Goal: Task Accomplishment & Management: Manage account settings

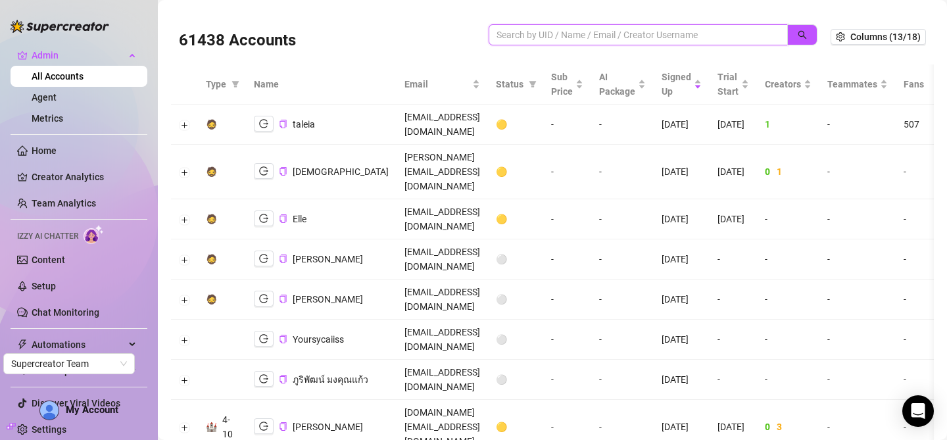
click at [559, 39] on input "search" at bounding box center [632, 35] width 273 height 14
paste input "Enquiries@odysseymangmentgroup.com"
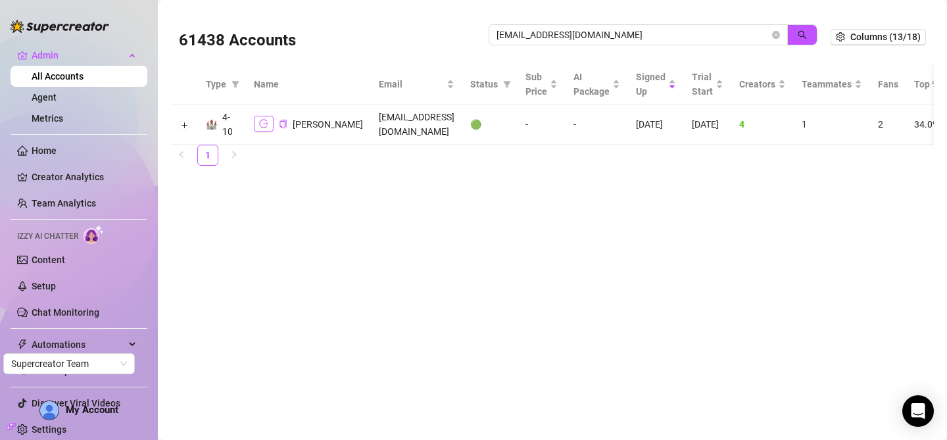
click at [260, 125] on icon "logout" at bounding box center [263, 123] width 9 height 9
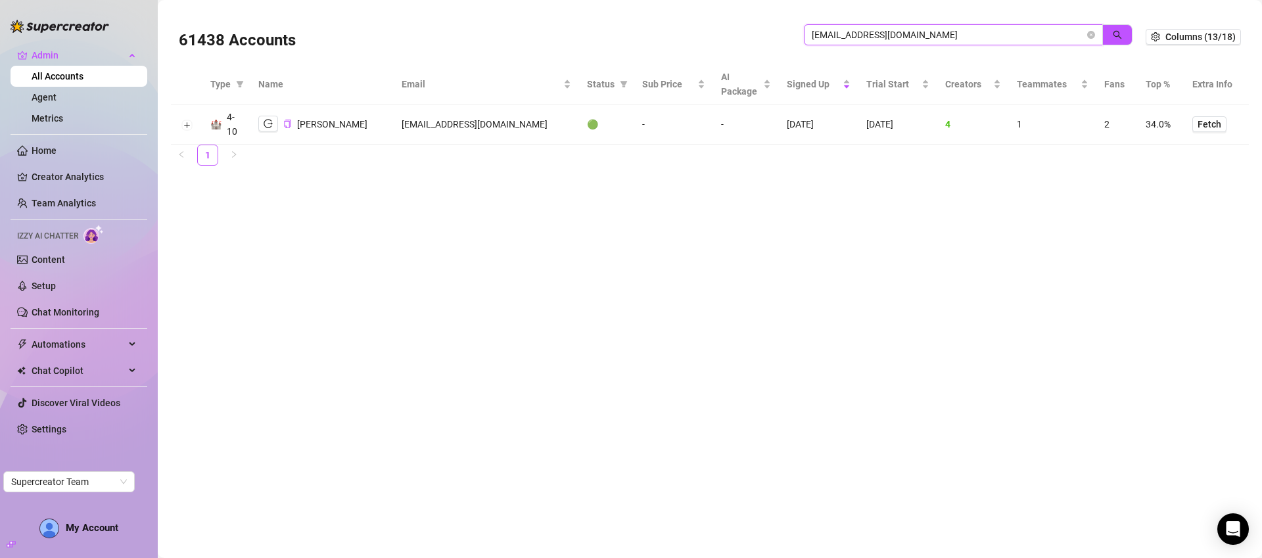
click at [897, 33] on input "Enquiries@odysseymangmentgroup.com" at bounding box center [948, 35] width 273 height 14
click at [898, 33] on input "Enquiries@odysseymangmentgroup.com" at bounding box center [948, 35] width 273 height 14
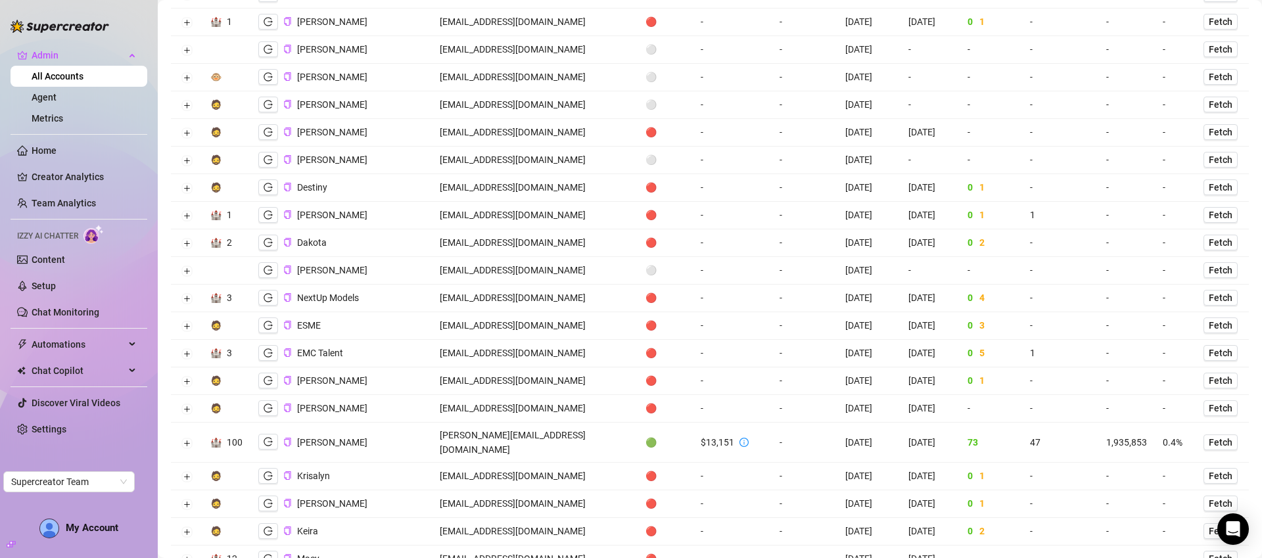
scroll to position [1153, 0]
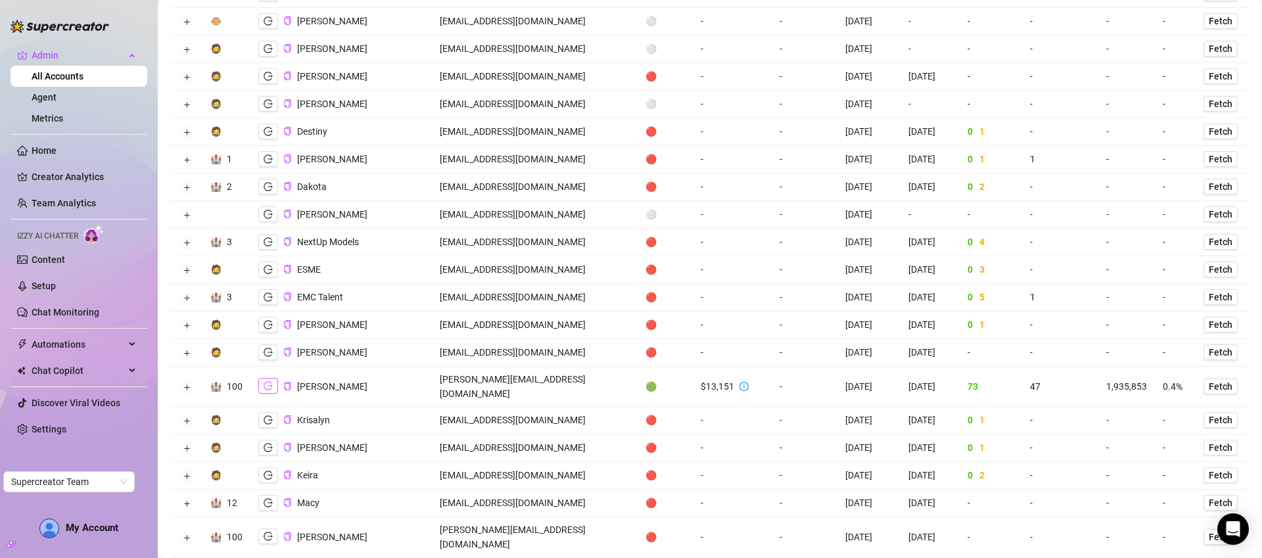
click at [264, 381] on icon "logout" at bounding box center [268, 385] width 9 height 9
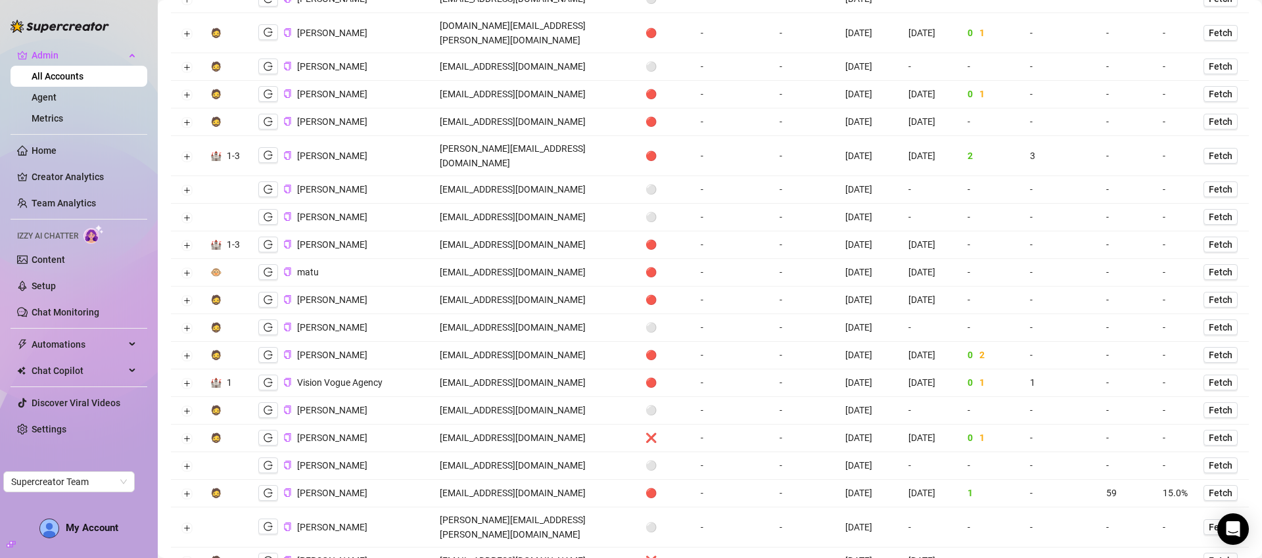
scroll to position [0, 0]
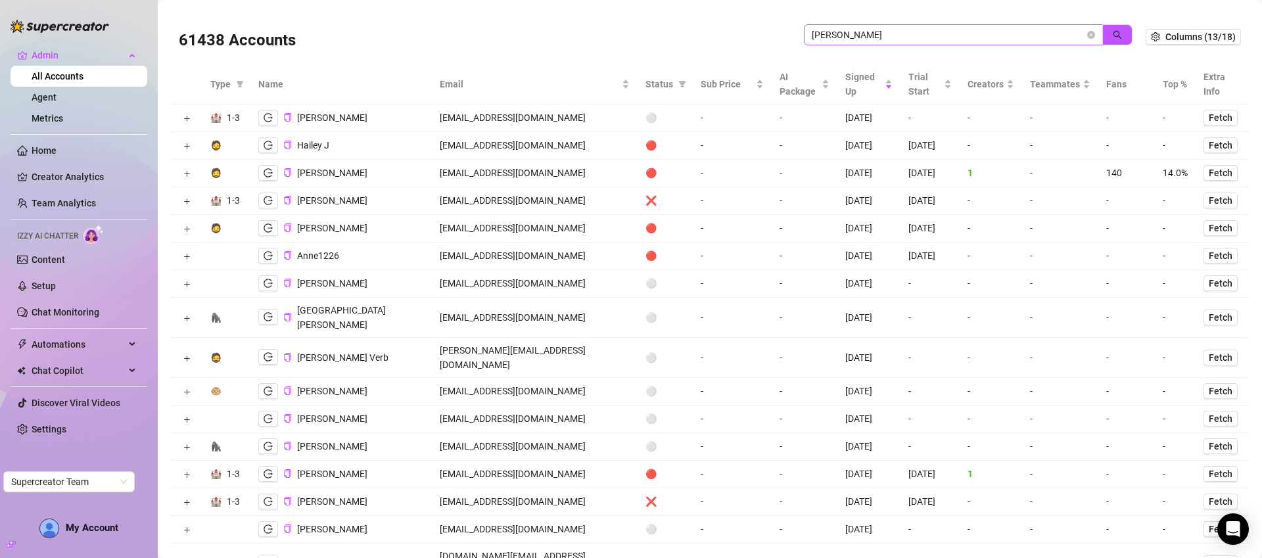
click at [880, 43] on span "jackson" at bounding box center [953, 34] width 299 height 21
click at [884, 37] on input "jackson" at bounding box center [948, 35] width 273 height 14
type input "felicity"
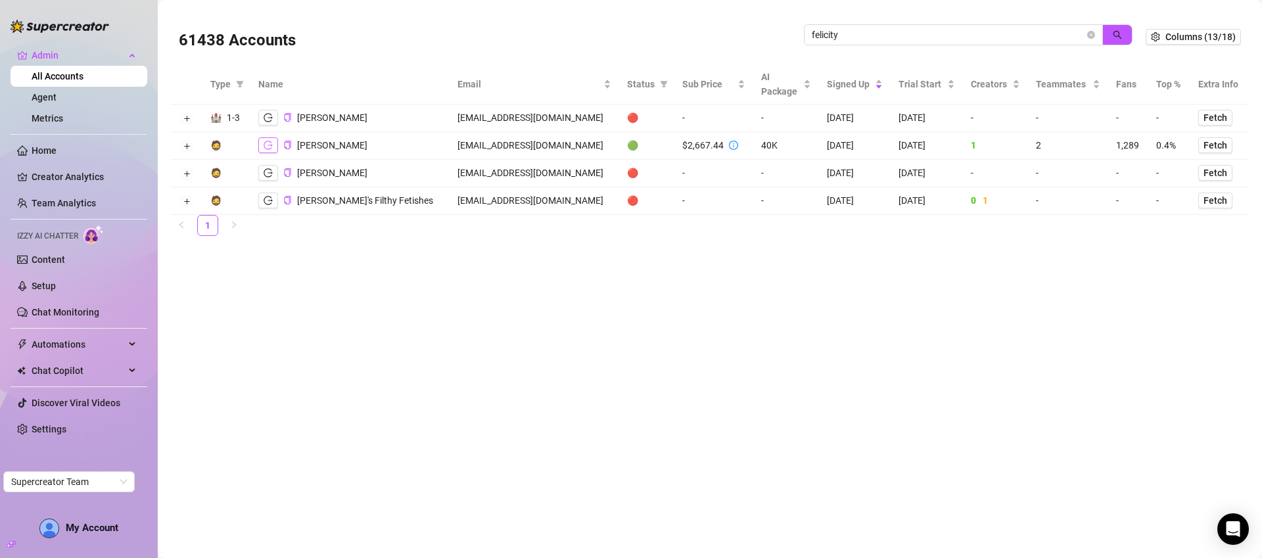
click at [273, 143] on button "button" at bounding box center [268, 145] width 20 height 16
click at [923, 32] on span "felicity" at bounding box center [953, 34] width 299 height 21
click at [922, 34] on input "felicity" at bounding box center [948, 35] width 273 height 14
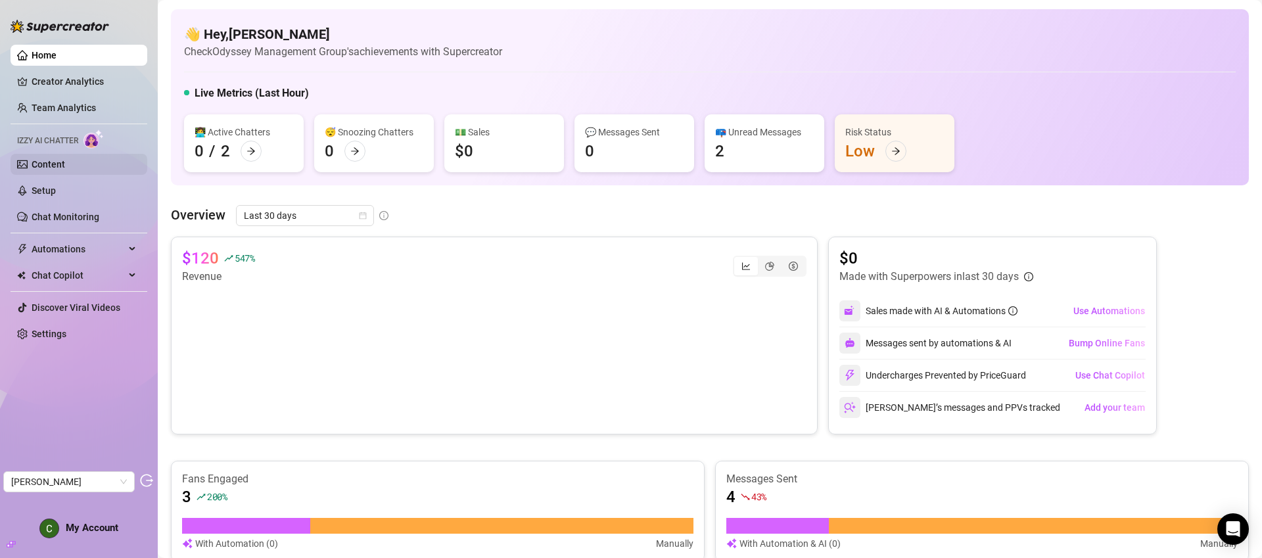
click at [65, 159] on link "Content" at bounding box center [49, 164] width 34 height 11
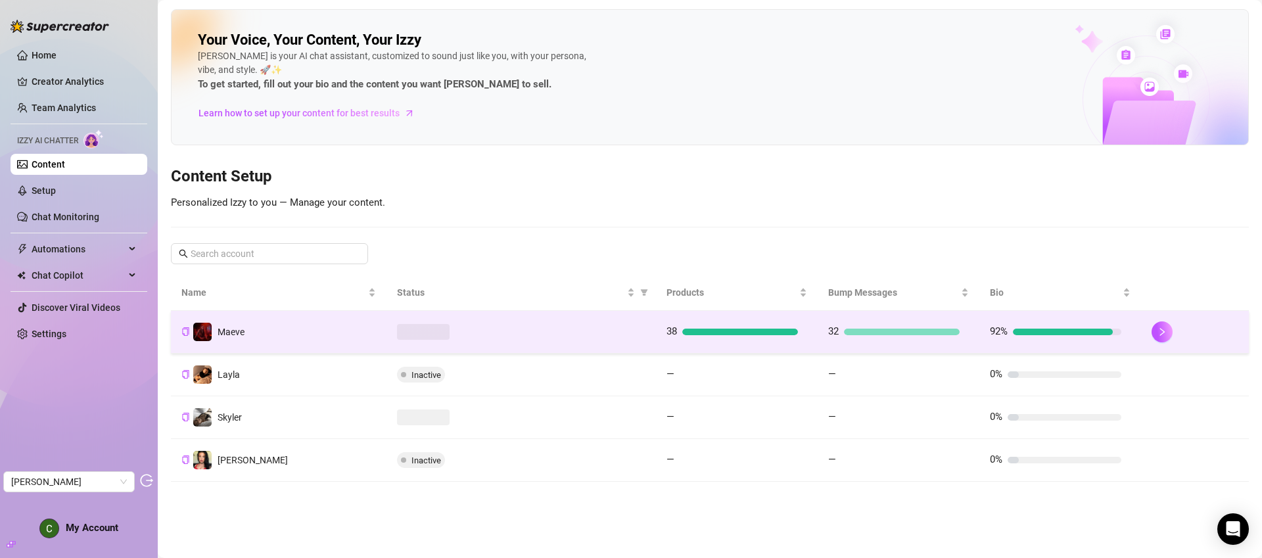
click at [540, 332] on div at bounding box center [521, 332] width 248 height 16
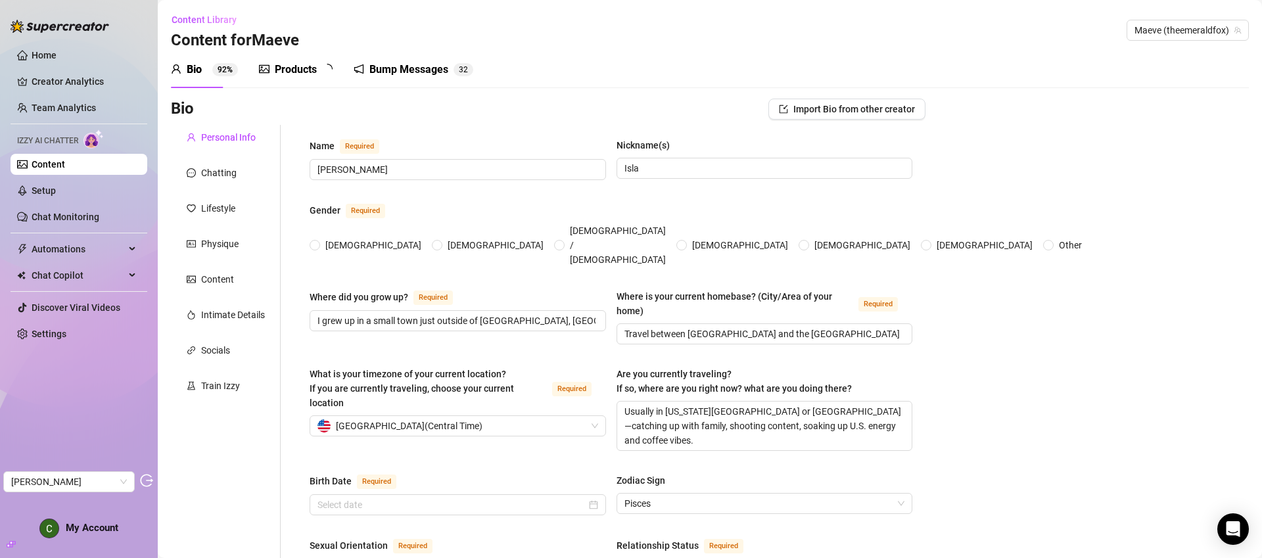
radio input "true"
type input "[DATE]"
click at [308, 65] on div "Products" at bounding box center [296, 70] width 42 height 16
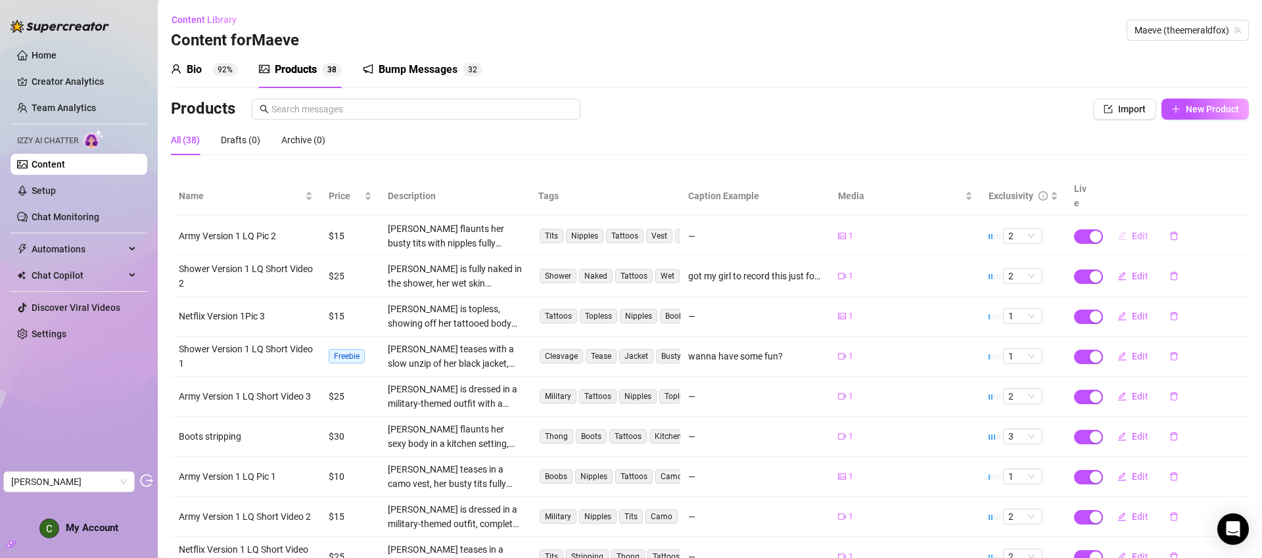
click at [946, 231] on span "Edit" at bounding box center [1140, 236] width 16 height 11
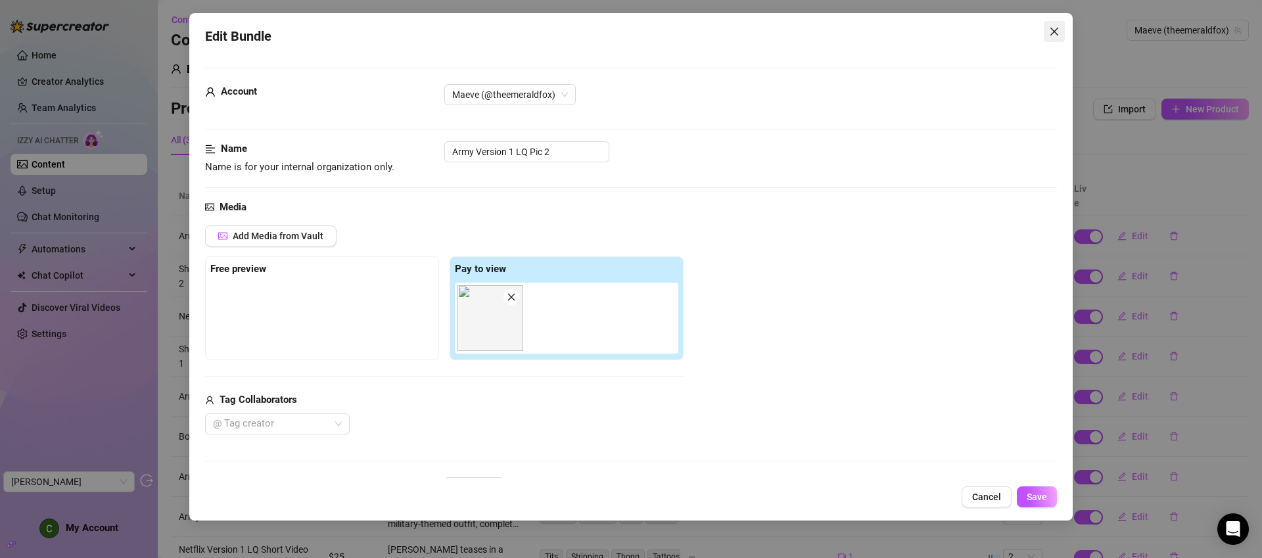
click at [946, 30] on span "Close" at bounding box center [1054, 31] width 21 height 11
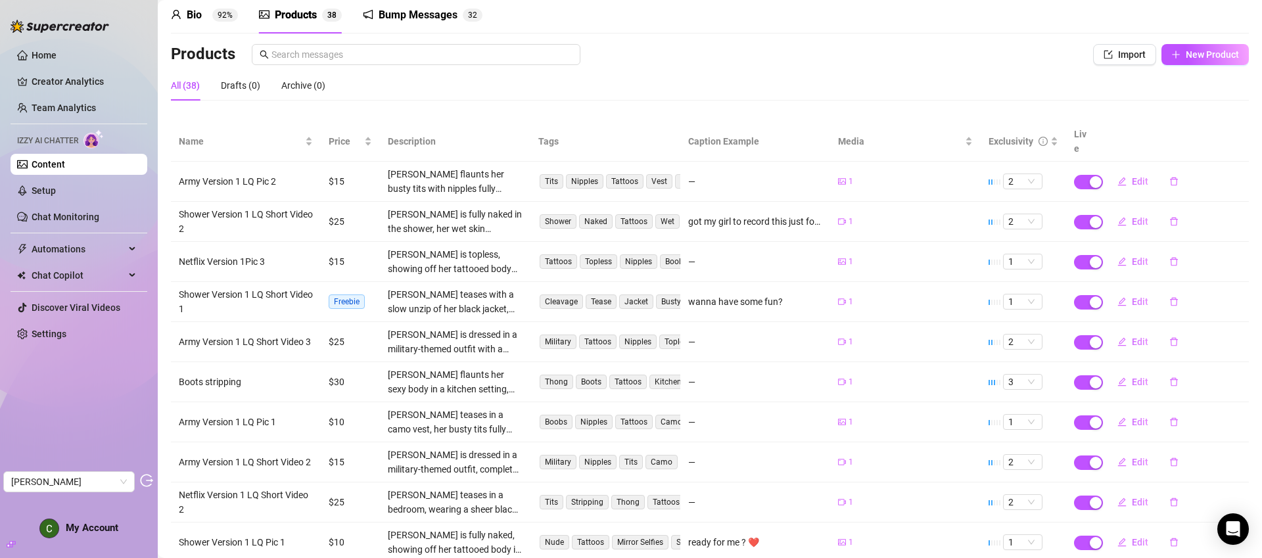
scroll to position [121, 0]
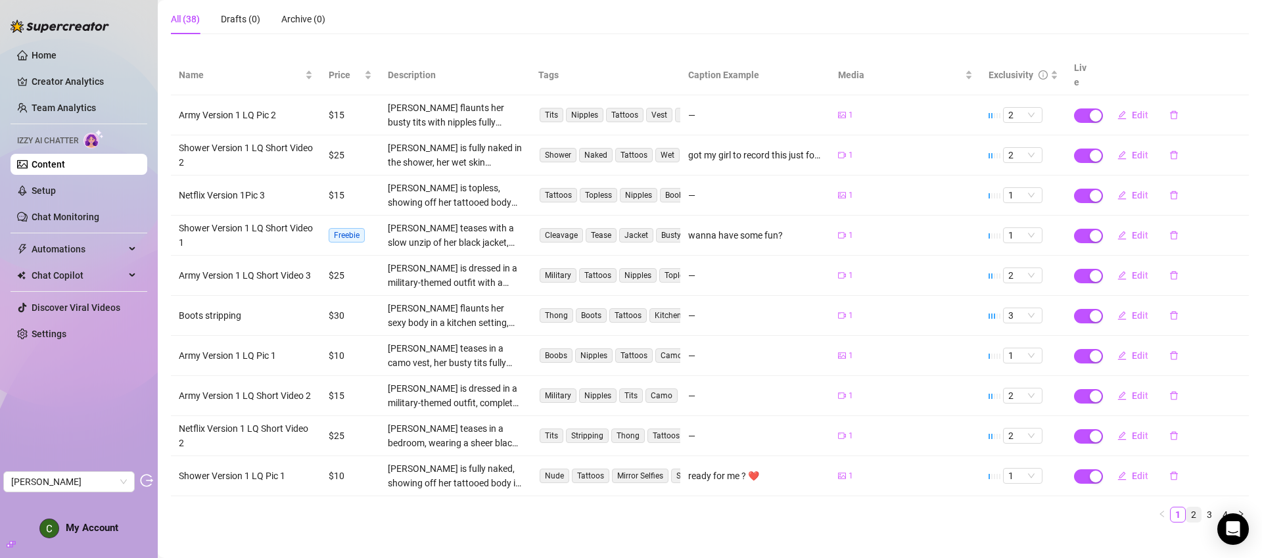
click at [946, 439] on link "2" at bounding box center [1194, 514] width 14 height 14
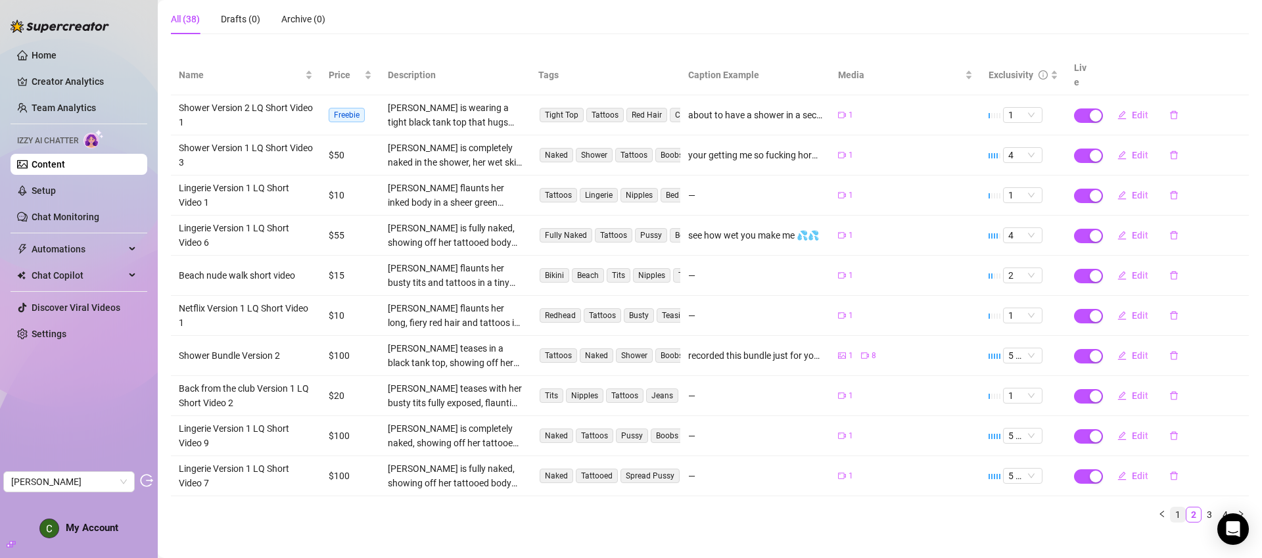
click at [946, 439] on link "1" at bounding box center [1178, 514] width 14 height 14
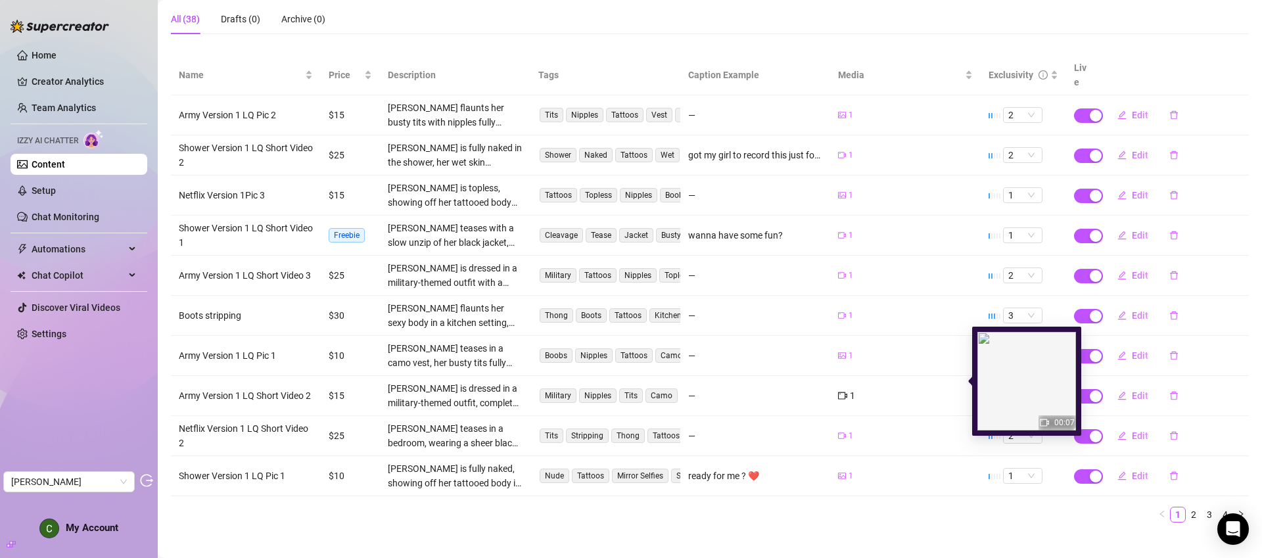
click at [841, 389] on div "1" at bounding box center [846, 396] width 17 height 14
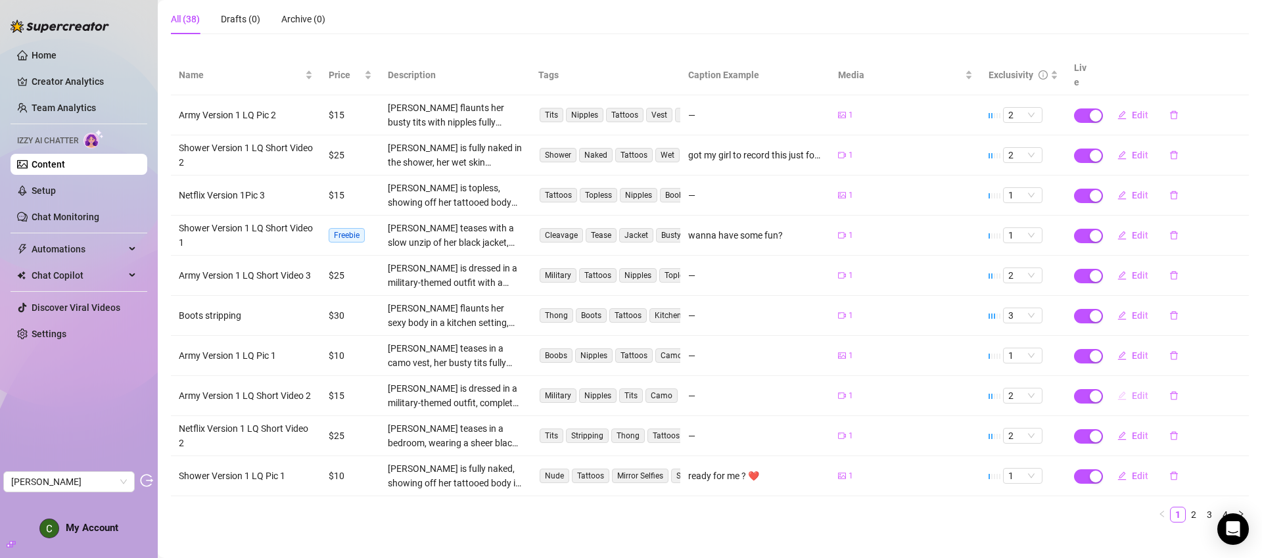
click at [946, 390] on span "Edit" at bounding box center [1140, 395] width 16 height 11
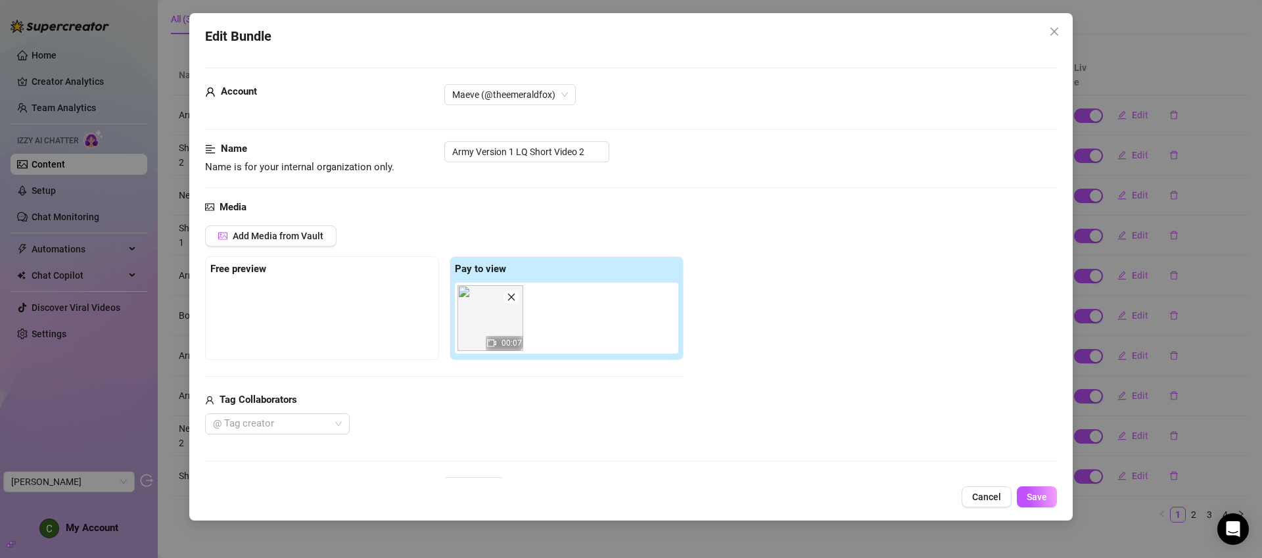
click at [508, 325] on img at bounding box center [491, 318] width 66 height 66
click at [498, 325] on img at bounding box center [491, 318] width 66 height 66
click at [486, 312] on img at bounding box center [491, 318] width 66 height 66
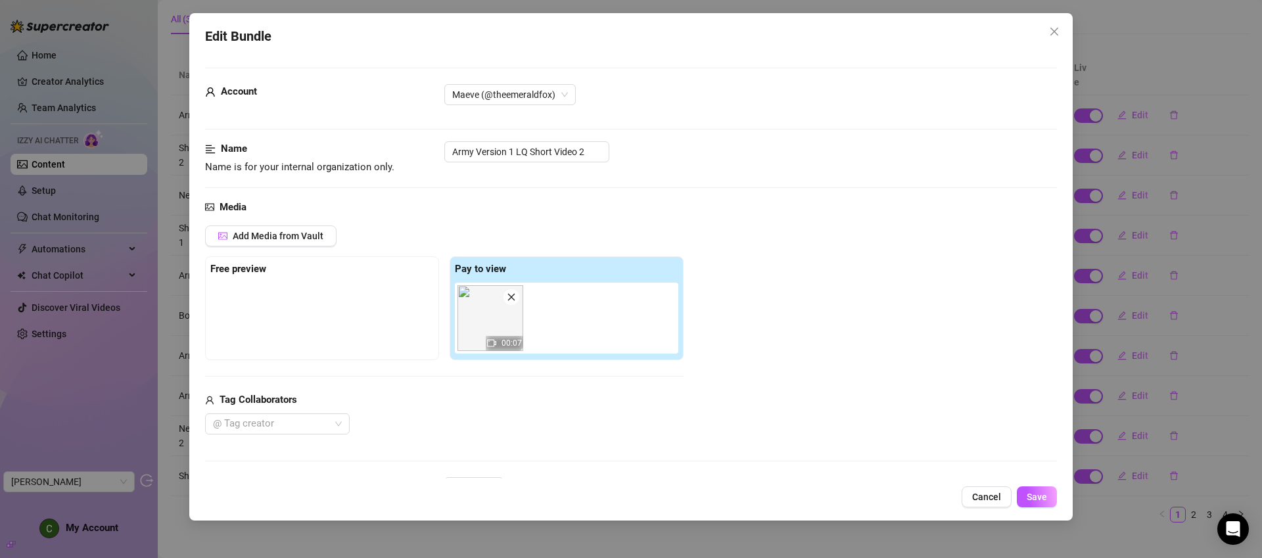
click at [486, 312] on img at bounding box center [491, 318] width 66 height 66
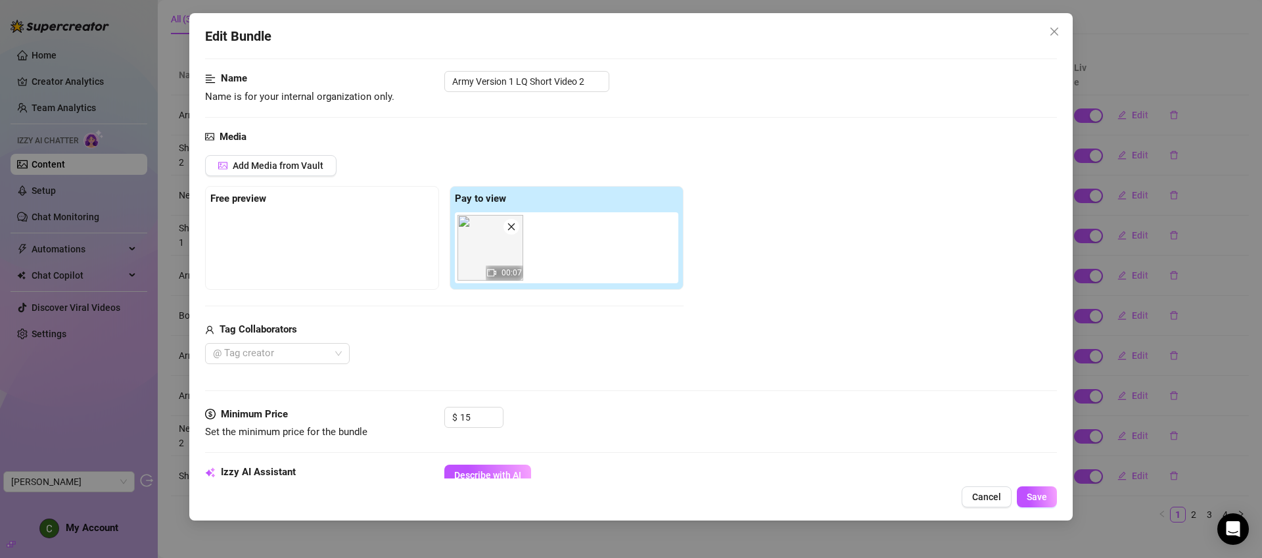
scroll to position [0, 0]
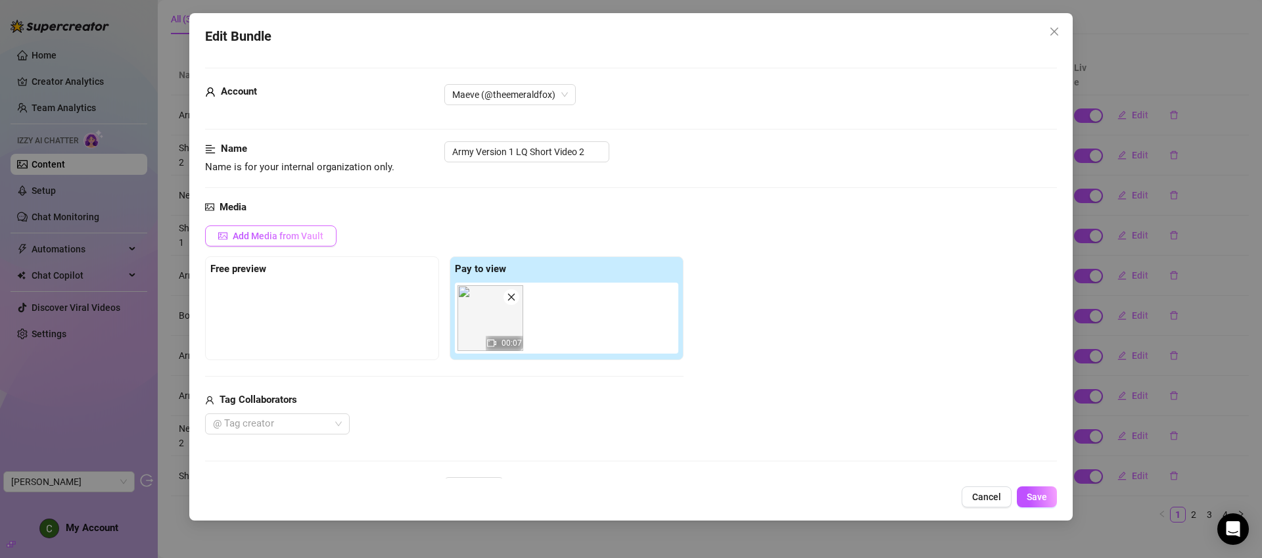
click at [298, 229] on button "Add Media from Vault" at bounding box center [270, 235] width 131 height 21
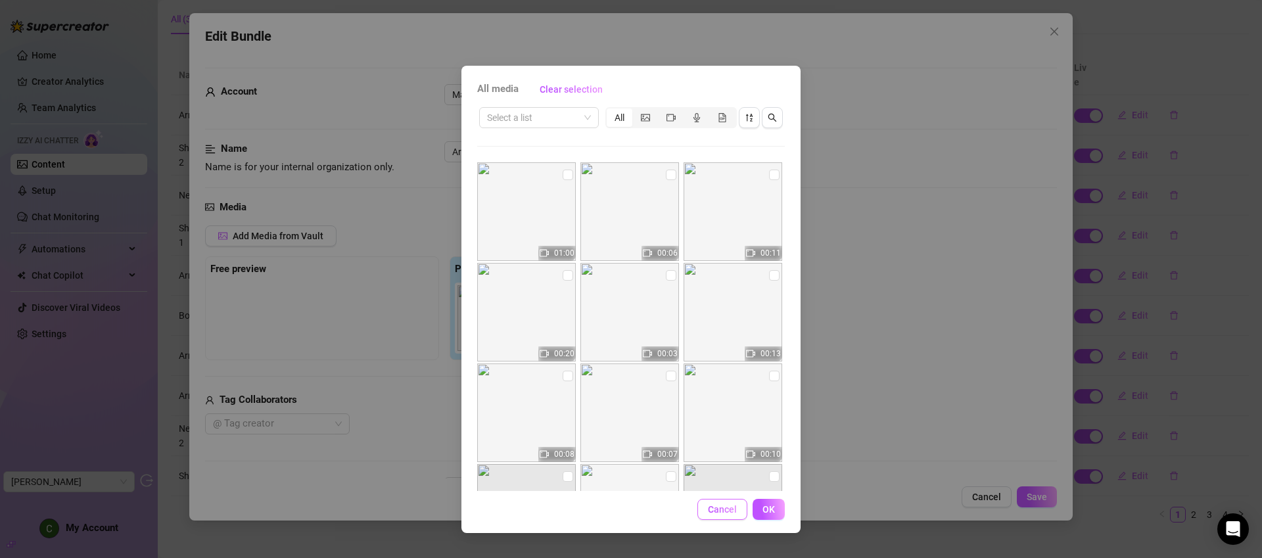
click at [736, 439] on span "Cancel" at bounding box center [722, 509] width 29 height 11
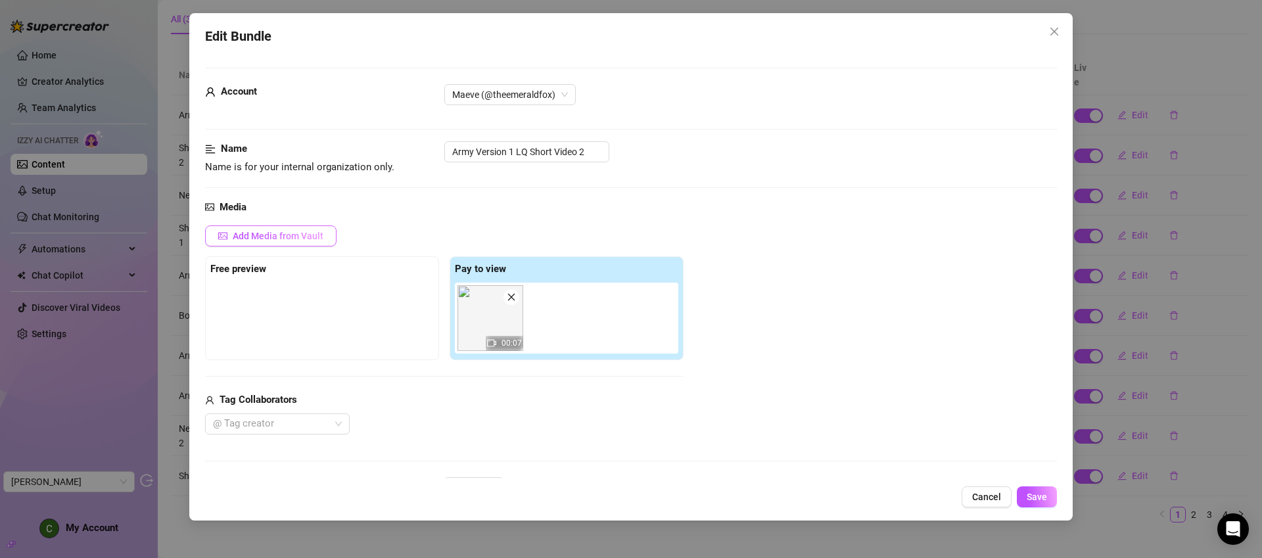
click at [307, 231] on span "Add Media from Vault" at bounding box center [278, 236] width 91 height 11
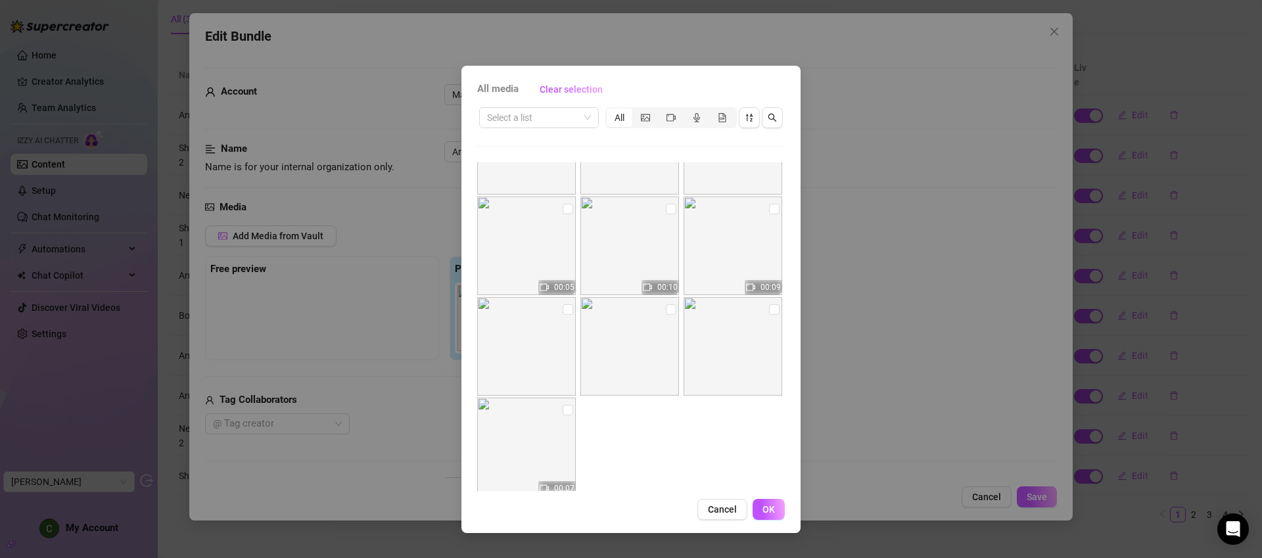
scroll to position [3111, 0]
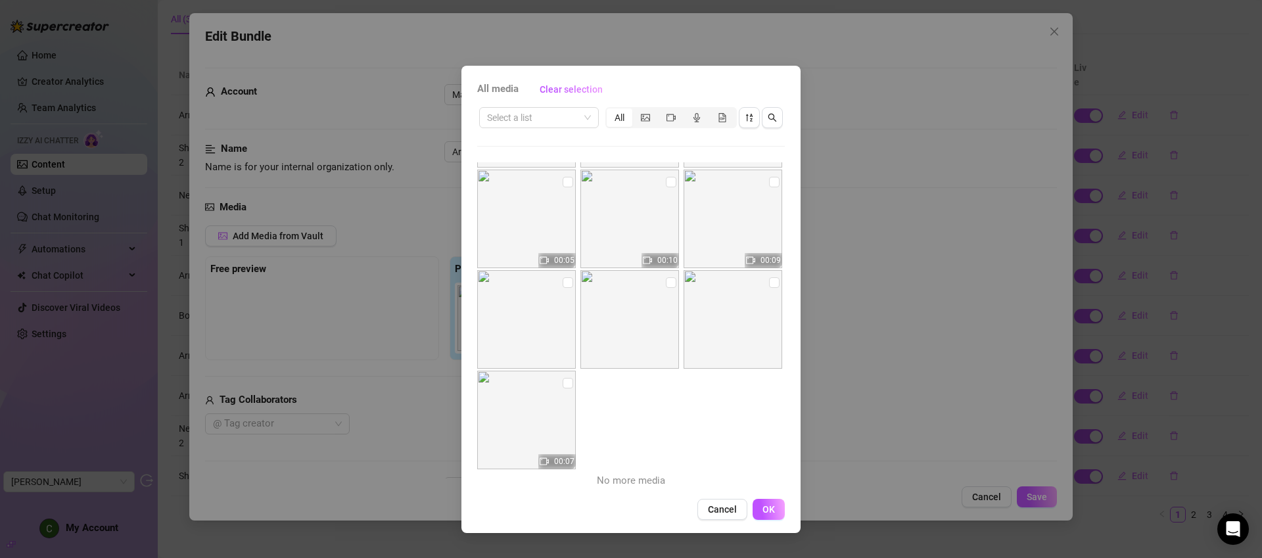
click at [885, 120] on div "All media Clear selection Select a list All 01:00 00:06 00:11 00:20 00:03 00:13…" at bounding box center [631, 279] width 1262 height 558
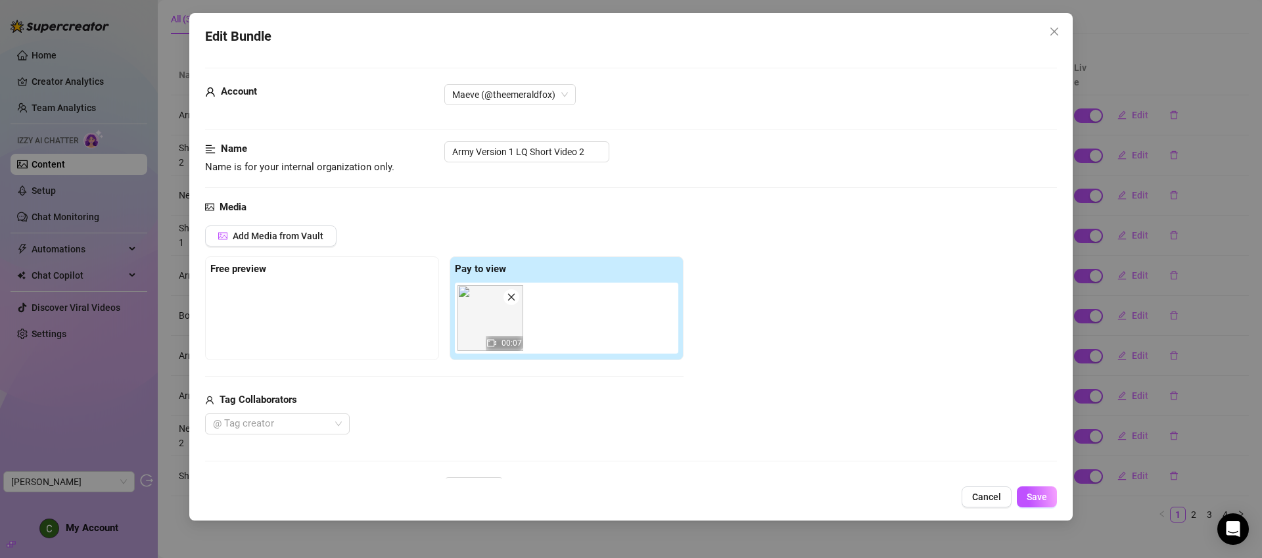
click at [471, 315] on img at bounding box center [491, 318] width 66 height 66
click at [480, 315] on img at bounding box center [491, 318] width 66 height 66
click at [295, 239] on span "Add Media from Vault" at bounding box center [278, 236] width 91 height 11
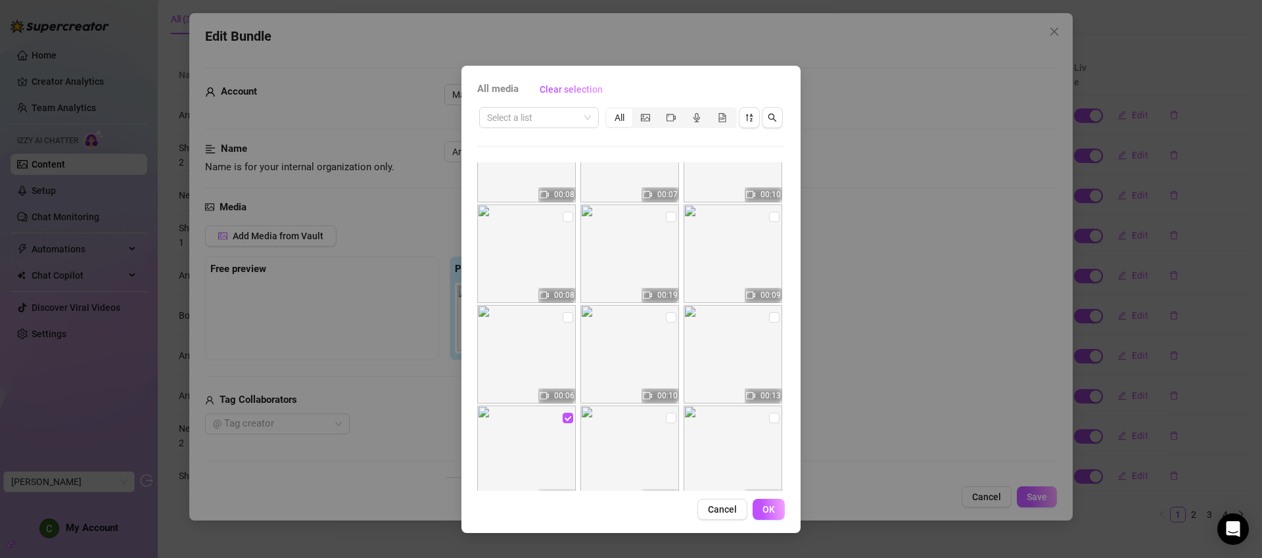
scroll to position [260, 0]
click at [641, 334] on img at bounding box center [629, 353] width 99 height 99
click at [631, 360] on img at bounding box center [629, 353] width 99 height 99
click at [648, 344] on img at bounding box center [629, 353] width 99 height 99
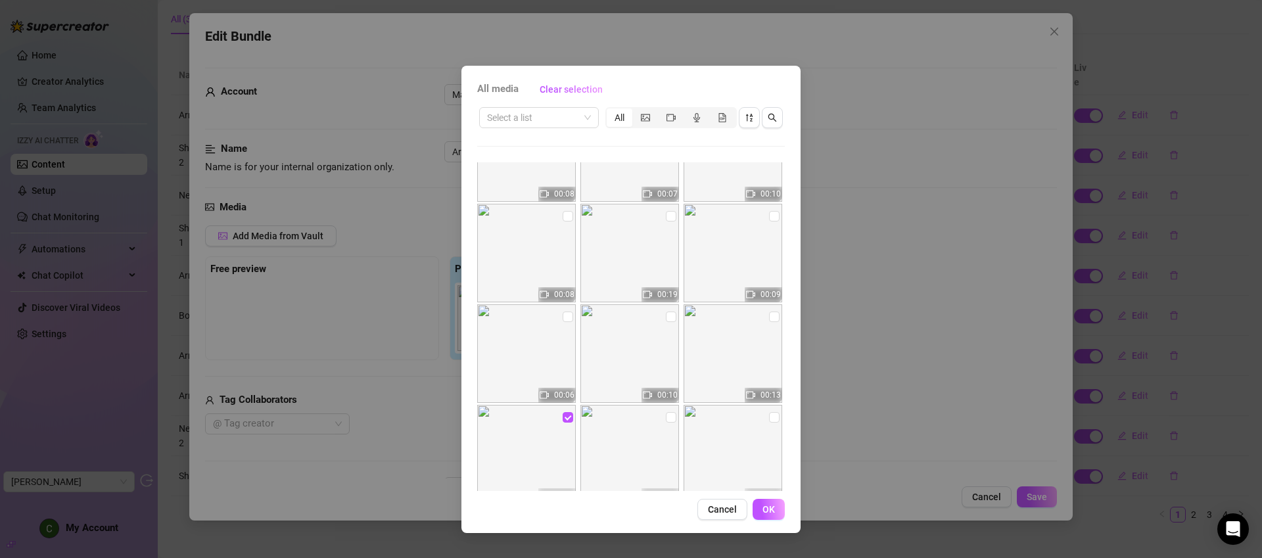
click at [657, 390] on span "00:10" at bounding box center [667, 394] width 20 height 9
click at [636, 352] on img at bounding box center [629, 353] width 99 height 99
click at [737, 439] on button "Cancel" at bounding box center [722, 509] width 50 height 21
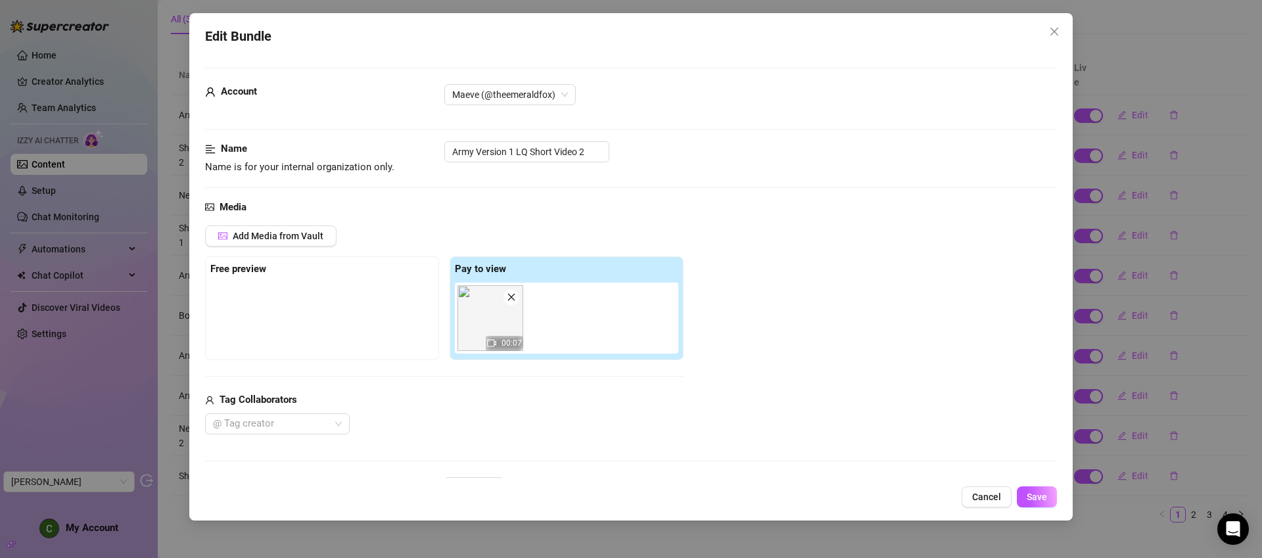
scroll to position [367, 0]
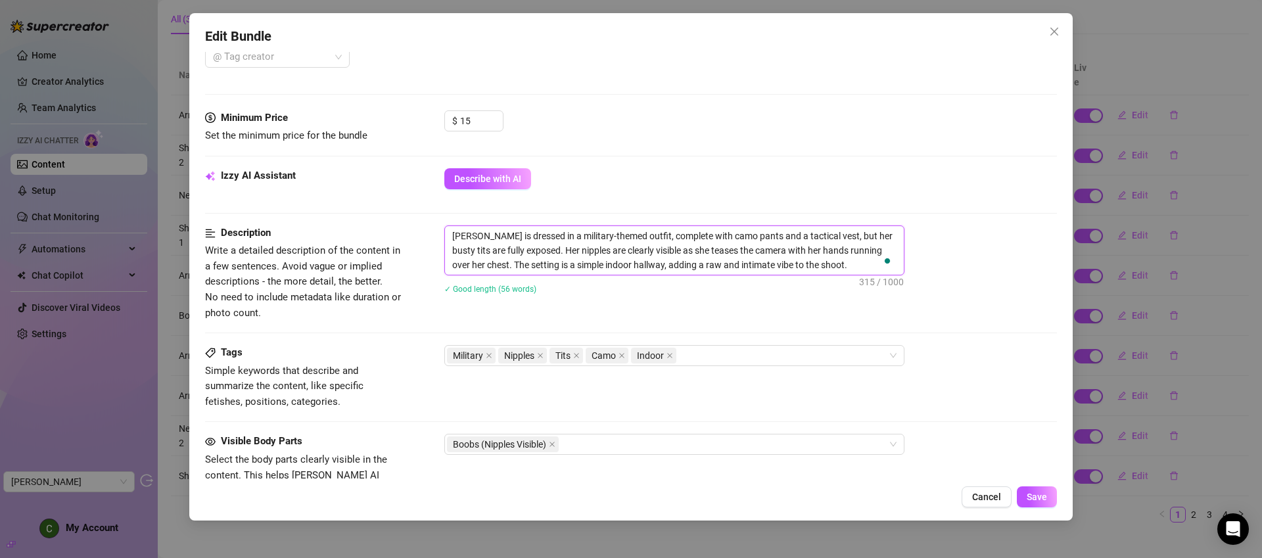
drag, startPoint x: 555, startPoint y: 253, endPoint x: 435, endPoint y: 230, distance: 121.8
click at [435, 230] on div "Description Write a detailed description of the content in a few sentences. Avo…" at bounding box center [631, 272] width 852 height 95
click at [619, 178] on div "Describe with AI" at bounding box center [750, 178] width 613 height 21
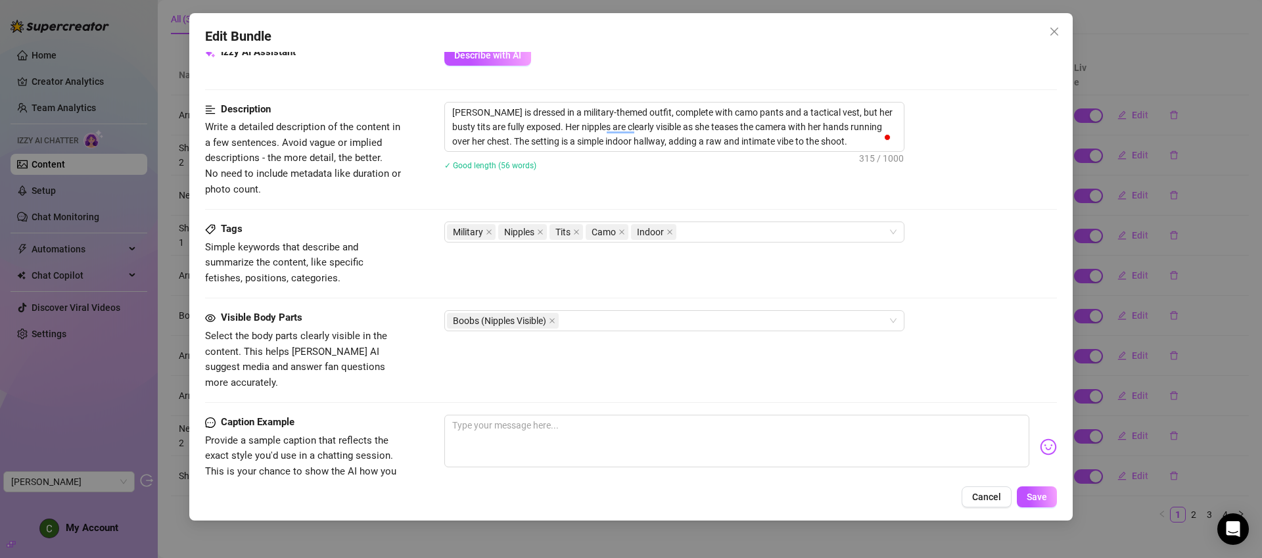
scroll to position [504, 0]
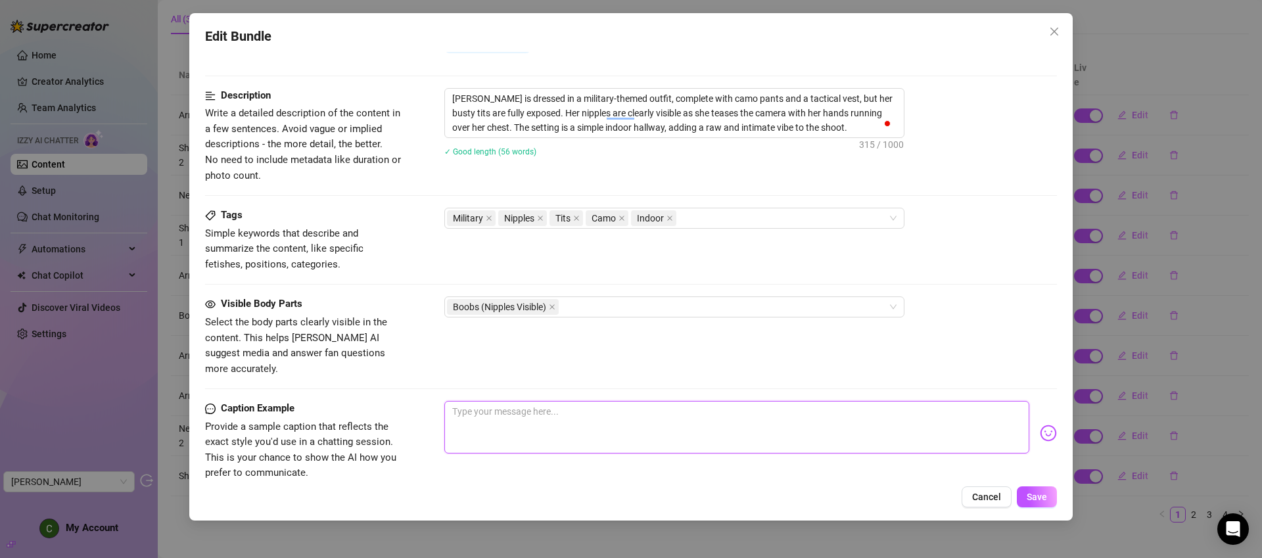
click at [561, 412] on textarea at bounding box center [736, 427] width 585 height 53
paste textarea "Reporting for duty… but I might be breaking all the dress code rules tonight. 💋🔥"
type textarea "Reporting for duty… but I might be breaking all the dress code rules tonight. 💋🔥"
drag, startPoint x: 728, startPoint y: 398, endPoint x: 709, endPoint y: 399, distance: 19.1
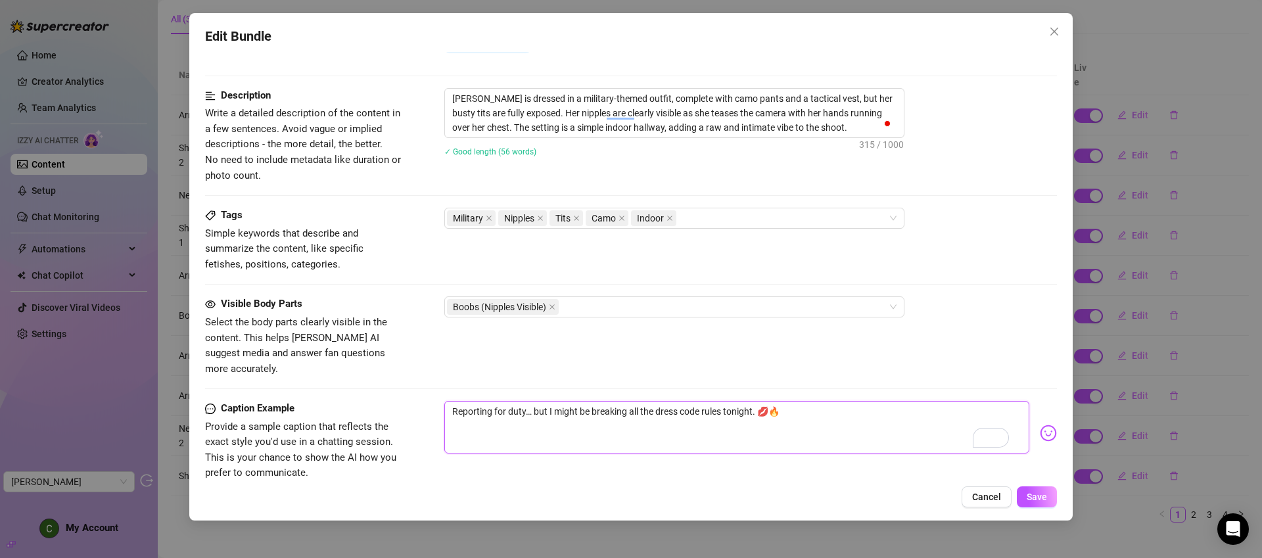
click at [709, 401] on textarea "Reporting for duty… but I might be breaking all the dress code rules tonight. 💋🔥" at bounding box center [736, 427] width 585 height 53
type textarea "Reporting for duty… but I might be breaking all the dress code rtonight. 💋🔥"
type textarea "Reporting for duty… but I might be breaking all the dress code tonight. 💋🔥"
click at [817, 401] on textarea "Reporting for duty… but I might be breaking all the dress code tonight. 💋🔥" at bounding box center [736, 427] width 585 height 53
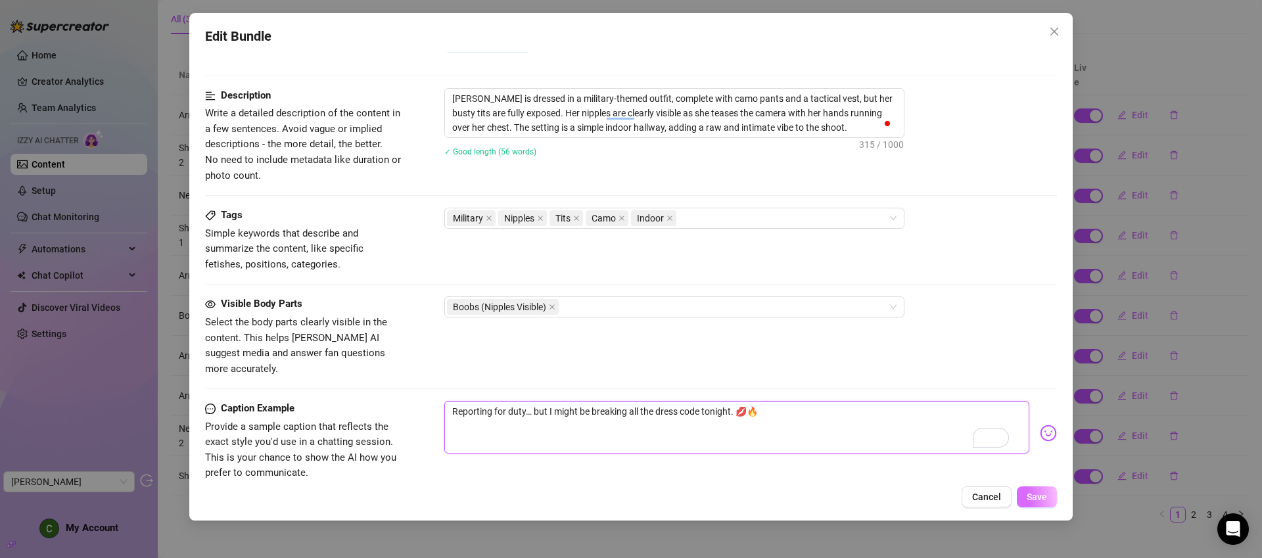
type textarea "Reporting for duty… but I might be breaking all the dress code tonight. 💋🔥"
click at [946, 439] on span "Save" at bounding box center [1037, 497] width 20 height 11
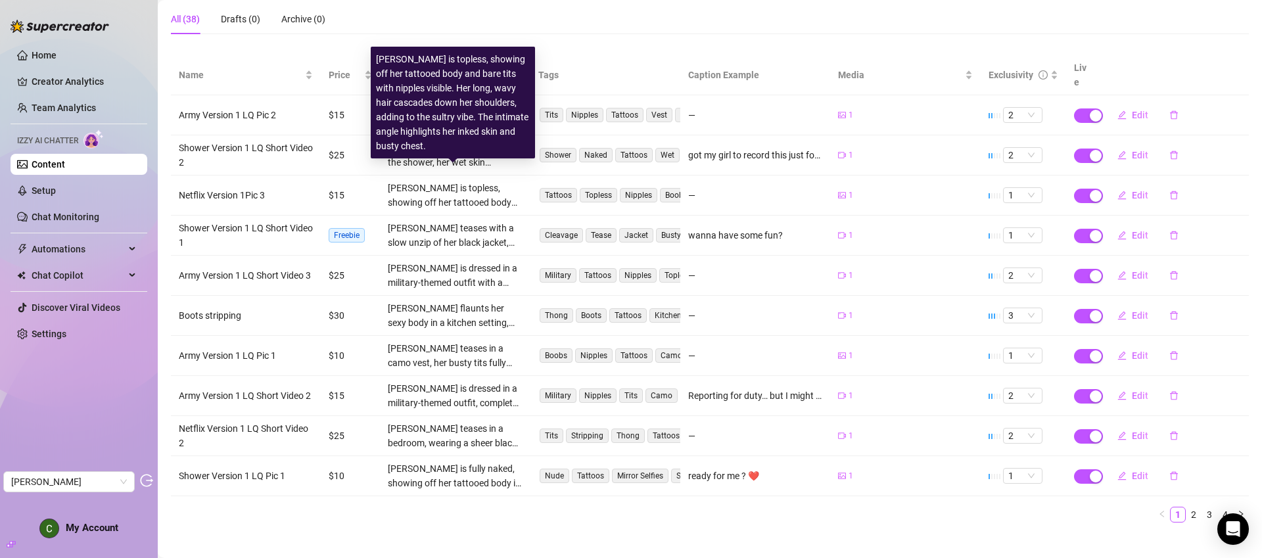
click at [423, 113] on div "Isla Blair is topless, showing off her tattooed body and bare tits with nipples…" at bounding box center [453, 102] width 154 height 101
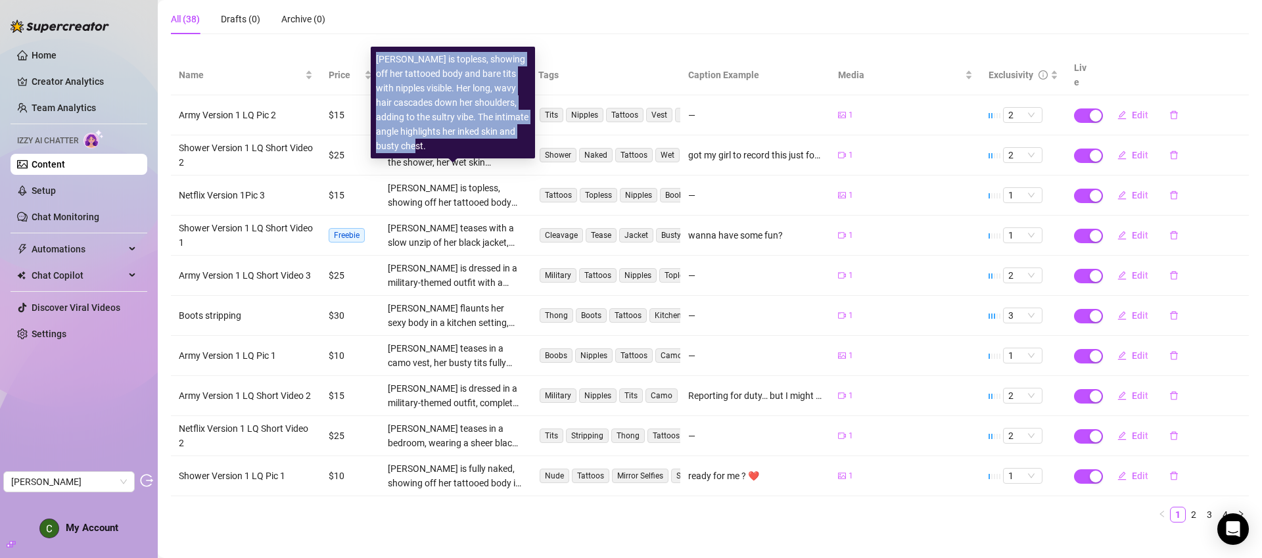
click at [423, 113] on div "Isla Blair is topless, showing off her tattooed body and bare tits with nipples…" at bounding box center [453, 102] width 154 height 101
copy div "Isla Blair is topless, showing off her tattooed body and bare tits with nipples…"
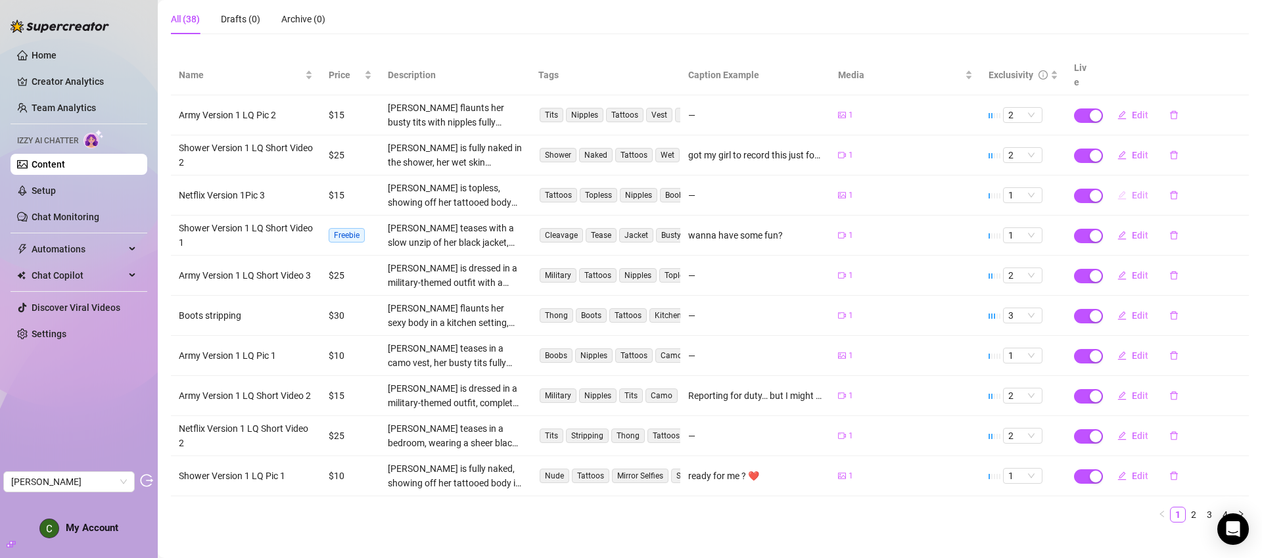
click at [946, 190] on span "Edit" at bounding box center [1140, 195] width 16 height 11
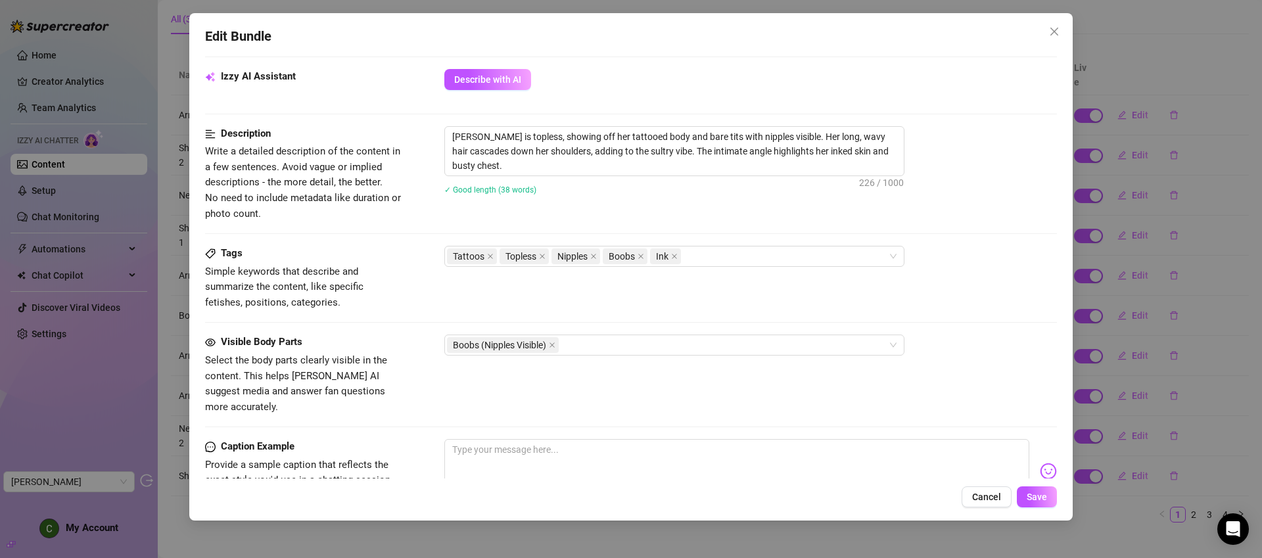
scroll to position [467, 0]
click at [546, 439] on textarea at bounding box center [736, 464] width 585 height 53
paste textarea "Tattooed temptation with nothing to cover me up… just you, me, and the view you…"
type textarea "Tattooed temptation with nothing to cover me up… just you, me, and the view you…"
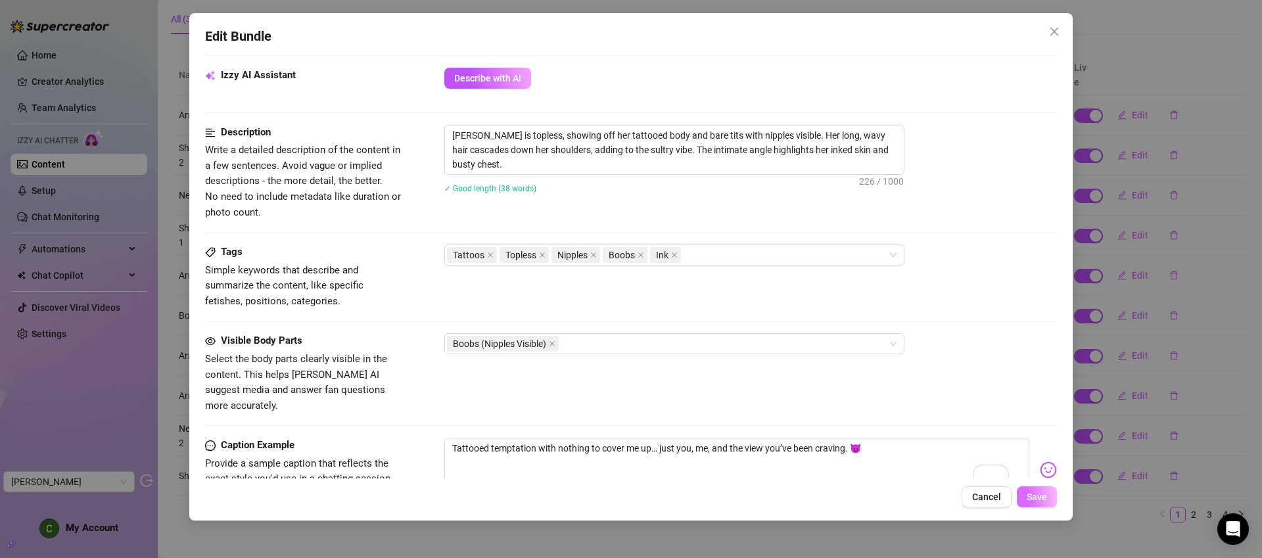
click at [946, 439] on span "Save" at bounding box center [1037, 497] width 20 height 11
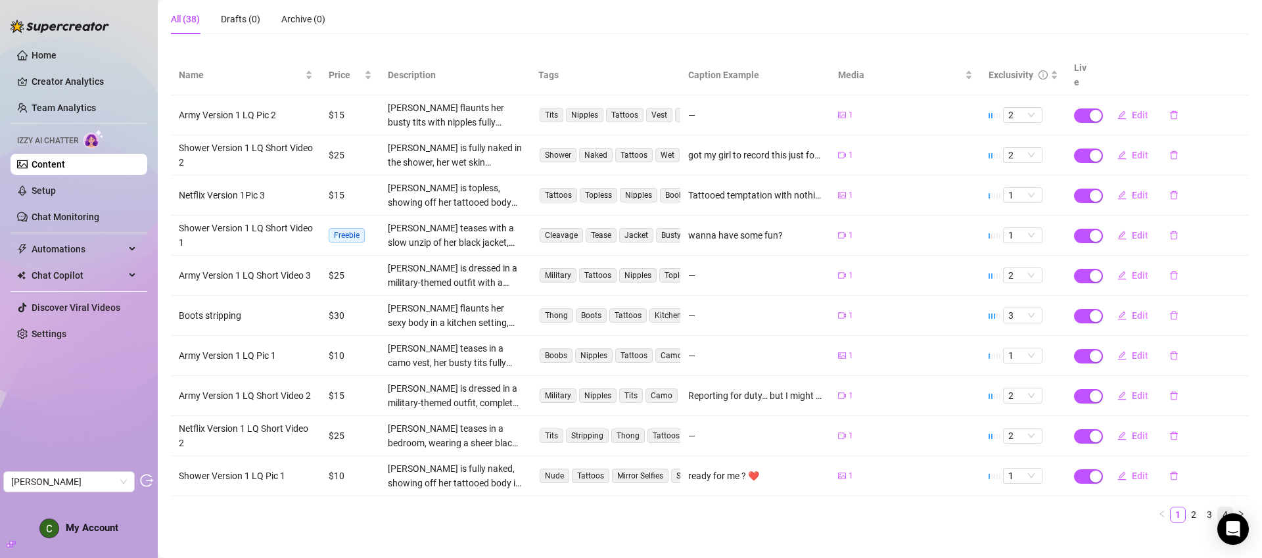
click at [946, 439] on link "4" at bounding box center [1225, 514] width 14 height 14
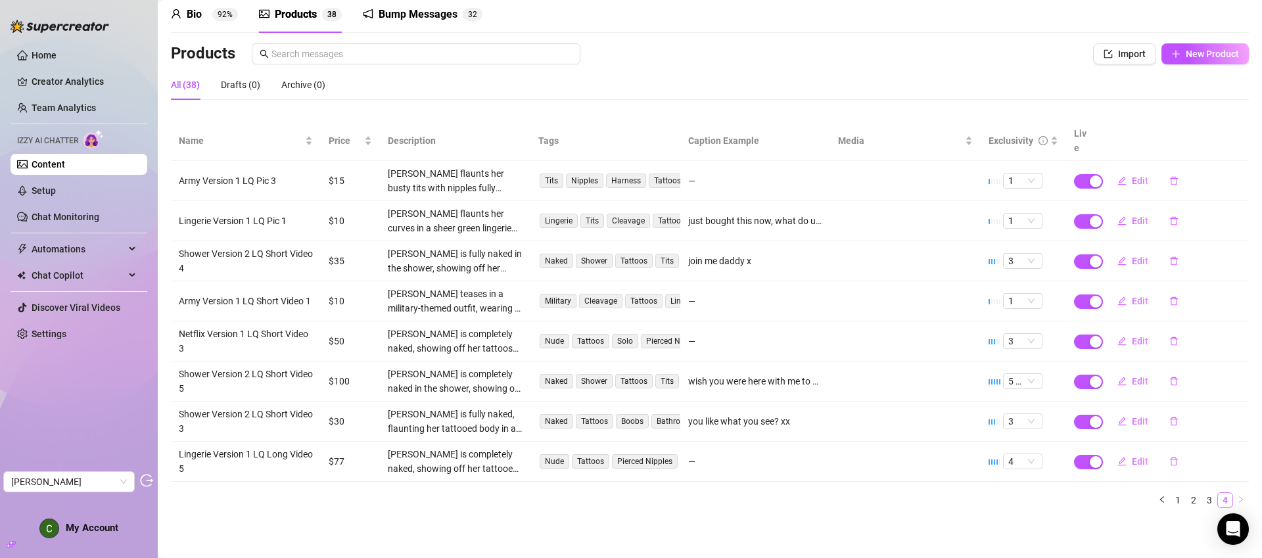
scroll to position [41, 0]
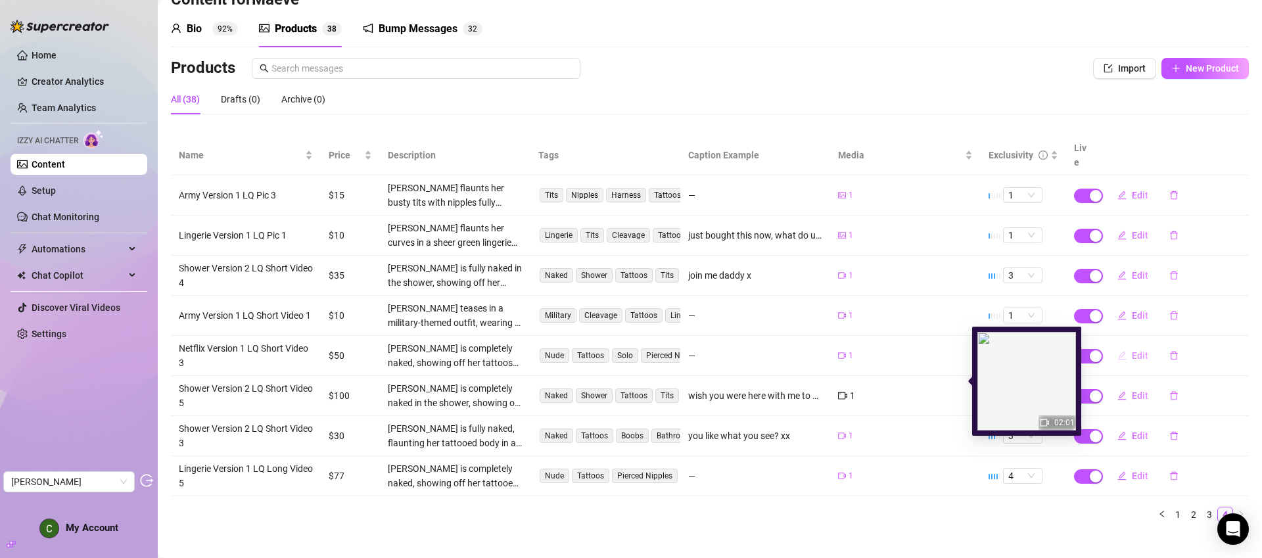
click at [946, 350] on span "Edit" at bounding box center [1140, 355] width 16 height 11
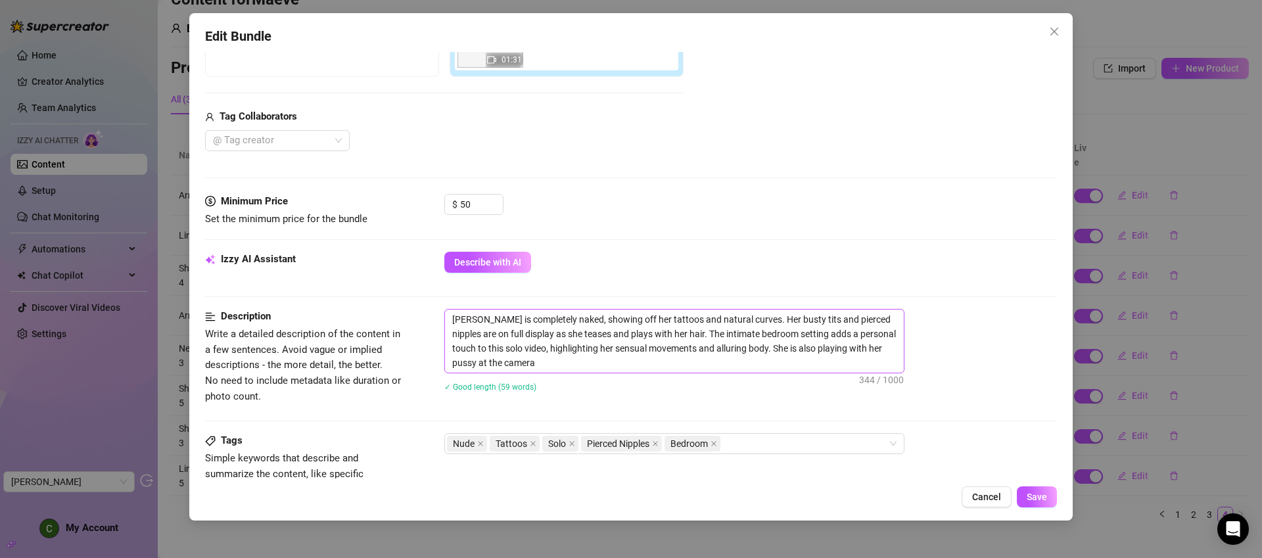
scroll to position [330, 0]
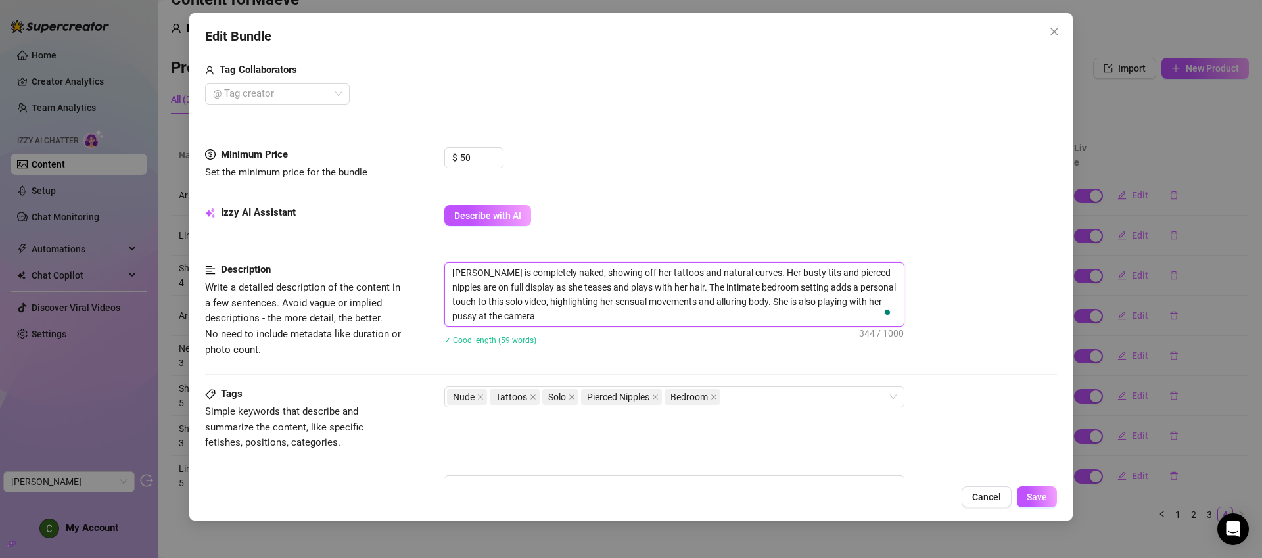
drag, startPoint x: 515, startPoint y: 314, endPoint x: 426, endPoint y: 252, distance: 108.7
click at [427, 252] on form "Account Maeve (@theemeraldfox) Name Name is for your internal organization only…" at bounding box center [631, 292] width 852 height 1108
click at [703, 432] on div "Tags Simple keywords that describe and summarize the content, like specific fet…" at bounding box center [631, 419] width 852 height 64
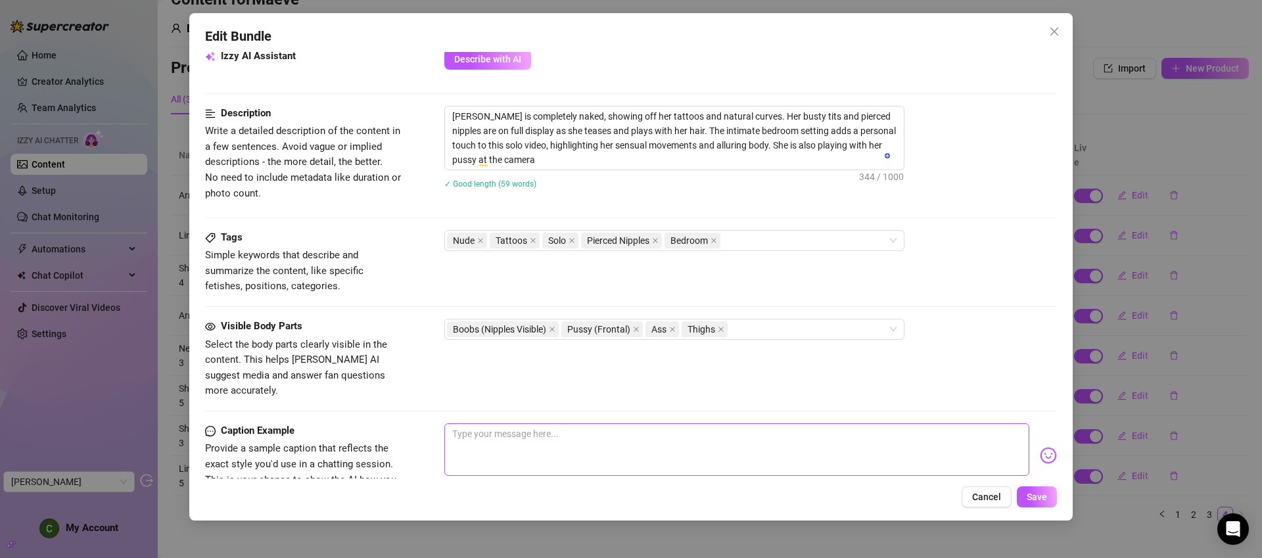
scroll to position [517, 0]
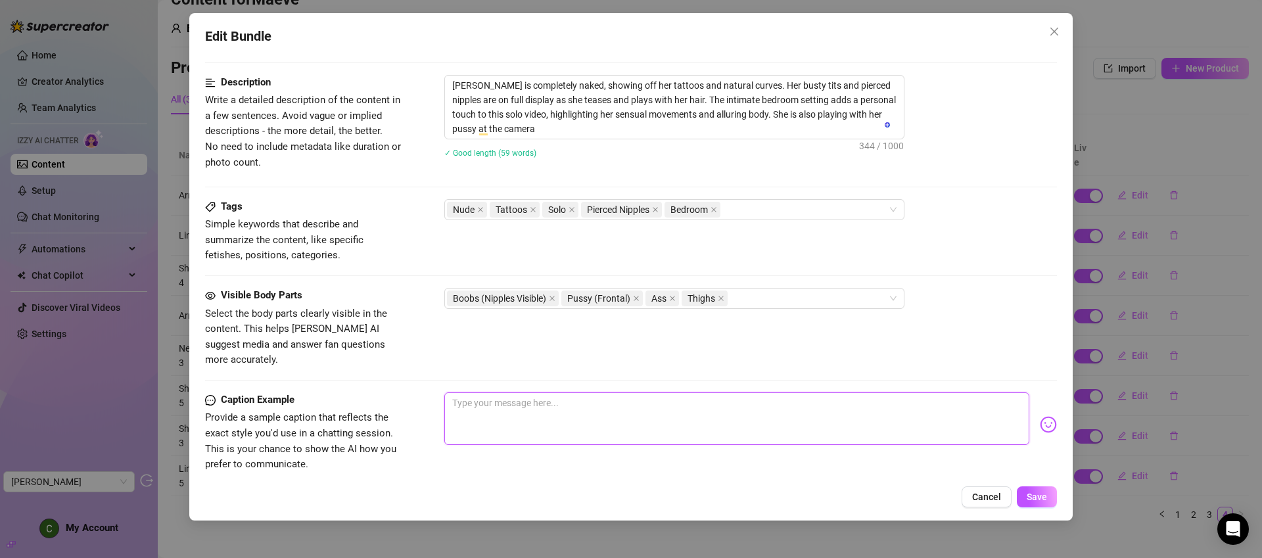
click at [678, 403] on textarea at bounding box center [736, 418] width 585 height 53
paste textarea "heres a longer cumming video and a titty drop one for u"
type textarea "heres a longer cumming video and a titty drop one for u"
drag, startPoint x: 640, startPoint y: 384, endPoint x: 392, endPoint y: 385, distance: 247.2
click at [392, 392] on div "Caption Example Provide a sample caption that reflects the exact style you'd us…" at bounding box center [631, 432] width 852 height 80
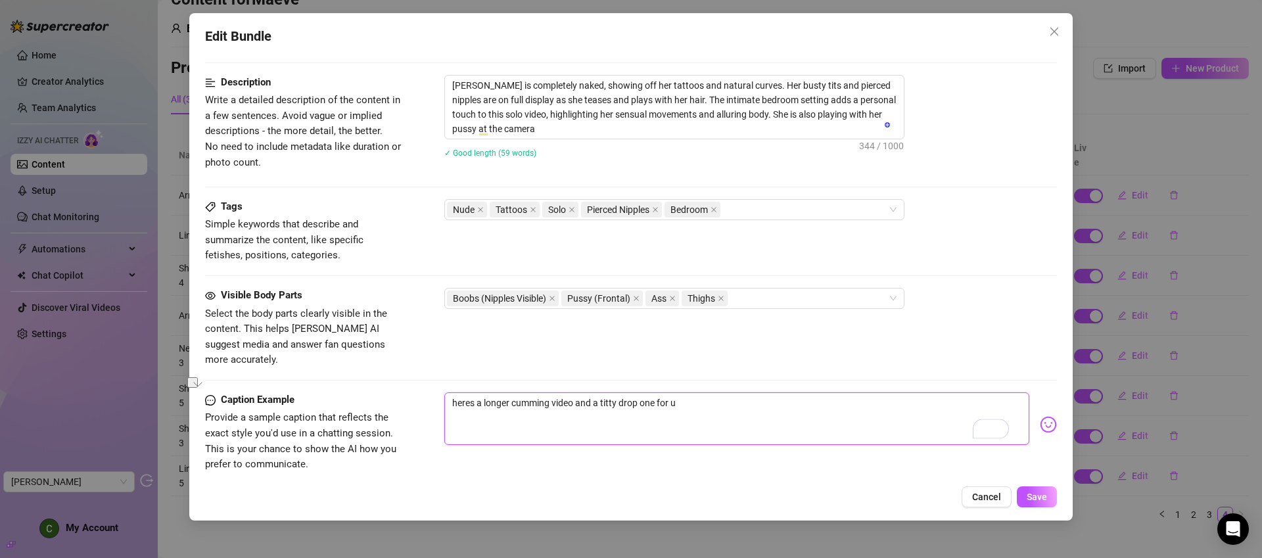
type textarea "H"
type textarea "He"
type textarea "Her"
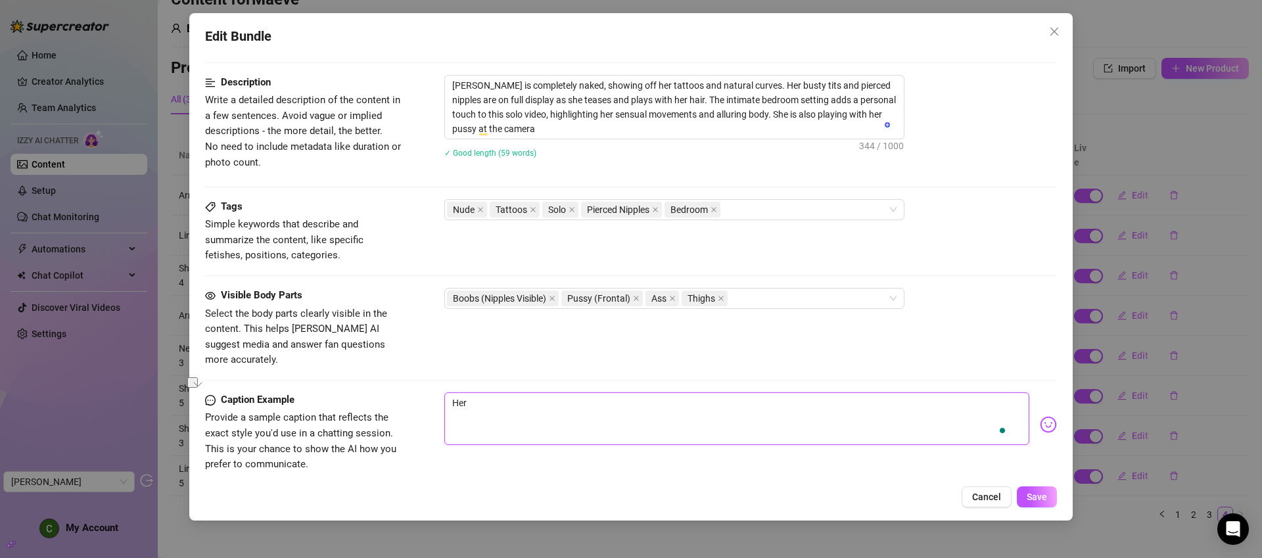
type textarea "Here"
type textarea "Heres"
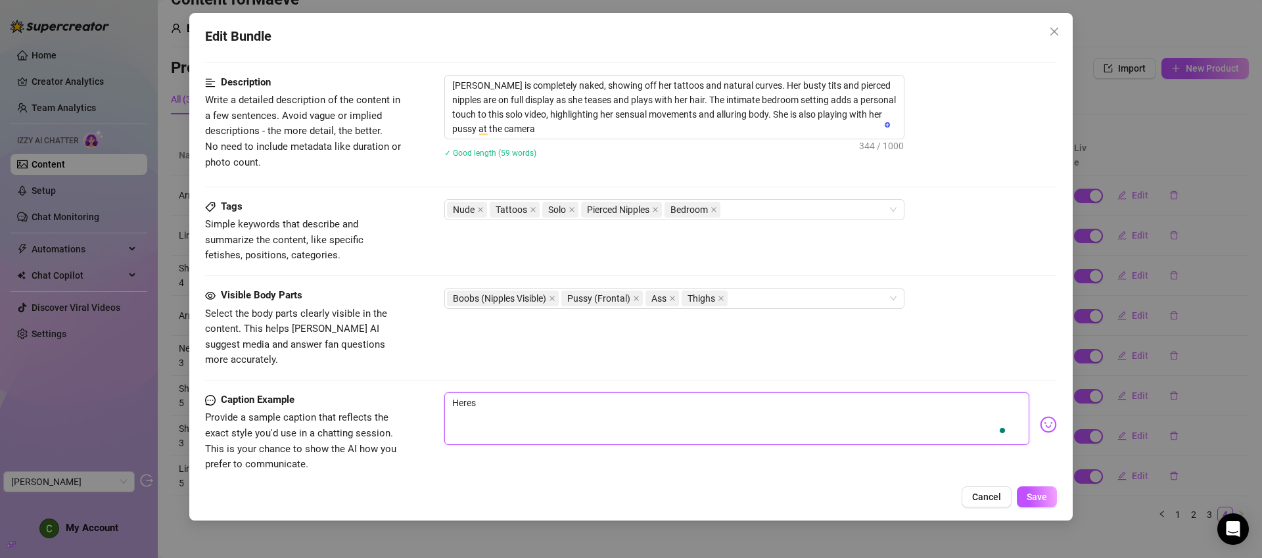
type textarea "Heres"
type textarea "Heres a"
type textarea "Heres a v"
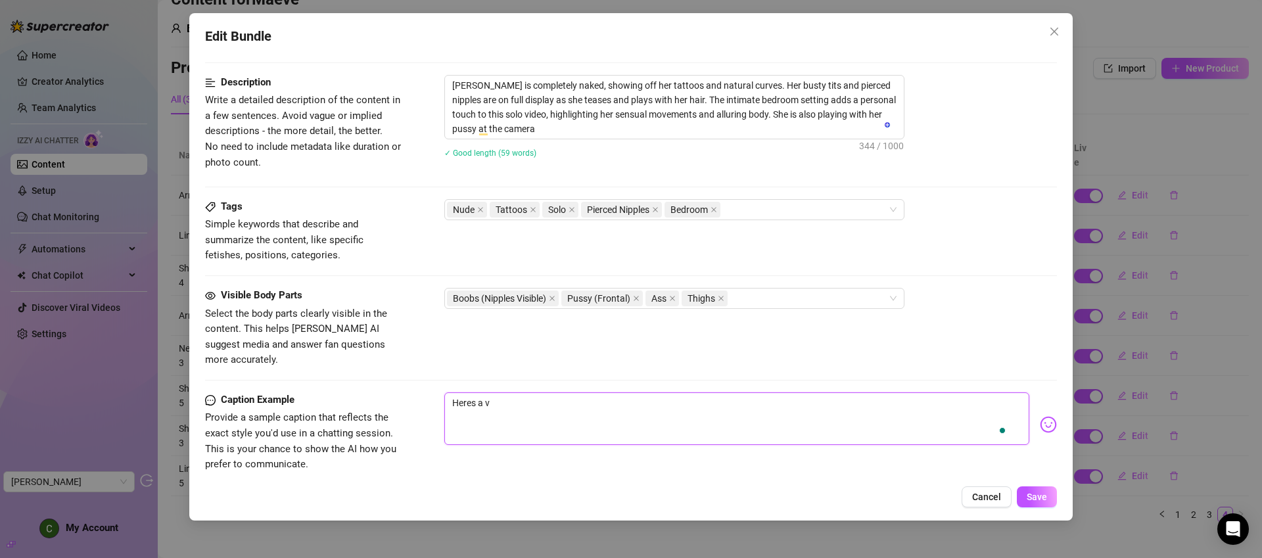
type textarea "Heres a vi"
type textarea "Heres a vid"
type textarea "Heres a vide"
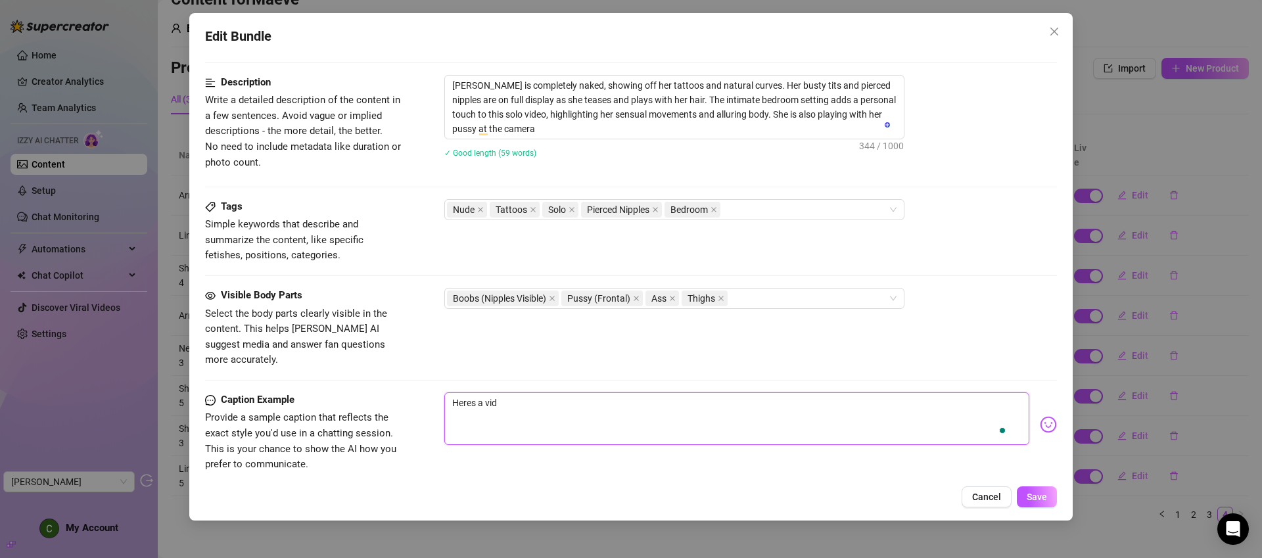
type textarea "Heres a vide"
type textarea "Heres a video"
type textarea "Heres a video o"
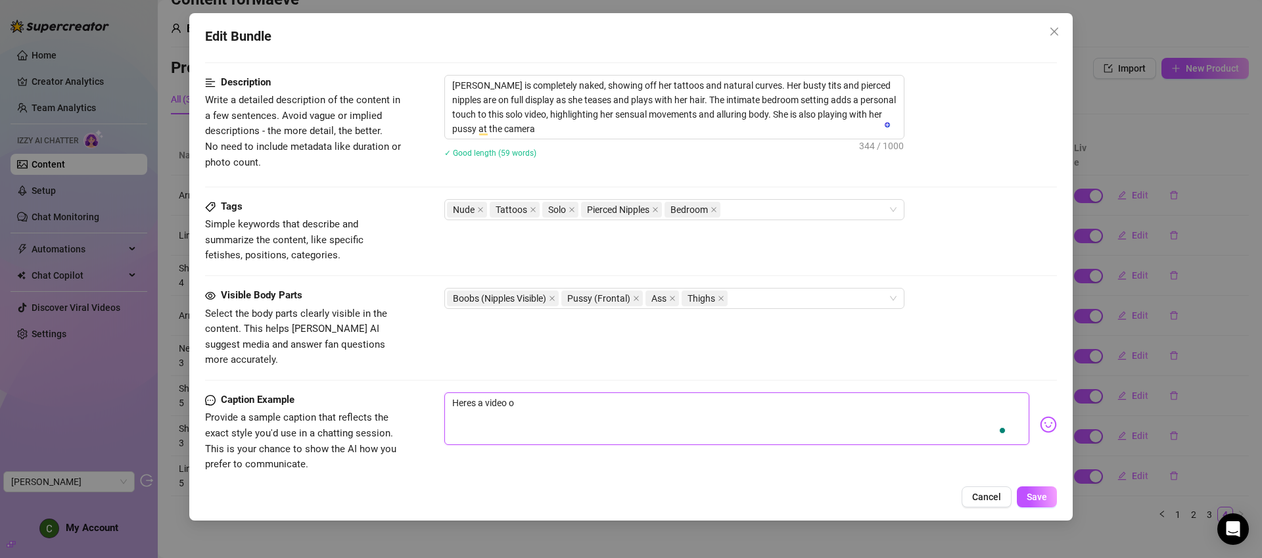
type textarea "Heres a video of"
type textarea "Heres a video of me"
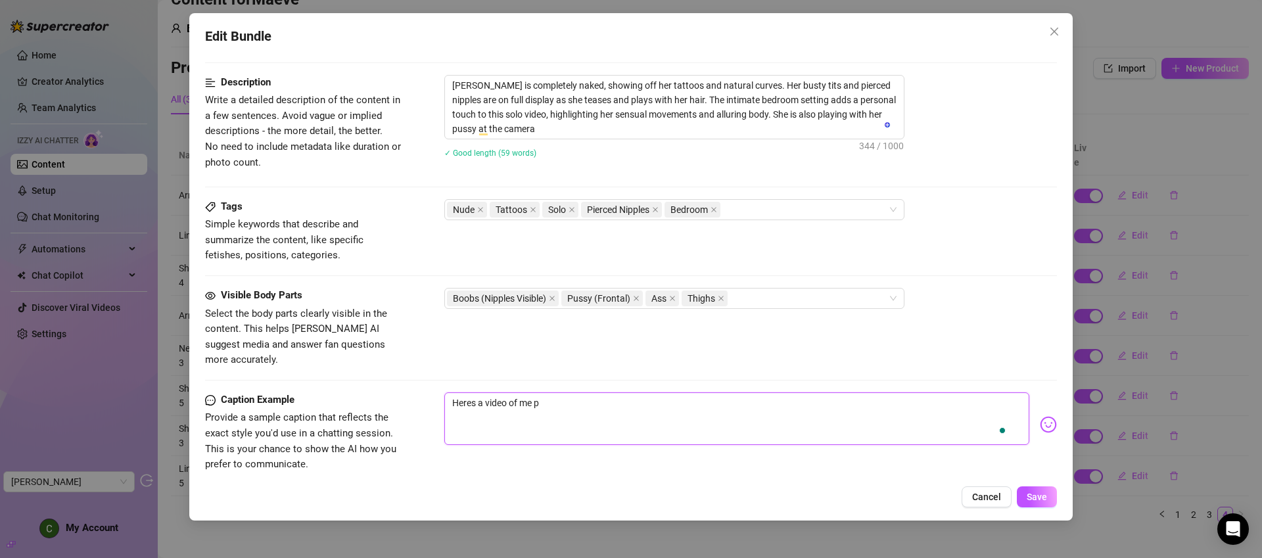
type textarea "Heres a video of me pl"
type textarea "Heres a video of me pla"
type textarea "Heres a video of me playin"
type textarea "Heres a video of me playing"
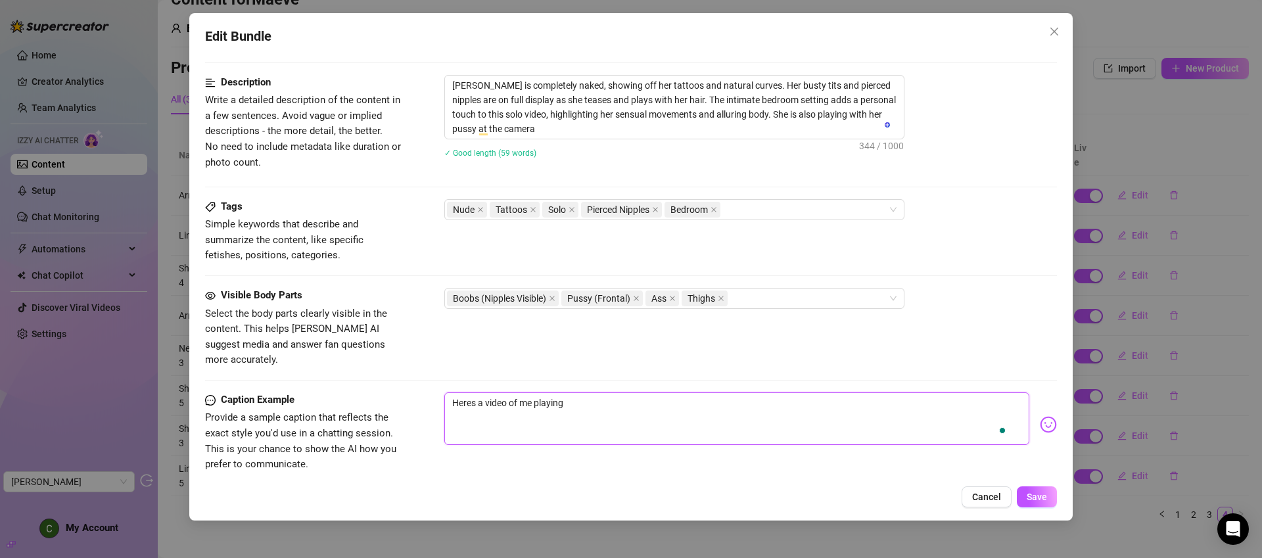
type textarea "Heres a video of me playing"
type textarea "Heres a video of me playing w"
type textarea "Heres a video of me playing wi"
type textarea "Heres a video of me playing wit"
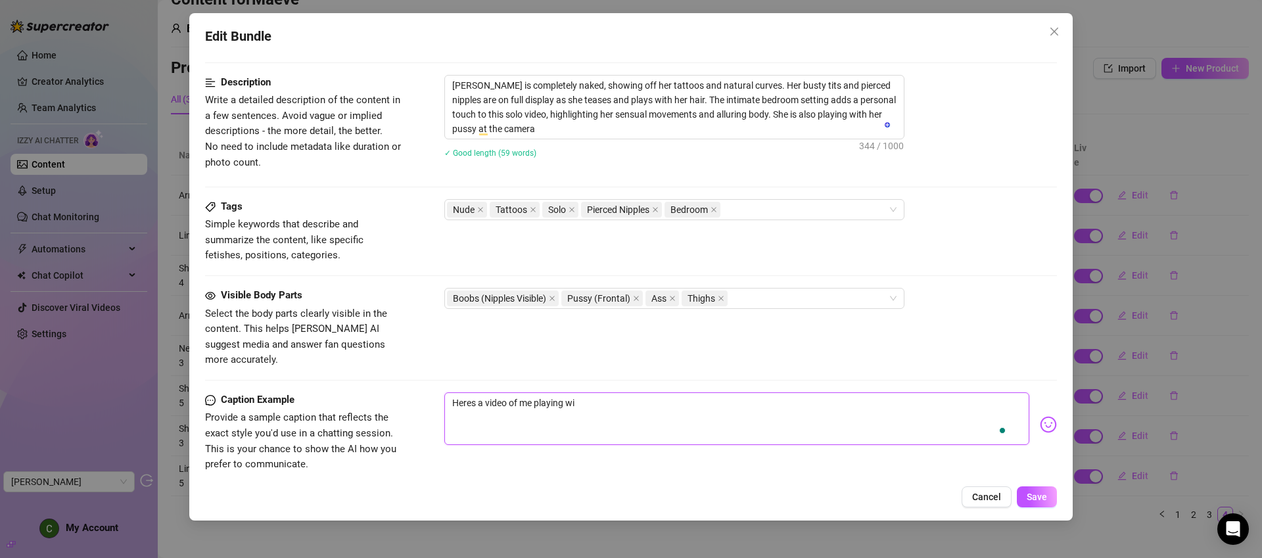
type textarea "Heres a video of me playing wit"
type textarea "Heres a video of me playing with"
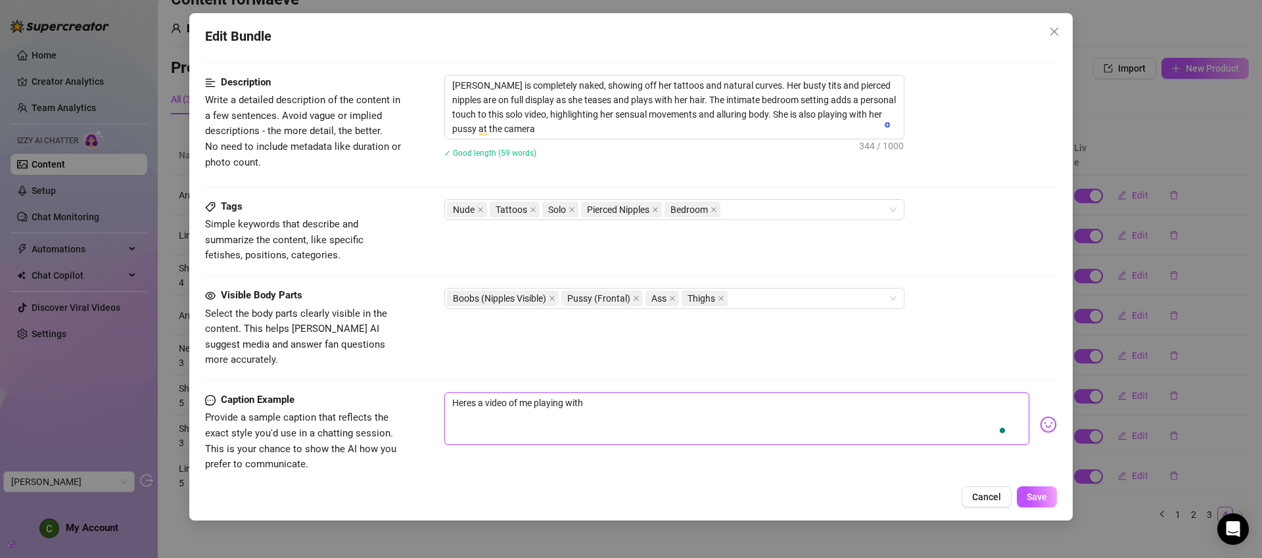
type textarea "Heres a video of me playing with m"
type textarea "Heres a video of me playing with my"
type textarea "Heres a video of me playing with mys"
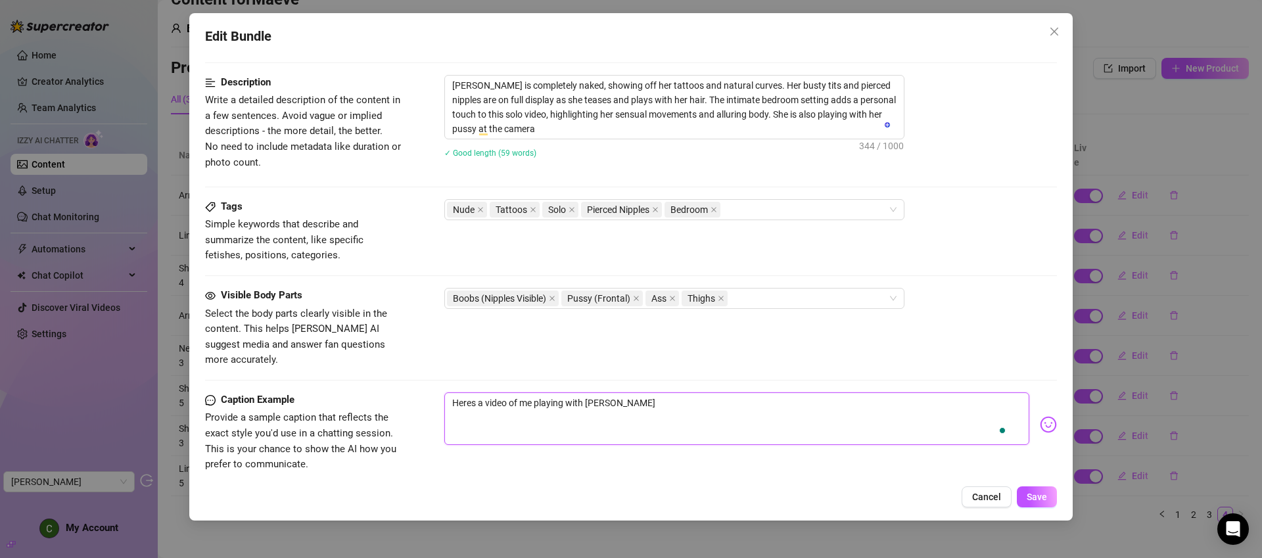
type textarea "Heres a video of me playing with myself"
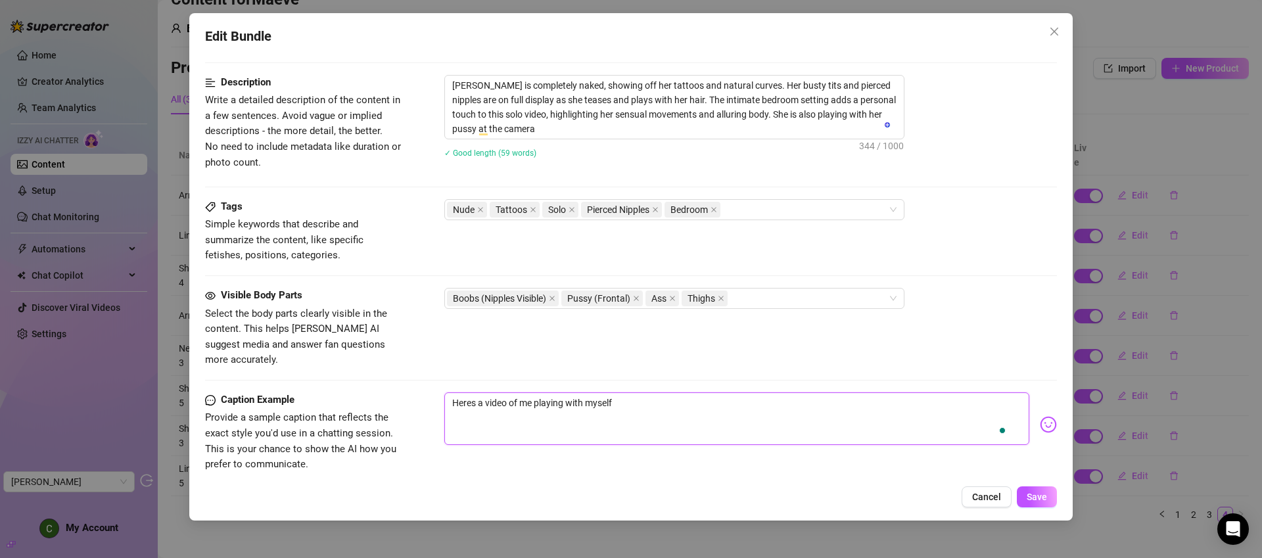
type textarea "Heres a video of me playing with myself,"
type textarea "Heres a video of me playing with myself, e"
type textarea "Heres a video of me playing with myself, en"
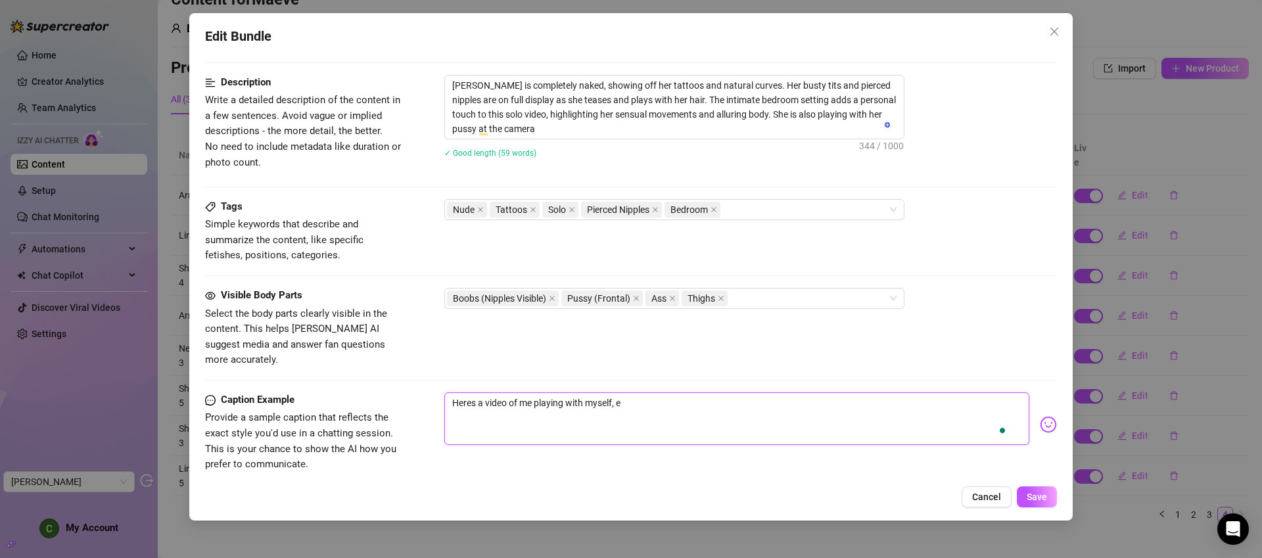
type textarea "Heres a video of me playing with myself, en"
type textarea "Heres a video of me playing with myself, enj"
type textarea "Heres a video of me playing with myself, enjo"
type textarea "Heres a video of me playing with myself, enjoy"
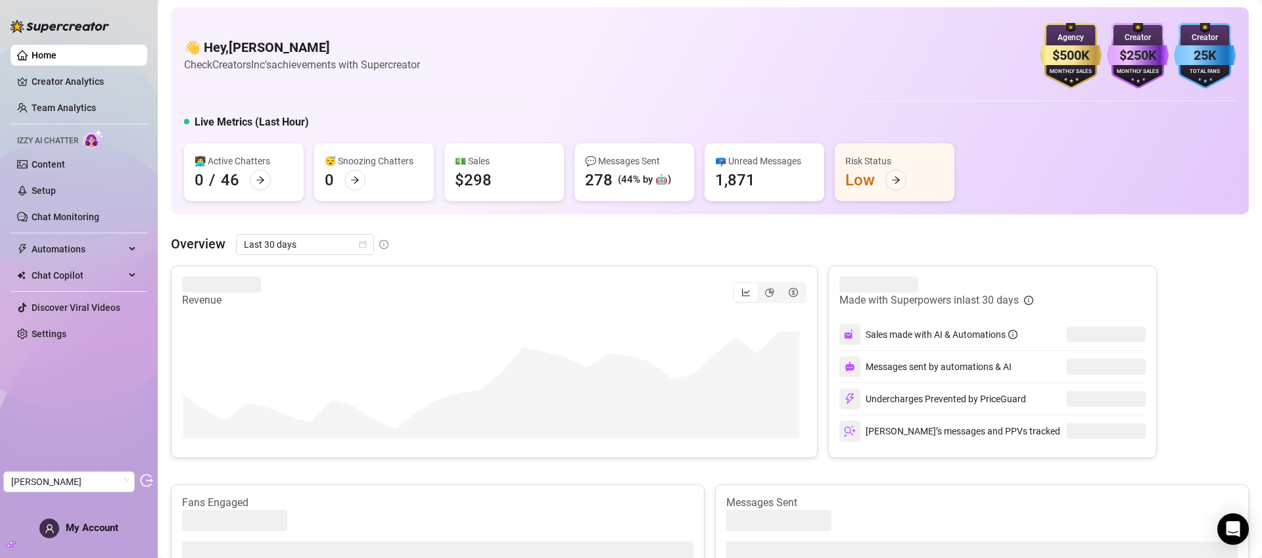
scroll to position [3, 0]
click at [65, 170] on link "Content" at bounding box center [49, 164] width 34 height 11
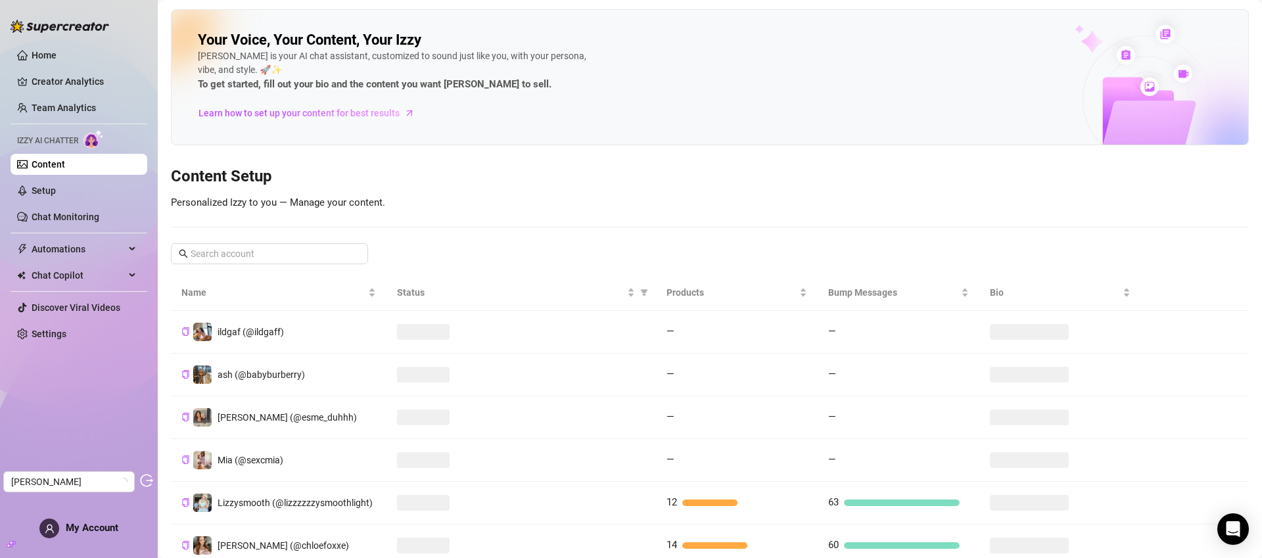
scroll to position [264, 0]
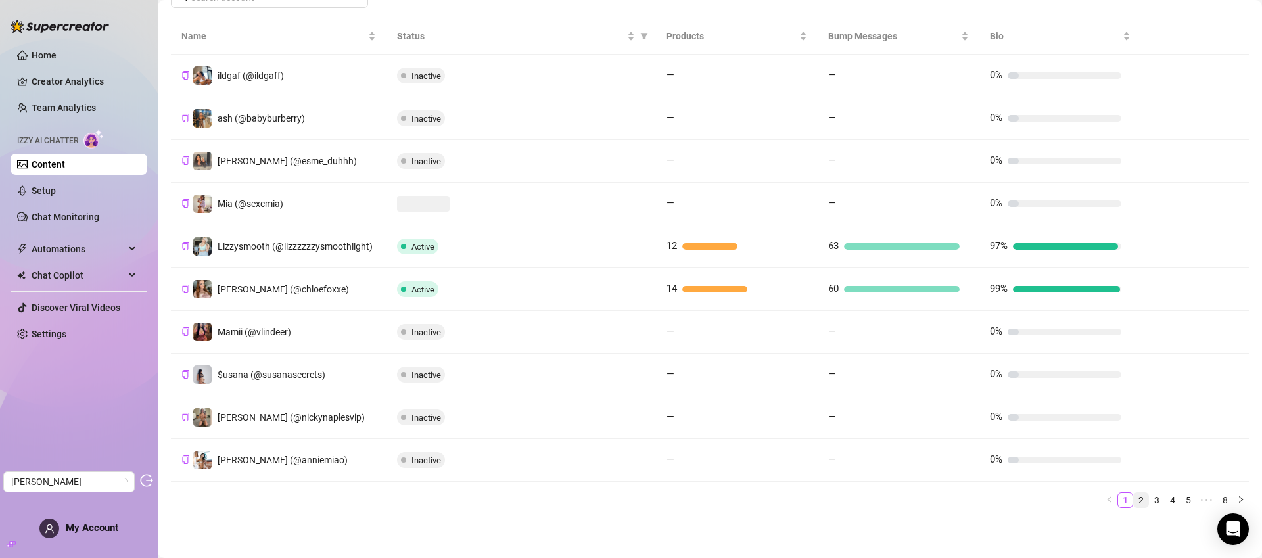
click at [1136, 500] on link "2" at bounding box center [1141, 500] width 14 height 14
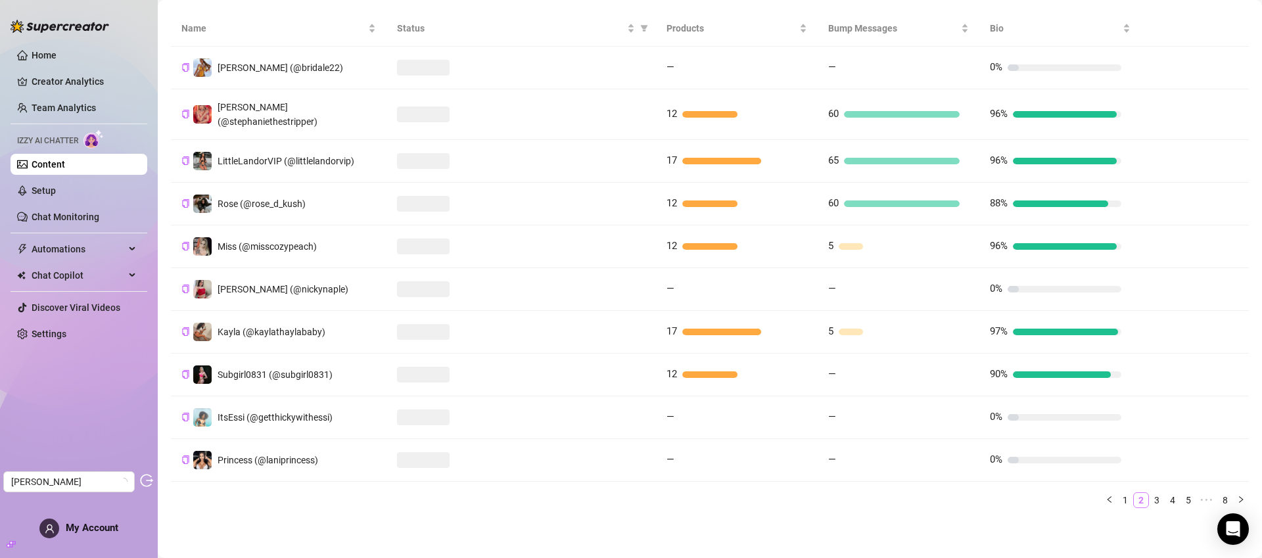
scroll to position [256, 0]
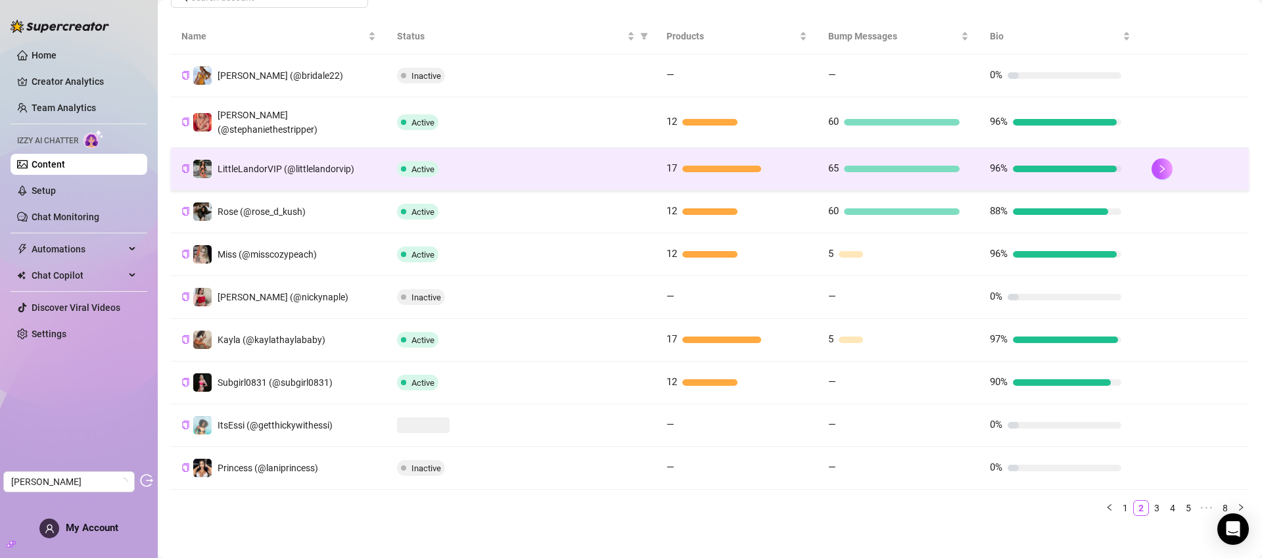
click at [774, 169] on td "17" at bounding box center [737, 169] width 162 height 43
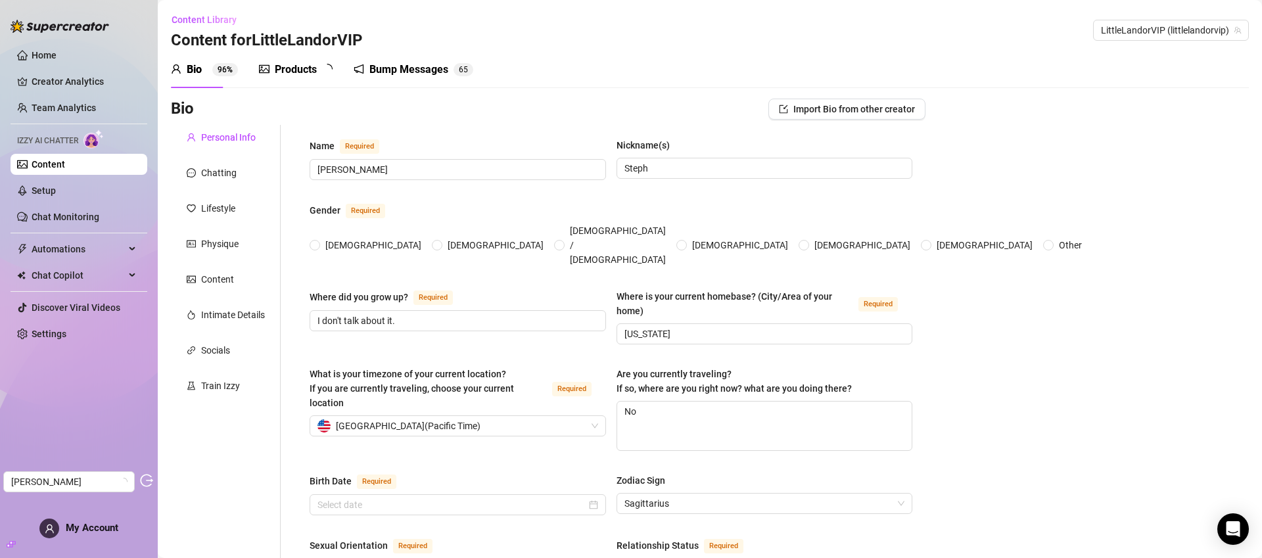
radio input "true"
type input "November 24th, 1998"
click at [308, 68] on div "Products" at bounding box center [296, 70] width 42 height 16
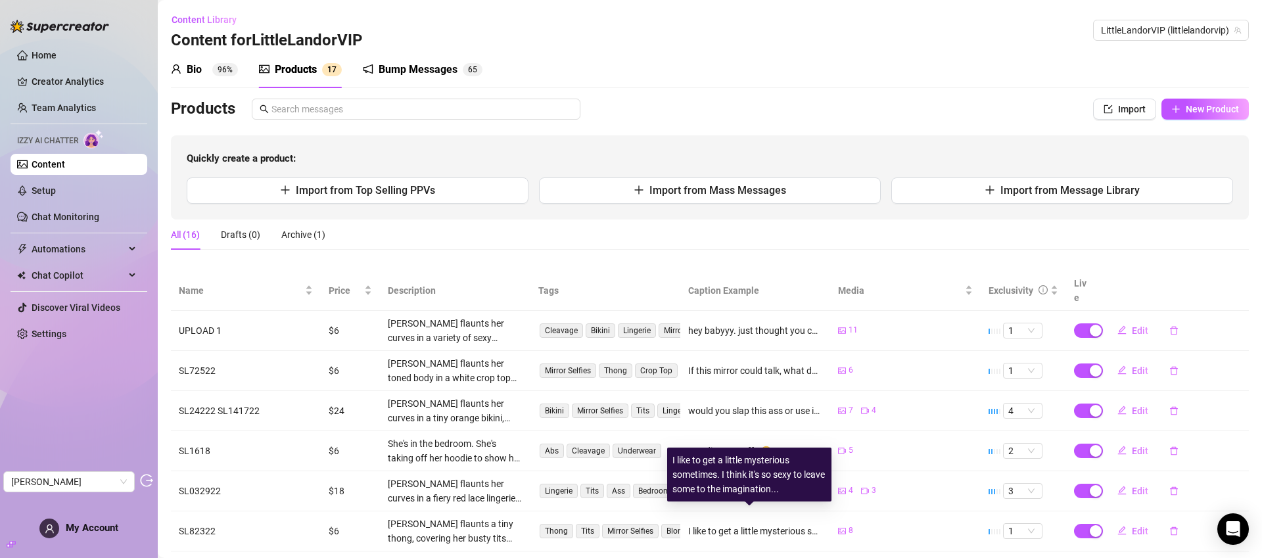
click at [751, 486] on div "I like to get a little mysterious sometimes. I think it's so sexy to leave some…" at bounding box center [749, 474] width 154 height 43
copy div "I like to get a little mysterious sometimes. I think it's so sexy to leave some…"
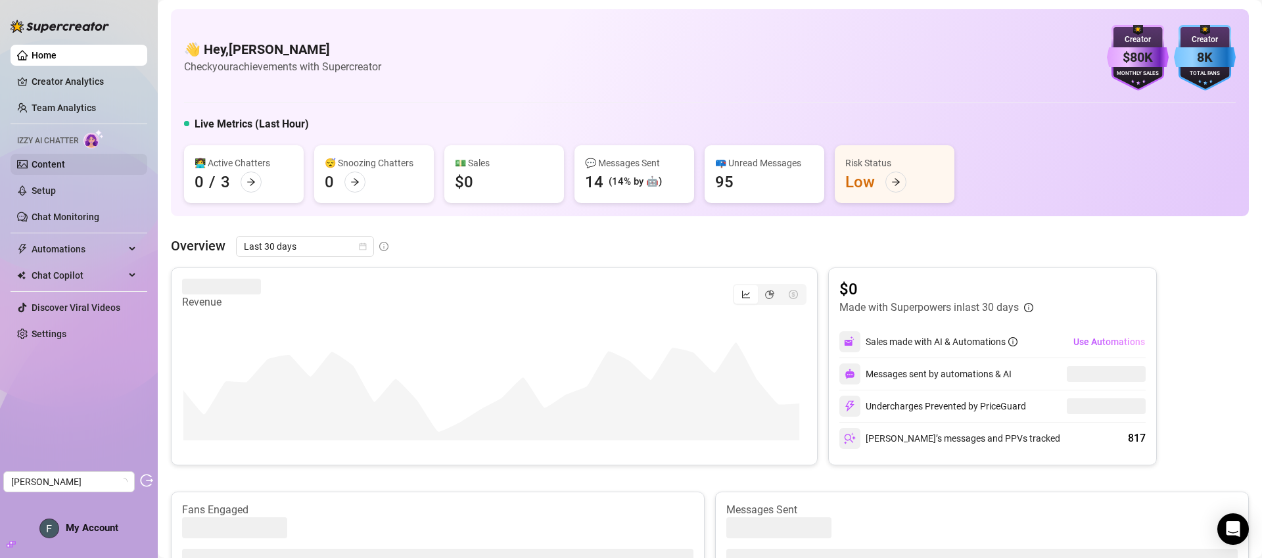
click at [65, 170] on link "Content" at bounding box center [49, 164] width 34 height 11
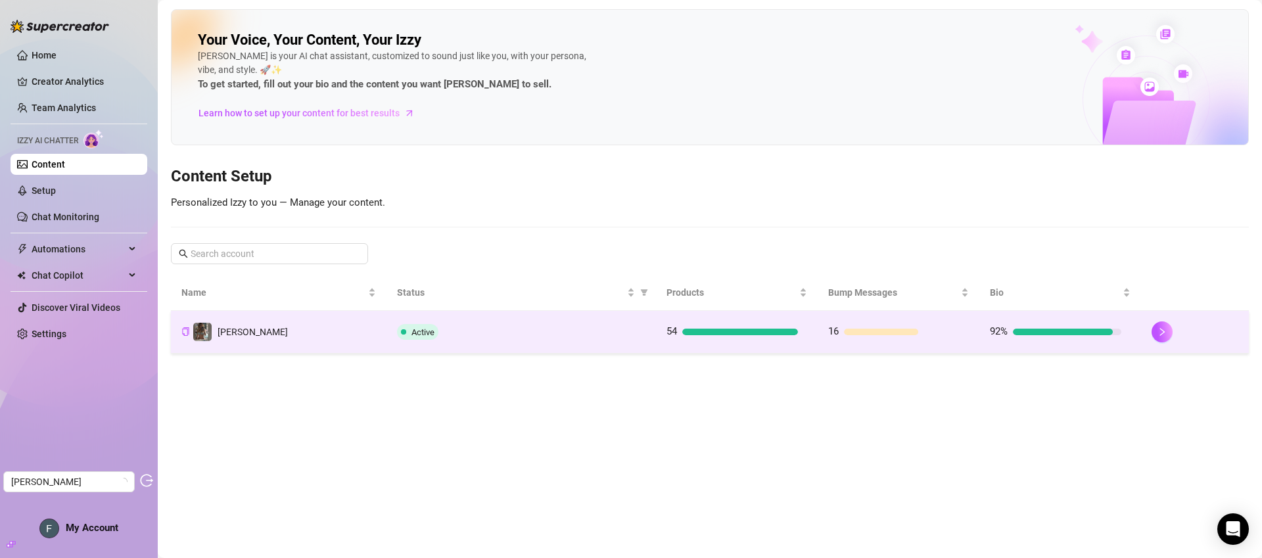
click at [639, 331] on div "Active" at bounding box center [521, 332] width 248 height 16
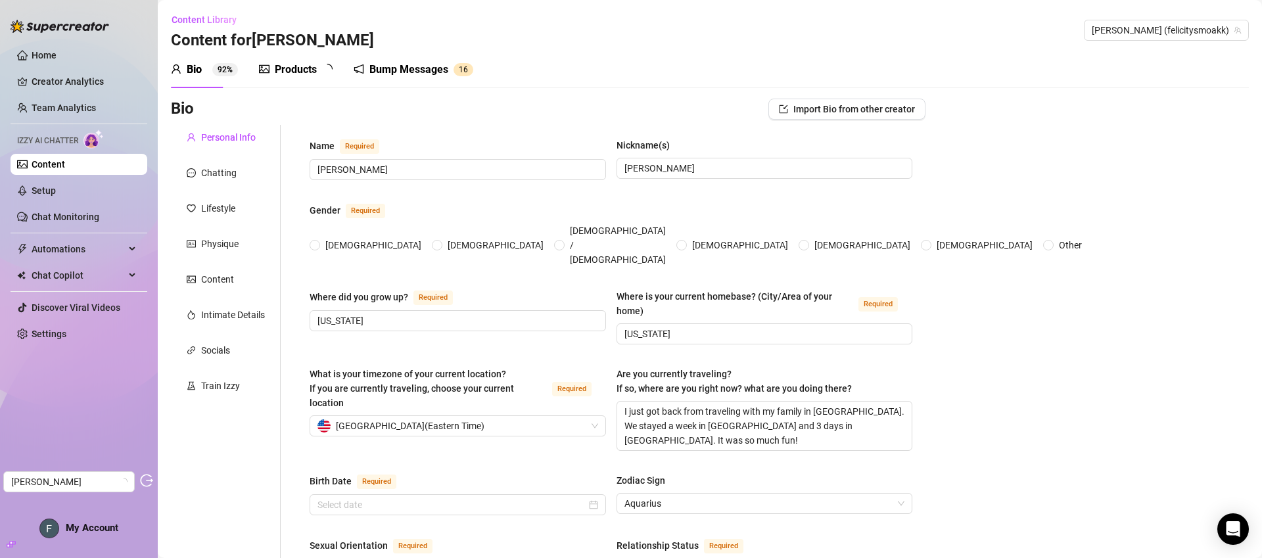
radio input "true"
type input "January 29th, 2007"
click at [302, 63] on div "Products" at bounding box center [296, 70] width 42 height 16
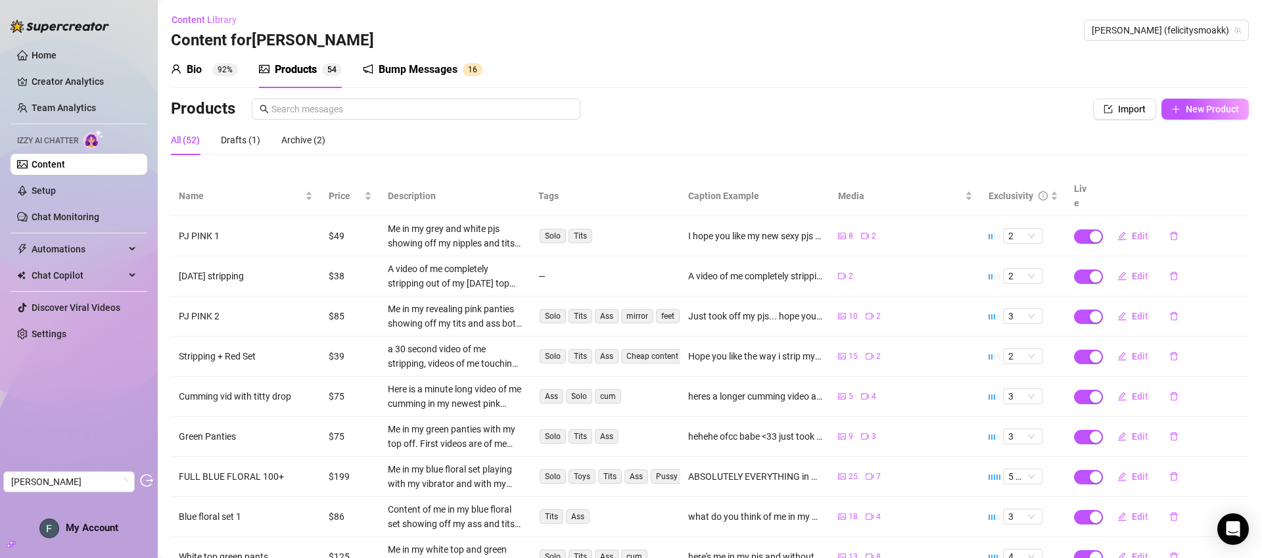
scroll to position [3, 0]
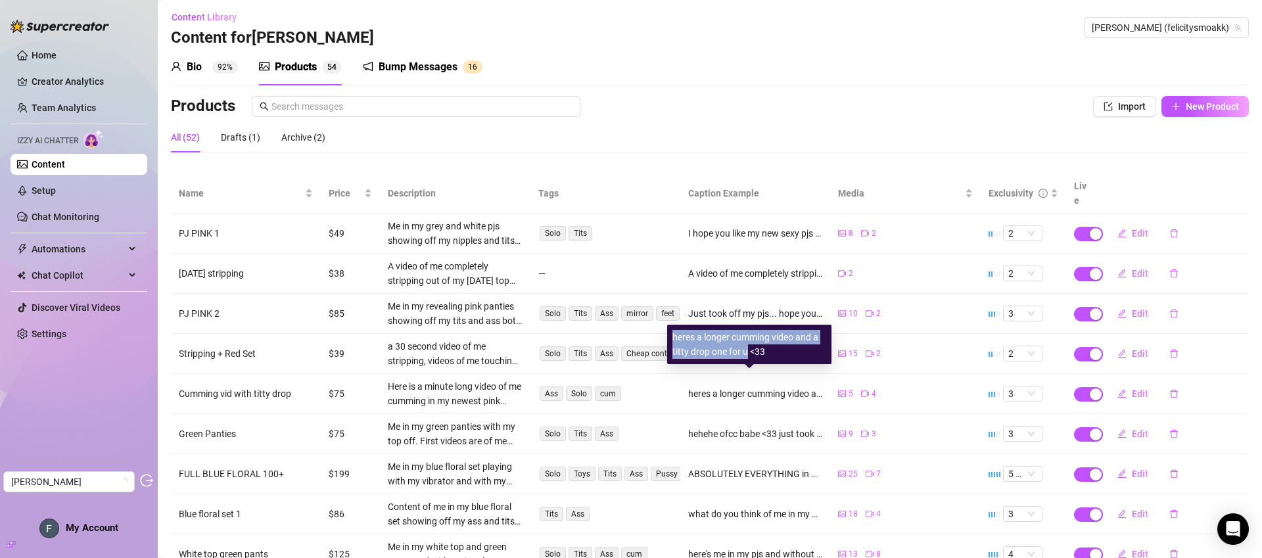
drag, startPoint x: 672, startPoint y: 339, endPoint x: 747, endPoint y: 348, distance: 75.5
click at [747, 348] on div "heres a longer cumming video and a titty drop one for u <33" at bounding box center [749, 344] width 154 height 29
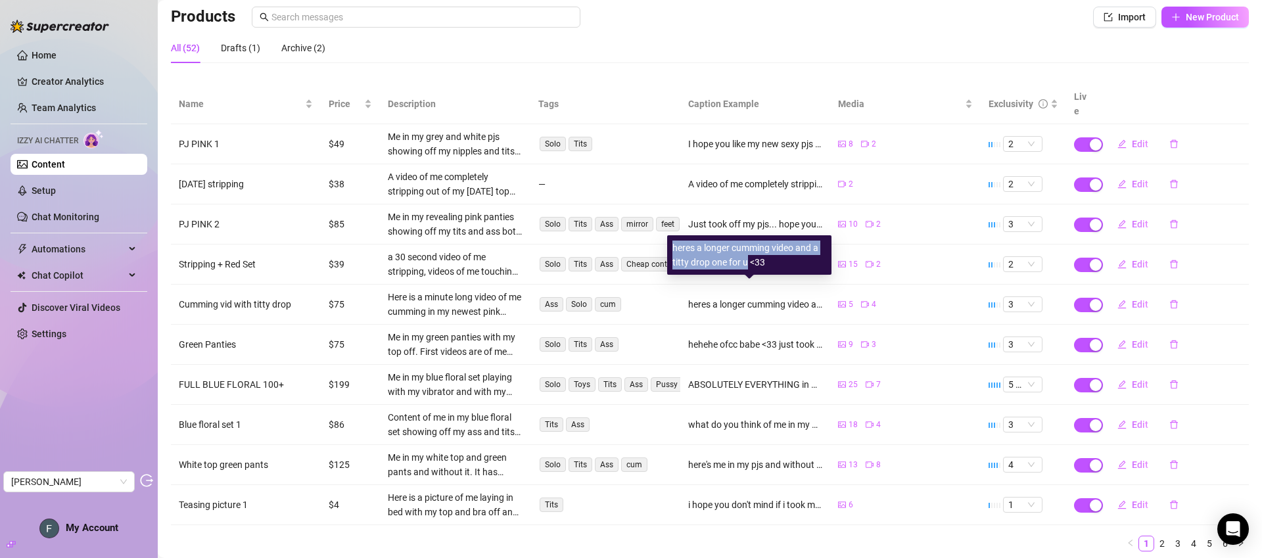
scroll to position [89, 0]
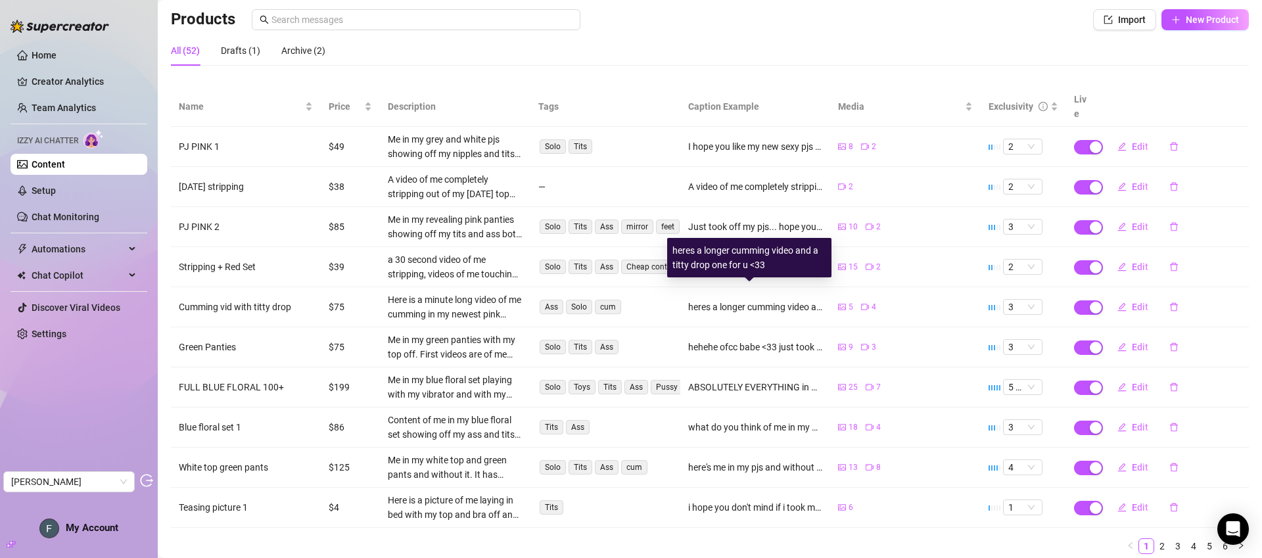
click at [728, 300] on div "heres a longer cumming video and a titty drop one for u <33" at bounding box center [755, 307] width 134 height 14
drag, startPoint x: 751, startPoint y: 268, endPoint x: 667, endPoint y: 254, distance: 86.0
click at [667, 254] on div "heres a longer cumming video and a titty drop one for u <33" at bounding box center [749, 257] width 164 height 39
copy div "heres a longer cumming video and a titty drop one for u"
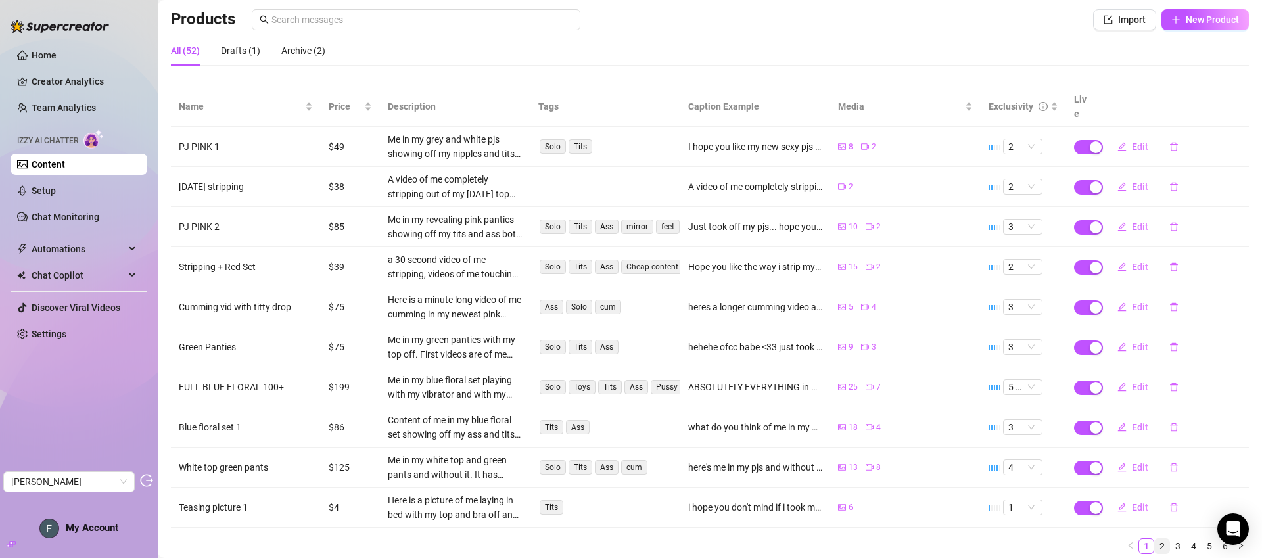
click at [1155, 539] on link "2" at bounding box center [1162, 546] width 14 height 14
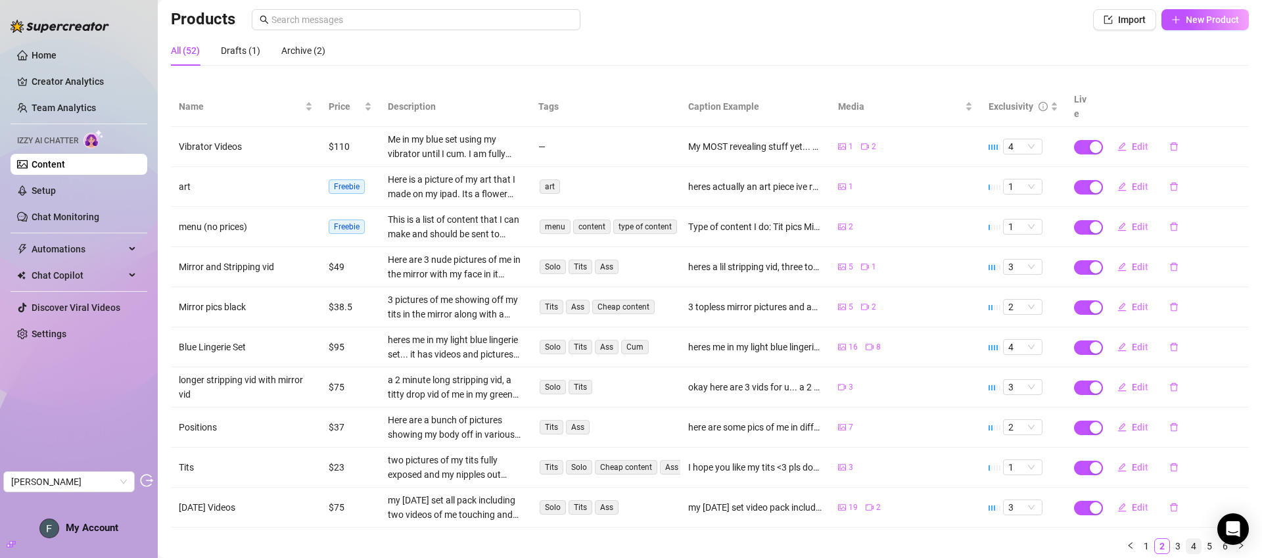
click at [1187, 539] on link "4" at bounding box center [1194, 546] width 14 height 14
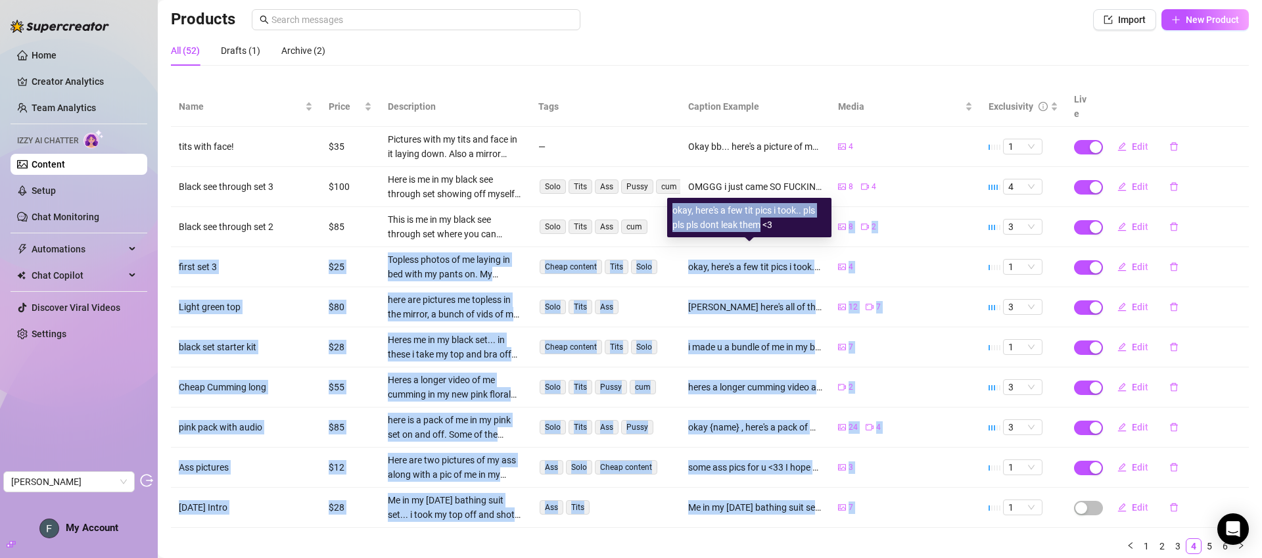
drag, startPoint x: 763, startPoint y: 225, endPoint x: 665, endPoint y: 211, distance: 99.0
click at [665, 211] on body "Home Creator Analytics Team Analytics Izzy AI Chatter Content Setup Chat Monito…" at bounding box center [631, 279] width 1262 height 558
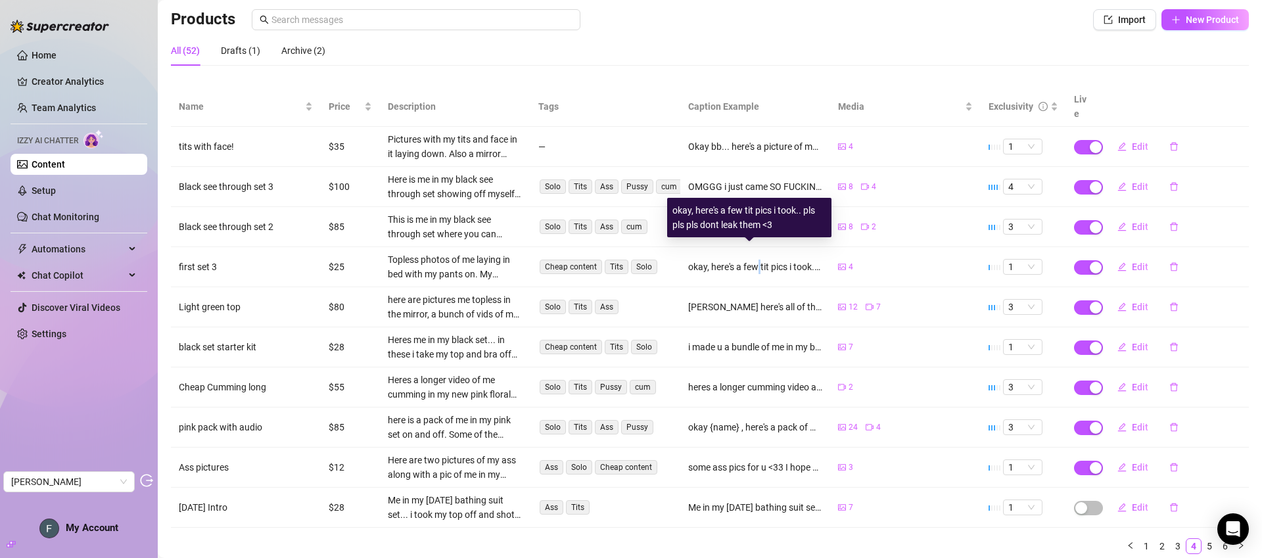
click at [756, 260] on div "okay, here's a few tit pics i took.. pls pls pls dont leak them <3" at bounding box center [755, 267] width 134 height 14
drag, startPoint x: 751, startPoint y: 225, endPoint x: 674, endPoint y: 214, distance: 77.6
click at [674, 214] on div "okay, here's a few tit pics i took.. pls pls pls dont leak them <3" at bounding box center [749, 217] width 154 height 29
copy div "okay, here's a few tit pics i took.. pls pls pls dont leak them"
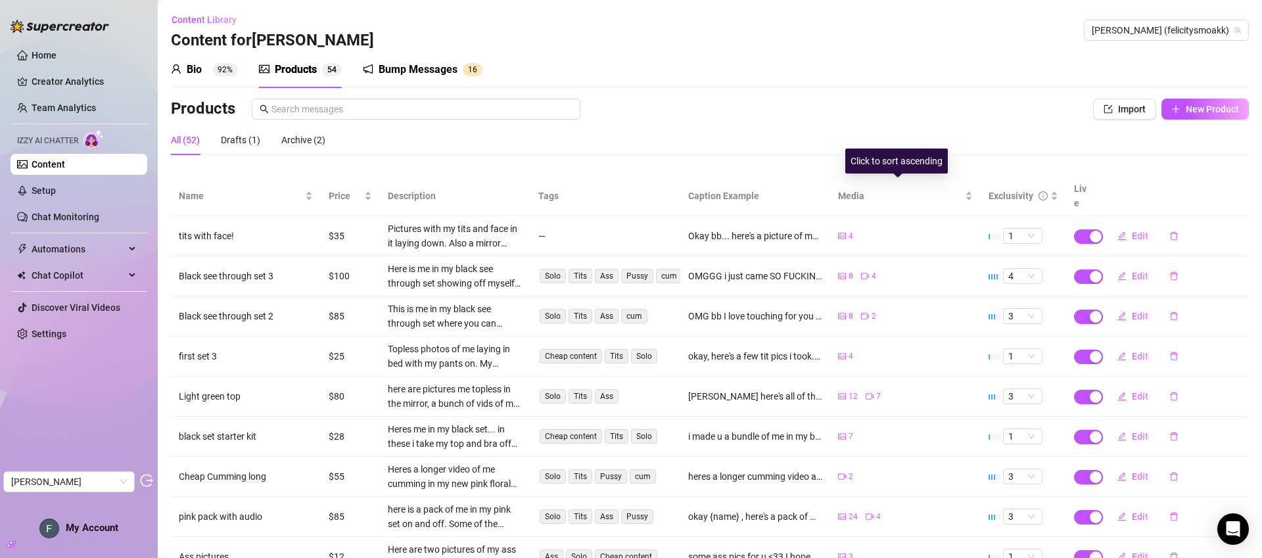
scroll to position [3, 0]
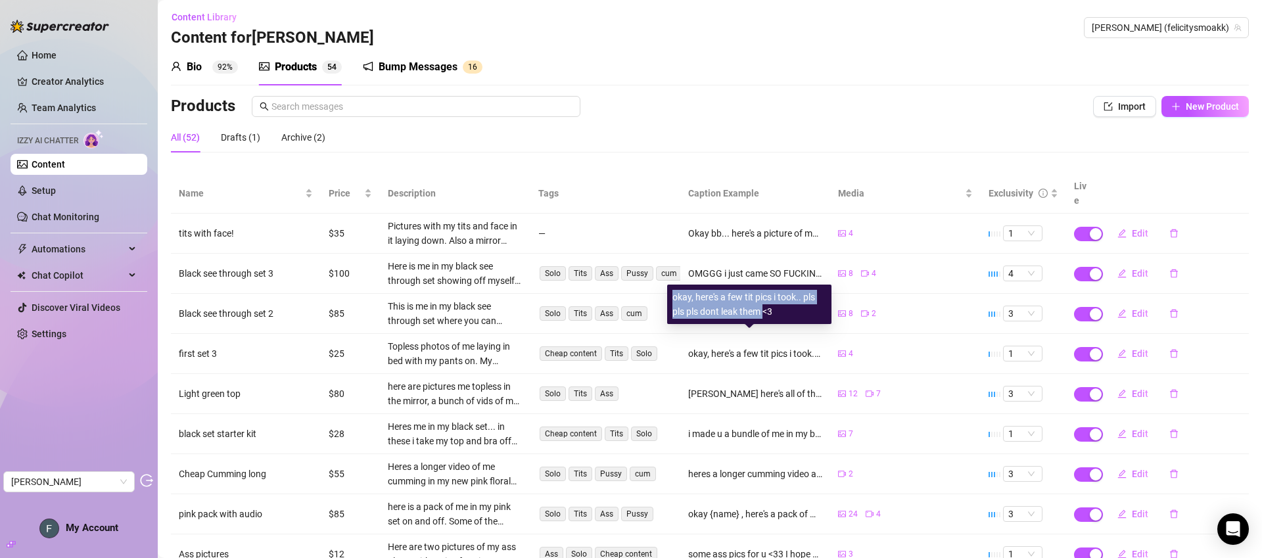
click at [770, 346] on div "okay, here's a few tit pics i took.. pls pls pls dont leak them <3" at bounding box center [755, 353] width 134 height 14
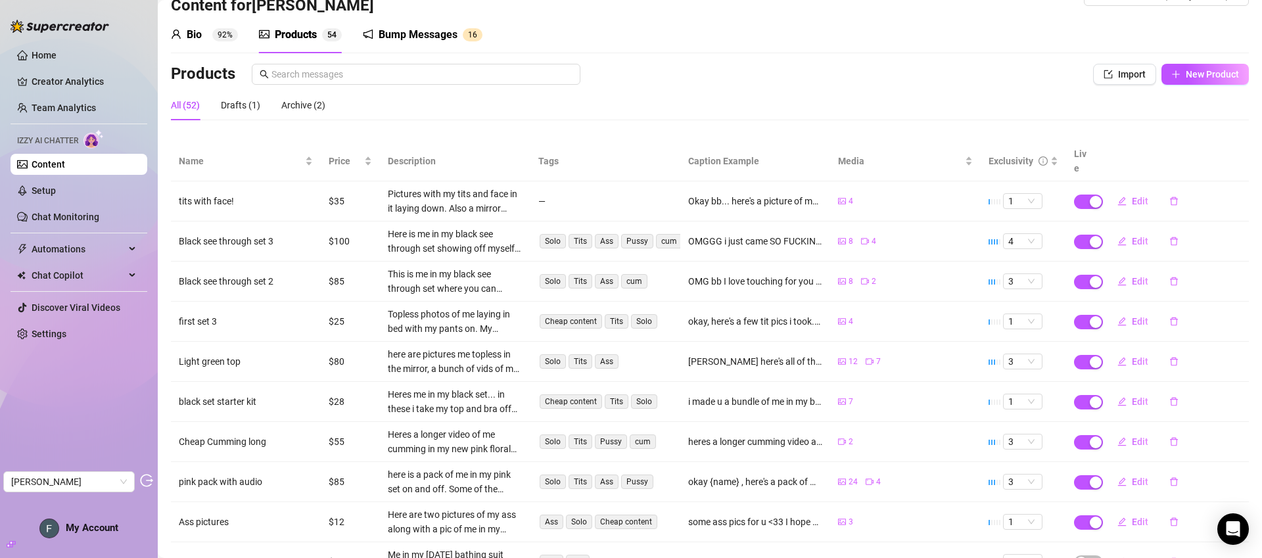
scroll to position [121, 0]
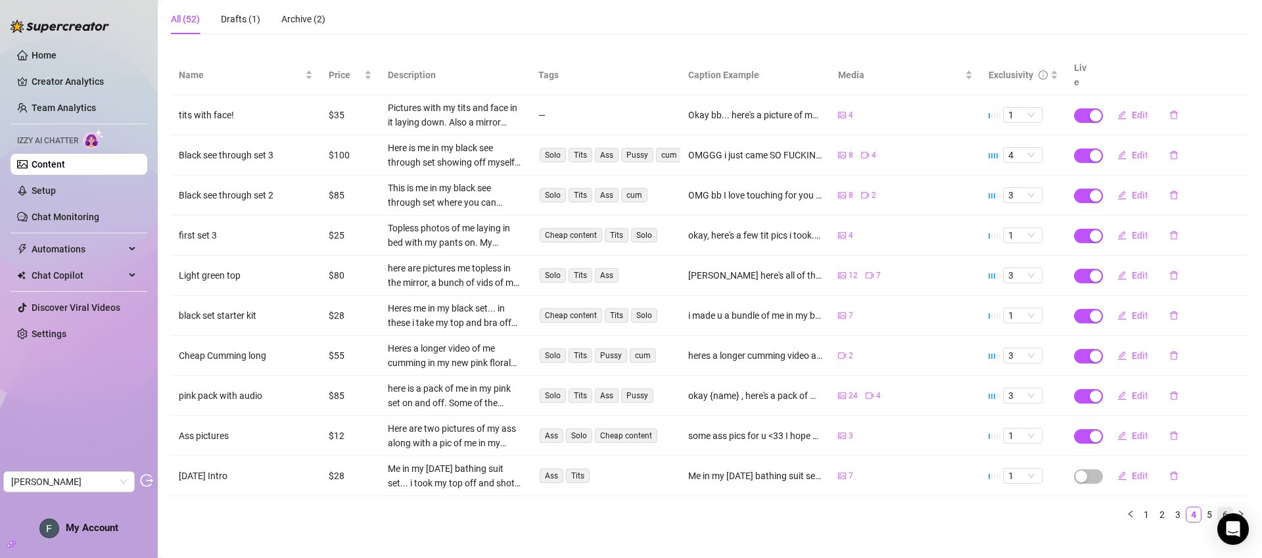
click at [1218, 507] on link "6" at bounding box center [1225, 514] width 14 height 14
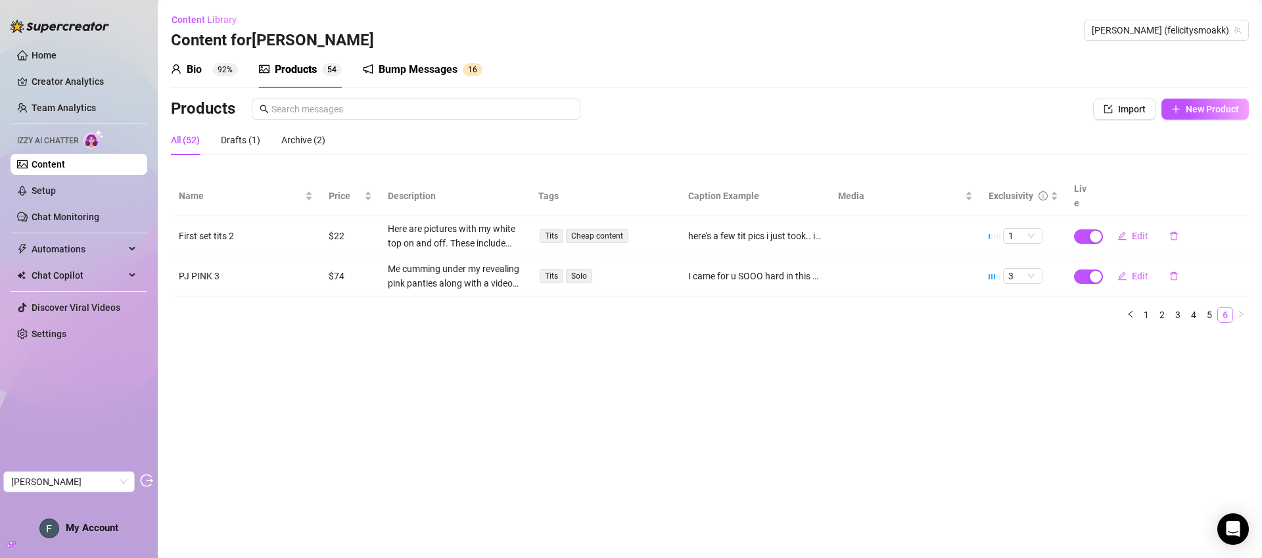
scroll to position [0, 0]
click at [1144, 308] on link "1" at bounding box center [1146, 315] width 14 height 14
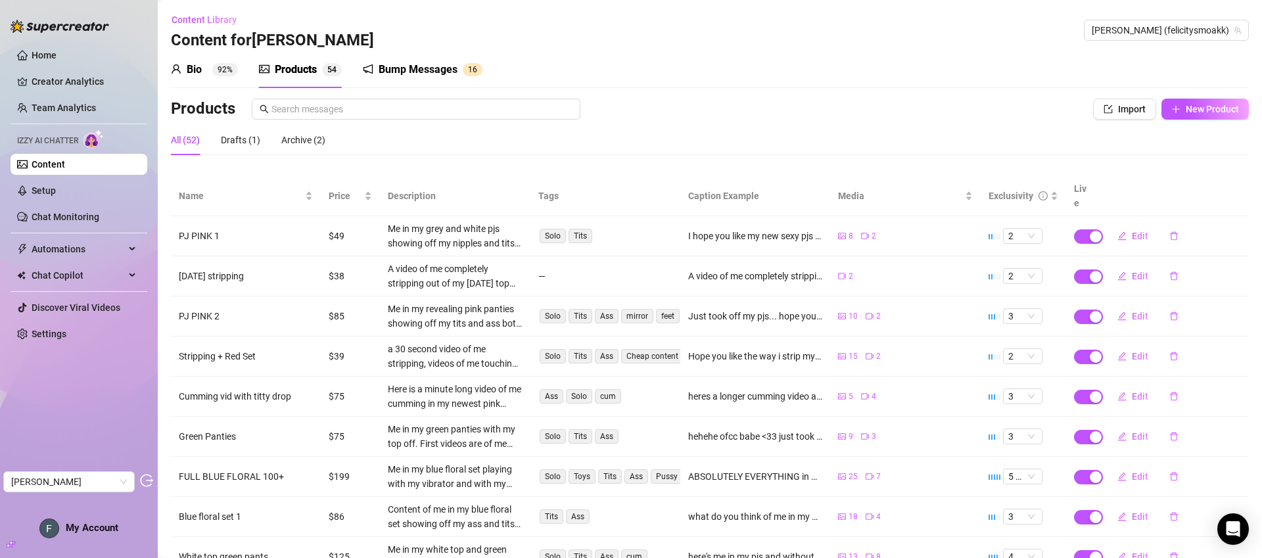
scroll to position [121, 0]
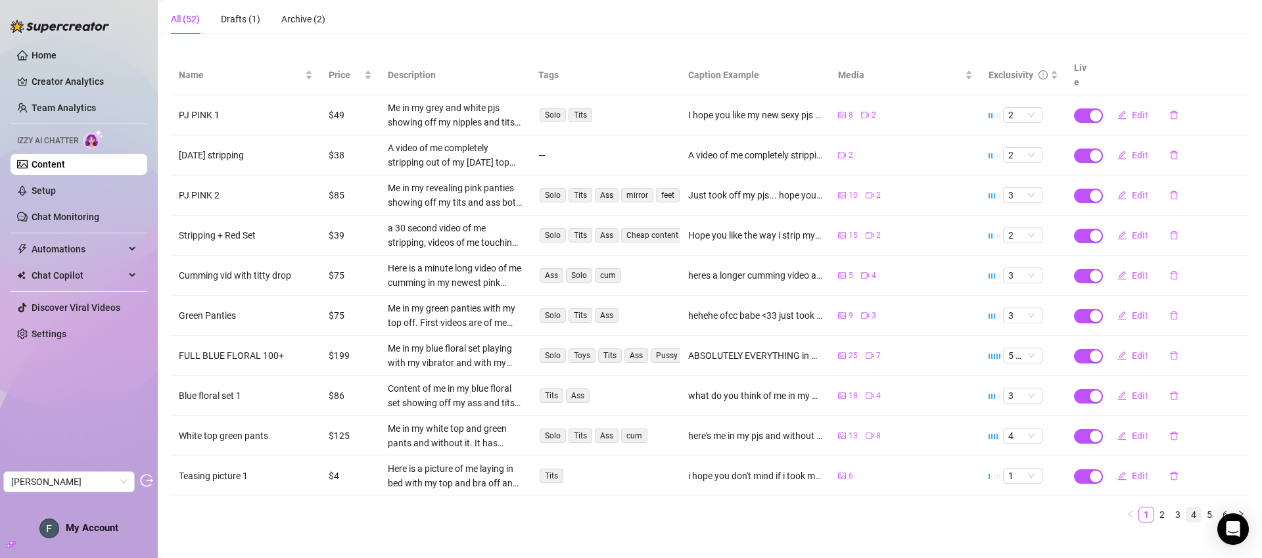
click at [1188, 507] on link "4" at bounding box center [1194, 514] width 14 height 14
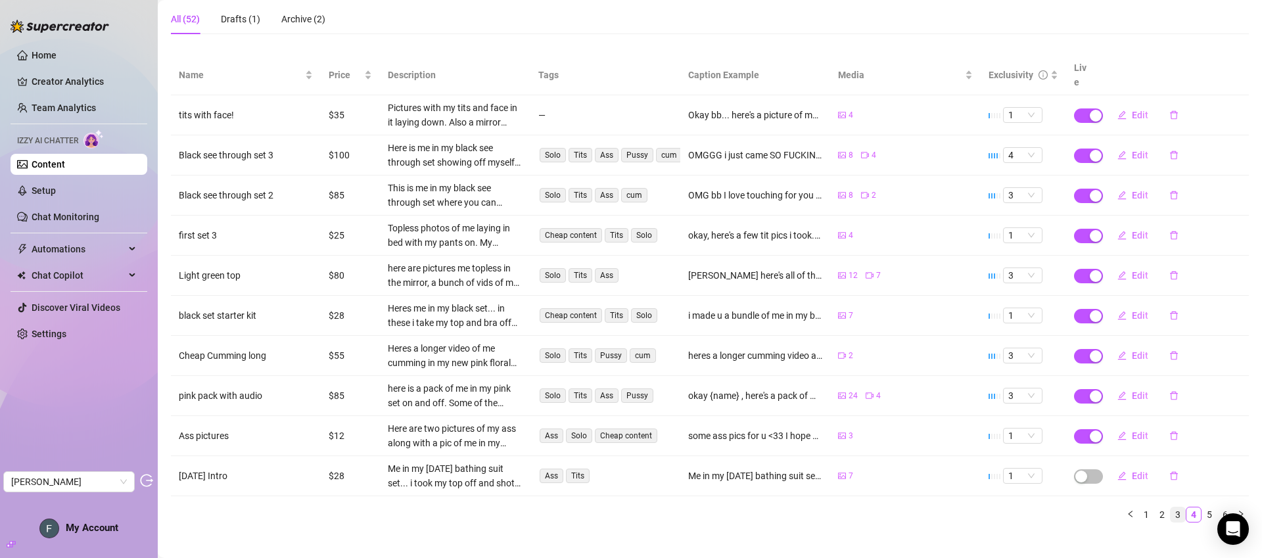
click at [1171, 507] on link "3" at bounding box center [1178, 514] width 14 height 14
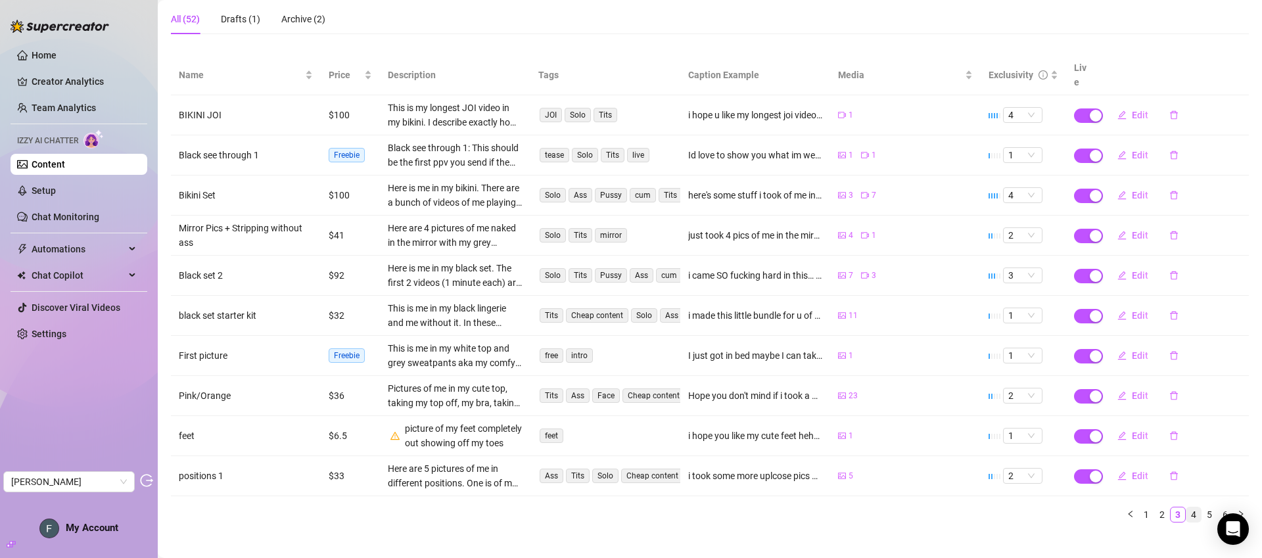
click at [1187, 507] on link "4" at bounding box center [1194, 514] width 14 height 14
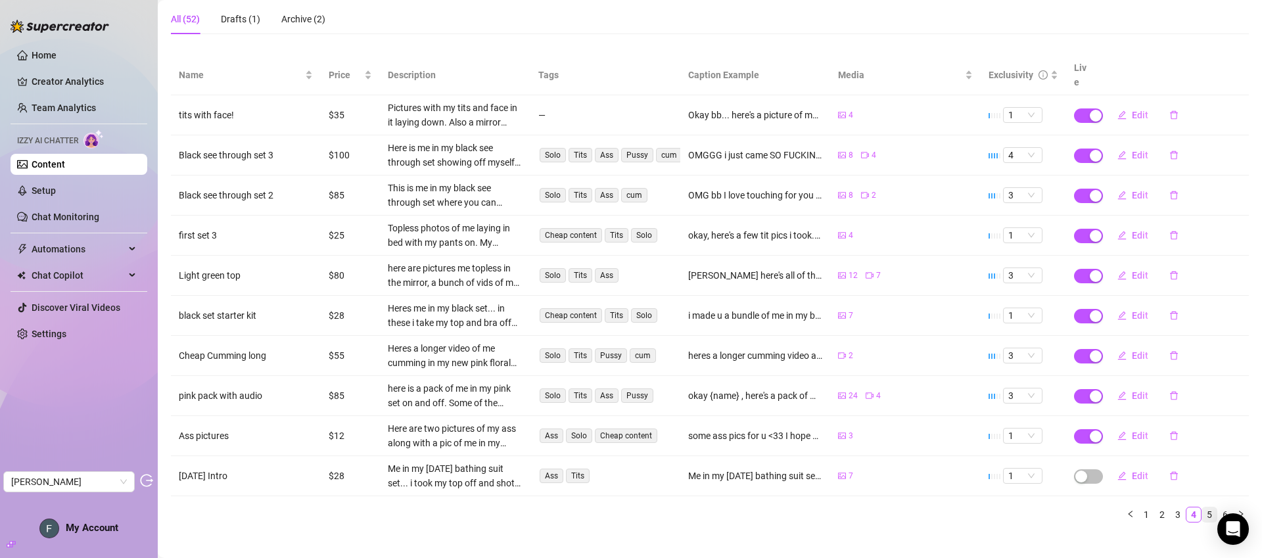
click at [1202, 507] on link "5" at bounding box center [1209, 514] width 14 height 14
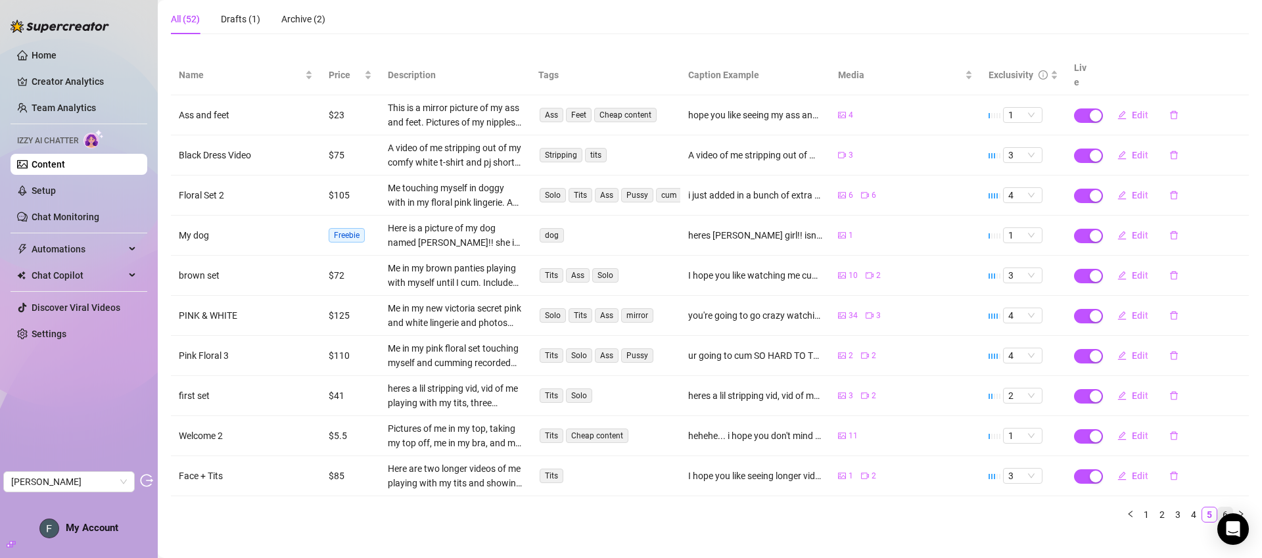
click at [1220, 507] on link "6" at bounding box center [1225, 514] width 14 height 14
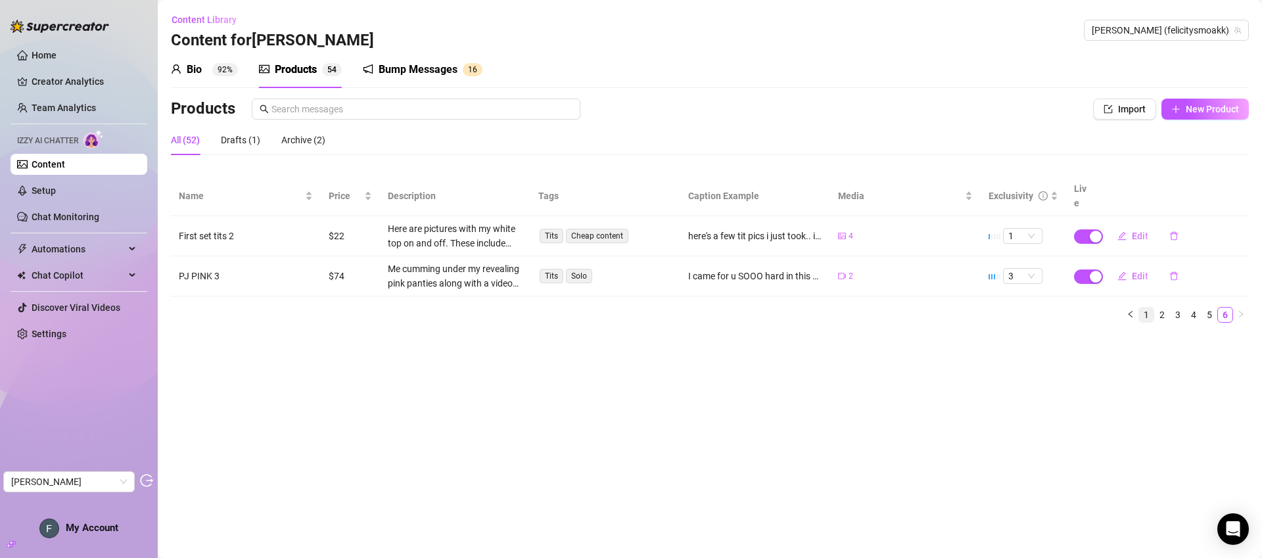
click at [1148, 308] on link "1" at bounding box center [1146, 315] width 14 height 14
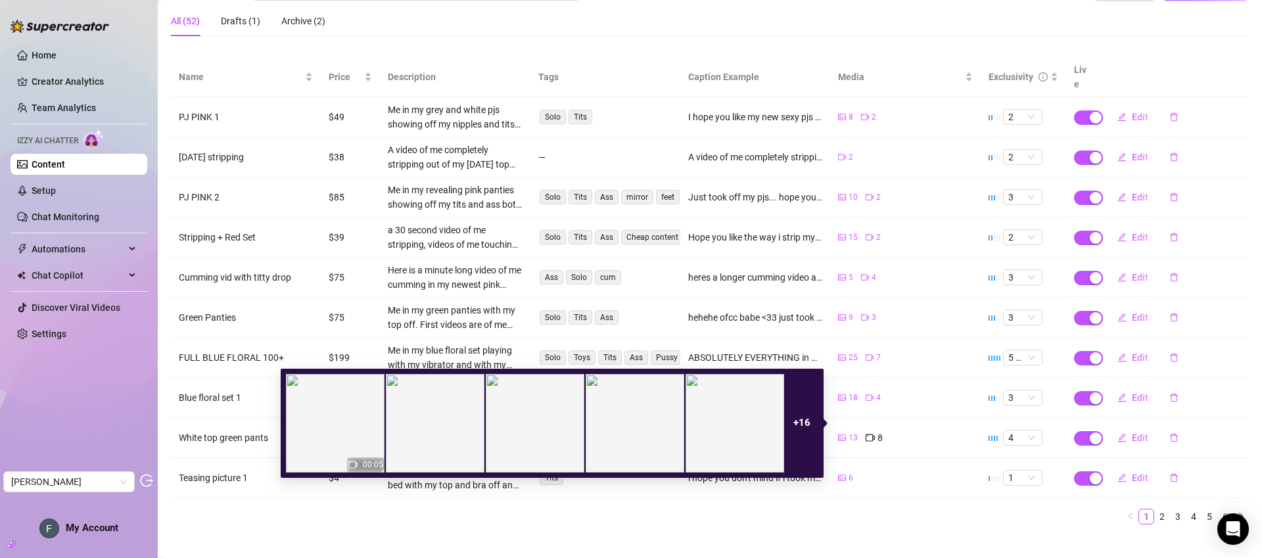
scroll to position [118, 0]
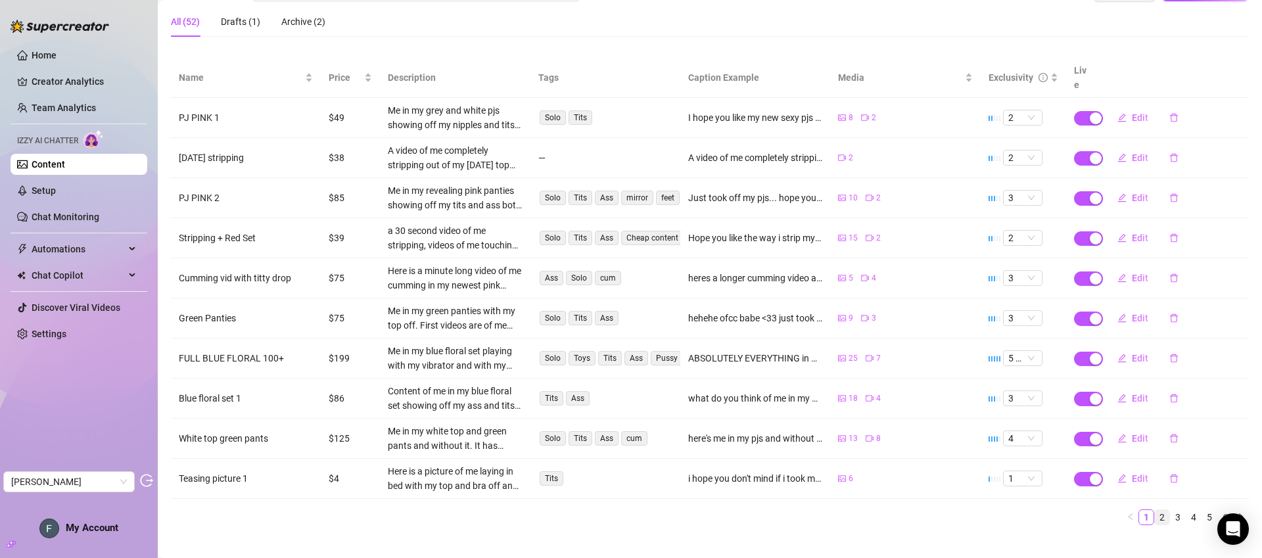
click at [1155, 510] on link "2" at bounding box center [1162, 517] width 14 height 14
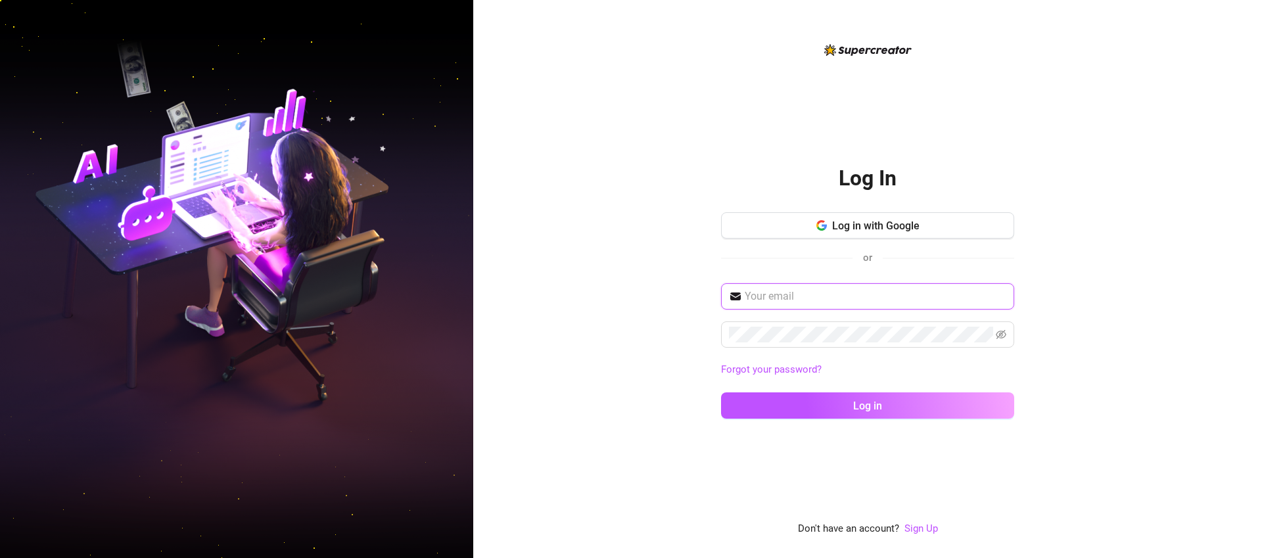
type input "[EMAIL_ADDRESS][DOMAIN_NAME]"
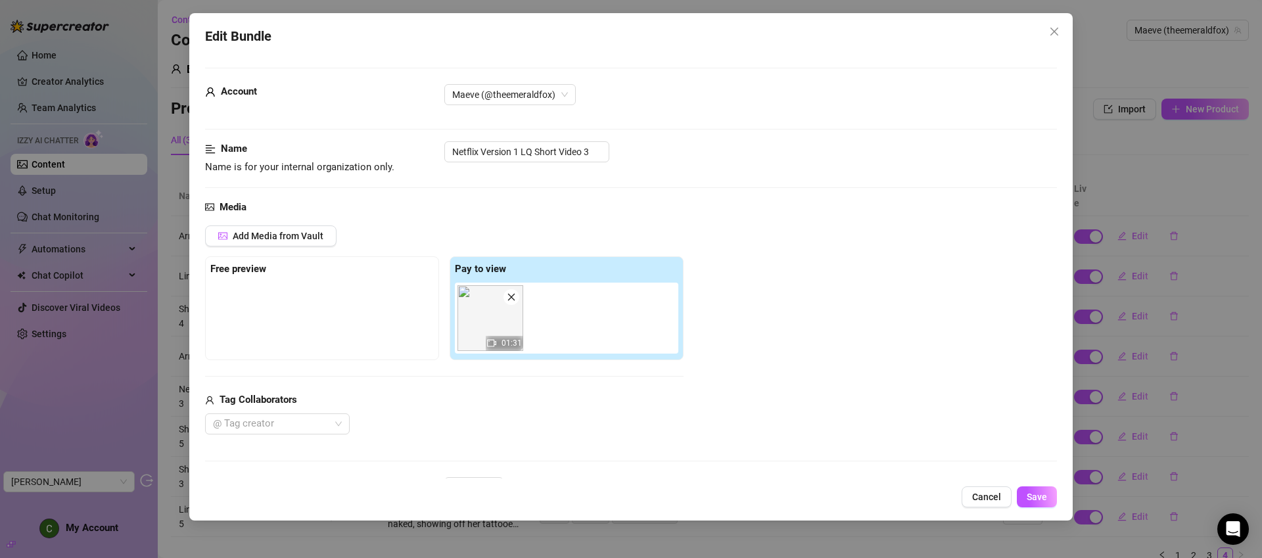
scroll to position [517, 0]
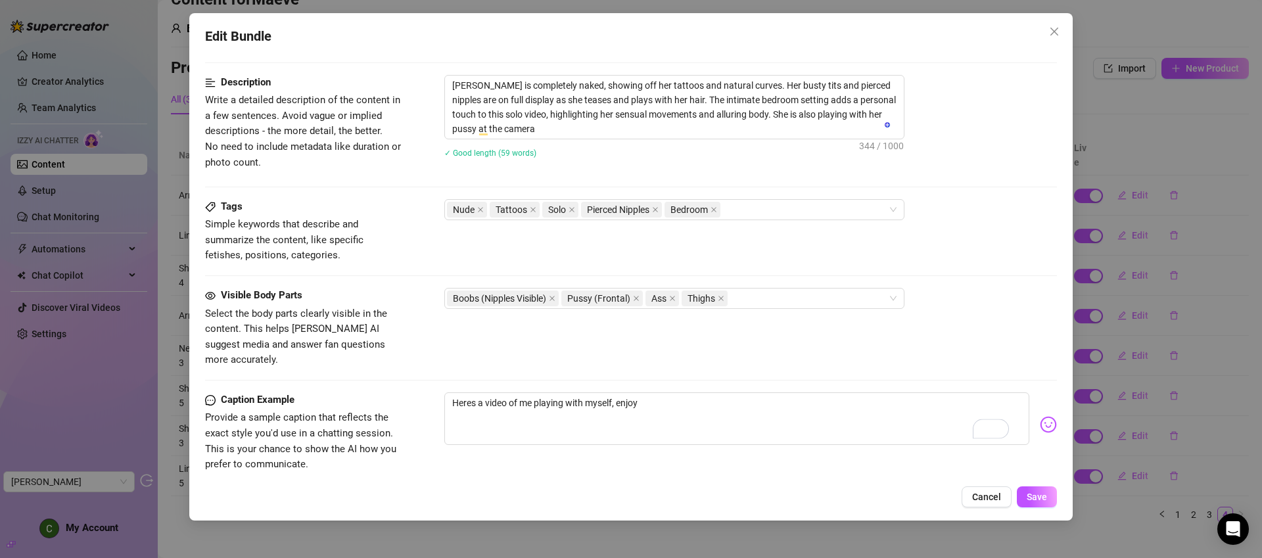
type textarea "Heres a video of me playing with myself, enjoy"
click at [1040, 416] on img at bounding box center [1048, 424] width 17 height 17
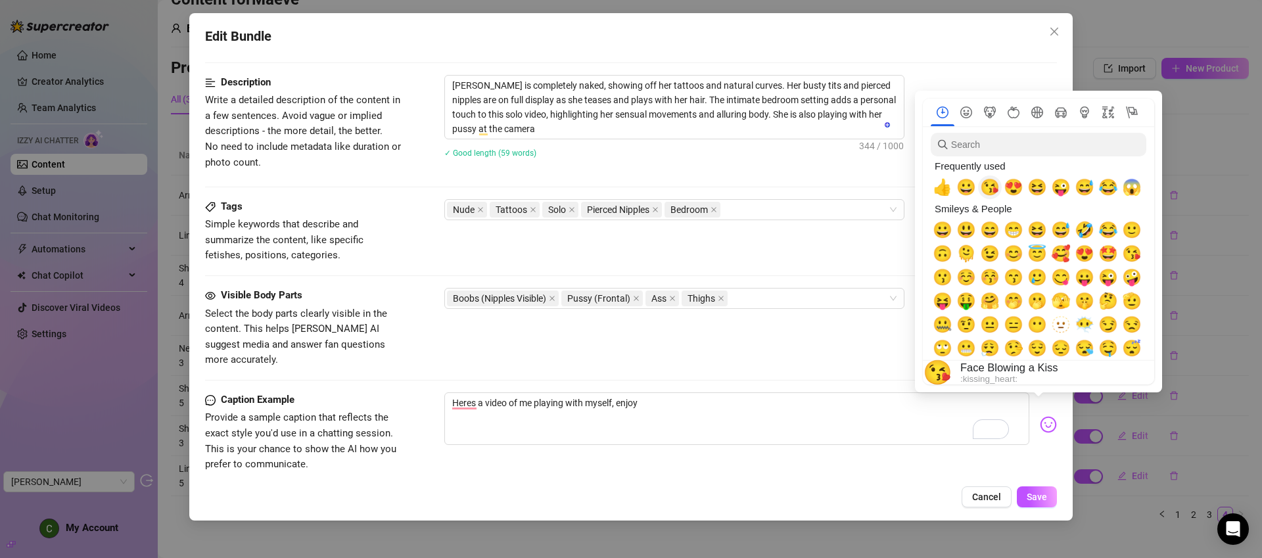
click at [985, 185] on span "😘" at bounding box center [990, 187] width 20 height 18
type textarea "Heres a video of me playing with myself, enjoy 😘"
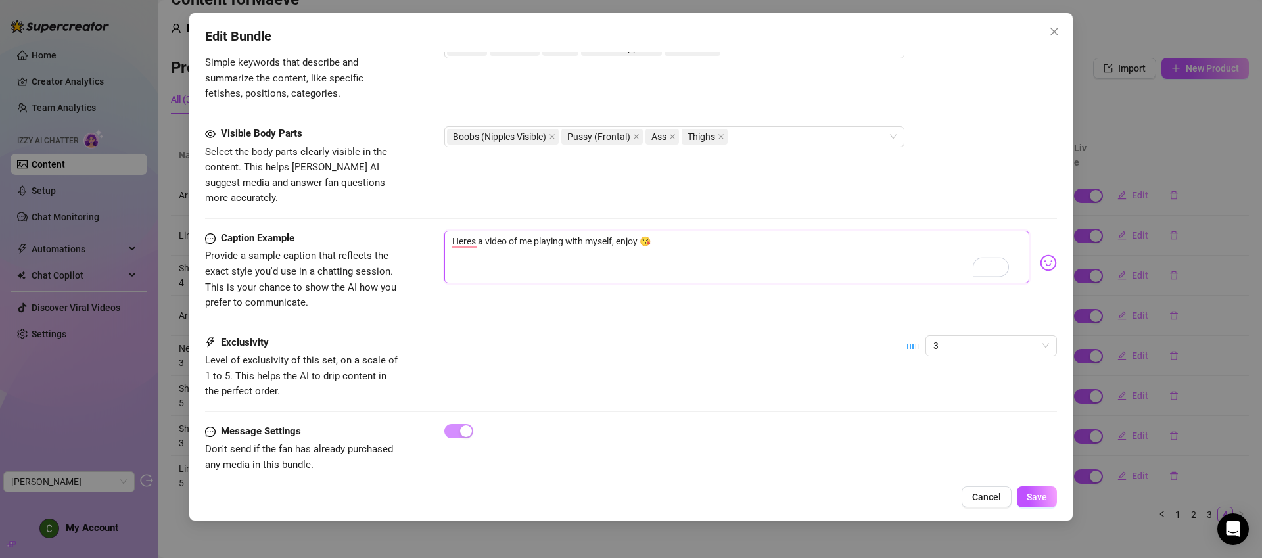
scroll to position [682, 0]
type textarea "Heres a video of me playing with myself, enjoy 😘"
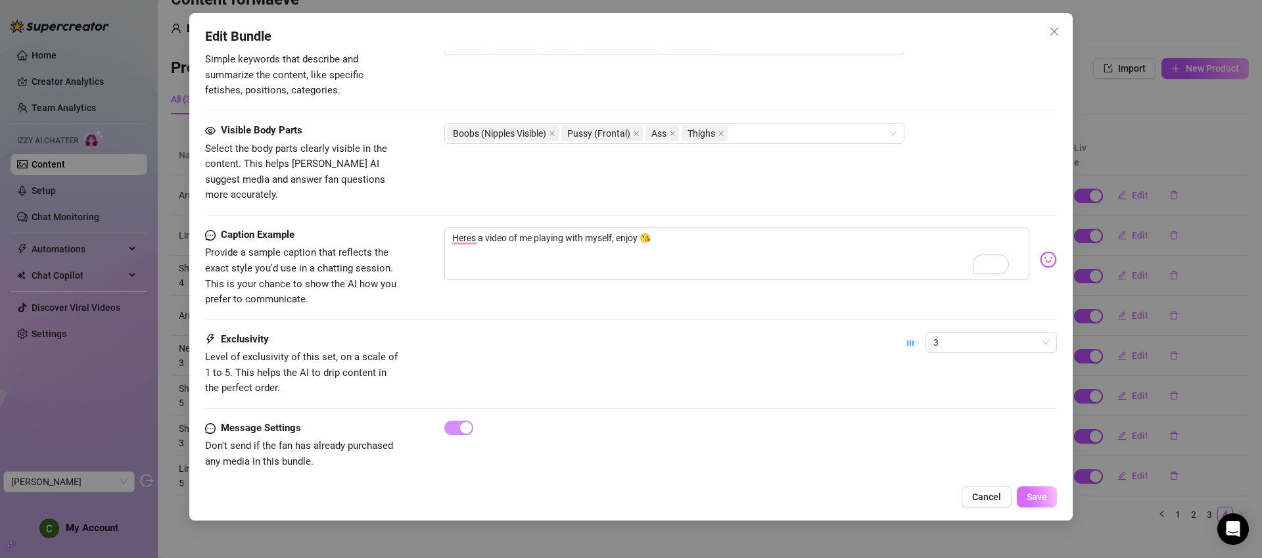
click at [1036, 494] on span "Save" at bounding box center [1037, 497] width 20 height 11
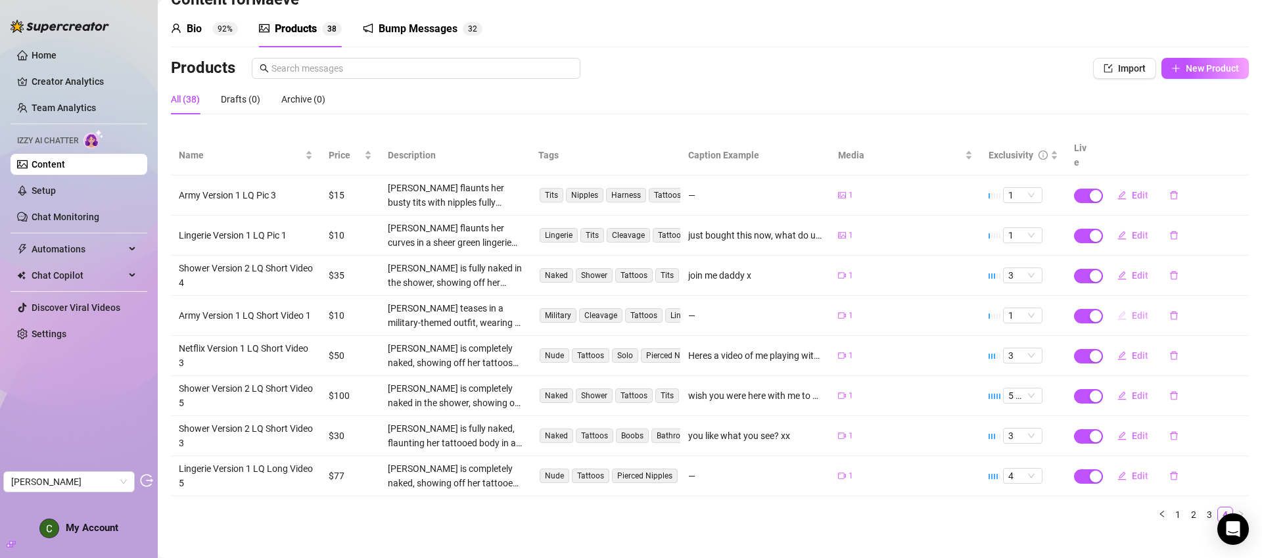
click at [1132, 310] on span "Edit" at bounding box center [1140, 315] width 16 height 11
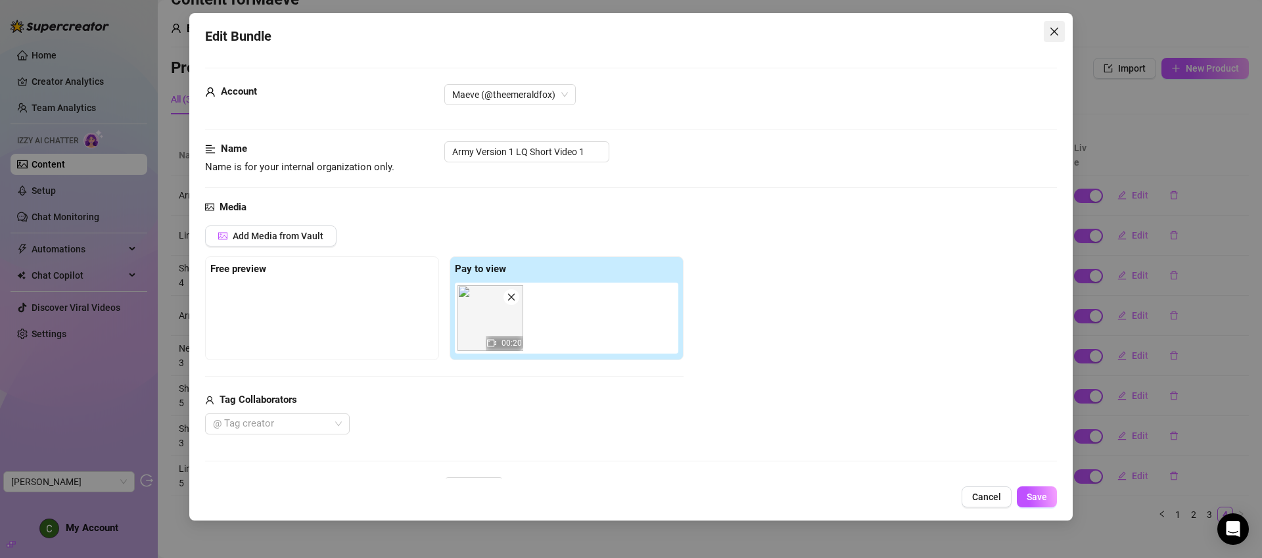
click at [1059, 23] on button "Close" at bounding box center [1054, 31] width 21 height 21
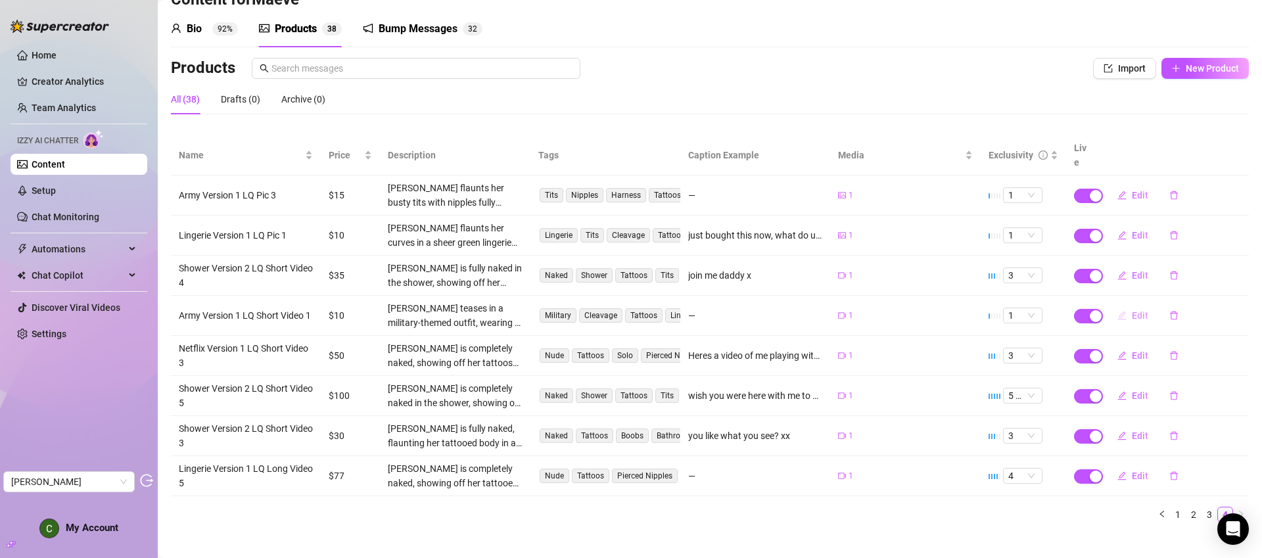
click at [1132, 310] on span "Edit" at bounding box center [1140, 315] width 16 height 11
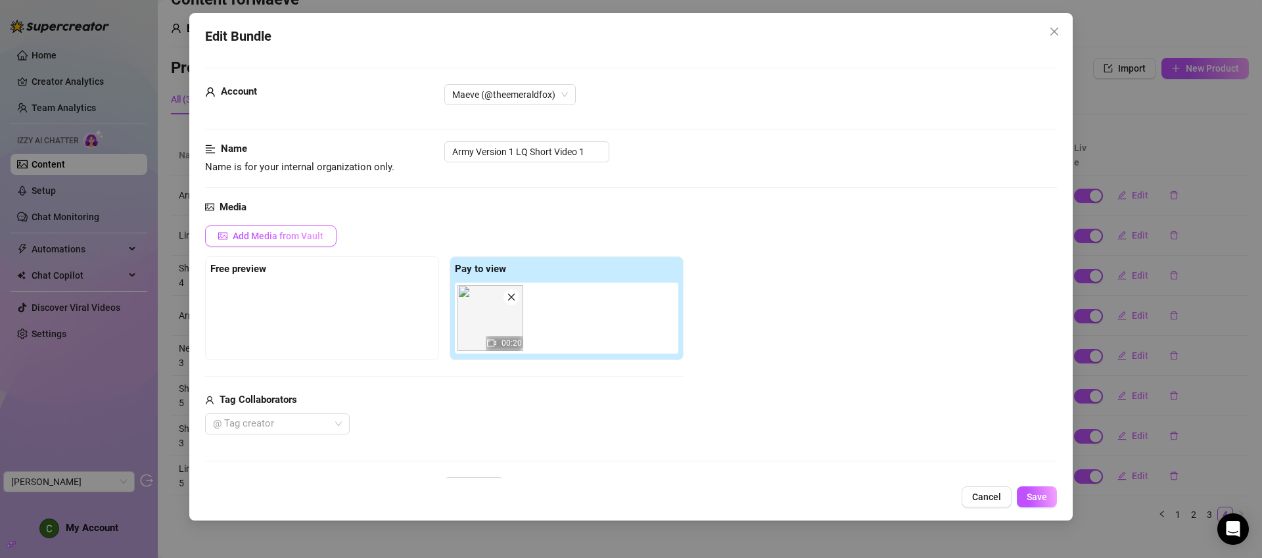
click at [262, 243] on button "Add Media from Vault" at bounding box center [270, 235] width 131 height 21
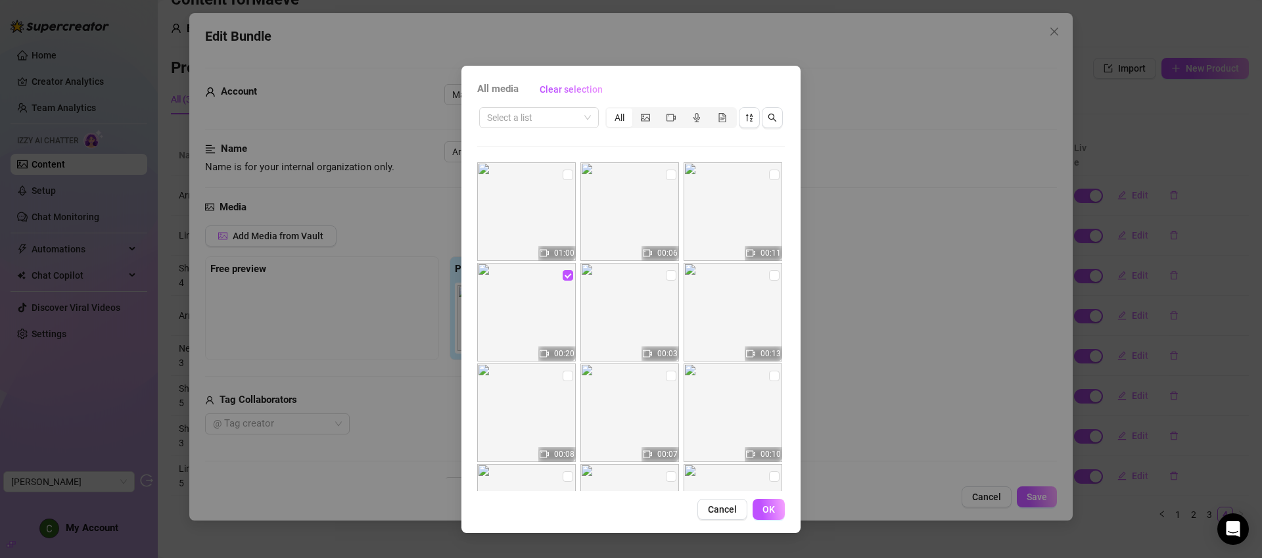
click at [520, 304] on img at bounding box center [526, 312] width 99 height 99
click at [862, 180] on div "All media Clear selection Select a list All 01:00 00:06 00:11 00:20 00:03 00:13…" at bounding box center [631, 279] width 1262 height 558
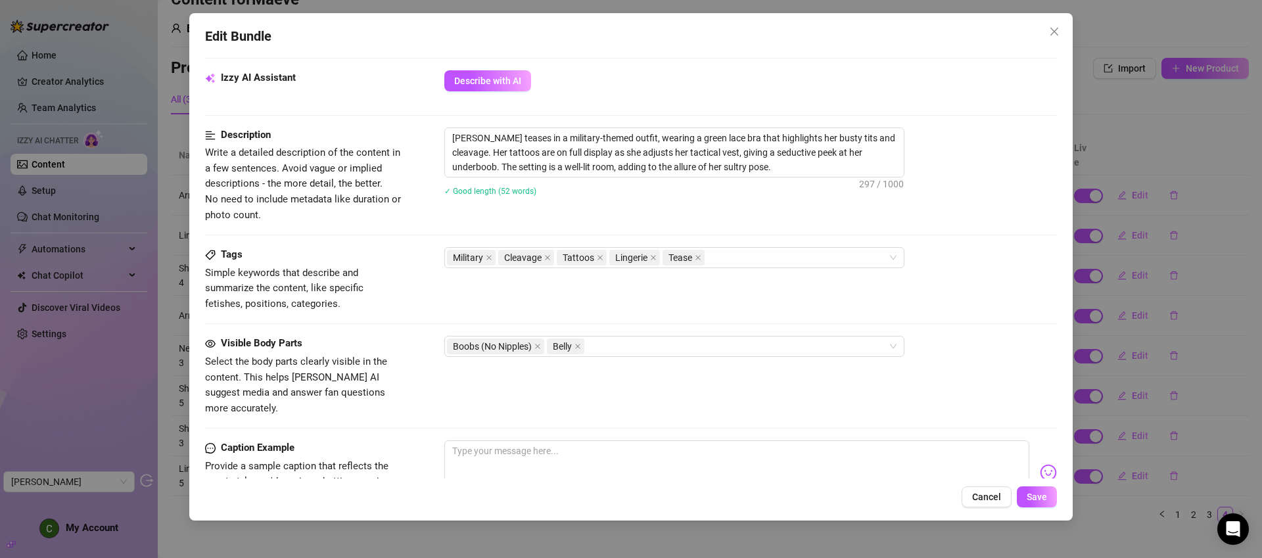
scroll to position [467, 0]
click at [564, 441] on textarea at bounding box center [736, 464] width 585 height 53
type textarea "R"
type textarea "Re"
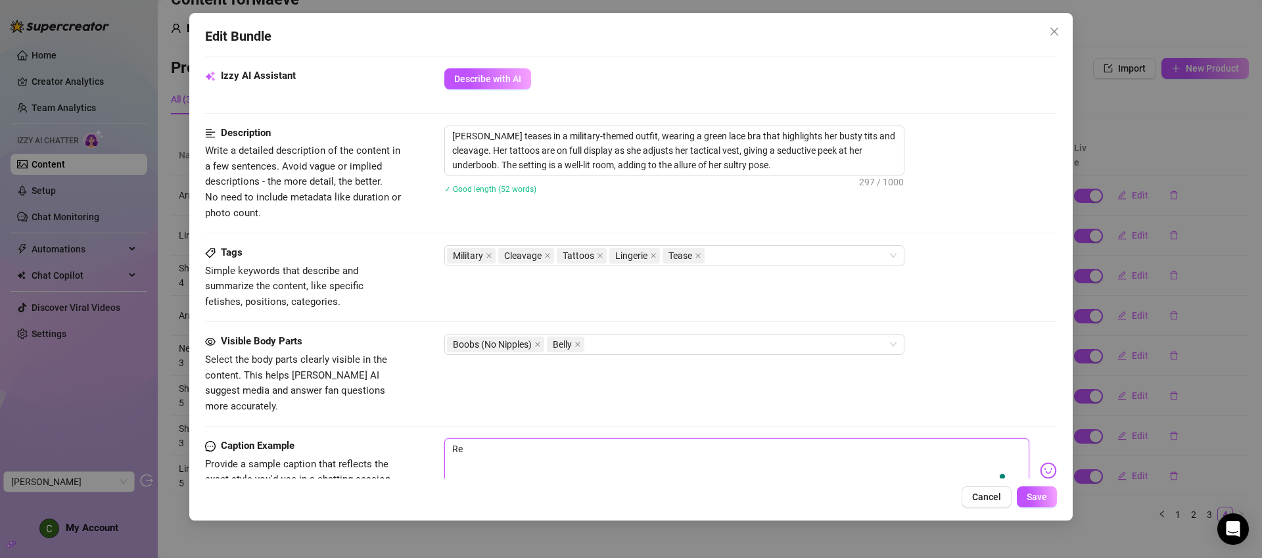
type textarea "Rea"
type textarea "Read"
type textarea "Ready"
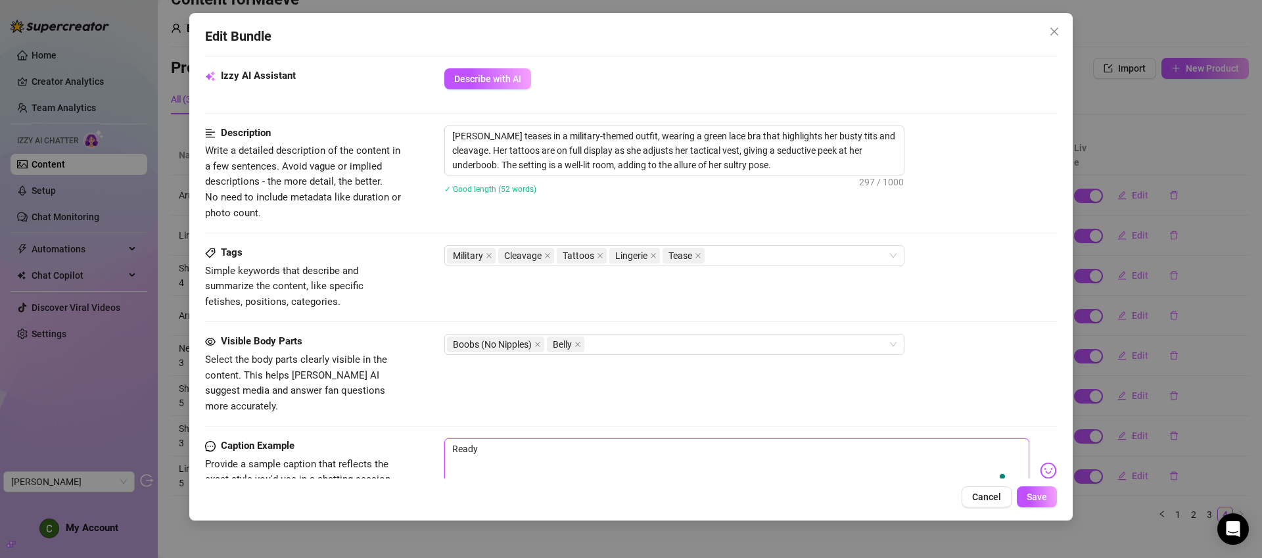
type textarea "Ready"
type textarea "Ready t"
type textarea "Ready to"
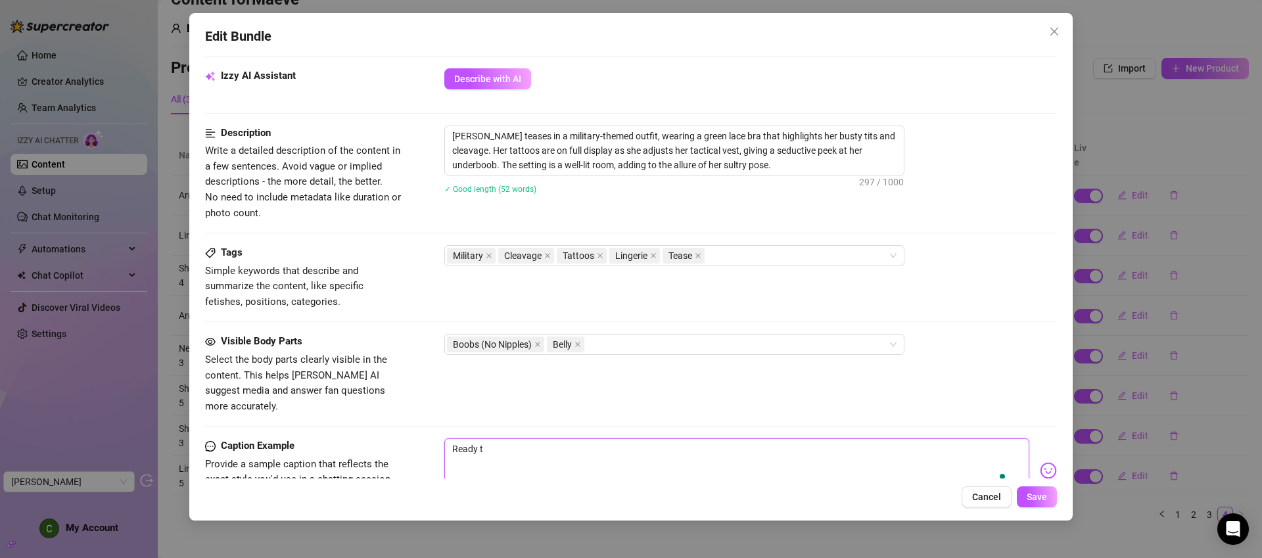
type textarea "Ready to"
type textarea "Ready to s"
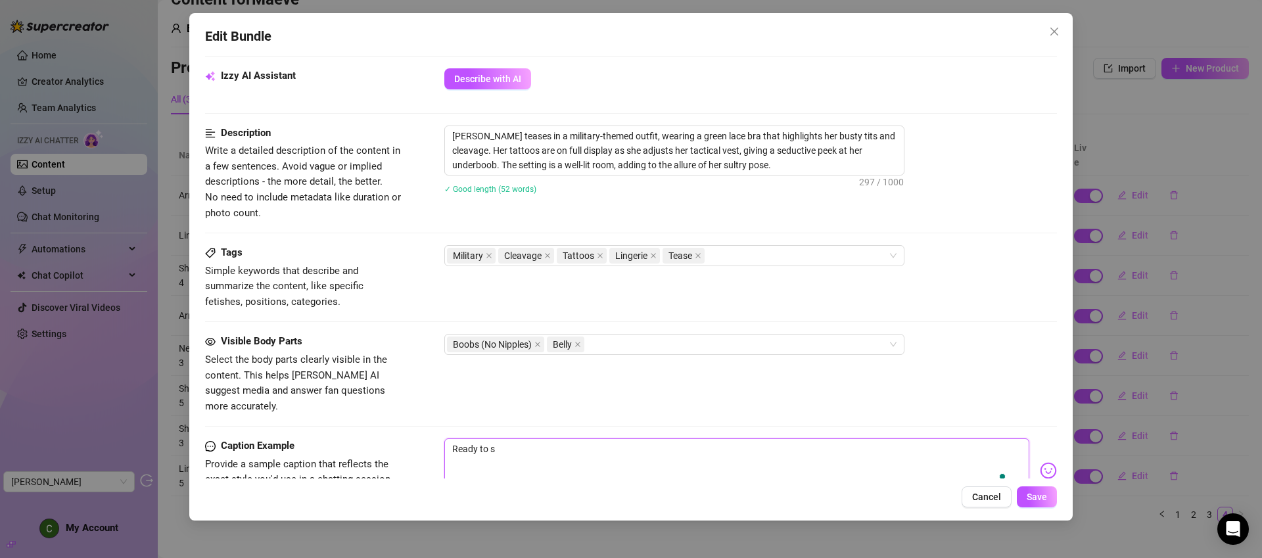
type textarea "Ready to st"
type textarea "Ready to sta"
type textarea "Ready to stan"
type textarea "Ready to stand"
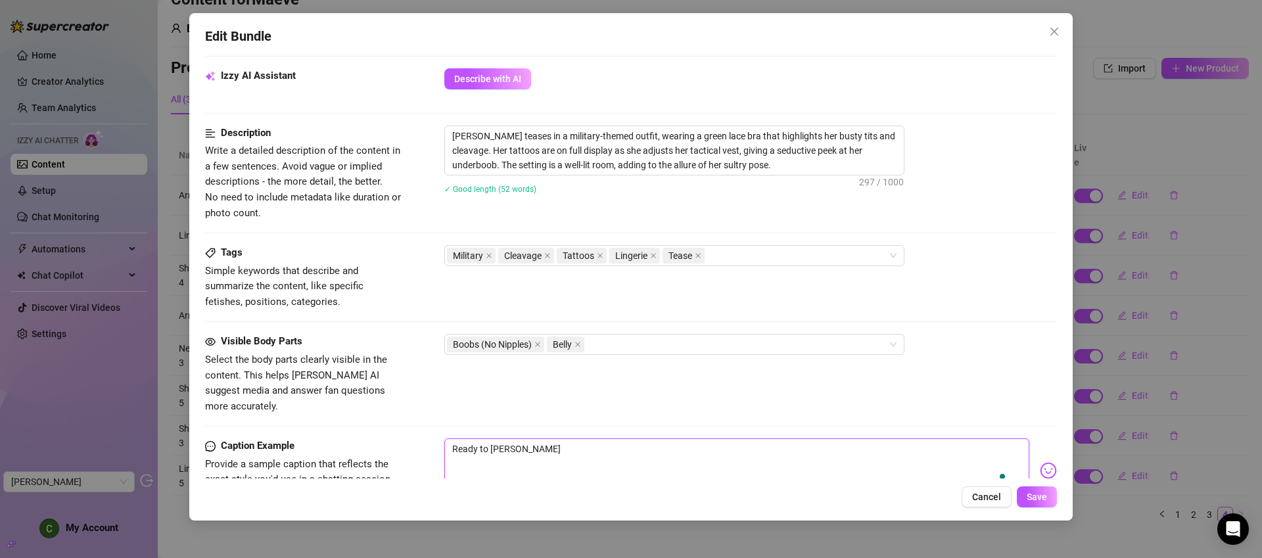
type textarea "Ready to stand"
type textarea "Ready to stand a"
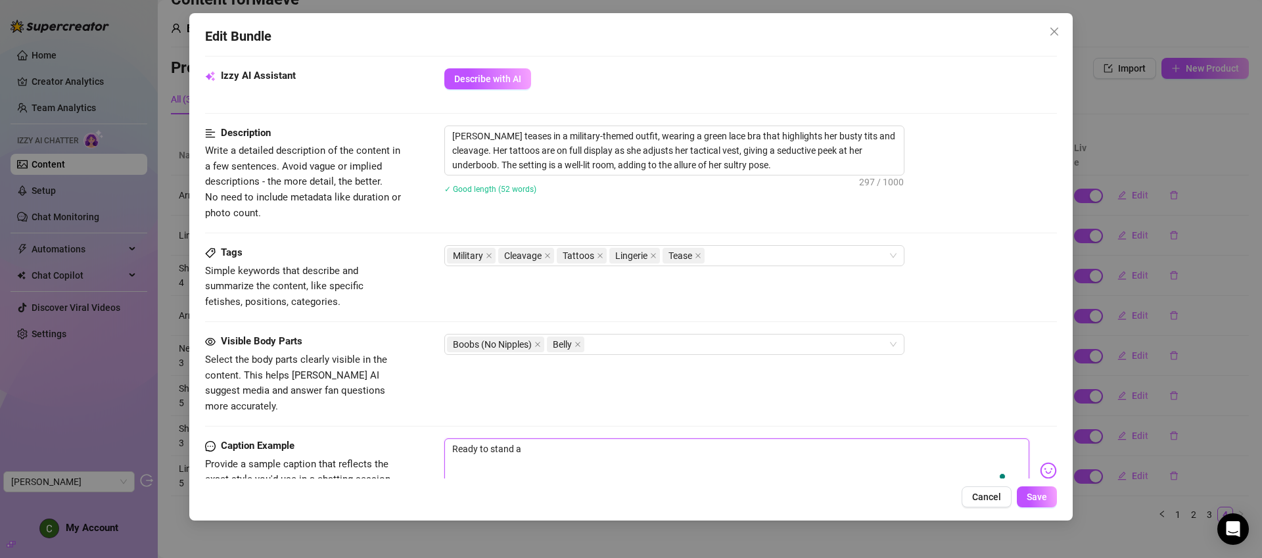
type textarea "Ready to stand at"
type textarea "Ready to stand at a"
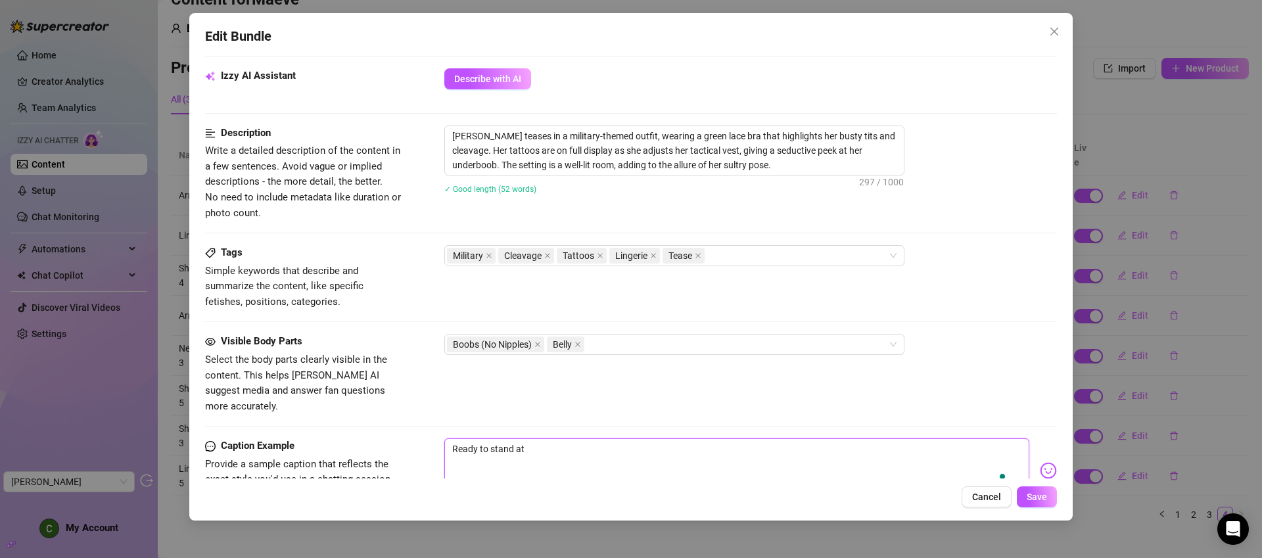
type textarea "Ready to stand at a"
type textarea "Ready to stand at at"
type textarea "Ready to stand at att"
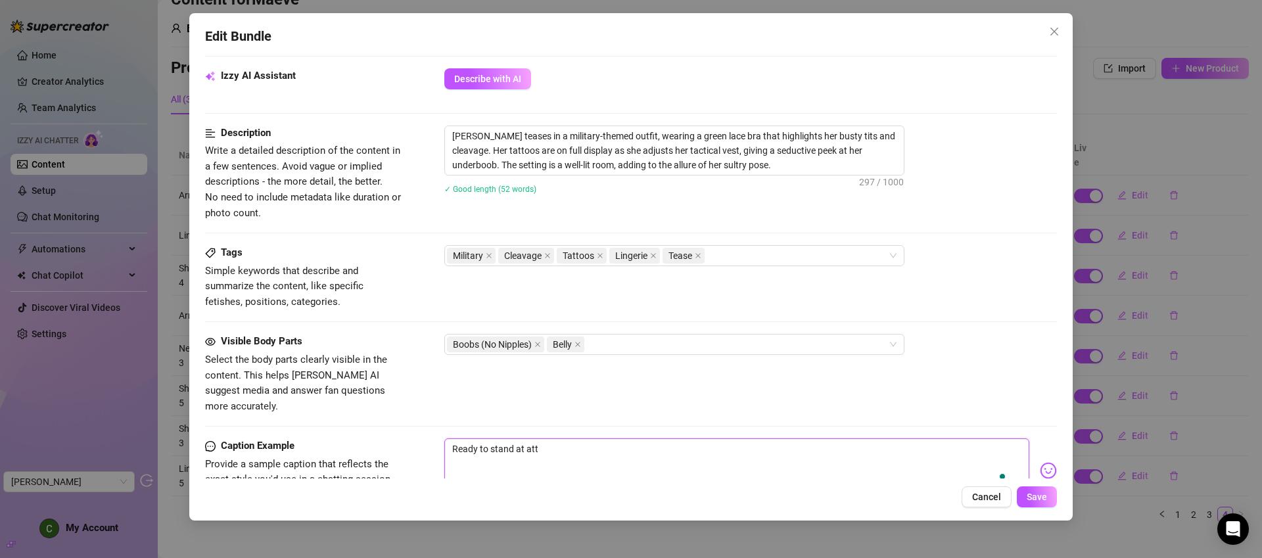
type textarea "Ready to stand at atte"
type textarea "Ready to stand at atten"
type textarea "Ready to stand at attent"
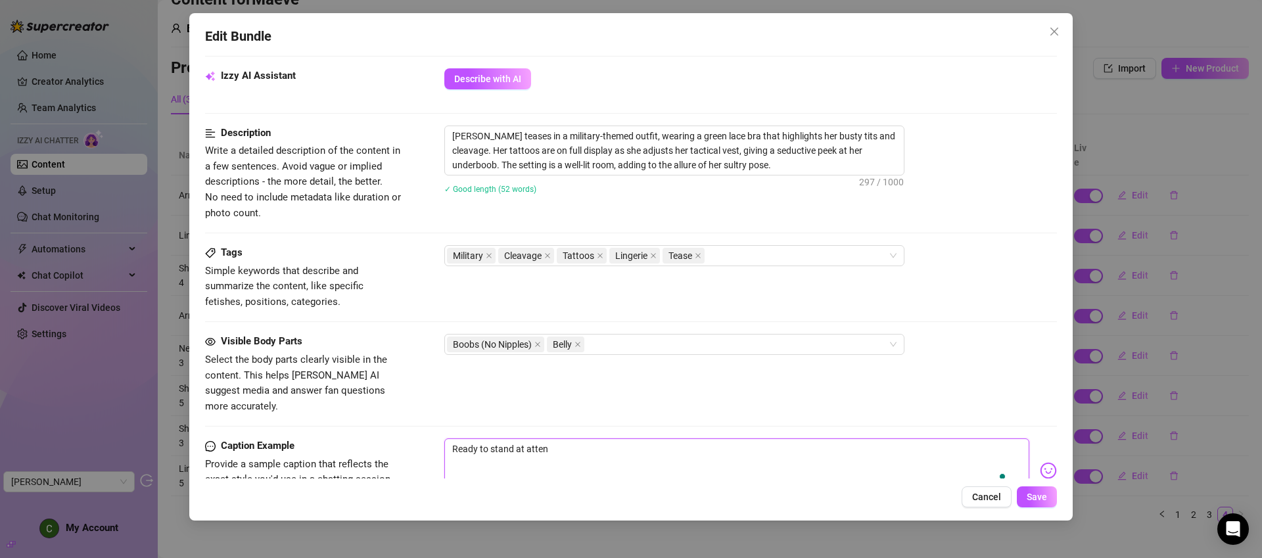
type textarea "Ready to stand at attent"
type textarea "Ready to stand at attenti"
type textarea "Ready to stand at attentio"
type textarea "Ready to stand at attention"
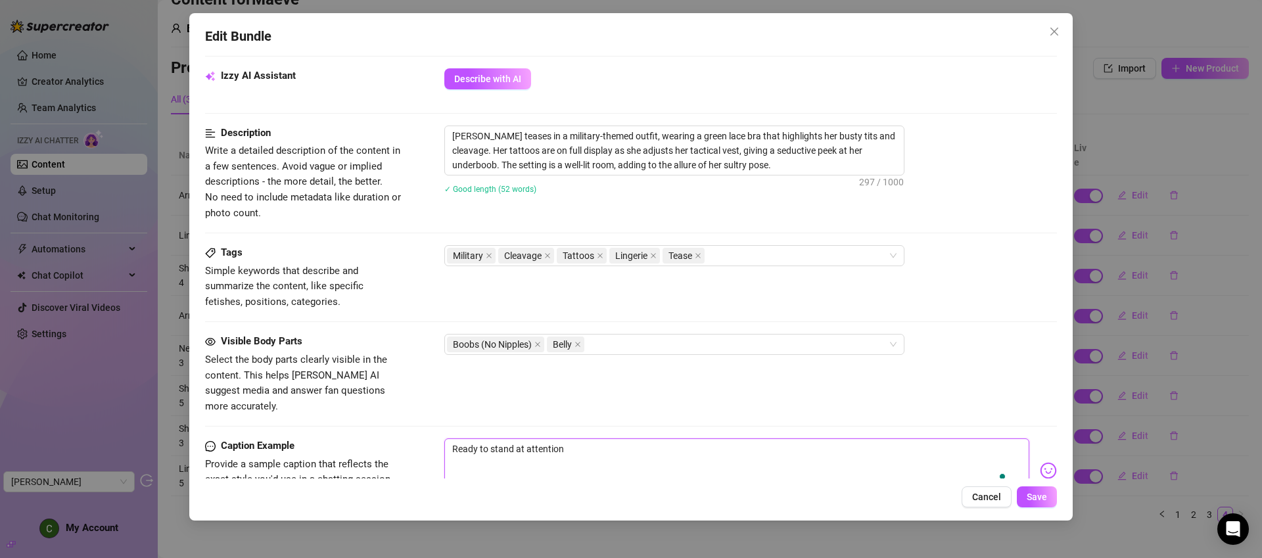
type textarea "Ready to stand at attention"
type textarea "Ready to stand at attention!"
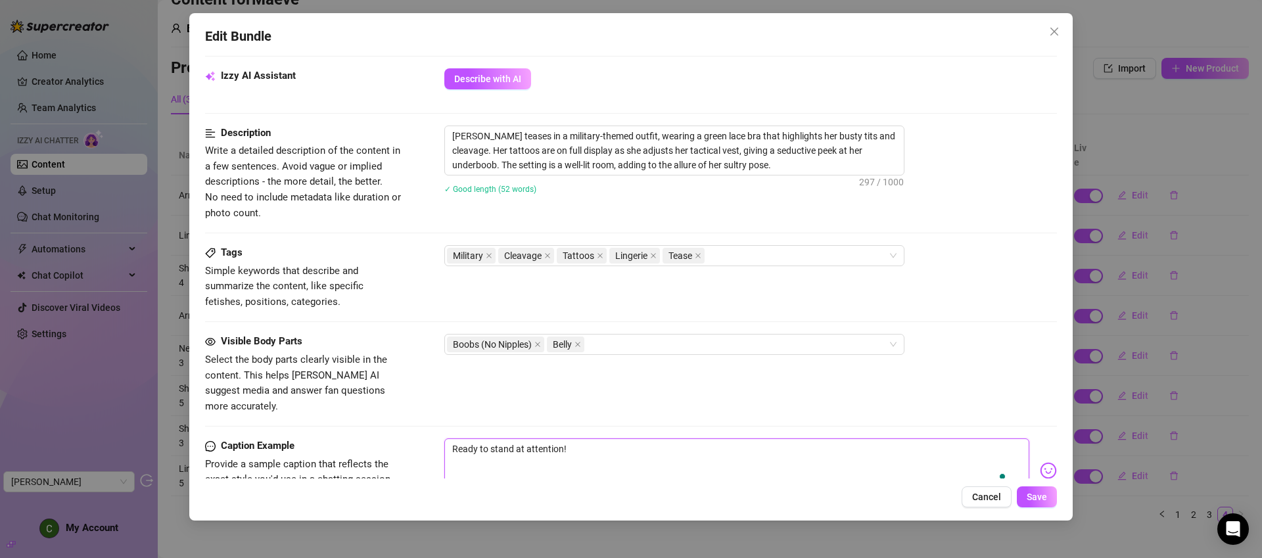
type textarea "Ready to stand at attention!"
click at [1040, 462] on img at bounding box center [1048, 470] width 17 height 17
drag, startPoint x: 538, startPoint y: 435, endPoint x: 442, endPoint y: 435, distance: 96.6
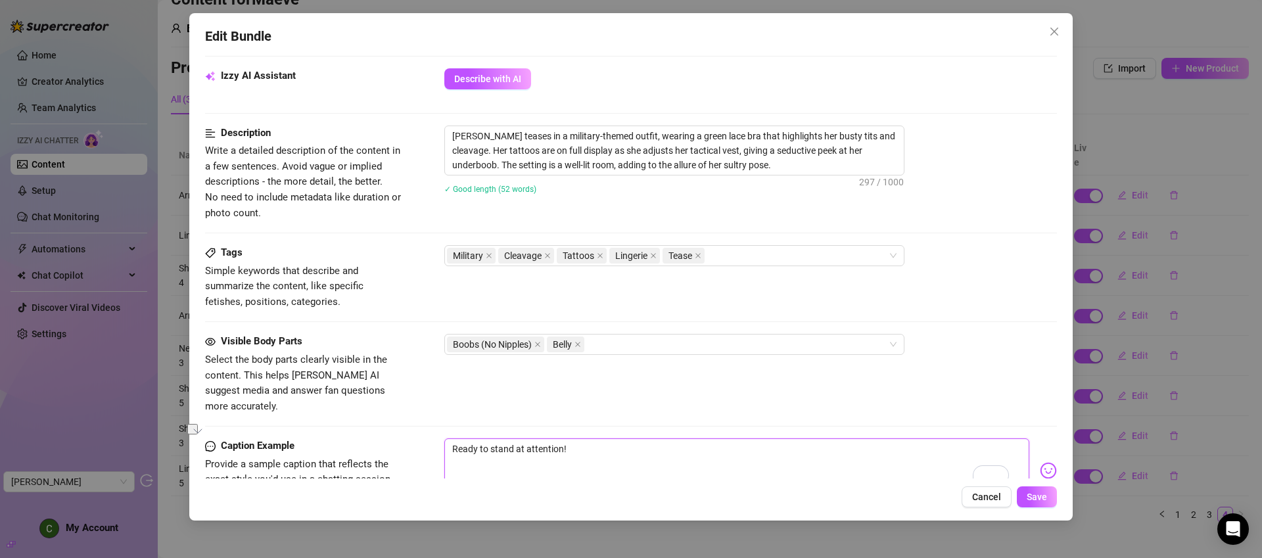
click at [442, 435] on div "Edit Bundle Account Maeve (@theemeraldfox) Name Name is for your internal organ…" at bounding box center [631, 266] width 884 height 507
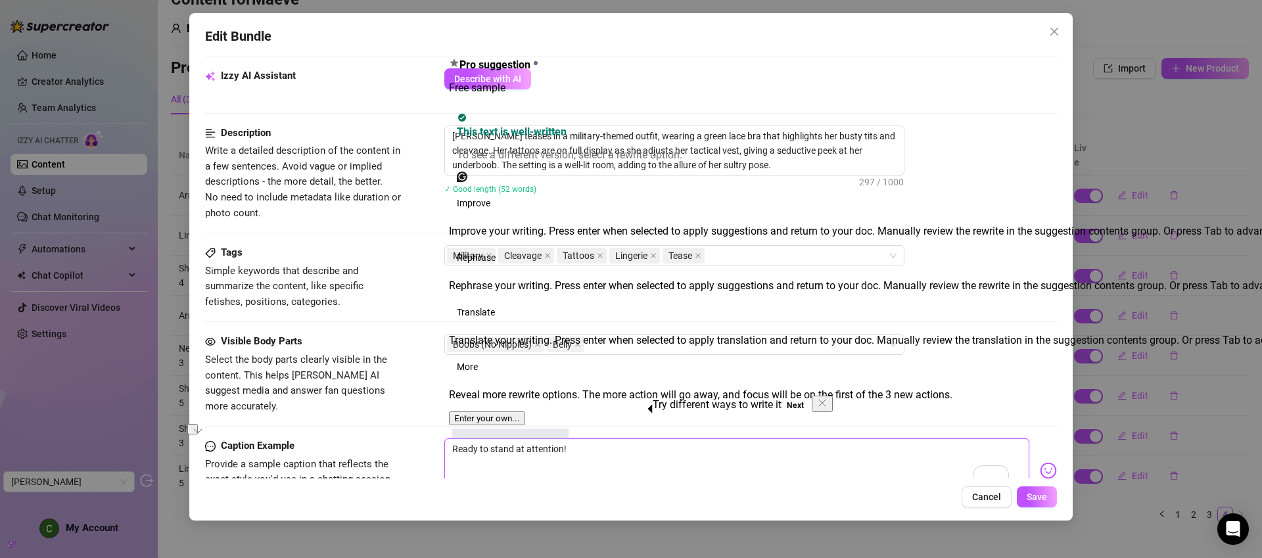
click at [638, 452] on textarea "Ready to stand at attention!" at bounding box center [736, 464] width 585 height 53
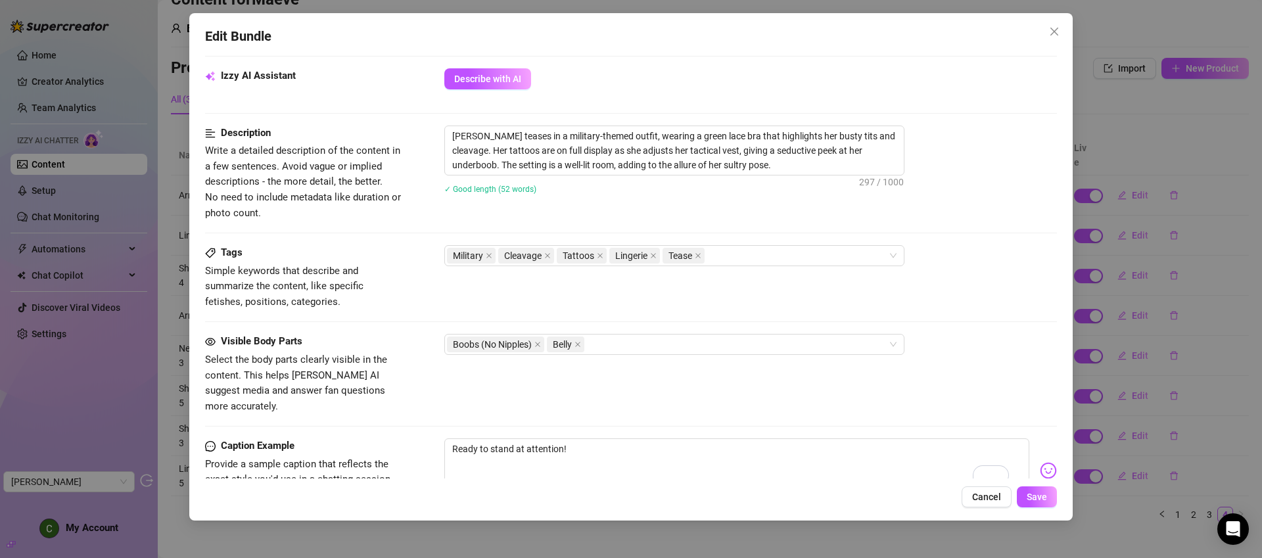
click at [1040, 462] on img at bounding box center [1048, 470] width 17 height 17
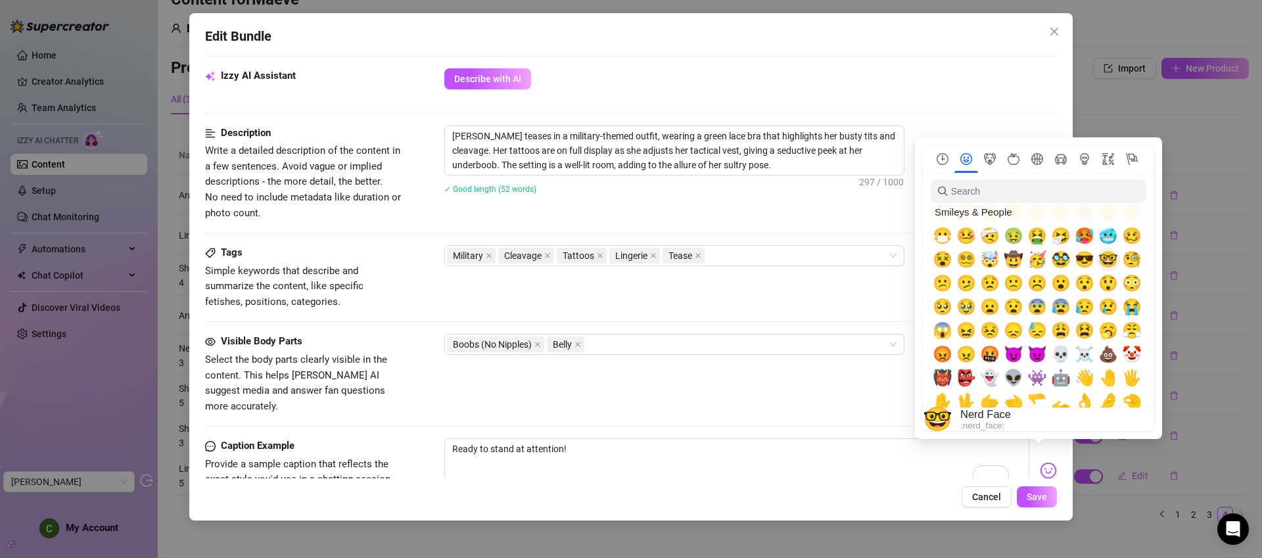
scroll to position [215, 0]
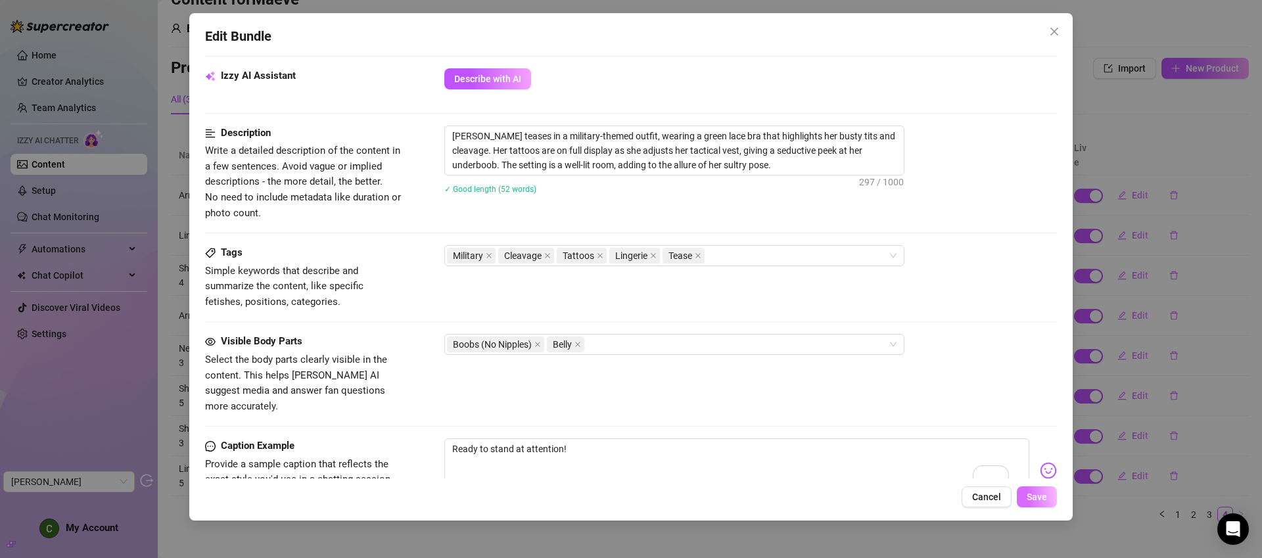
click at [1031, 494] on span "Save" at bounding box center [1037, 497] width 20 height 11
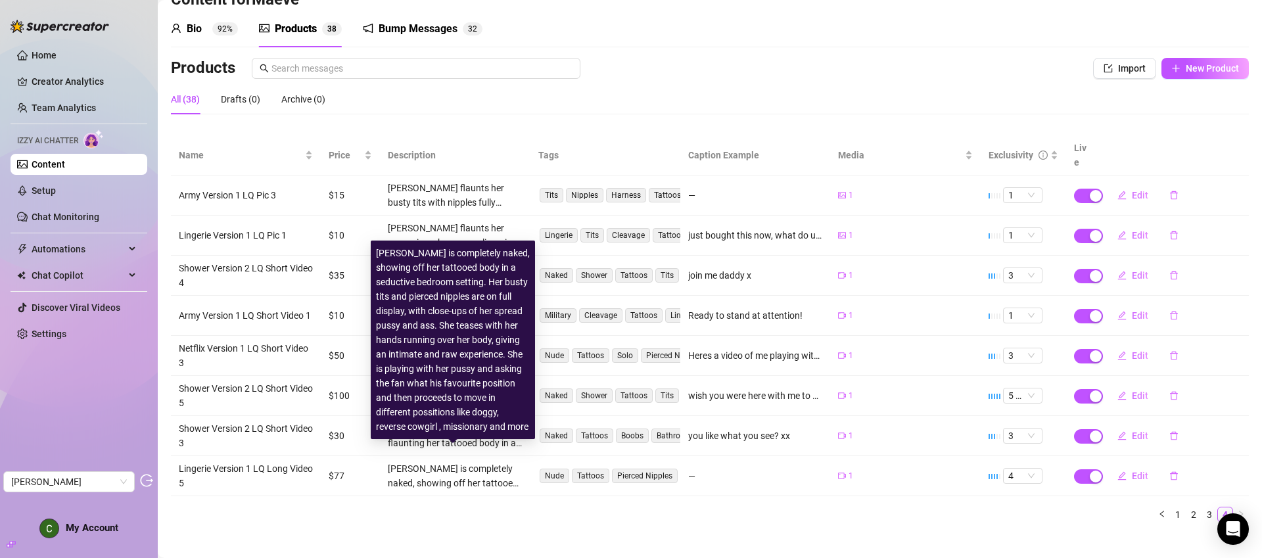
click at [450, 424] on div "Isla Blair is completely naked, showing off her tattooed body in a seductive be…" at bounding box center [453, 340] width 154 height 188
click at [454, 411] on div "Isla Blair is completely naked, showing off her tattooed body in a seductive be…" at bounding box center [453, 340] width 154 height 188
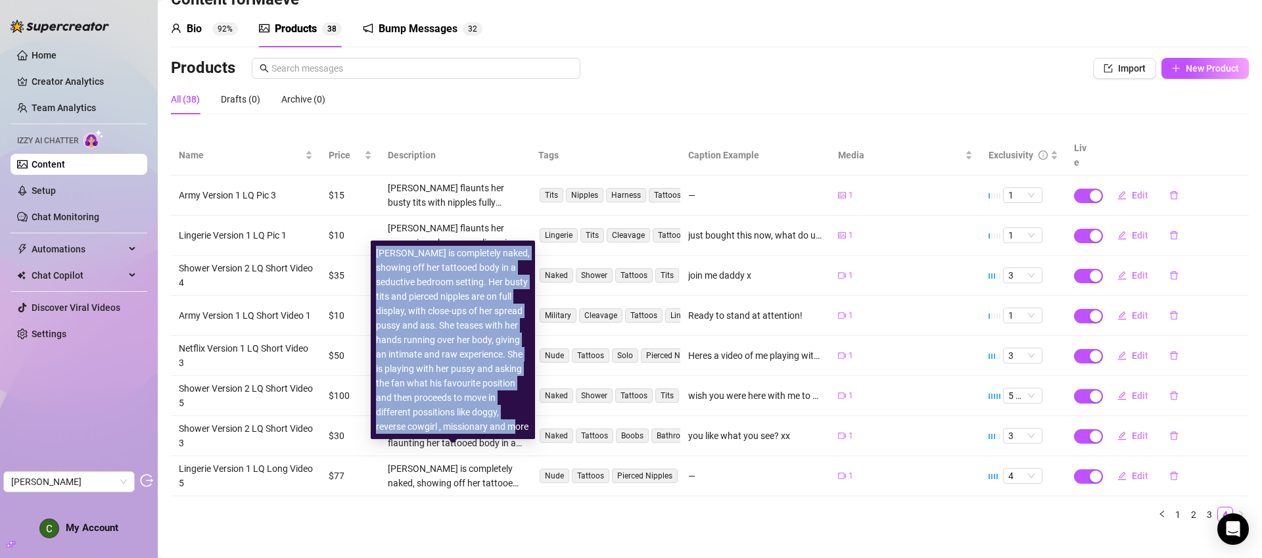
click at [454, 411] on div "Isla Blair is completely naked, showing off her tattooed body in a seductive be…" at bounding box center [453, 340] width 154 height 188
copy div "Isla Blair is completely naked, showing off her tattooed body in a seductive be…"
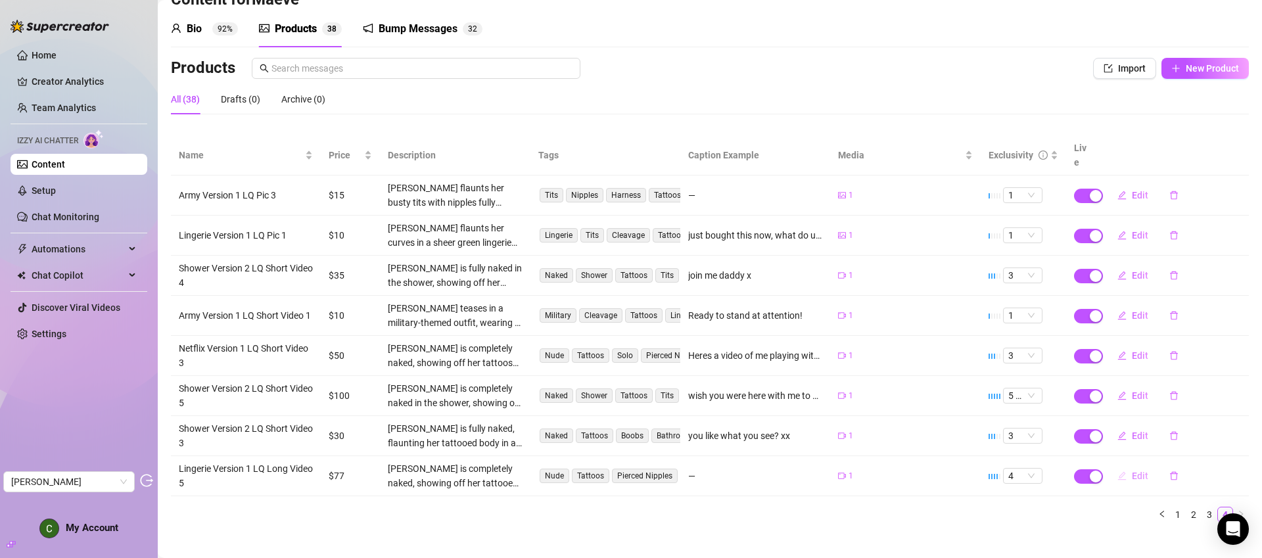
click at [1133, 471] on span "Edit" at bounding box center [1140, 476] width 16 height 11
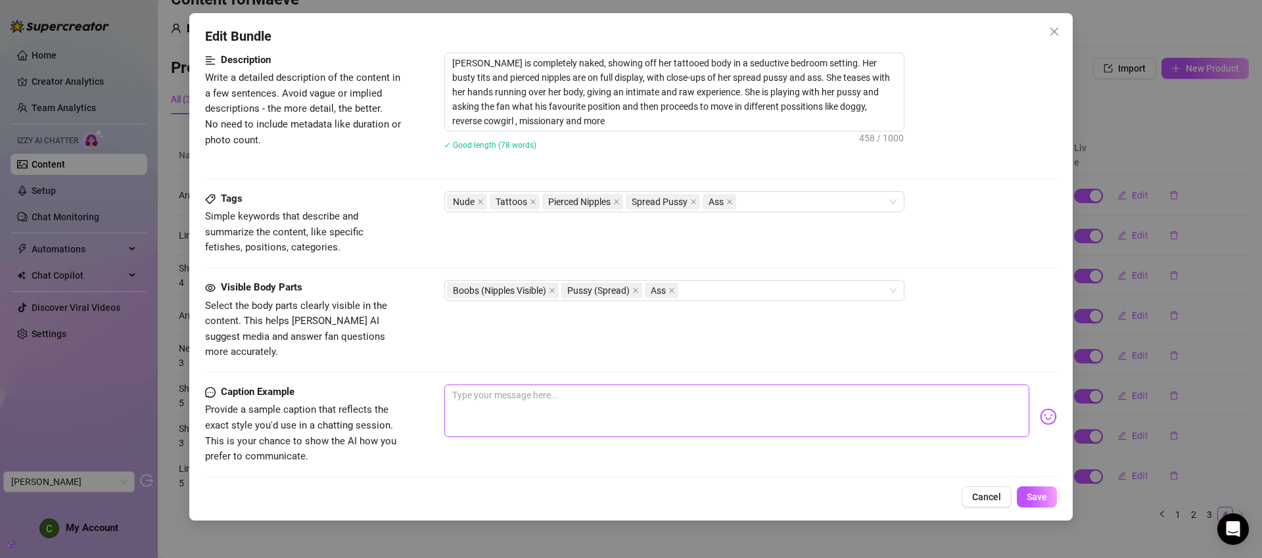
scroll to position [540, 0]
click at [566, 392] on textarea at bounding box center [736, 410] width 585 height 53
paste textarea "You’ve got the best seat in the house… I’m naked, touching myself, and moving t…"
type textarea "You’ve got the best seat in the house… I’m naked, touching myself, and moving t…"
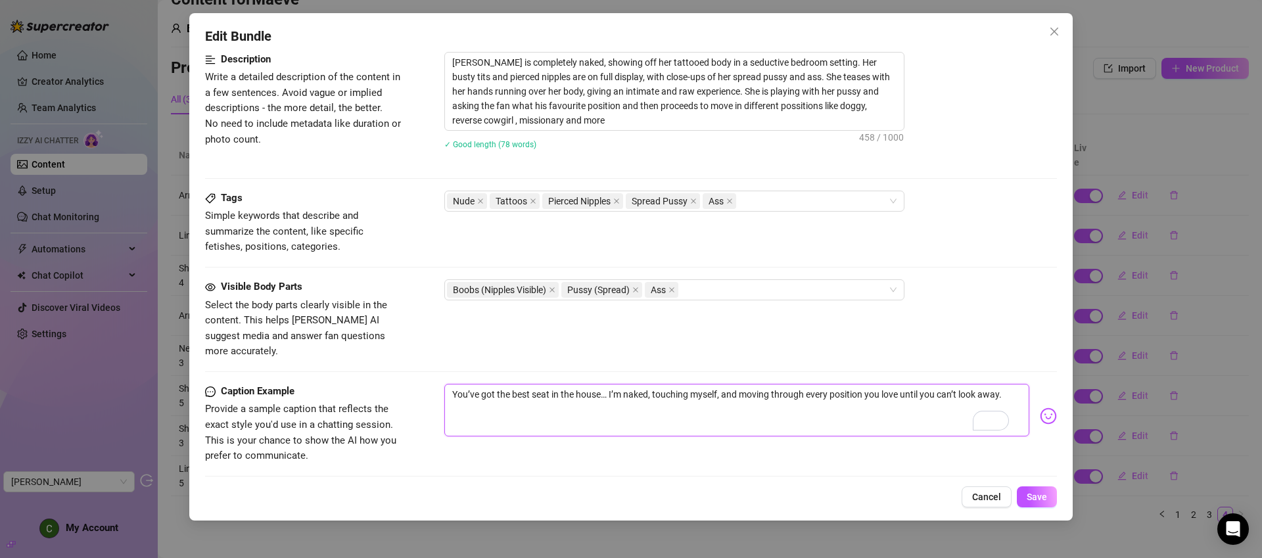
drag, startPoint x: 586, startPoint y: 392, endPoint x: 614, endPoint y: 387, distance: 28.9
click at [614, 387] on textarea "You’ve got the best seat in the house… I’m naked, touching myself, and moving t…" at bounding box center [736, 410] width 585 height 53
drag, startPoint x: 799, startPoint y: 381, endPoint x: 778, endPoint y: 382, distance: 21.1
click at [778, 384] on textarea "You’ve got the best seat in the house… I’m naked, touching myself, and moving t…" at bounding box center [736, 410] width 585 height 53
type textarea "You’ve got the best seat in the house… I’m naked, touching myself, and moving i…"
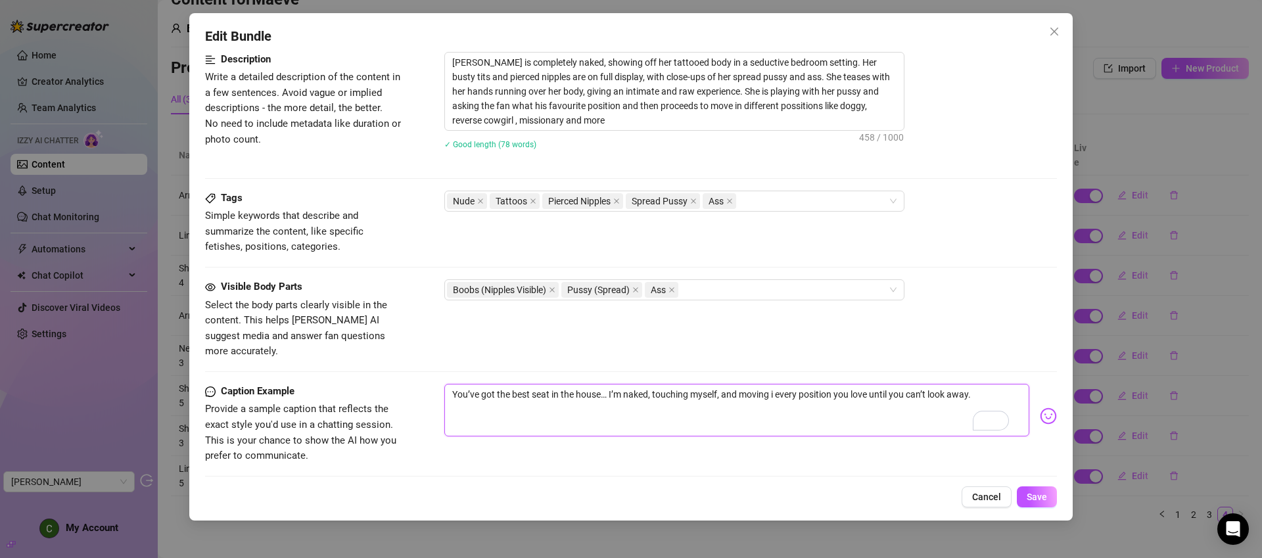
type textarea "You’ve got the best seat in the house… I’m naked, touching myself, and moving i…"
drag, startPoint x: 848, startPoint y: 377, endPoint x: 914, endPoint y: 428, distance: 83.0
click at [914, 428] on div "You’ve got the best seat in the house… I’m naked, touching myself, and moving i…" at bounding box center [750, 416] width 613 height 64
type textarea "You’ve got the best seat in the house… I’m naked, touching myself, and moving i…"
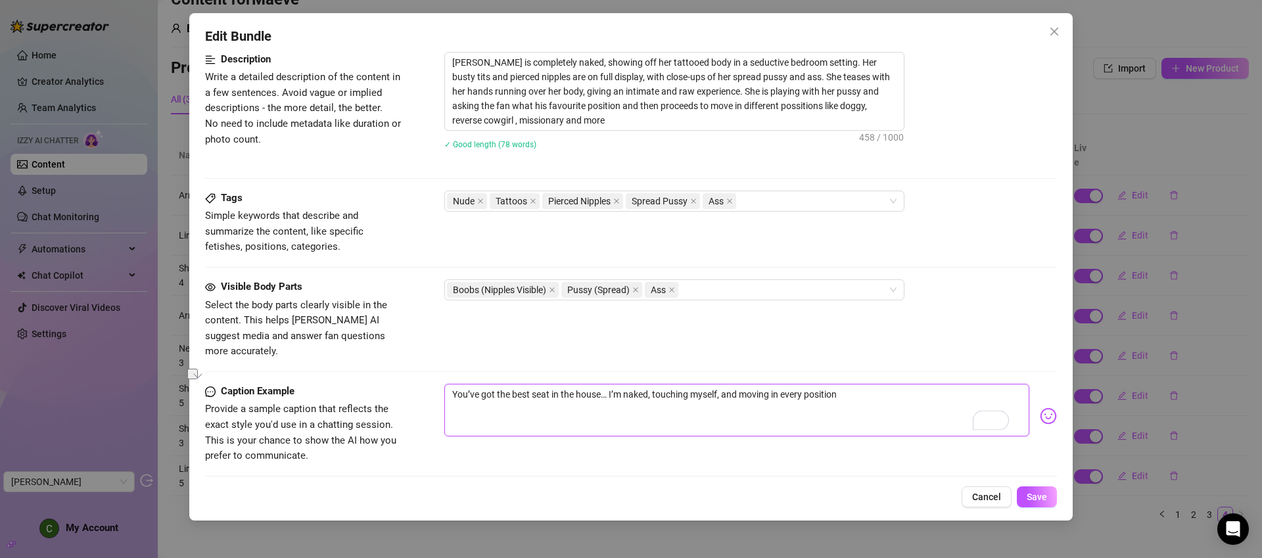
type textarea "You’ve got the best seat in the house… I’m naked, touching myself, and moving i…"
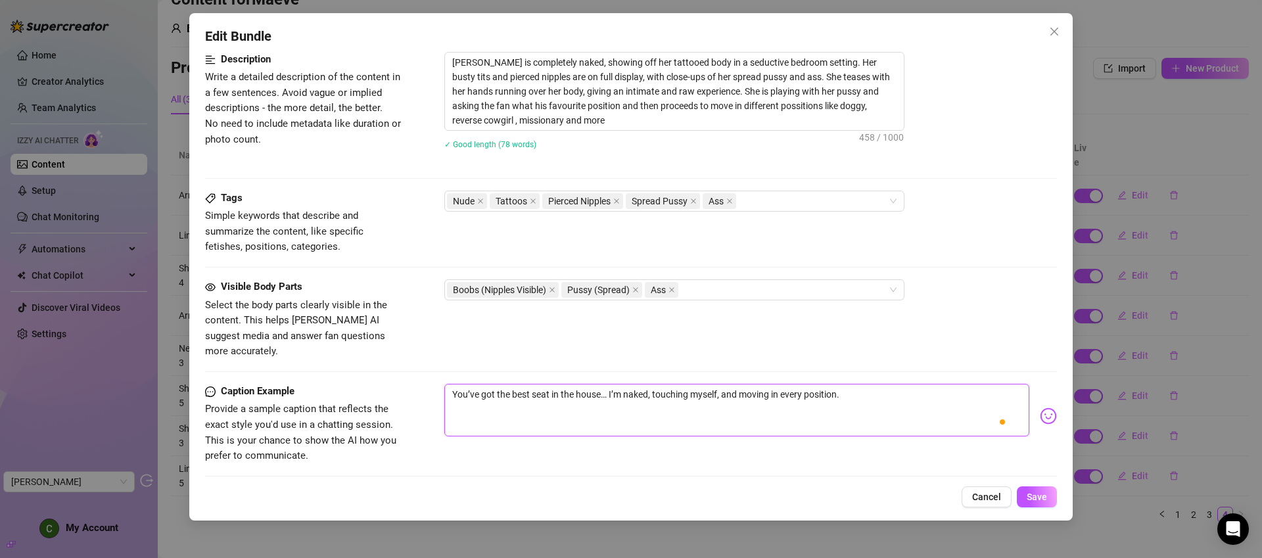
type textarea "You’ve got the best seat in the house… I’m naked, touching myself, and moving i…"
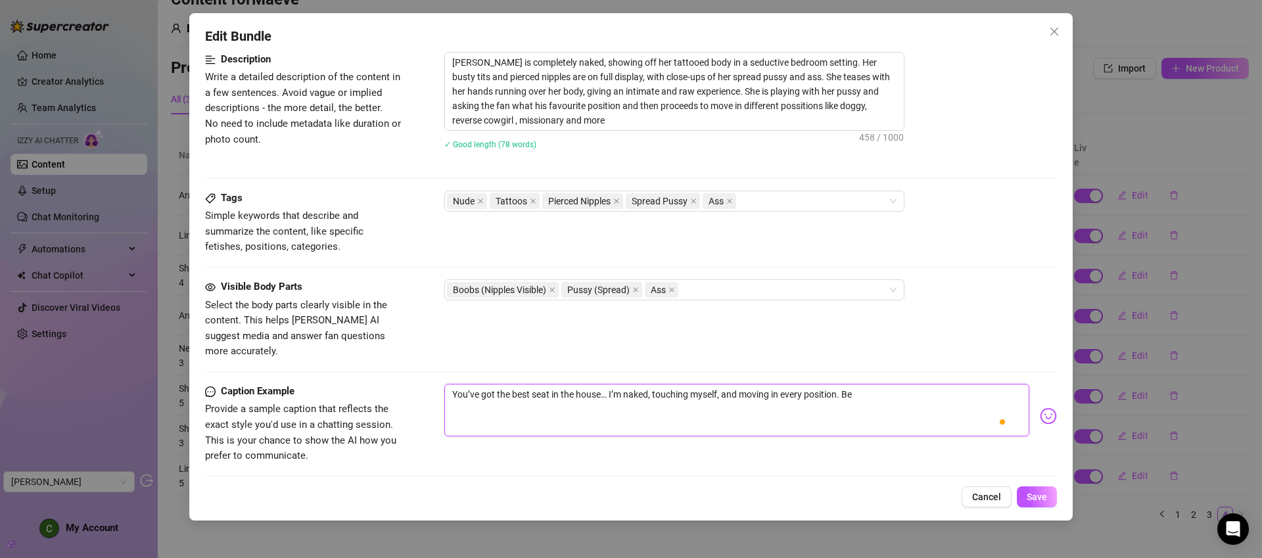
type textarea "You’ve got the best seat in the house… I’m naked, touching myself, and moving i…"
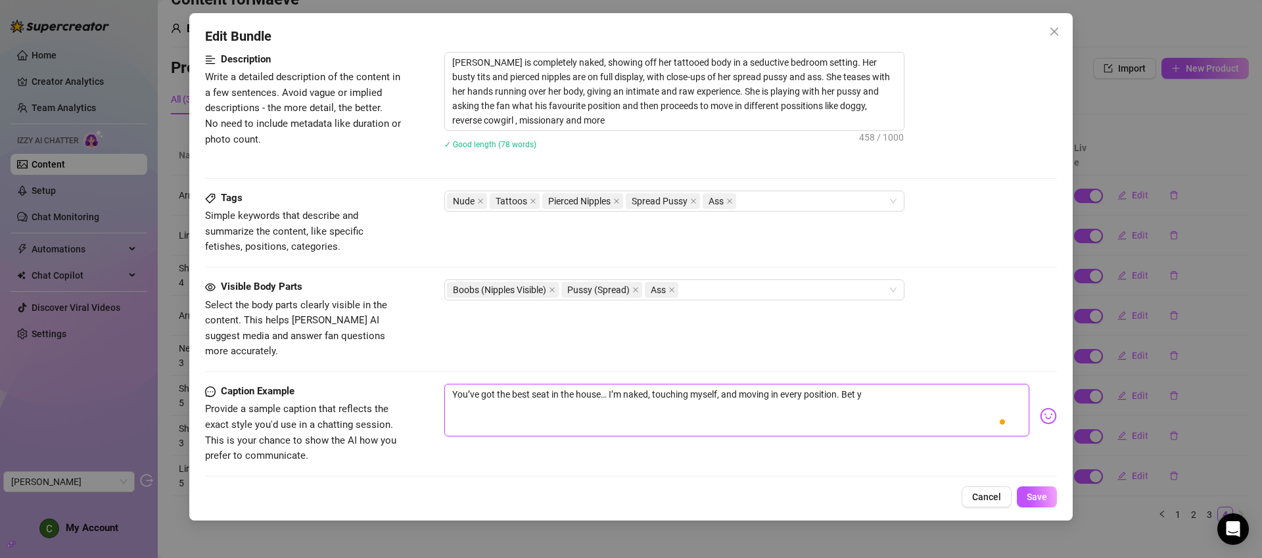
type textarea "You’ve got the best seat in the house… I’m naked, touching myself, and moving i…"
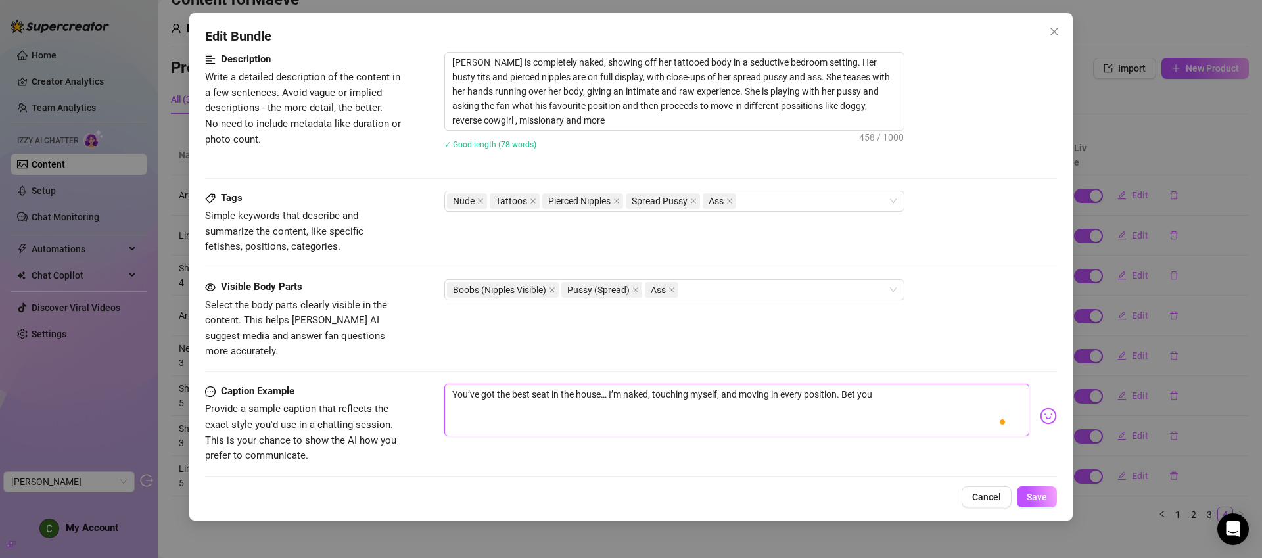
type textarea "You’ve got the best seat in the house… I’m naked, touching myself, and moving i…"
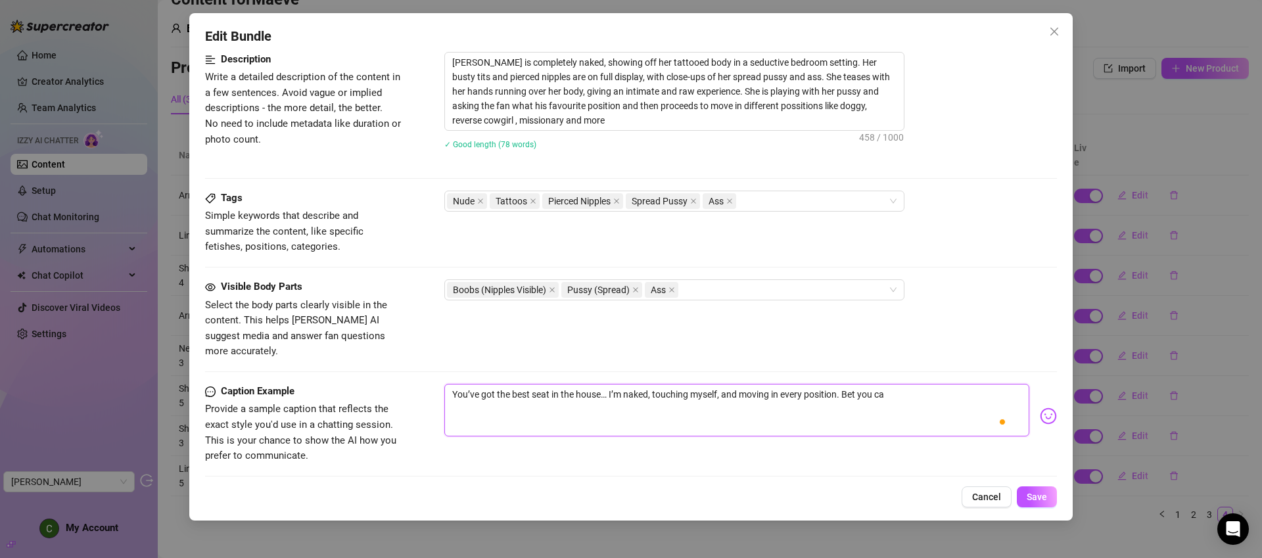
type textarea "You’ve got the best seat in the house… I’m naked, touching myself, and moving i…"
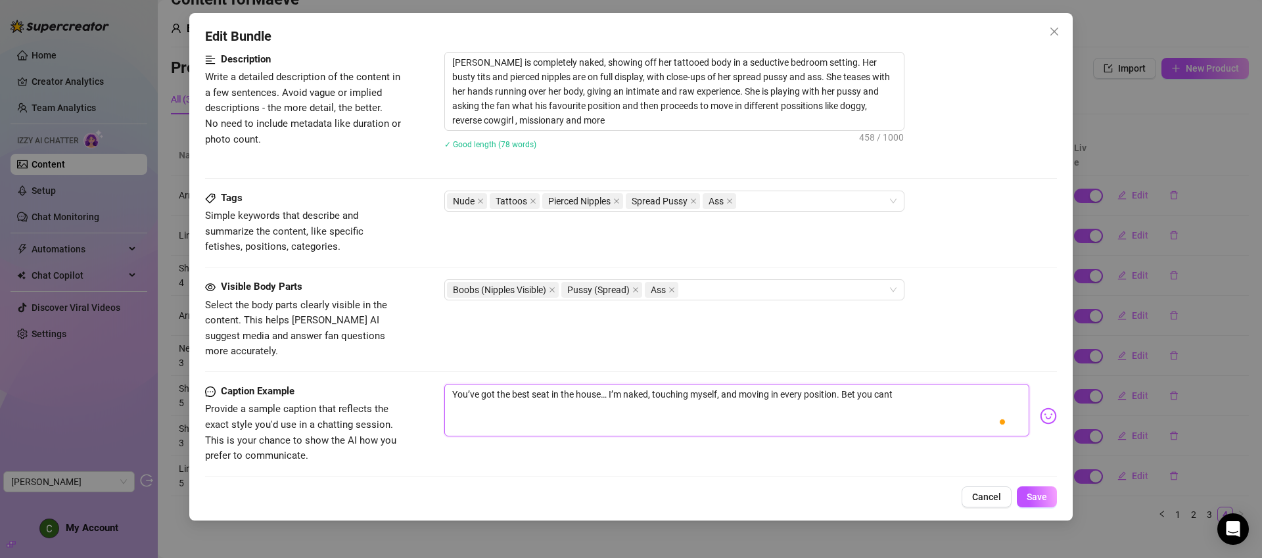
type textarea "You’ve got the best seat in the house… I’m naked, touching myself, and moving i…"
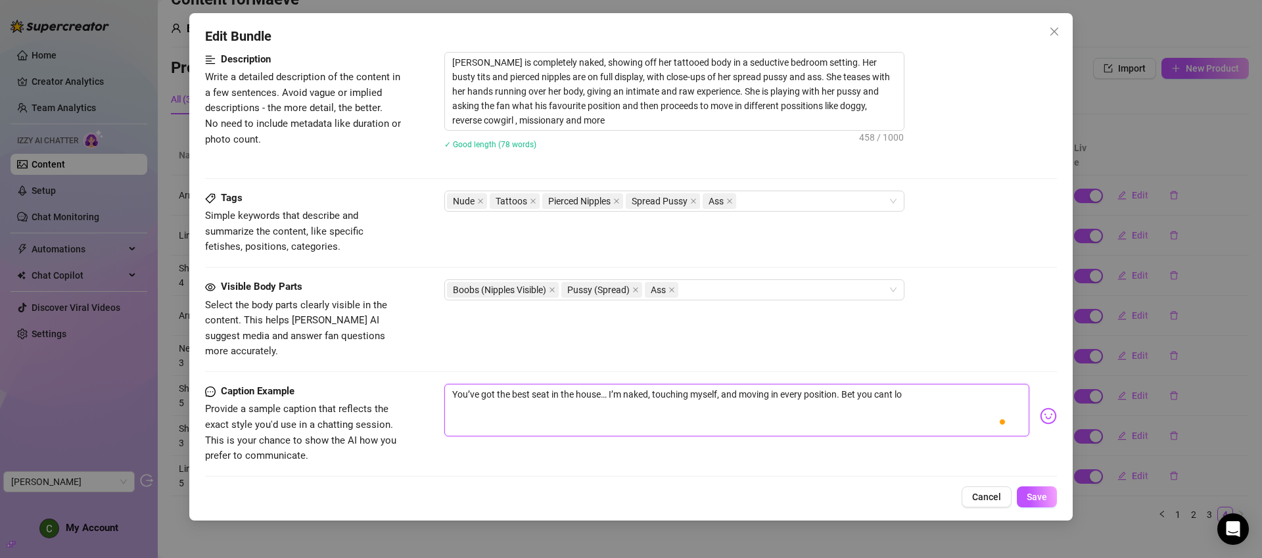
type textarea "You’ve got the best seat in the house… I’m naked, touching myself, and moving i…"
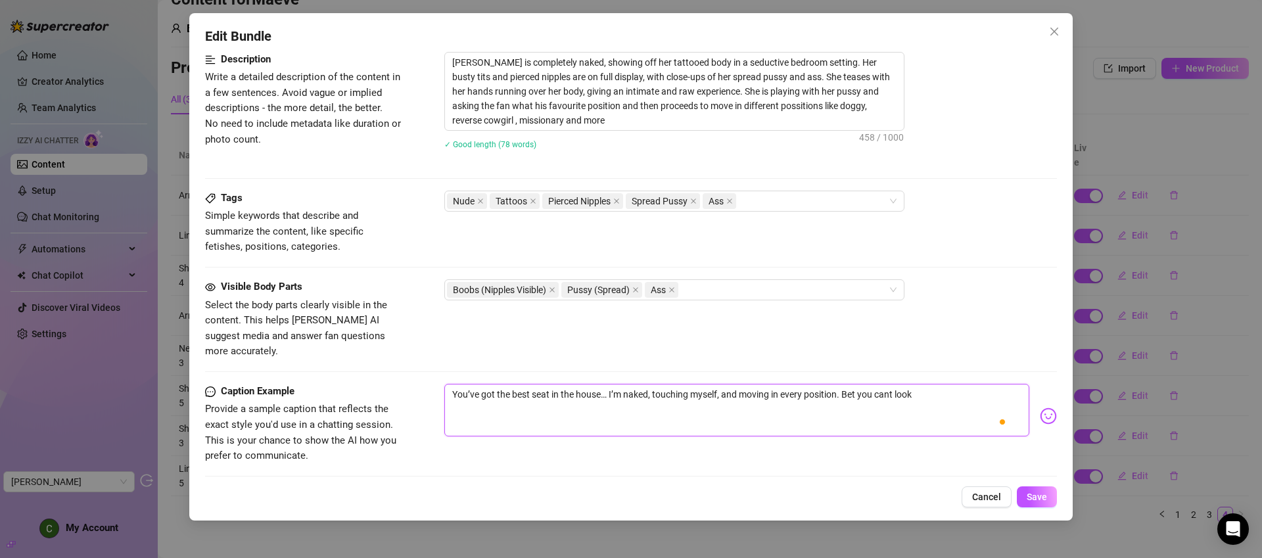
type textarea "You’ve got the best seat in the house… I’m naked, touching myself, and moving i…"
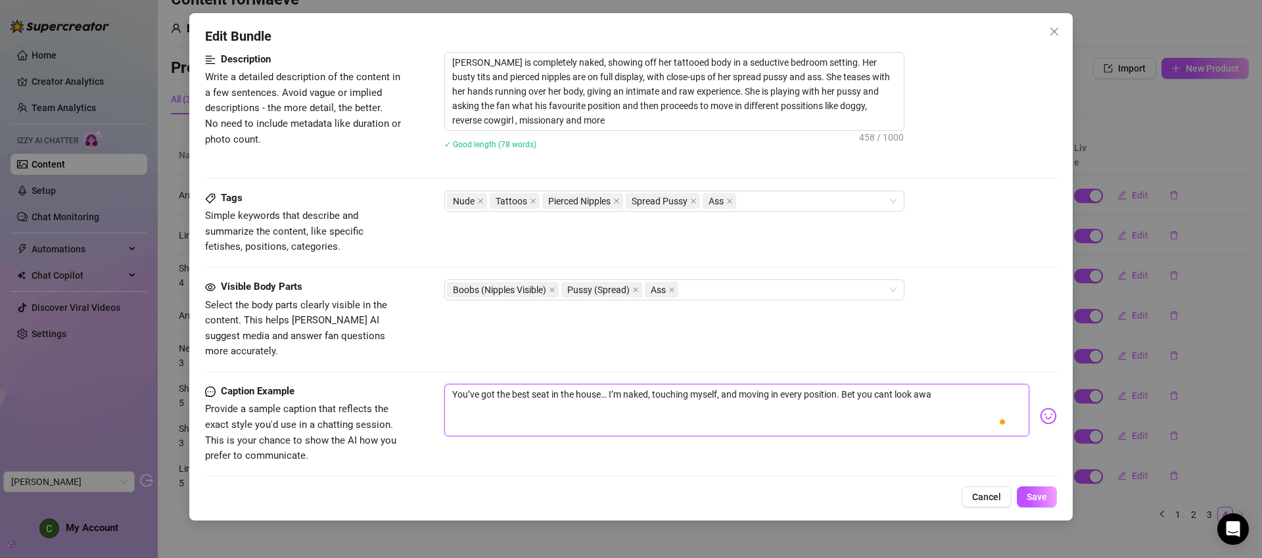
type textarea "You’ve got the best seat in the house… I’m naked, touching myself, and moving i…"
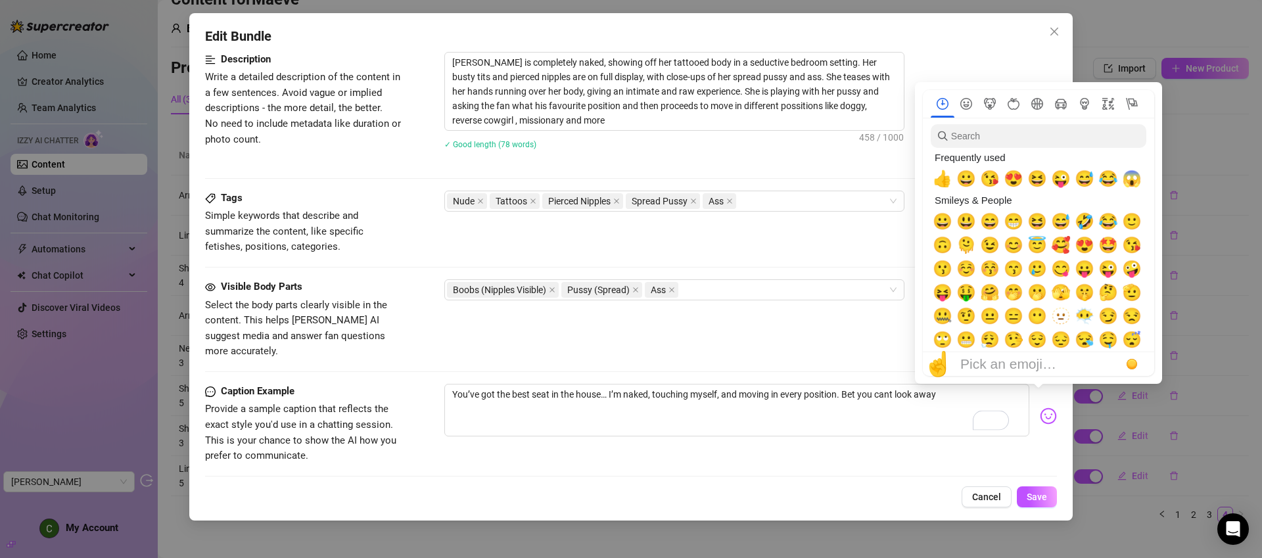
click at [1042, 408] on img at bounding box center [1048, 416] width 17 height 17
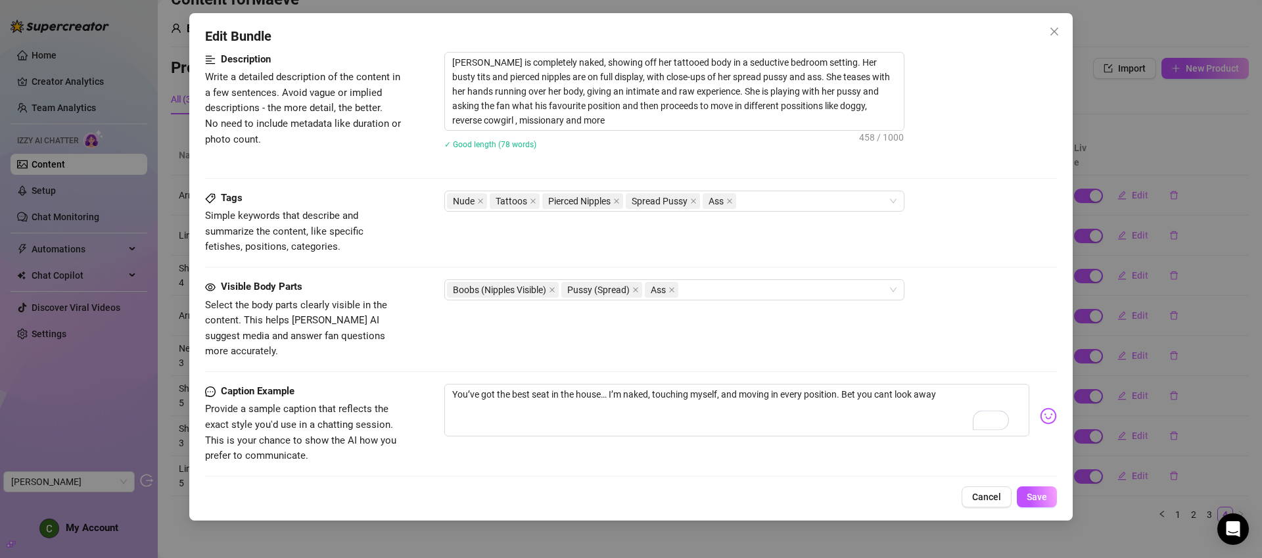
click at [1041, 408] on img at bounding box center [1048, 416] width 17 height 17
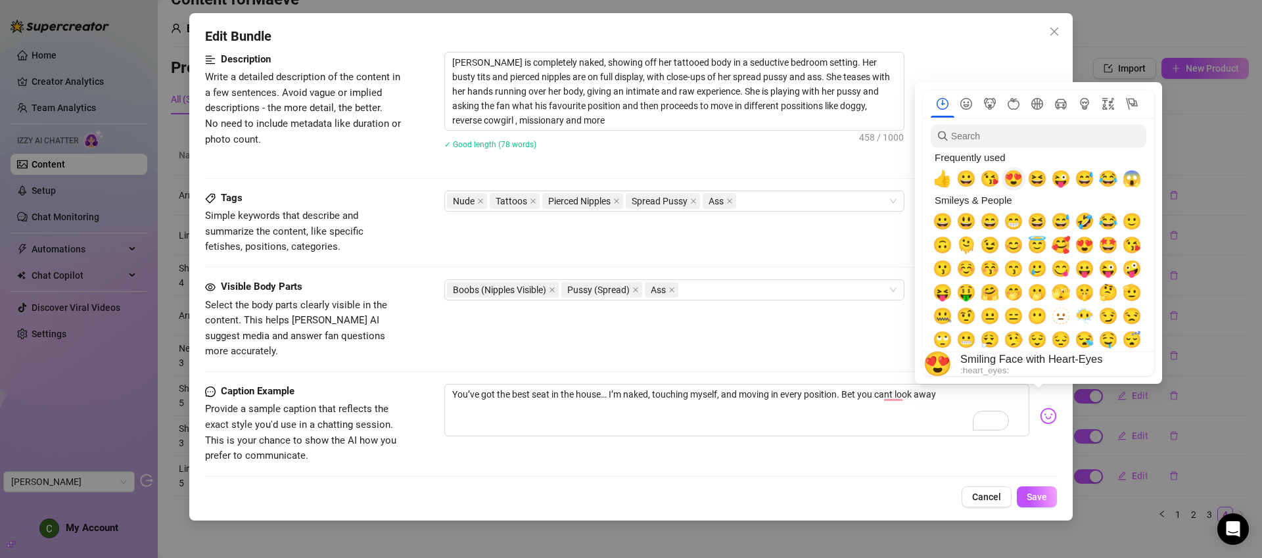
click at [1018, 181] on span "😍" at bounding box center [1014, 179] width 20 height 18
type textarea "You’ve got the best seat in the house… I’m naked, touching myself, and moving i…"
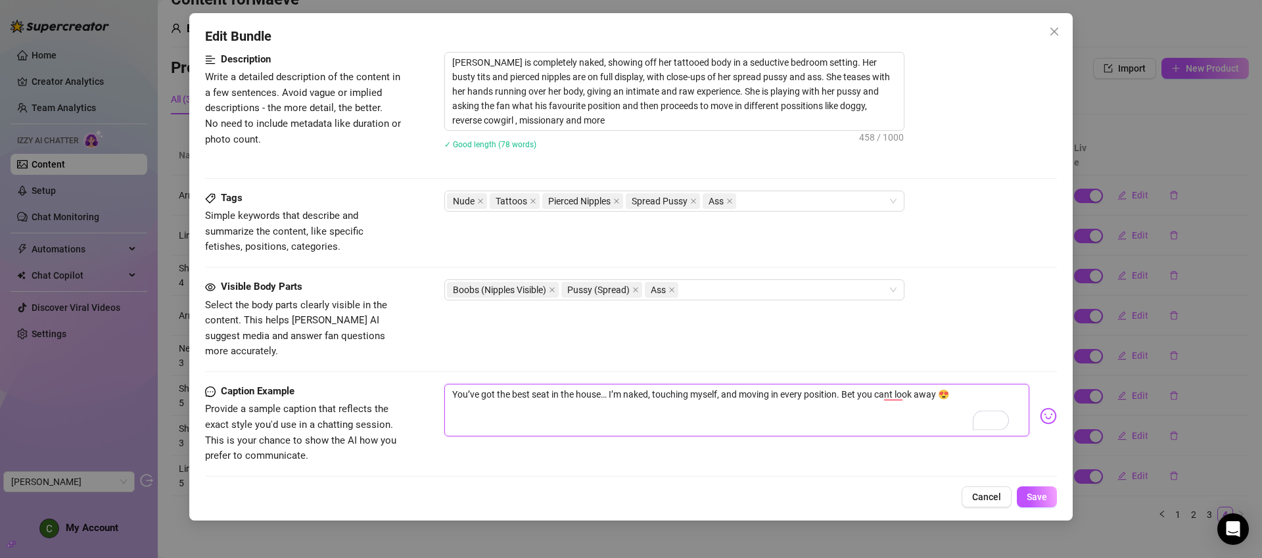
click at [936, 402] on textarea "You’ve got the best seat in the house… I’m naked, touching myself, and moving i…" at bounding box center [736, 410] width 585 height 53
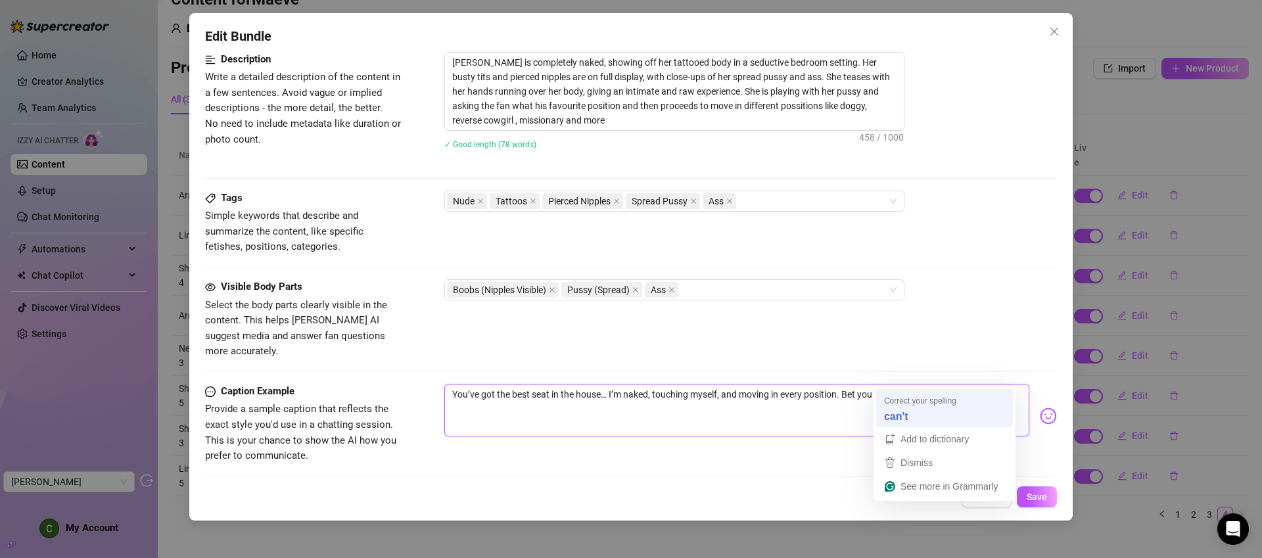
type textarea "You’ve got the best seat in the house… I’m naked, touching myself, and moving i…"
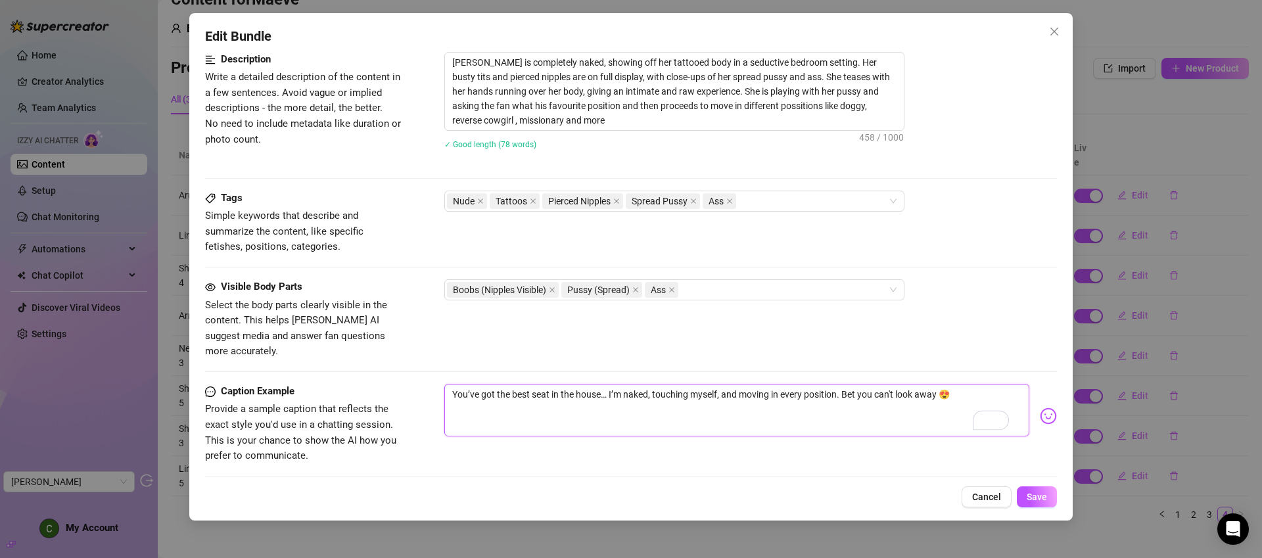
click at [923, 408] on textarea "You’ve got the best seat in the house… I’m naked, touching myself, and moving i…" at bounding box center [736, 410] width 585 height 53
type textarea "You’ve got the best seat in the house… I’m naked, touching myself, and moving i…"
click at [1040, 498] on span "Save" at bounding box center [1037, 497] width 20 height 11
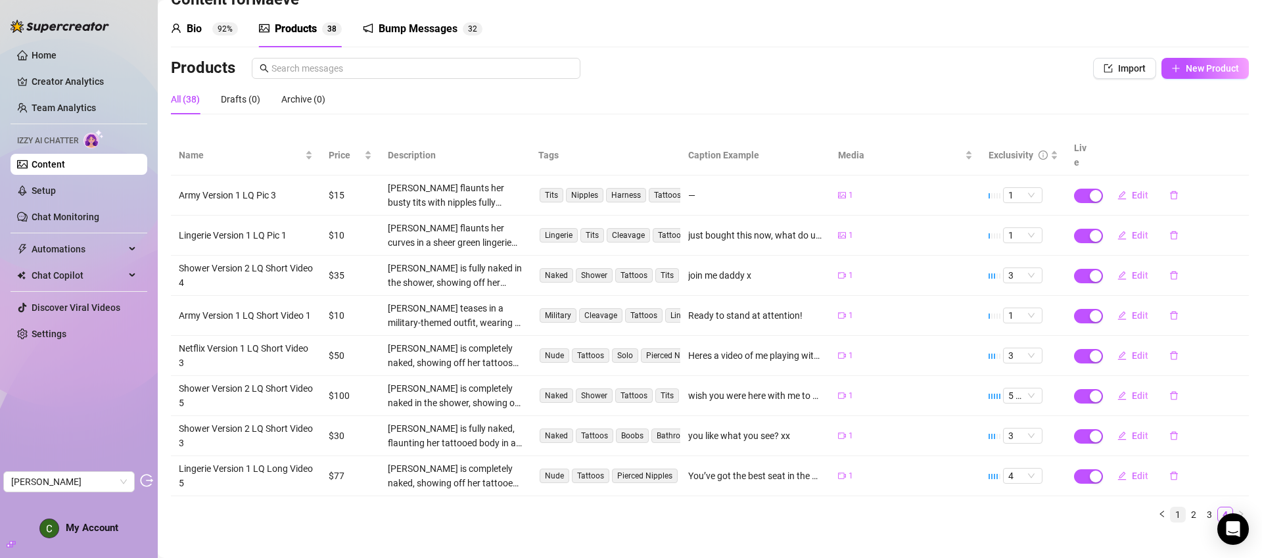
click at [1171, 507] on link "1" at bounding box center [1178, 514] width 14 height 14
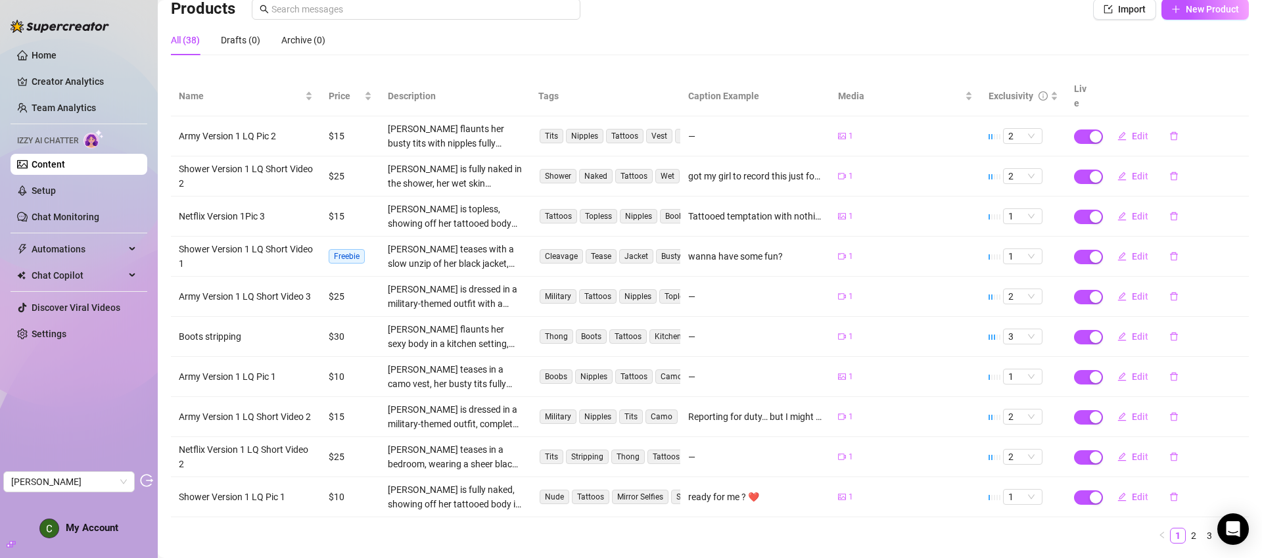
scroll to position [121, 0]
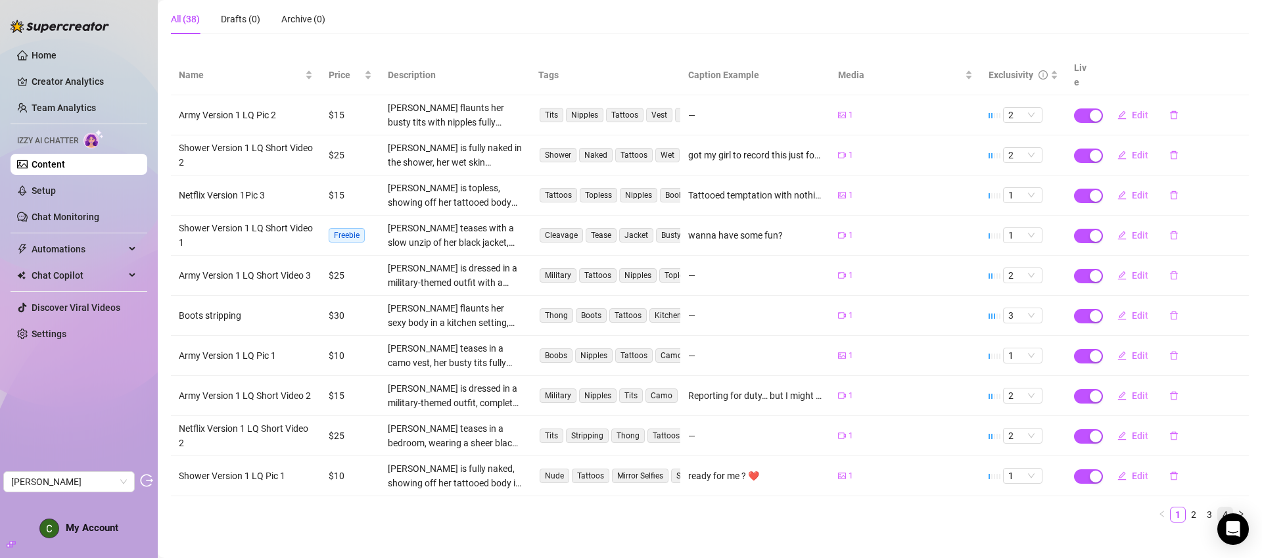
click at [1221, 507] on link "4" at bounding box center [1225, 514] width 14 height 14
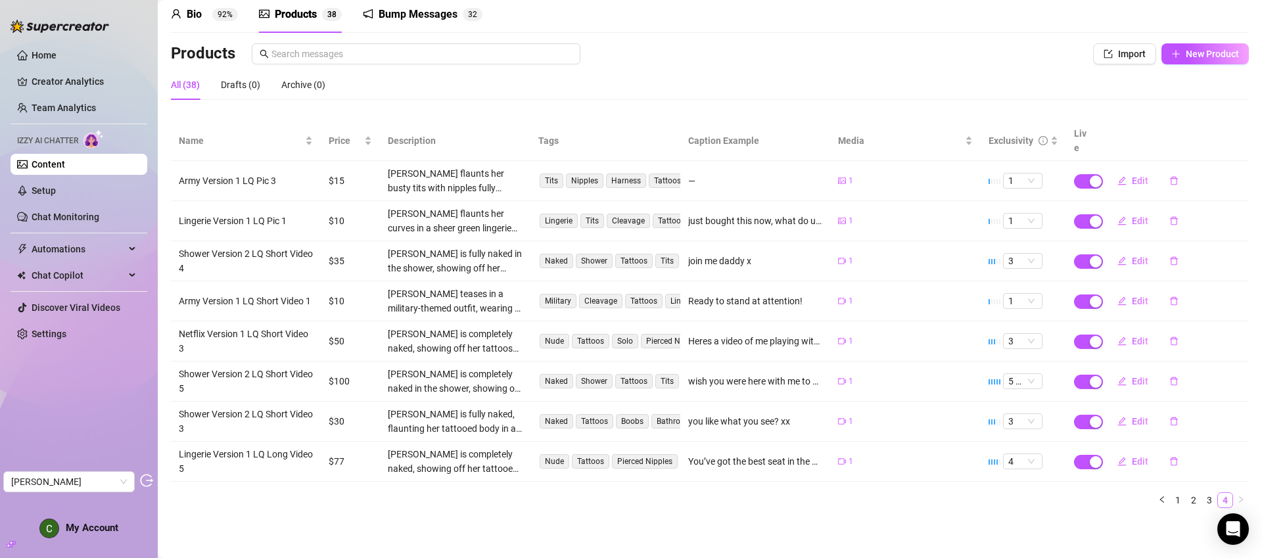
scroll to position [41, 0]
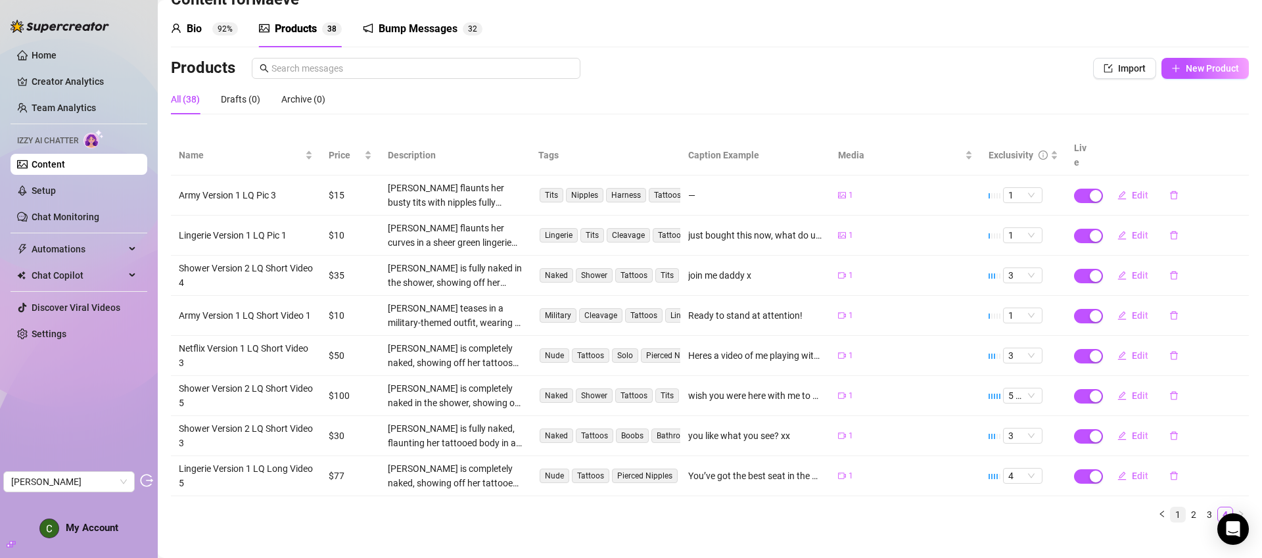
click at [1171, 507] on link "1" at bounding box center [1178, 514] width 14 height 14
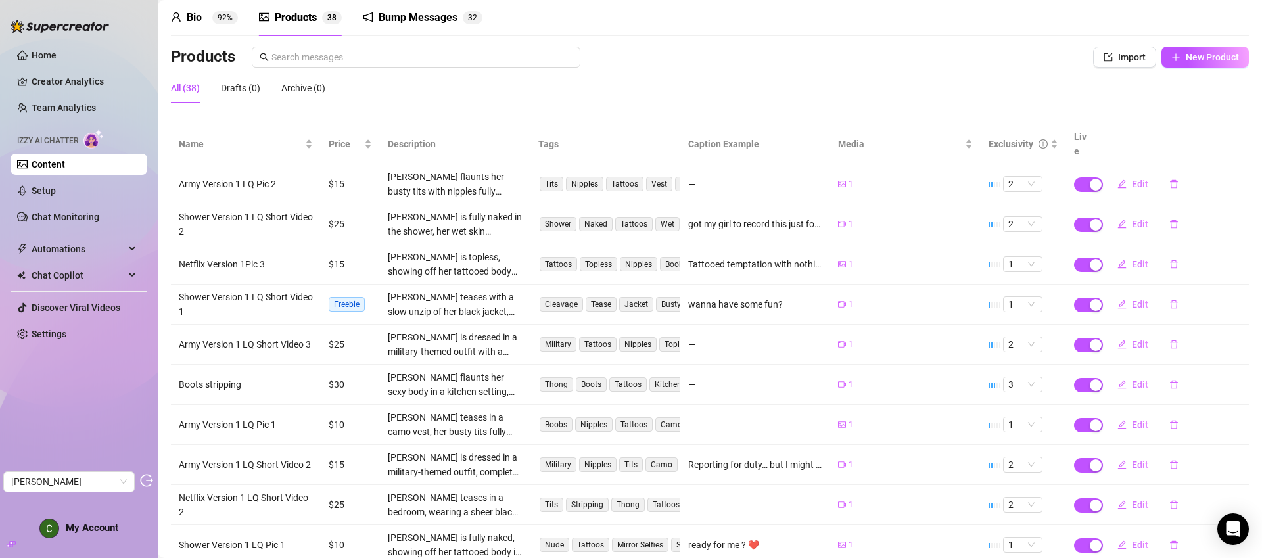
scroll to position [55, 0]
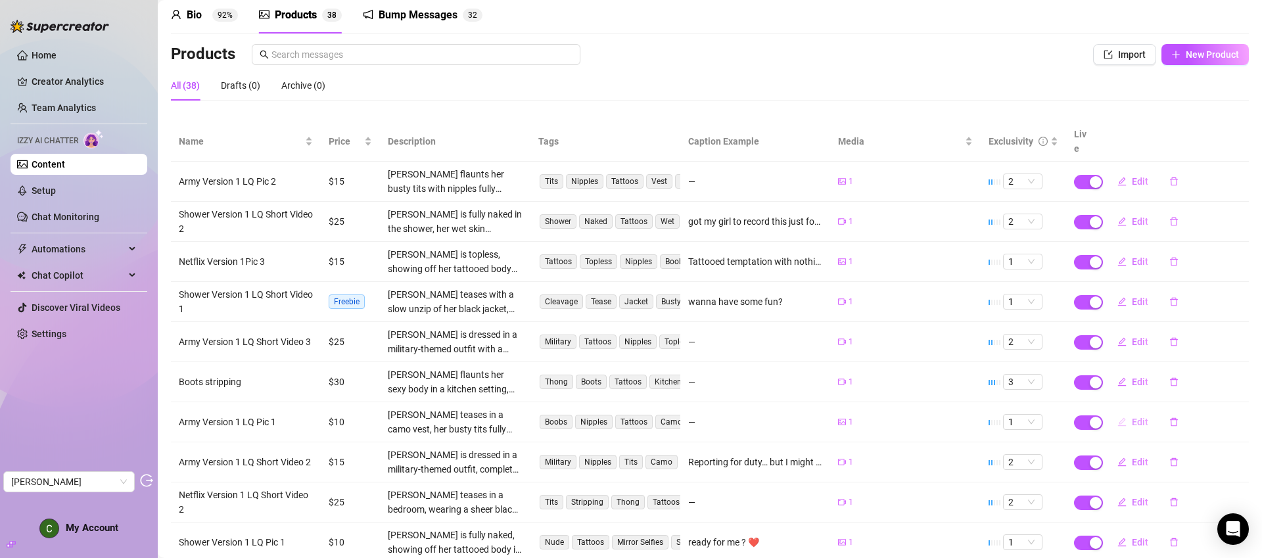
click at [1137, 417] on span "Edit" at bounding box center [1140, 422] width 16 height 11
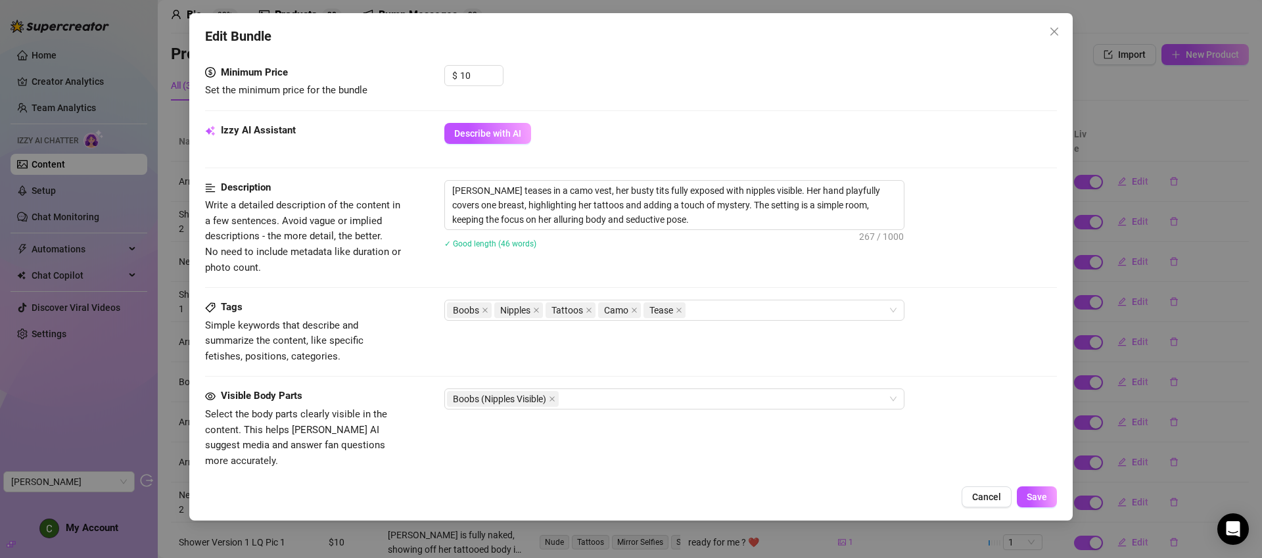
scroll to position [476, 0]
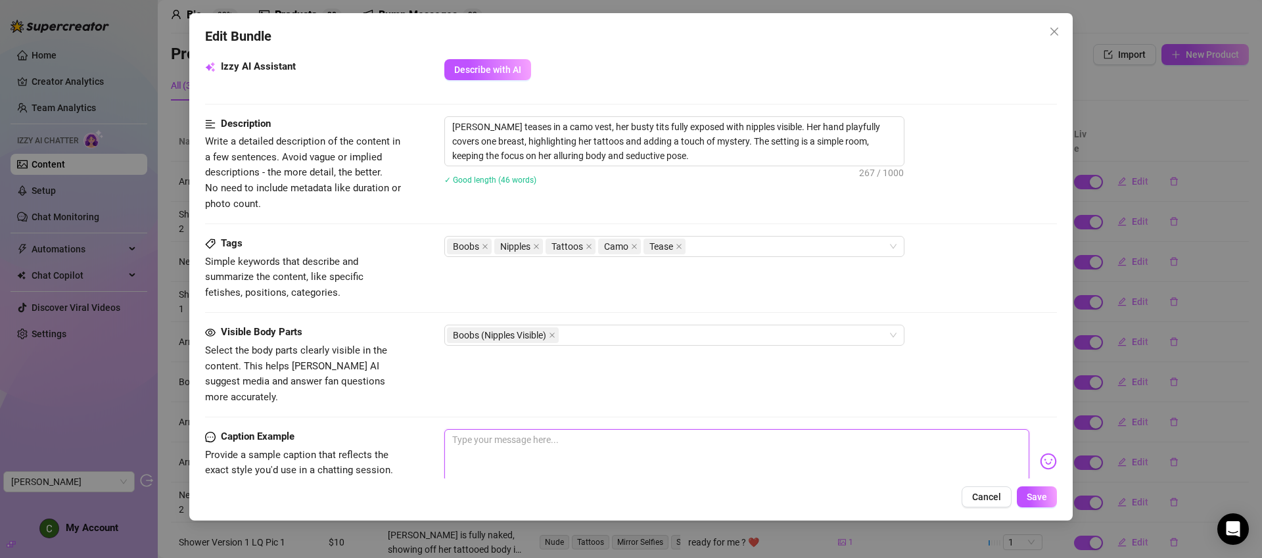
click at [560, 429] on textarea at bounding box center [736, 455] width 585 height 53
paste textarea "okay, here's a few tit pics i took.. pls pls pls dont leak them"
type textarea "okay, here's a few tit pics i took.. pls pls pls dont leak them"
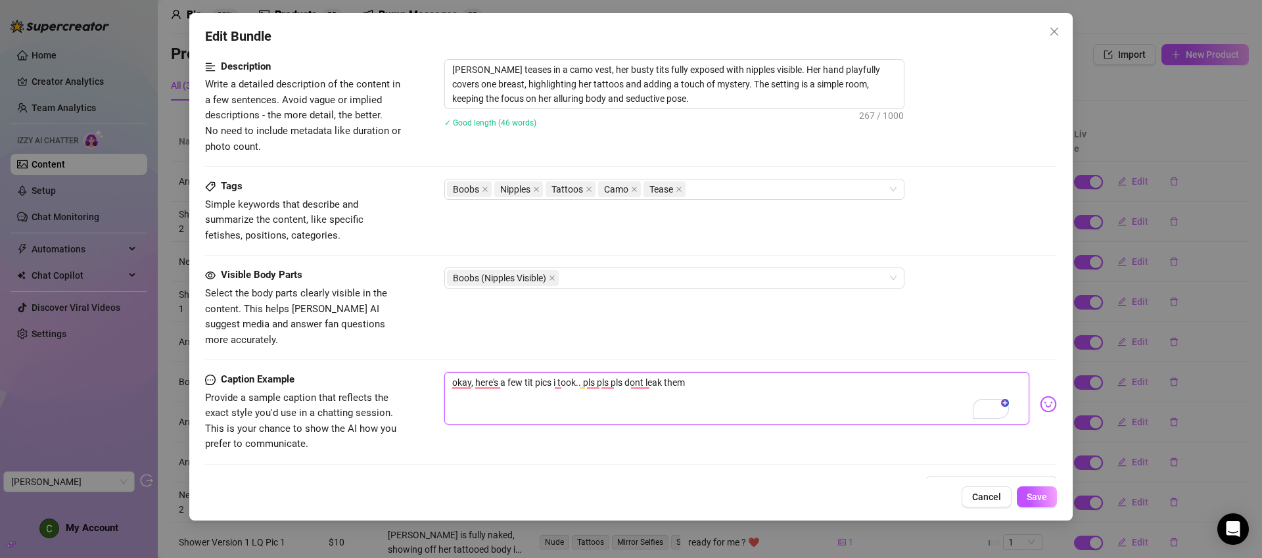
scroll to position [533, 0]
drag, startPoint x: 719, startPoint y: 365, endPoint x: 502, endPoint y: 372, distance: 217.0
click at [502, 372] on textarea "okay, here's a few tit pics i took.. pls pls pls dont leak them" at bounding box center [736, 398] width 585 height 53
type textarea "okay, here's a"
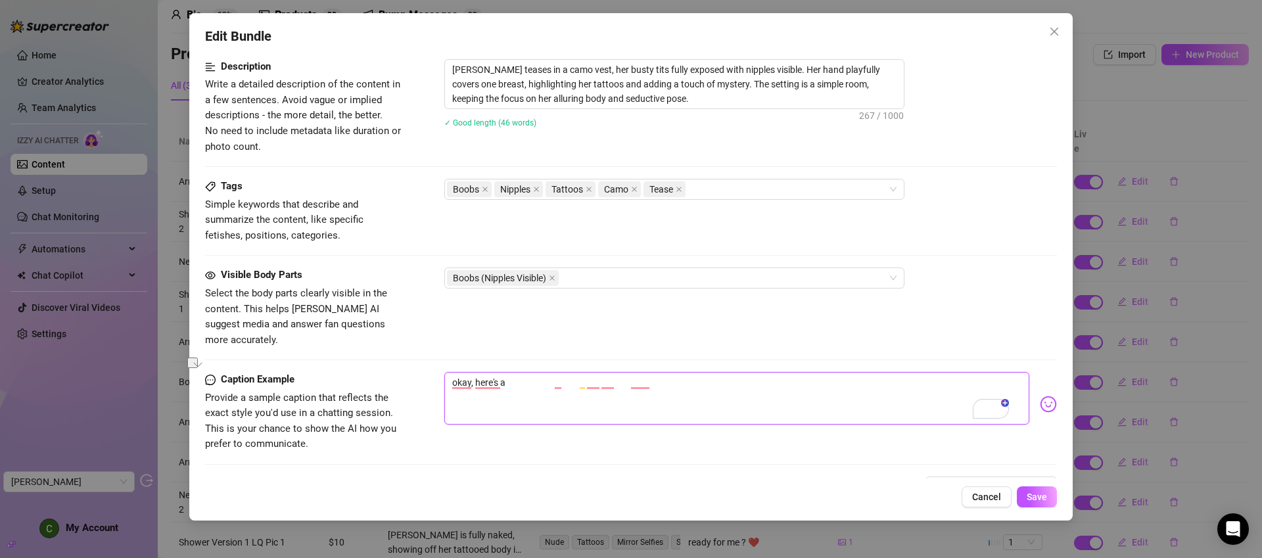
type textarea "okay, here's a"
type textarea "okay, here's a p"
type textarea "okay, here's a pi"
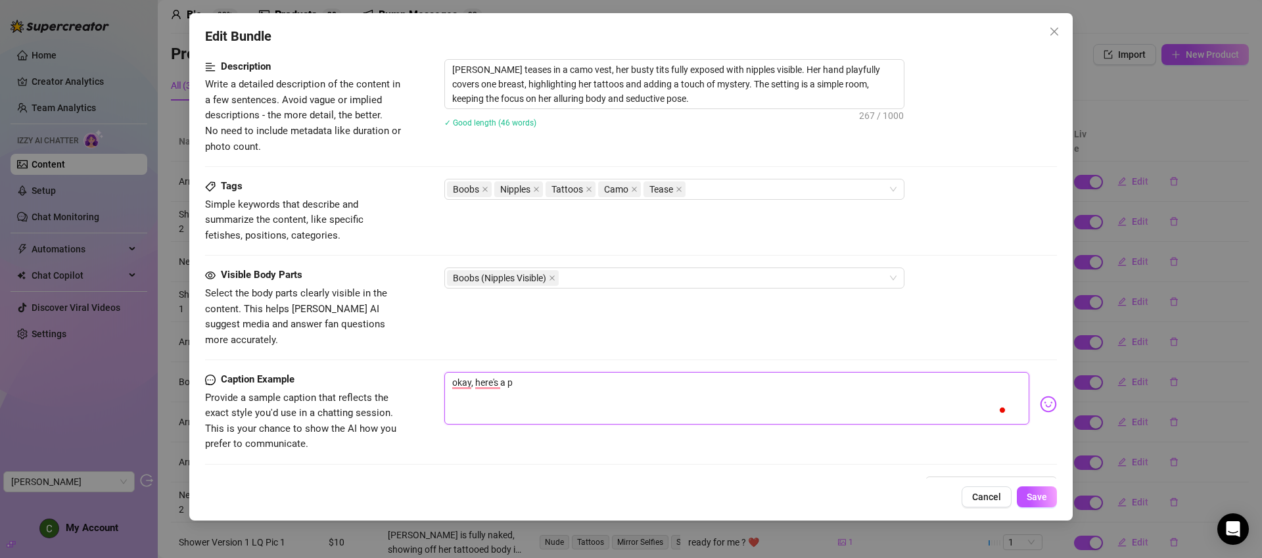
type textarea "okay, here's a pi"
type textarea "okay, here's a pic"
type textarea "okay, here's a pict"
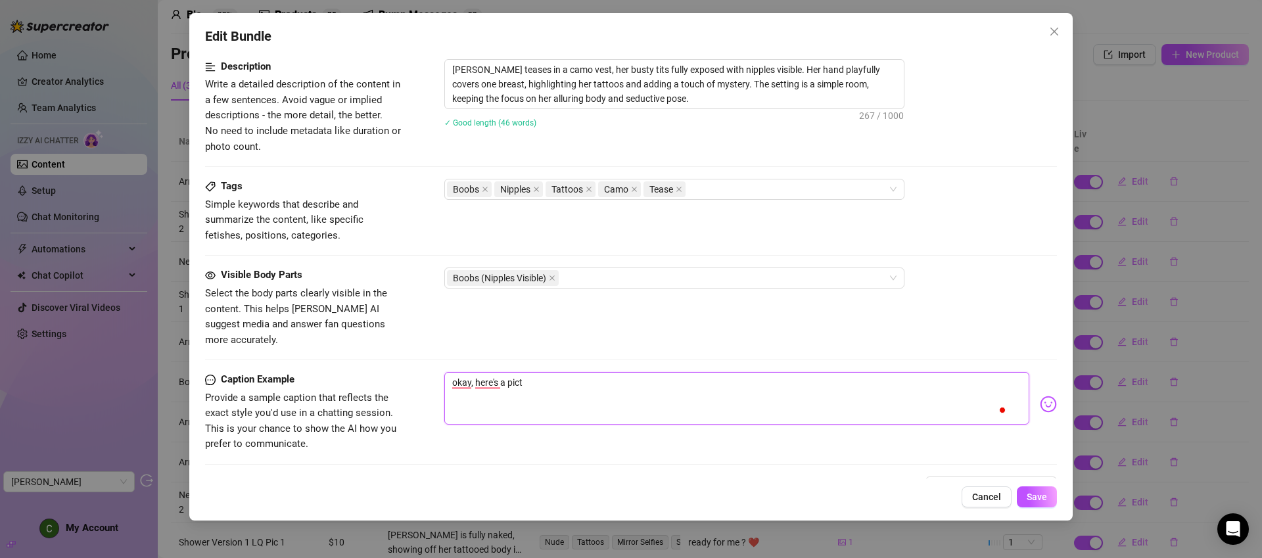
type textarea "okay, here's a pictu"
type textarea "okay, here's a pictur"
type textarea "okay, here's a picture"
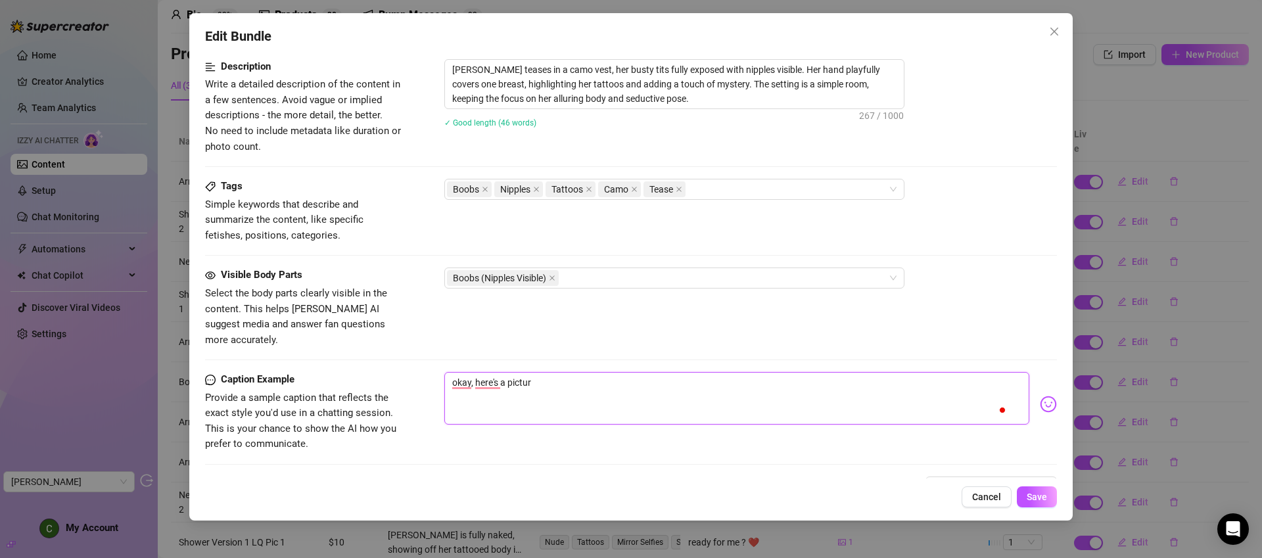
type textarea "okay, here's a picture"
type textarea "okay, here's a picture o"
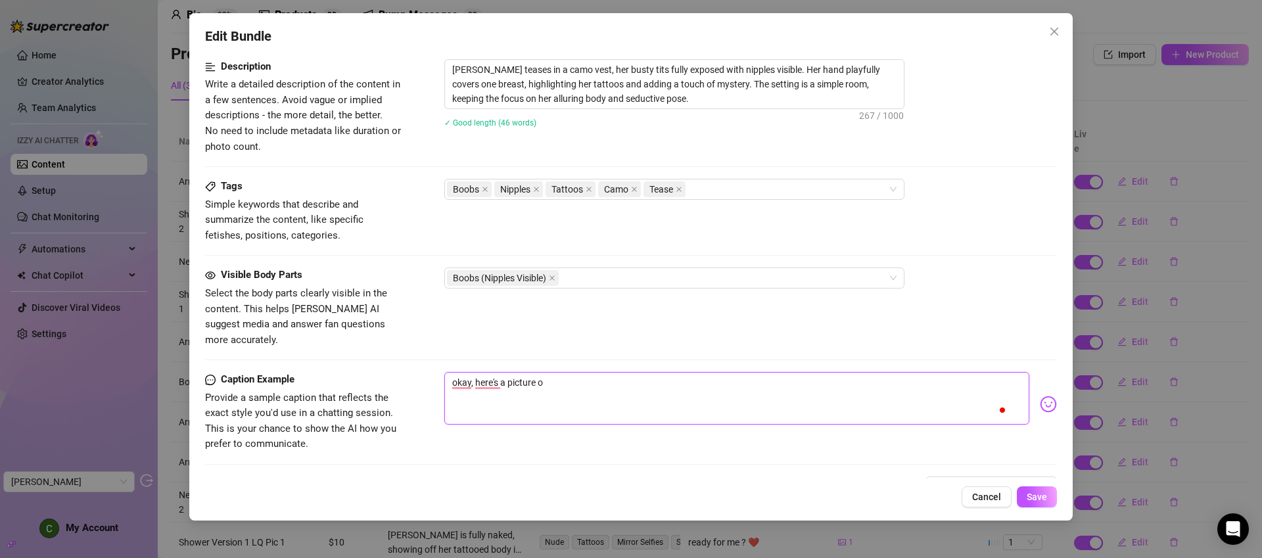
type textarea "okay, here's a picture of"
type textarea "okay, here's a picture of m"
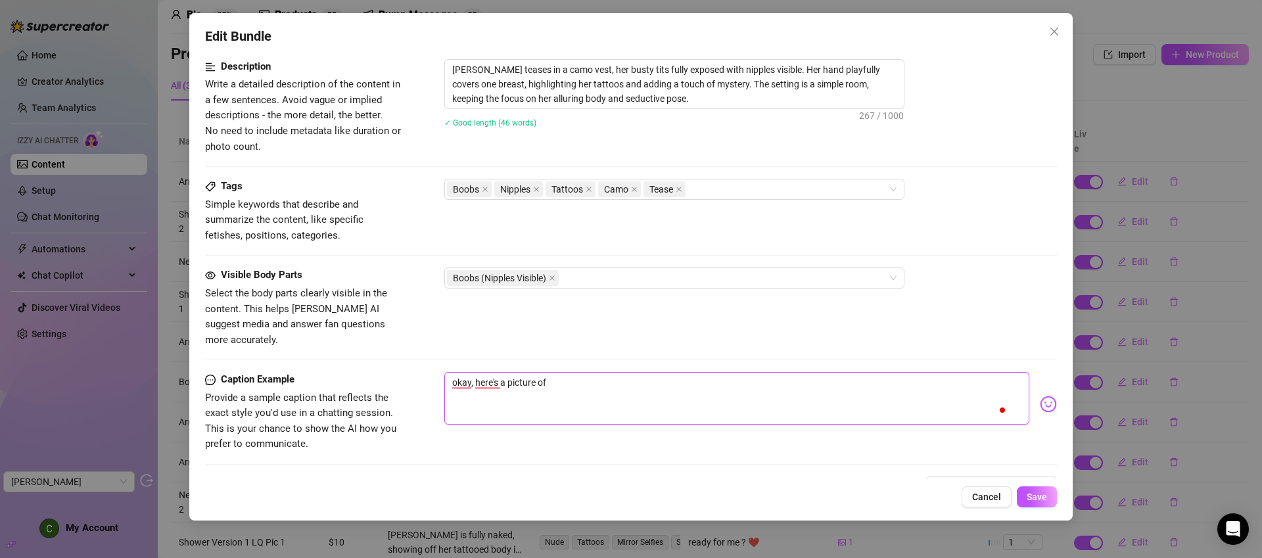
type textarea "okay, here's a picture of m"
type textarea "okay, here's a picture of me"
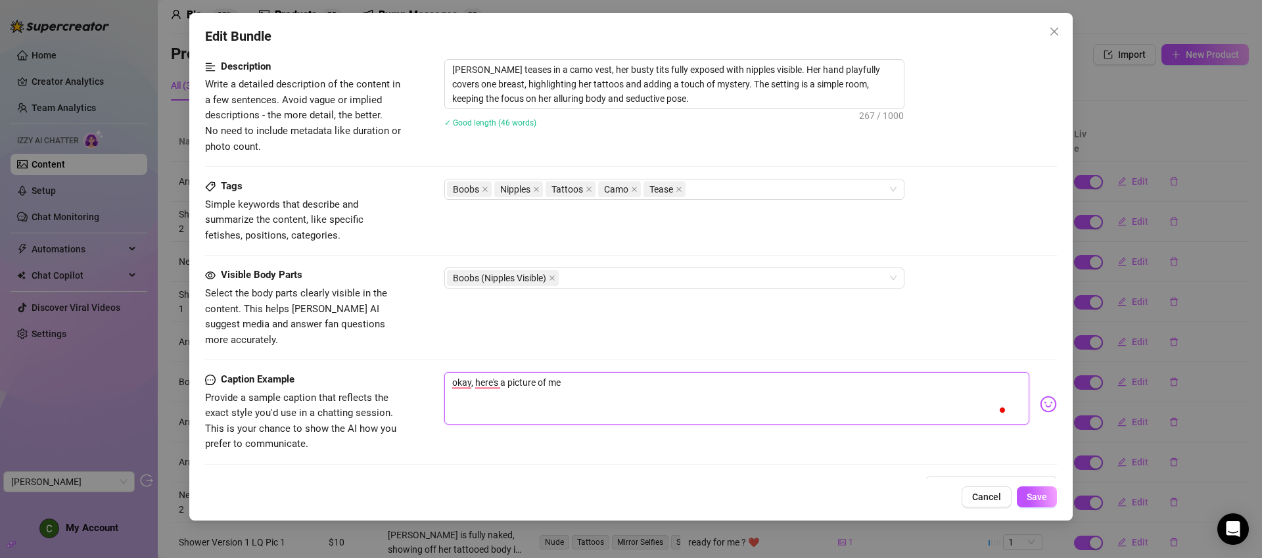
type textarea "okay, here's a picture of me i"
type textarea "okay, here's a picture of me in"
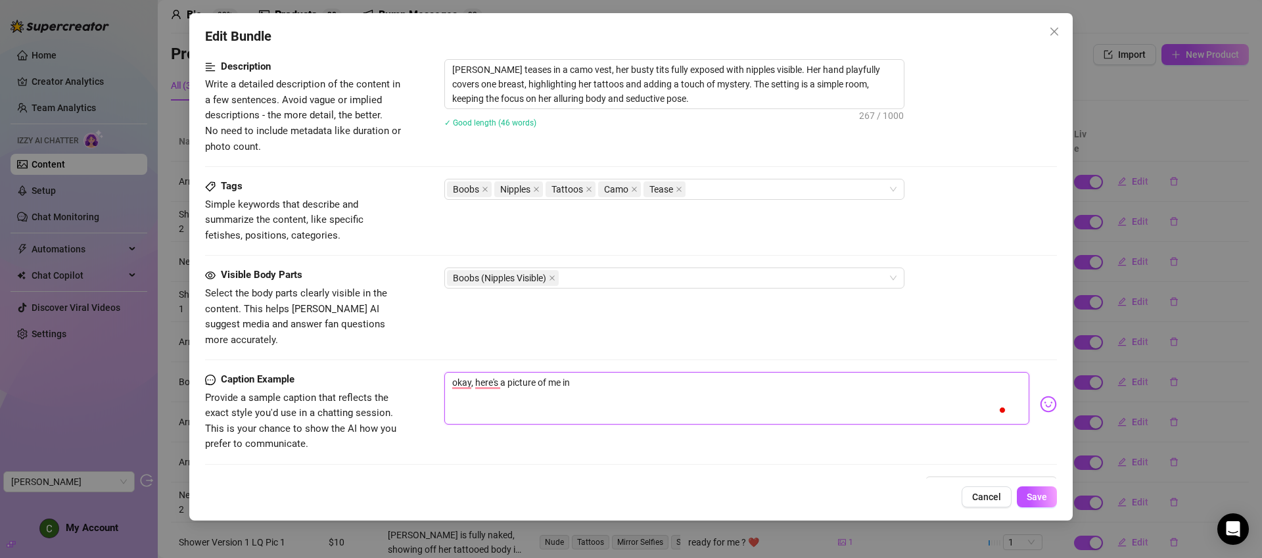
type textarea "okay, here's a picture of me in"
type textarea "okay, here's a picture of me in u"
type textarea "okay, here's a picture of me in un"
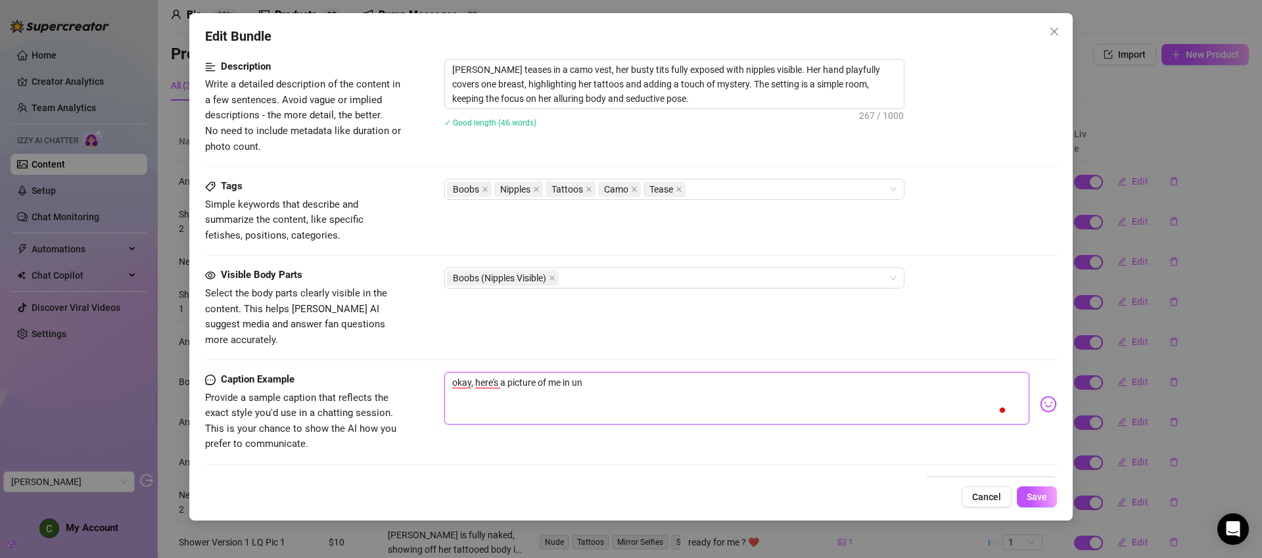
type textarea "okay, here's a picture of me in uni"
type textarea "okay, here's a picture of me in unit"
type textarea "okay, here's a picture of me in uni"
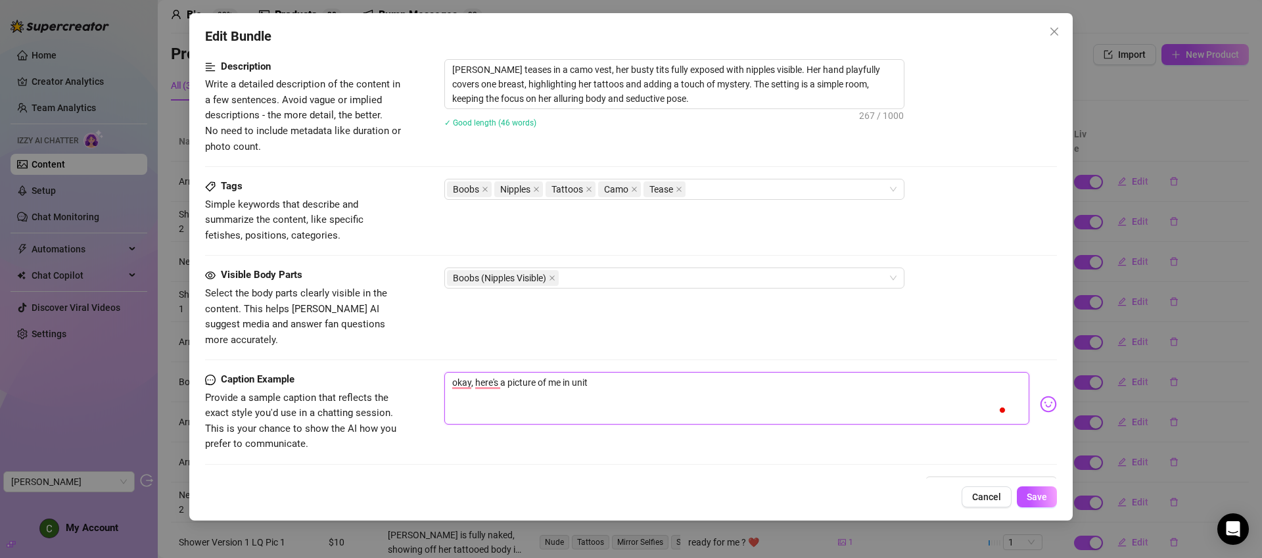
type textarea "okay, here's a picture of me in uni"
type textarea "okay, here's a picture of me in un"
type textarea "okay, here's a picture of me in u"
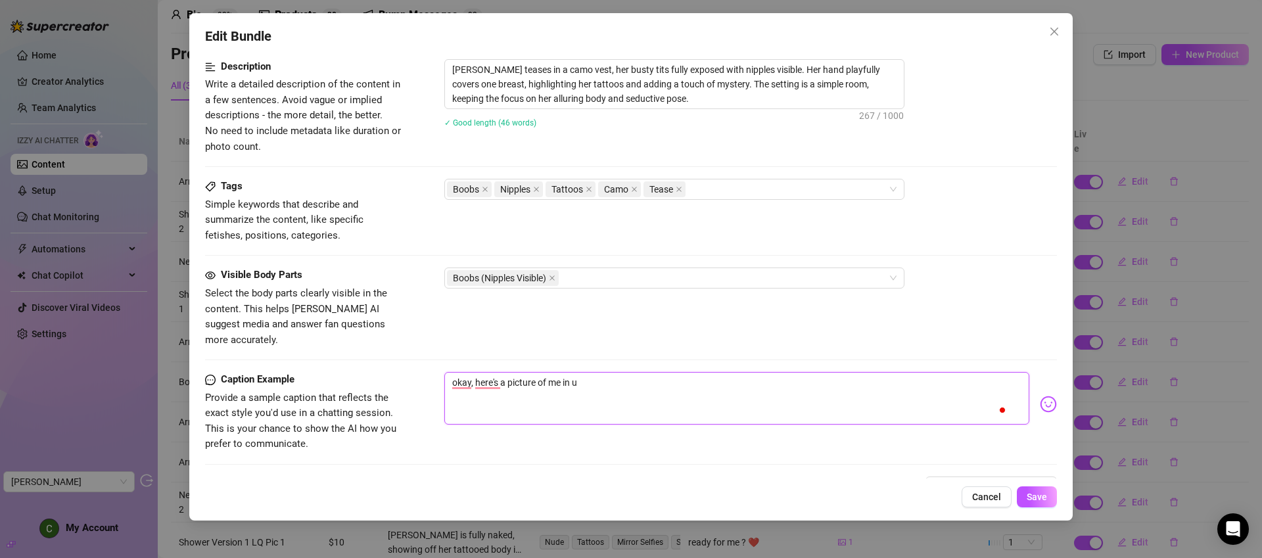
type textarea "okay, here's a picture of me in"
drag, startPoint x: 608, startPoint y: 364, endPoint x: 448, endPoint y: 367, distance: 160.4
click at [448, 372] on textarea "okay, here's a picture of me in" at bounding box center [736, 398] width 585 height 53
type textarea "Type your message here..."
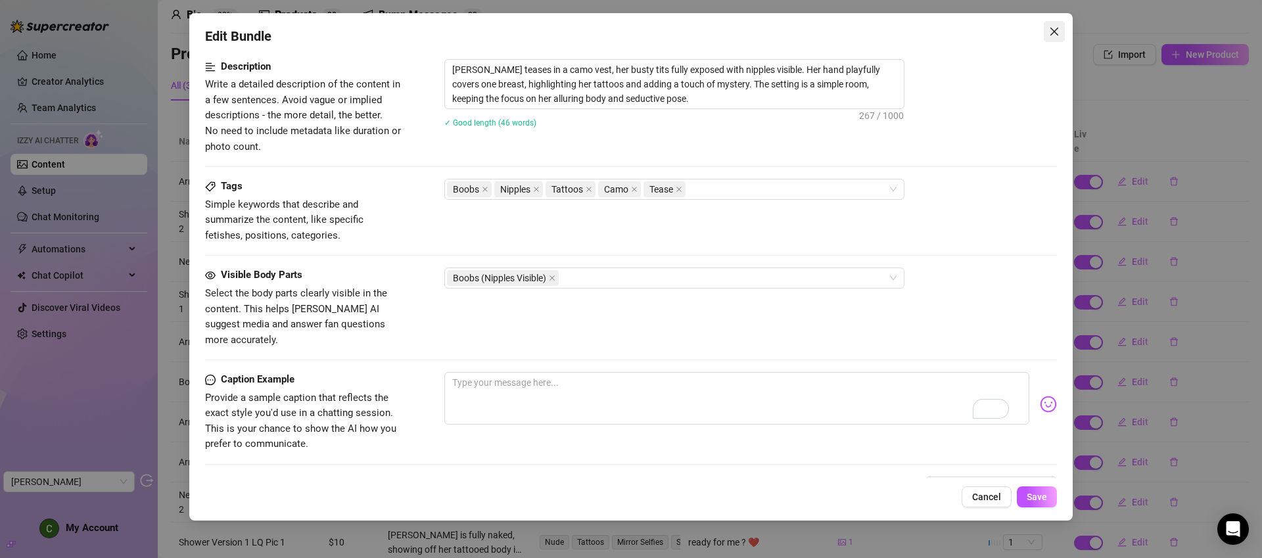
click at [1062, 29] on span "Close" at bounding box center [1054, 31] width 21 height 11
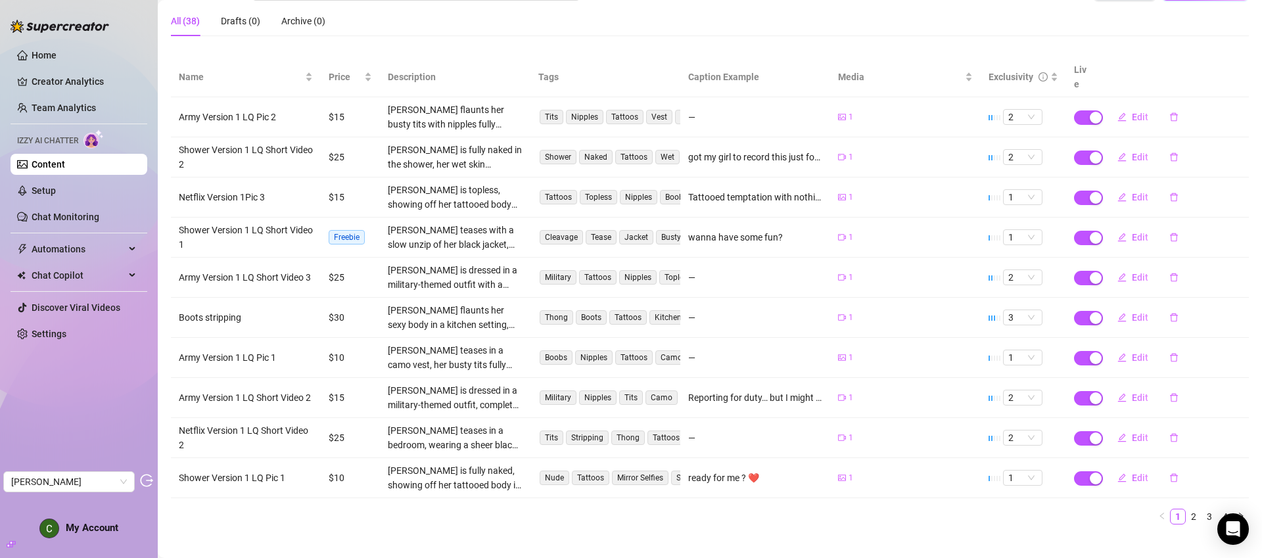
scroll to position [121, 0]
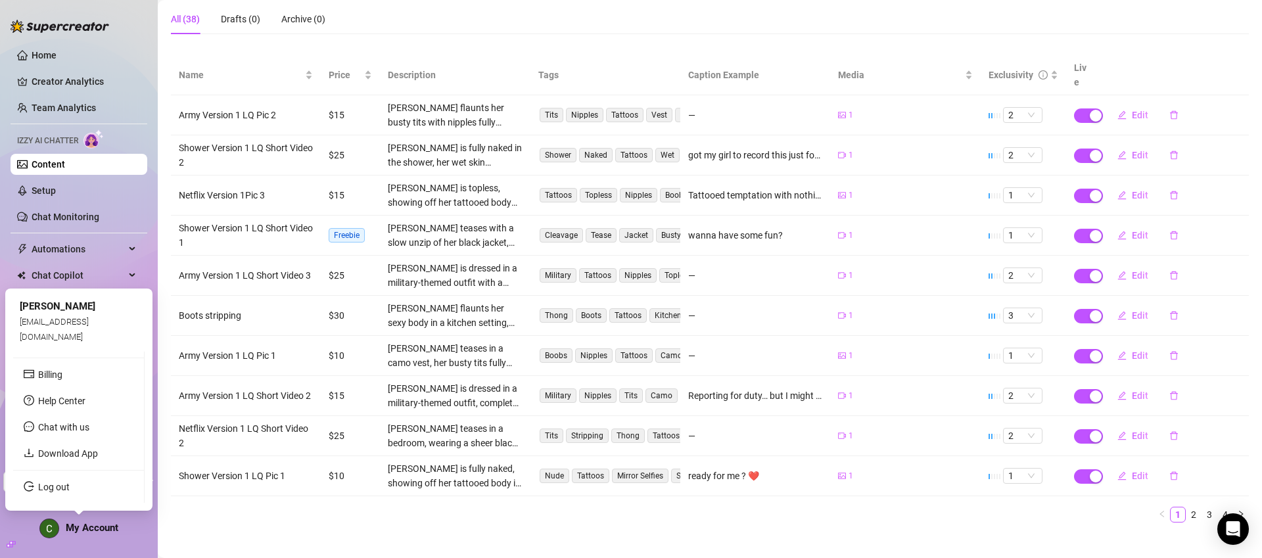
click at [50, 335] on span "enquiries@odysseymangmentgroup.com" at bounding box center [54, 329] width 69 height 24
copy span "enquiries@odysseymangmentgroup.com"
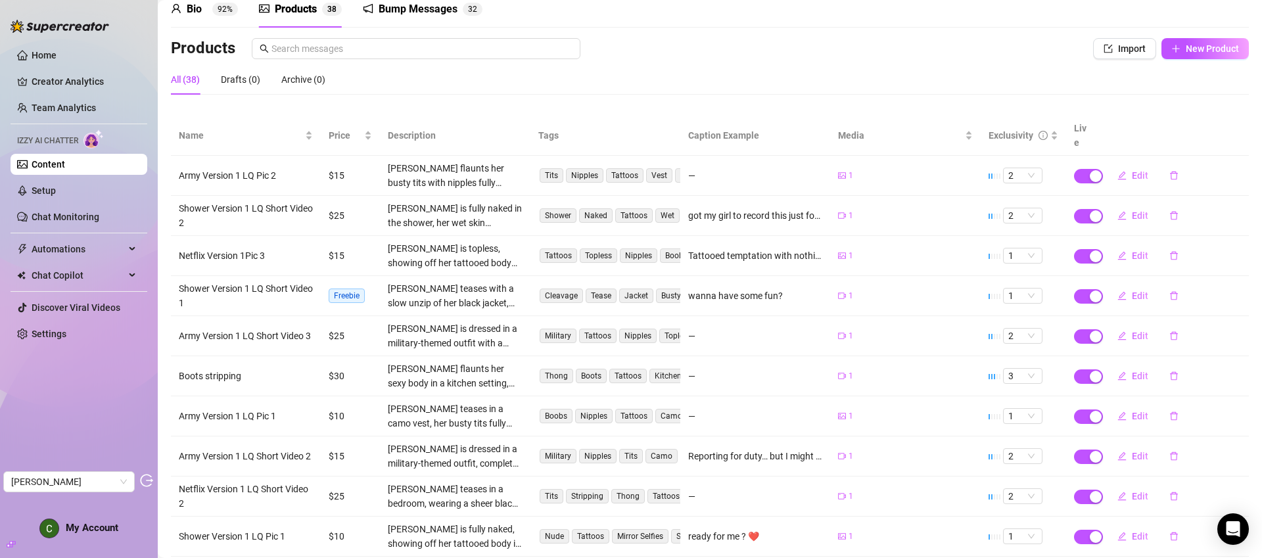
scroll to position [0, 0]
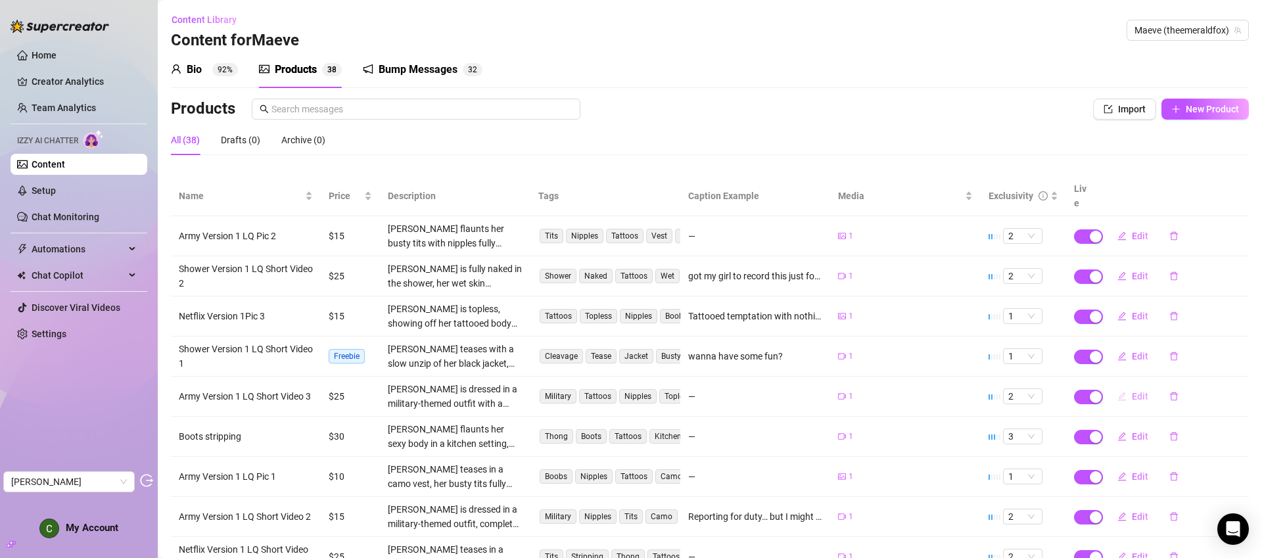
click at [1138, 391] on span "Edit" at bounding box center [1140, 396] width 16 height 11
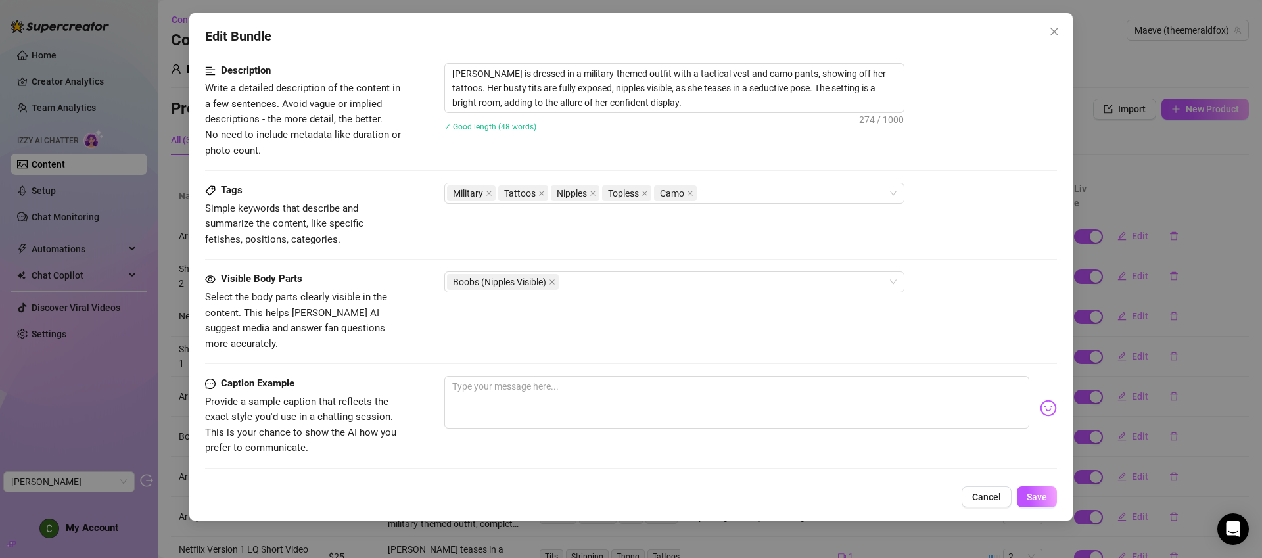
scroll to position [678, 0]
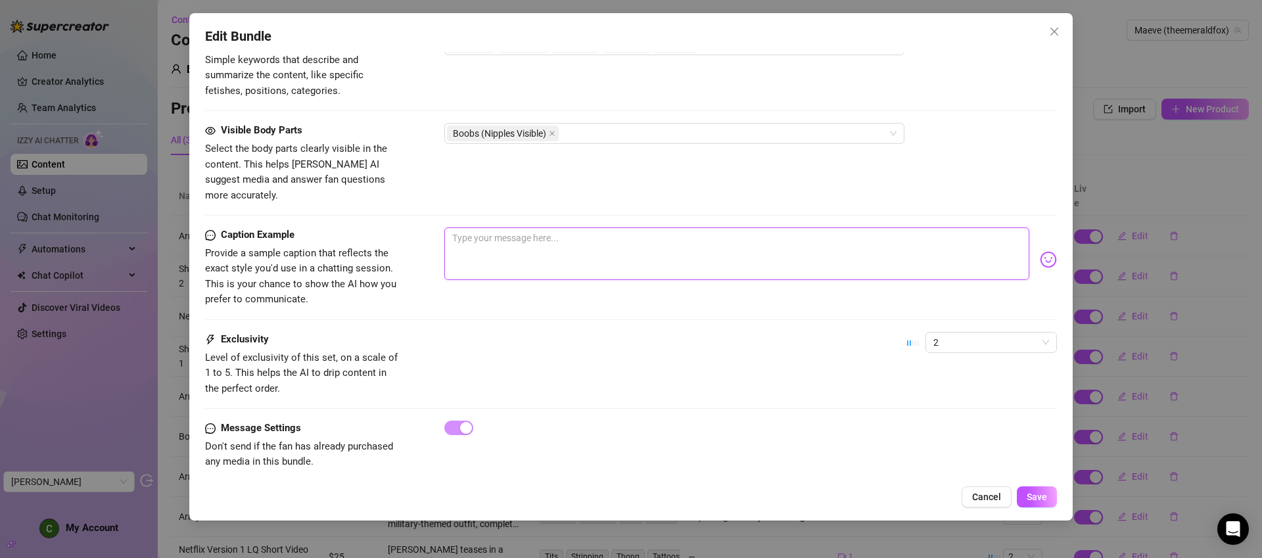
click at [561, 227] on textarea at bounding box center [736, 253] width 585 height 53
type textarea "I"
type textarea "Is"
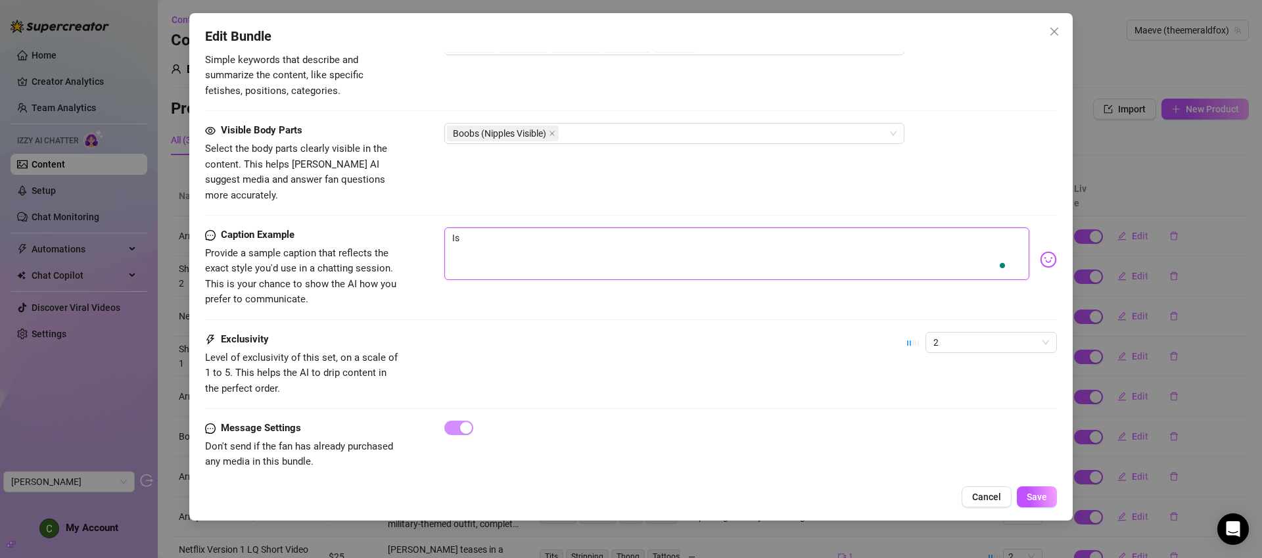
type textarea "Is m"
type textarea "Is my"
type textarea "Is my u"
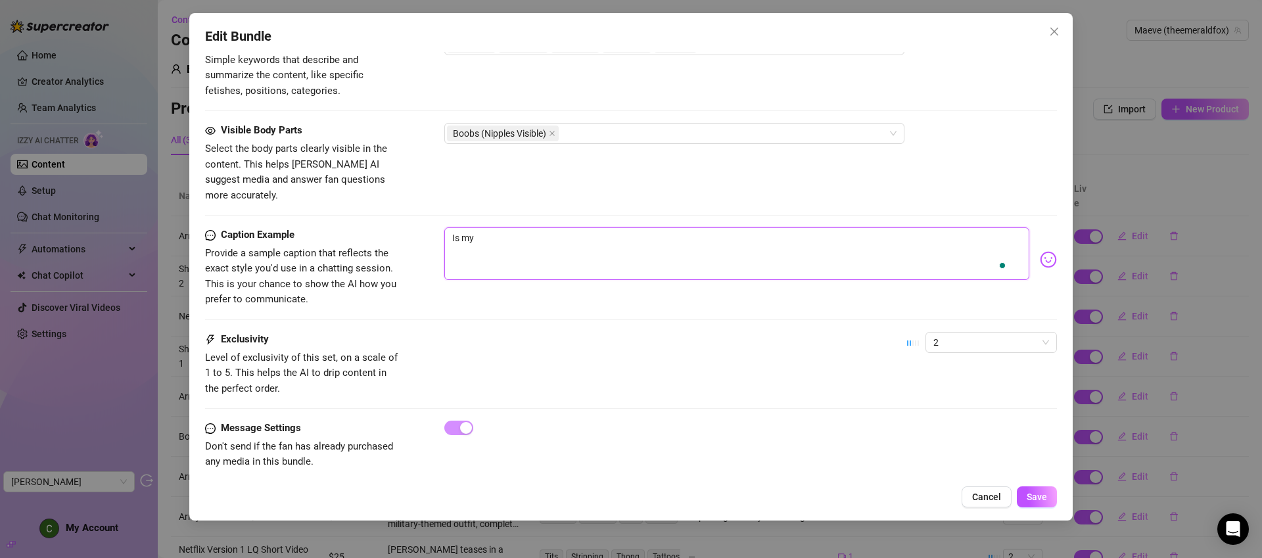
type textarea "Is my u"
type textarea "Is my un"
type textarea "Is my uni"
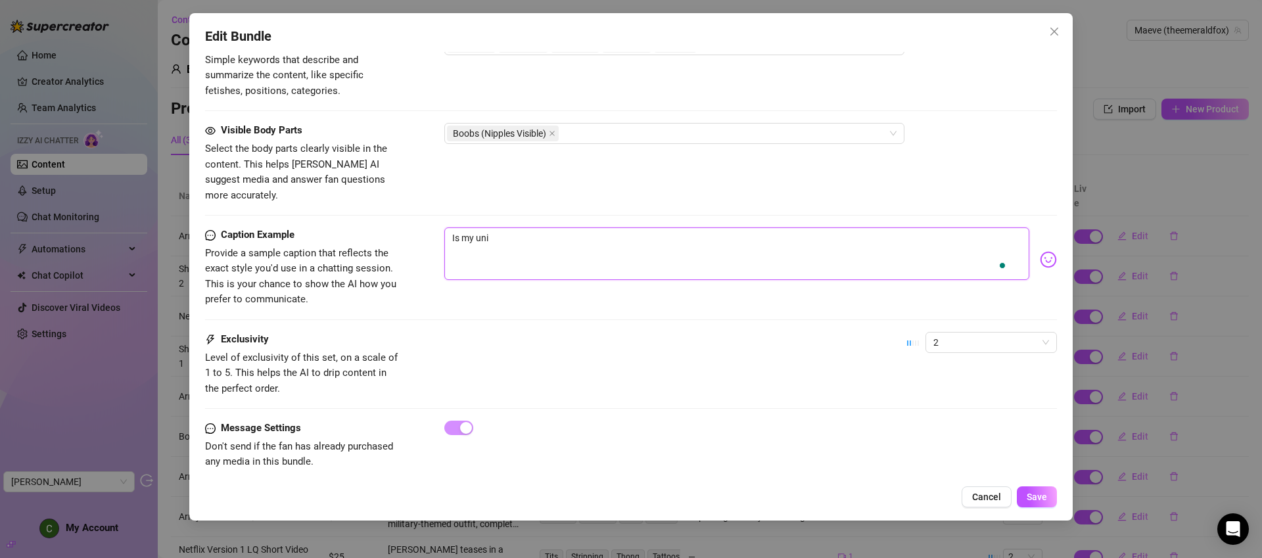
type textarea "Is my unif"
type textarea "Is my unifo"
type textarea "Is my unifor"
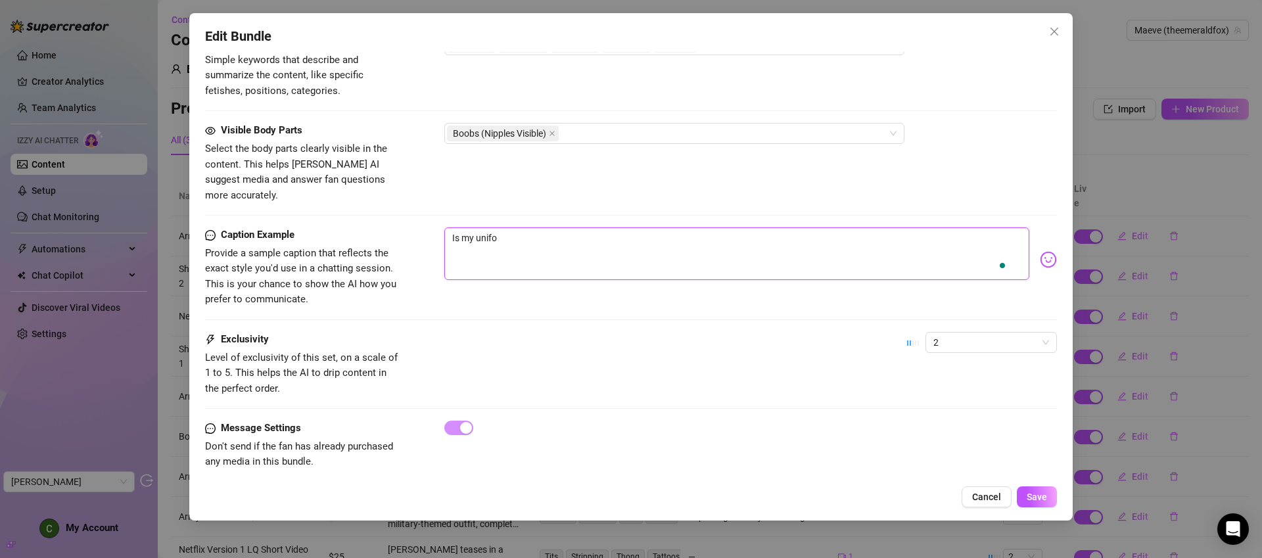
type textarea "Is my unifor"
type textarea "Is my uniform"
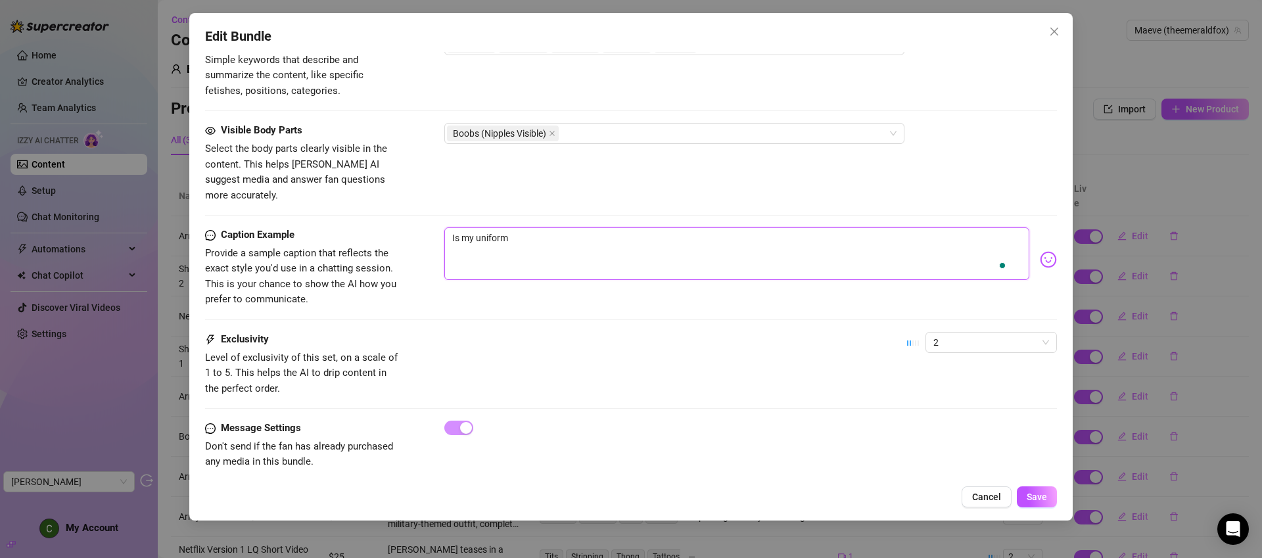
type textarea "Is my uniform m"
click at [1040, 251] on img at bounding box center [1048, 259] width 17 height 17
click at [809, 235] on textarea "Is my uniform missing anything??" at bounding box center [736, 253] width 585 height 53
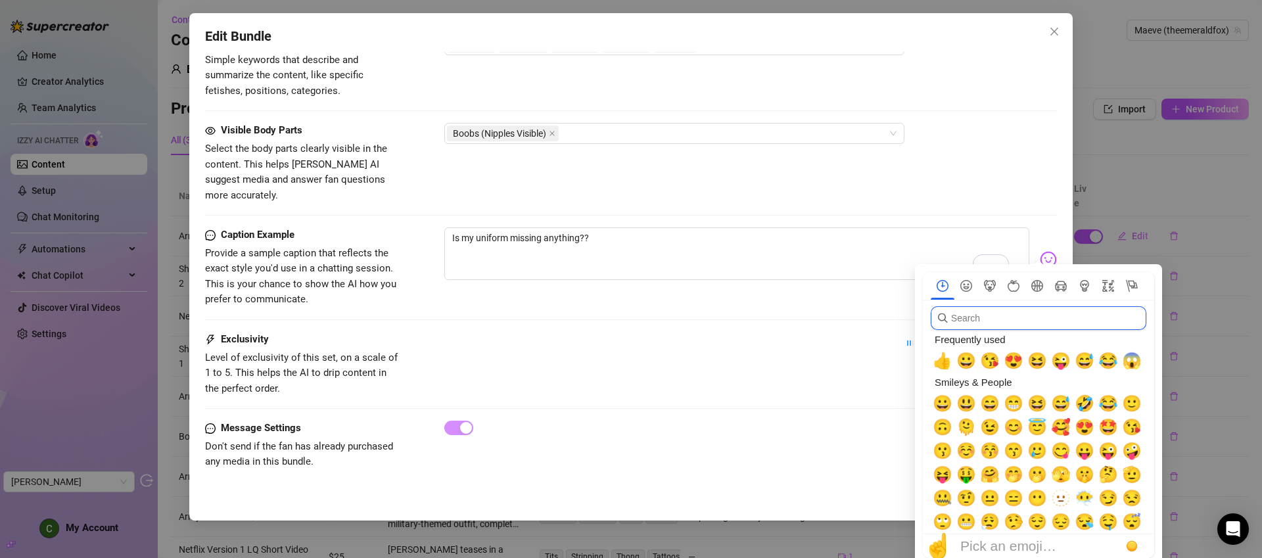
click at [1027, 315] on input "search" at bounding box center [1039, 318] width 216 height 24
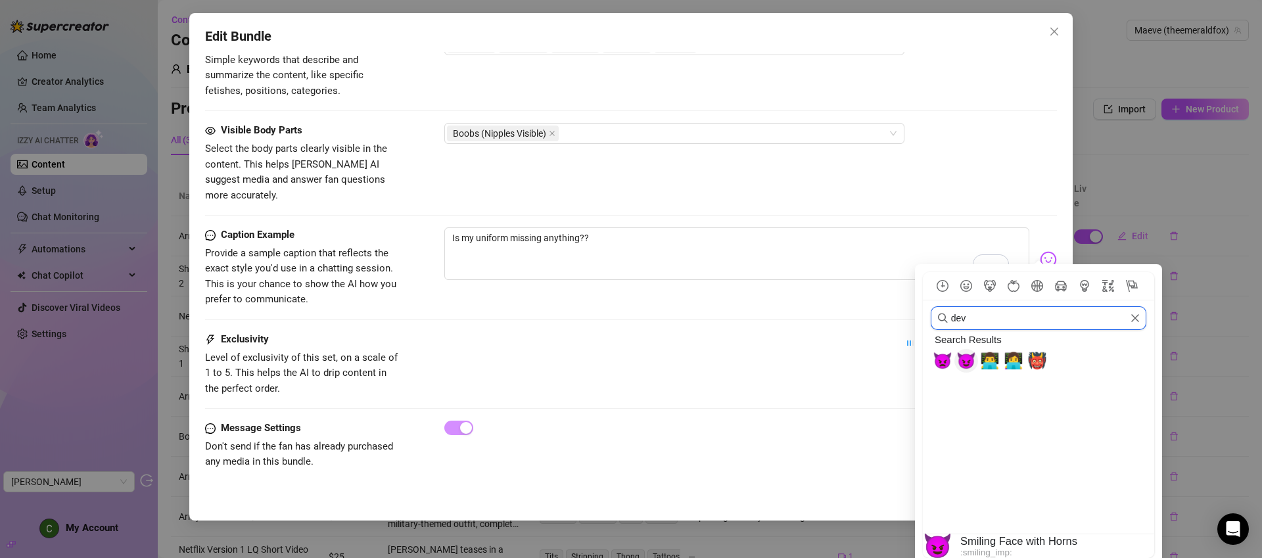
click at [970, 364] on span "😈" at bounding box center [966, 361] width 20 height 18
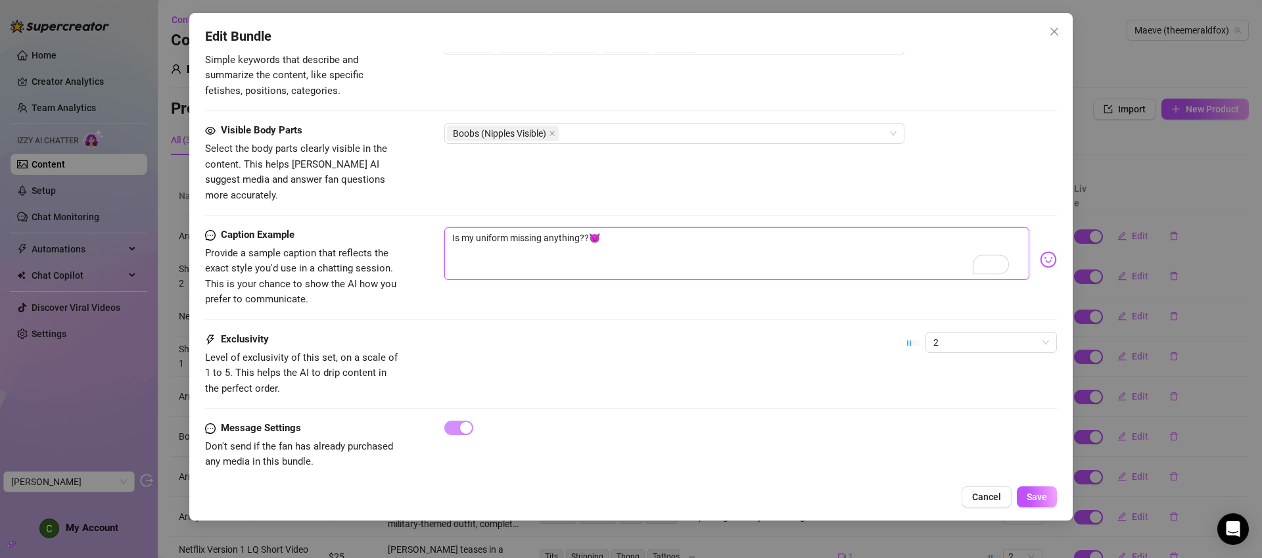
click at [619, 233] on textarea "Is my uniform missing anything??😈" at bounding box center [736, 253] width 585 height 53
click at [621, 227] on textarea "Is my uniform missing anything??😈" at bounding box center [736, 253] width 585 height 53
click at [1037, 492] on span "Save" at bounding box center [1037, 497] width 20 height 11
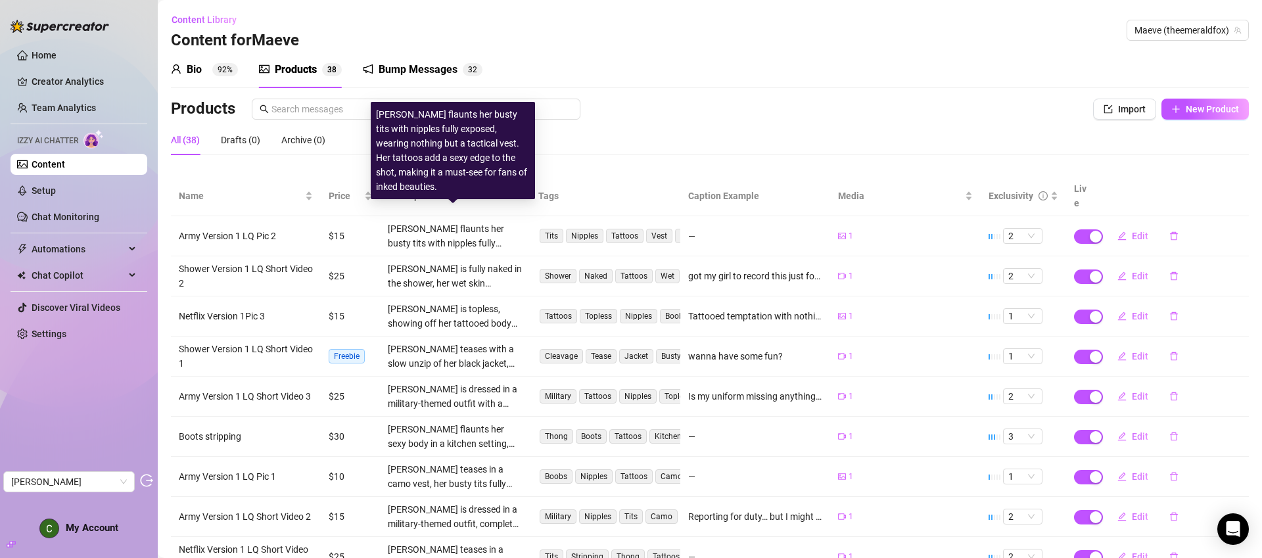
click at [456, 176] on div "Isla Blair flaunts her busty tits with nipples fully exposed, wearing nothing b…" at bounding box center [453, 150] width 154 height 87
click at [457, 176] on div "Isla Blair flaunts her busty tits with nipples fully exposed, wearing nothing b…" at bounding box center [453, 150] width 154 height 87
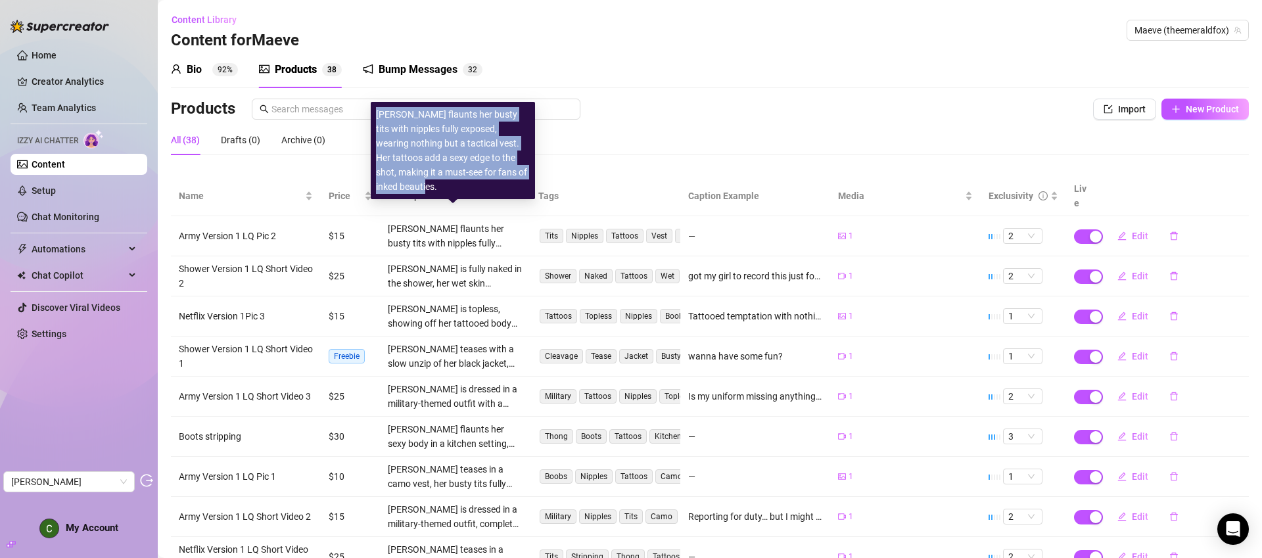
click at [457, 176] on div "Isla Blair flaunts her busty tits with nipples fully exposed, wearing nothing b…" at bounding box center [453, 150] width 154 height 87
copy div "Isla Blair flaunts her busty tits with nipples fully exposed, wearing nothing b…"
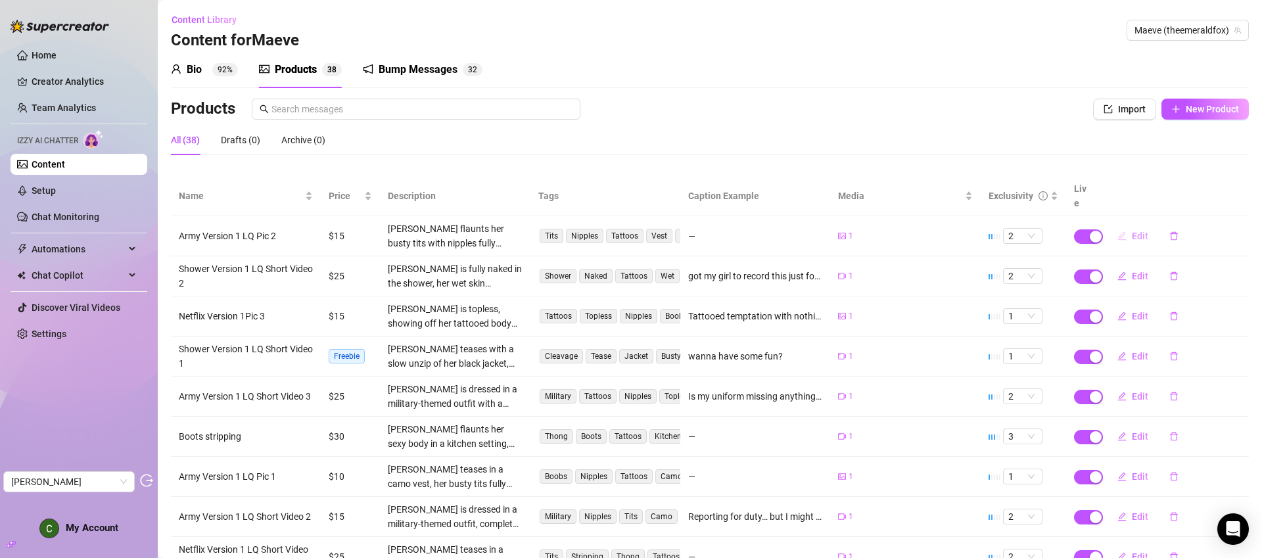
click at [1133, 231] on span "Edit" at bounding box center [1140, 236] width 16 height 11
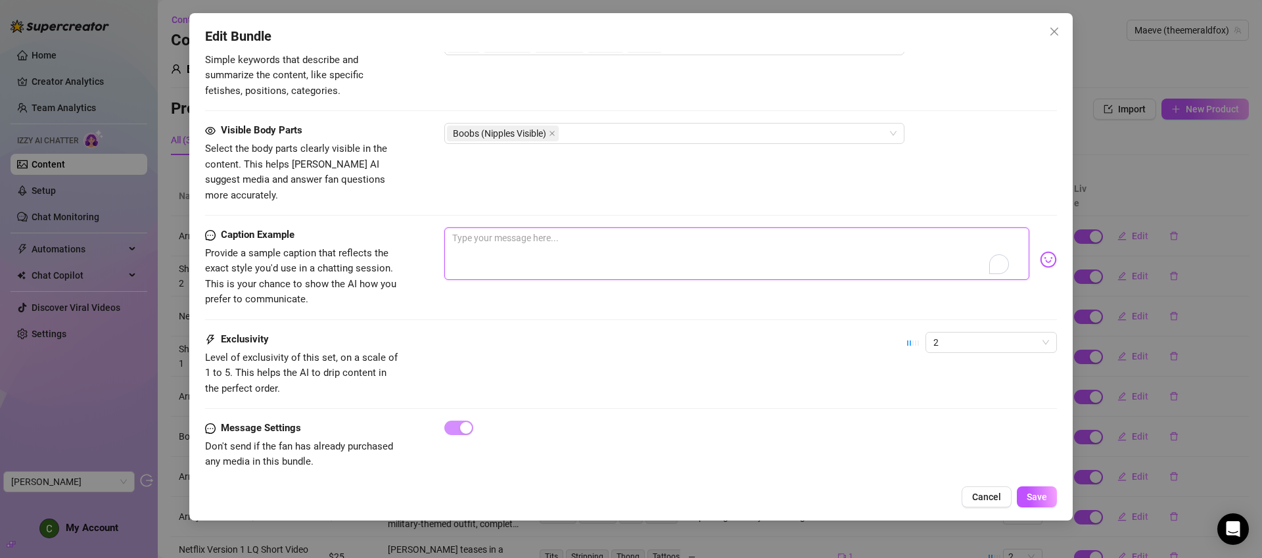
click at [605, 231] on textarea "To enrich screen reader interactions, please activate Accessibility in Grammarl…" at bounding box center [736, 253] width 585 height 53
paste textarea "Locked, loaded, and completely bare underneath… my tits are out, my vest is on,…"
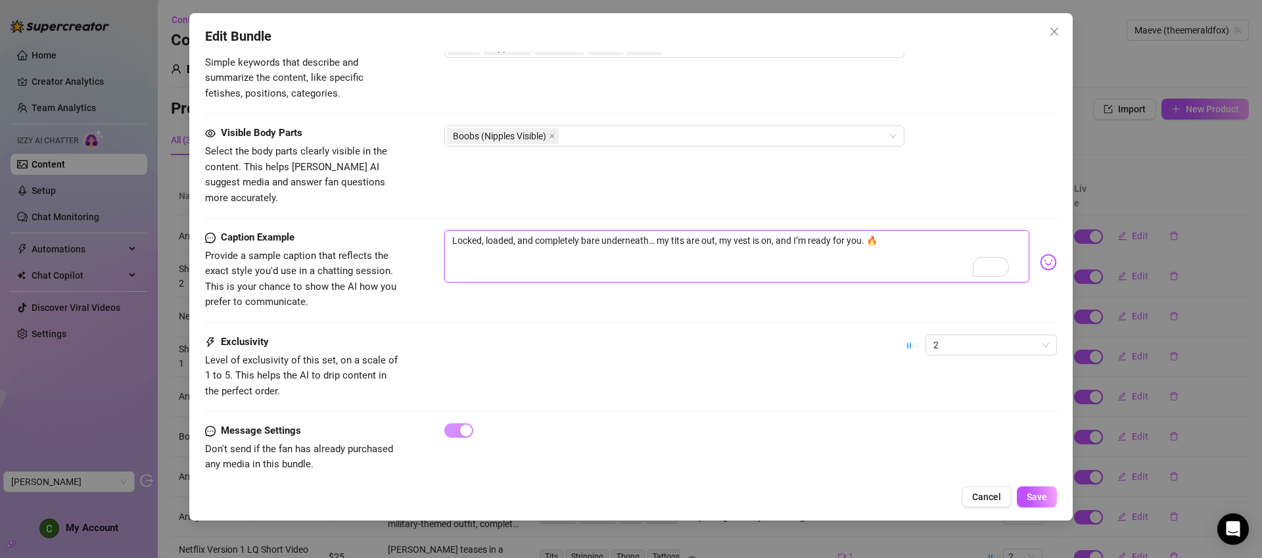
click at [871, 230] on textarea "Locked, loaded, and completely bare underneath… my tits are out, my vest is on,…" at bounding box center [736, 256] width 585 height 53
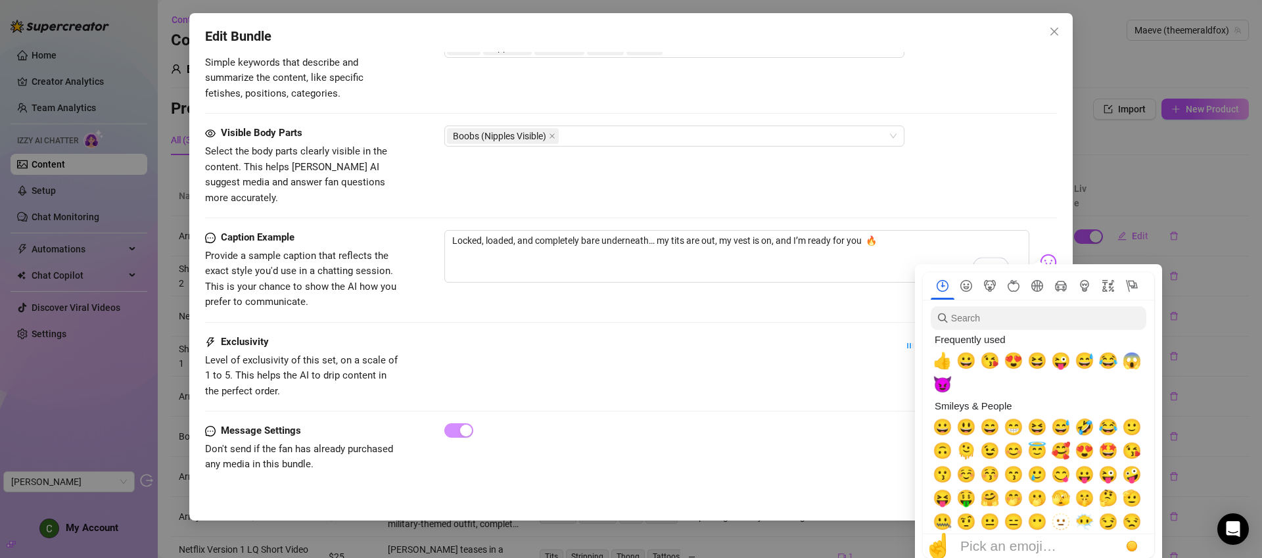
click at [1040, 254] on img at bounding box center [1048, 262] width 17 height 17
click at [1036, 322] on input "search" at bounding box center [1039, 318] width 216 height 24
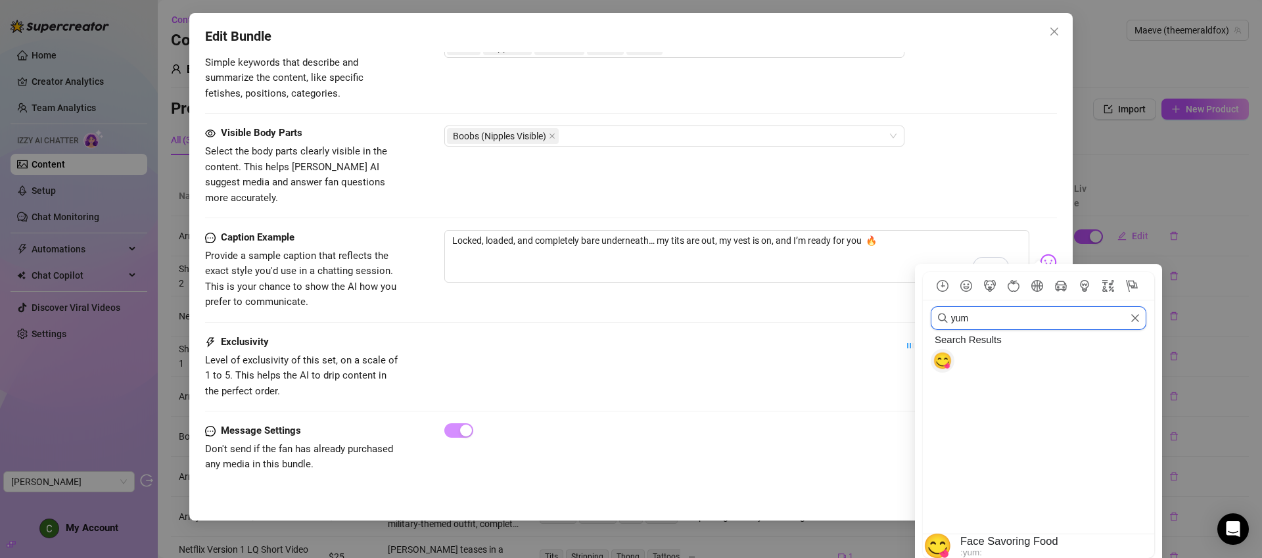
click at [951, 359] on div "😋" at bounding box center [943, 361] width 24 height 24
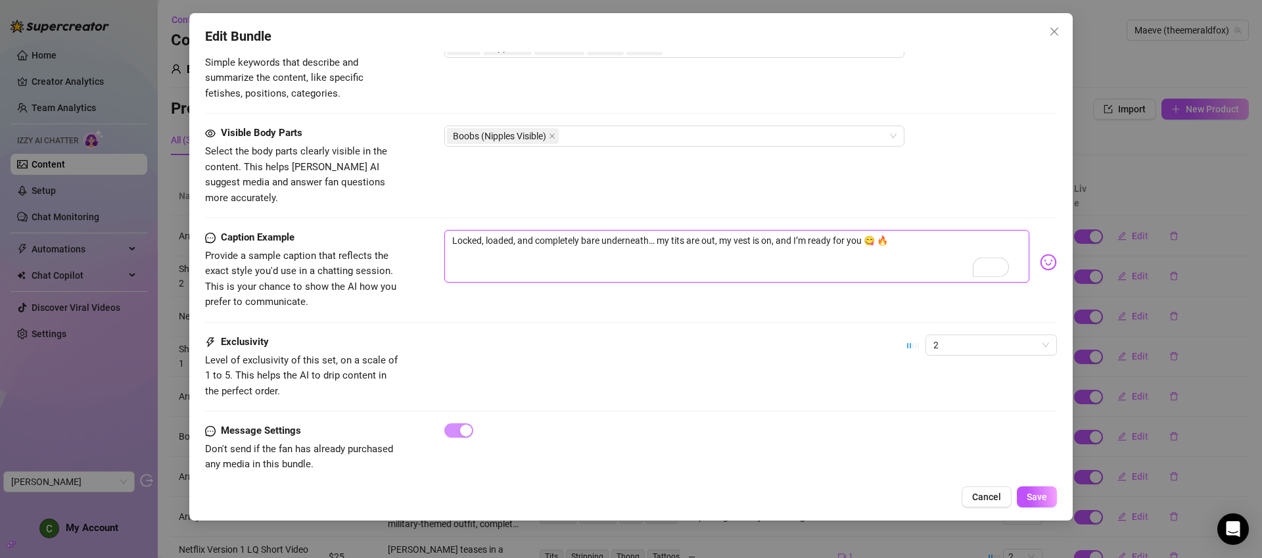
click at [899, 230] on textarea "Locked, loaded, and completely bare underneath… my tits are out, my vest is on,…" at bounding box center [736, 256] width 585 height 53
click at [1028, 489] on button "Save" at bounding box center [1037, 496] width 40 height 21
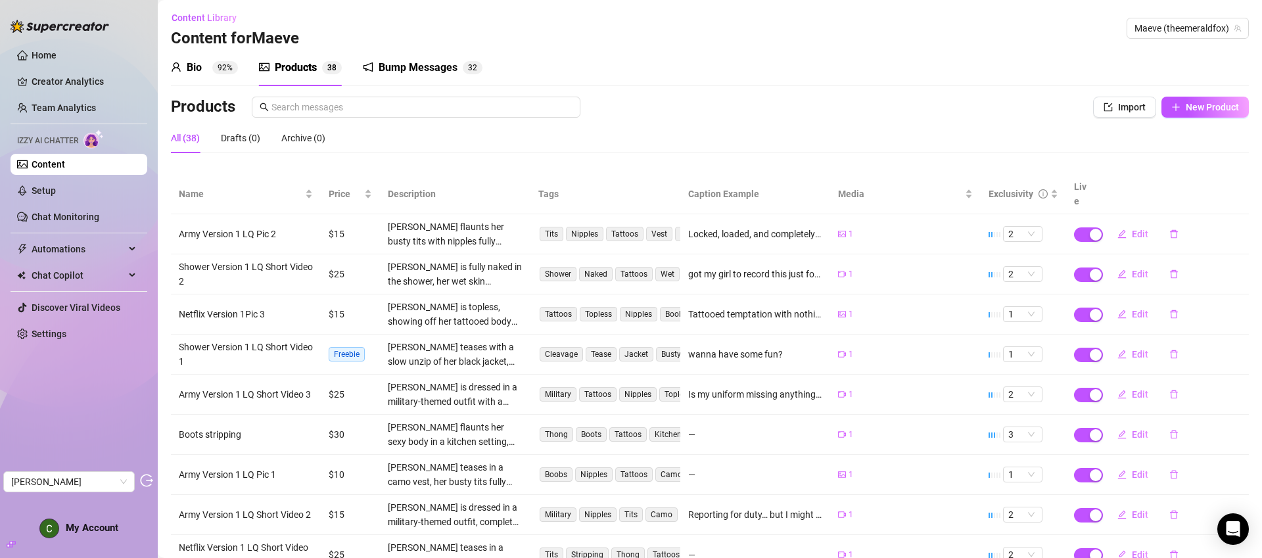
scroll to position [3, 0]
click at [1132, 429] on span "Edit" at bounding box center [1140, 434] width 16 height 11
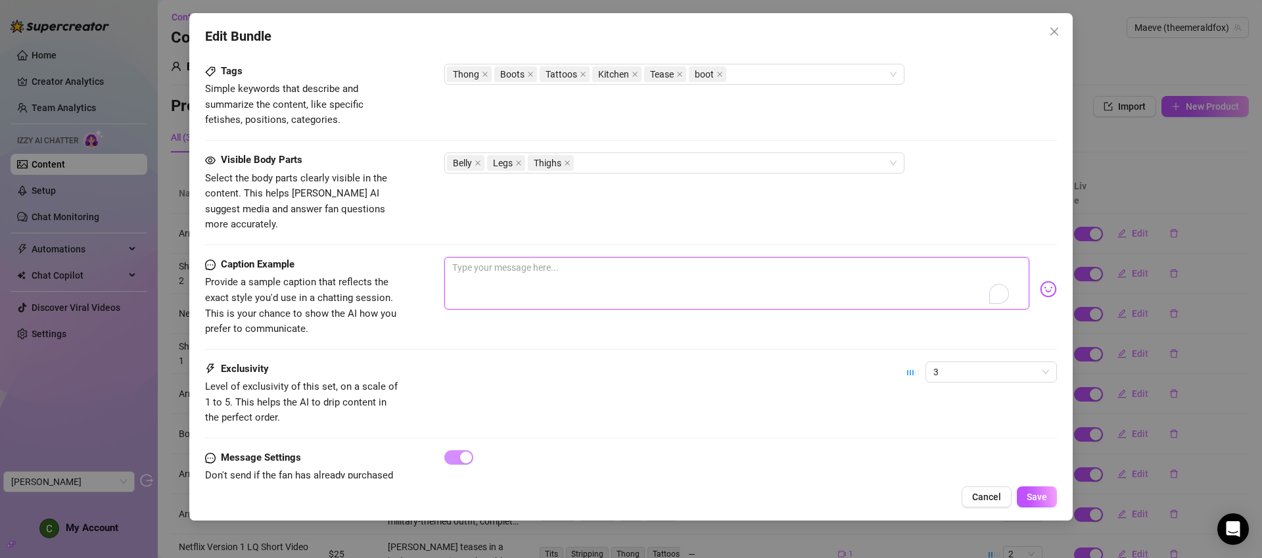
click at [542, 268] on textarea "To enrich screen reader interactions, please activate Accessibility in Grammarl…" at bounding box center [736, 283] width 585 height 53
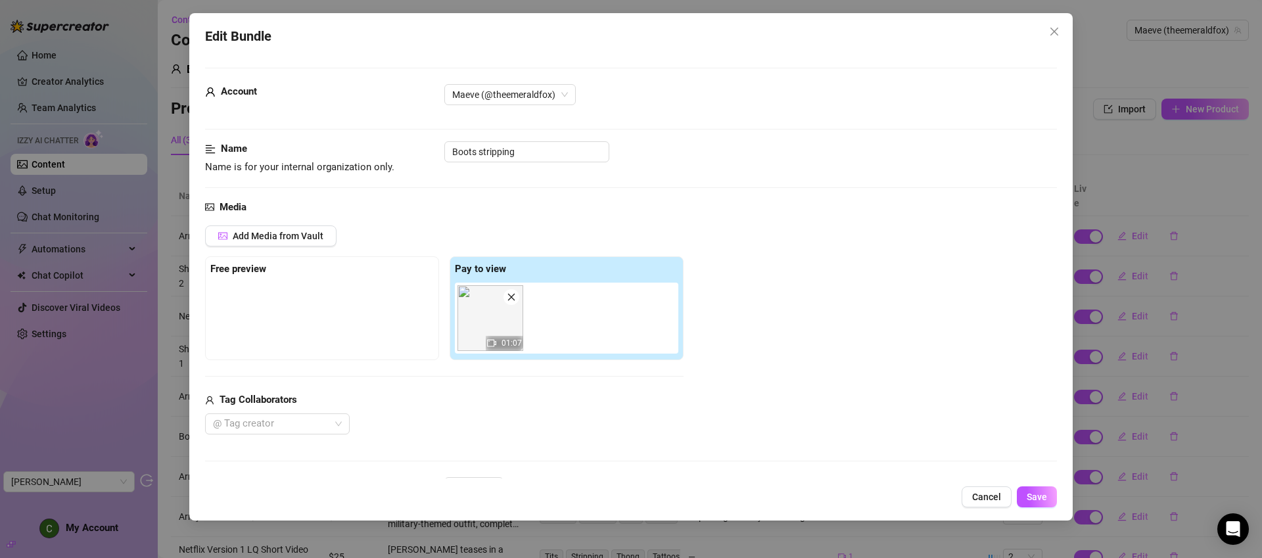
scroll to position [650, 0]
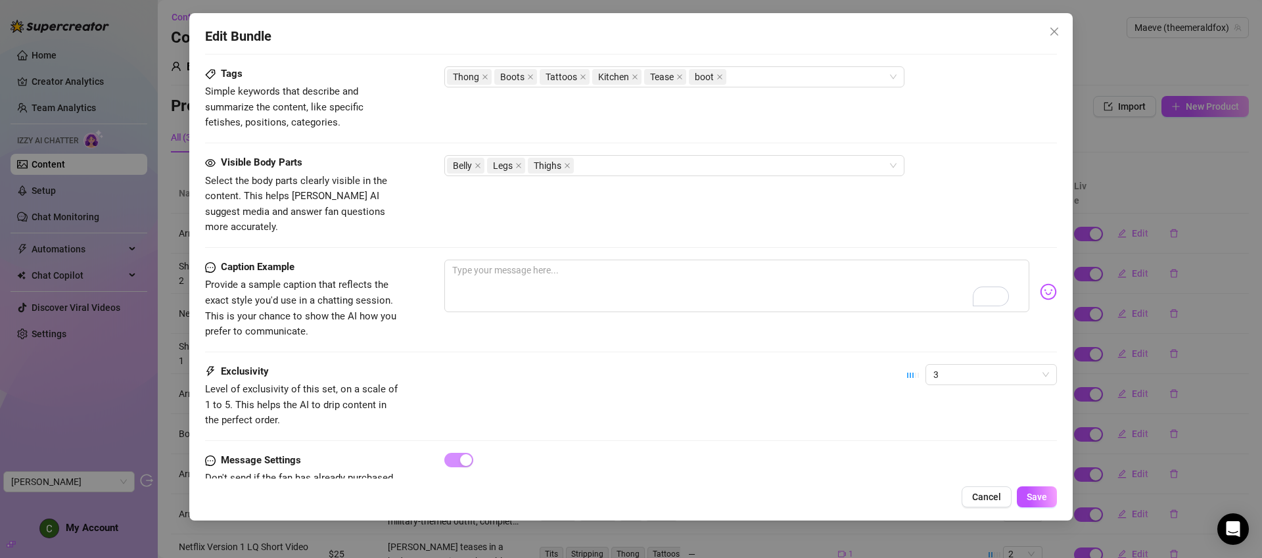
type textarea "S"
type textarea "Sh"
type textarea "Sho"
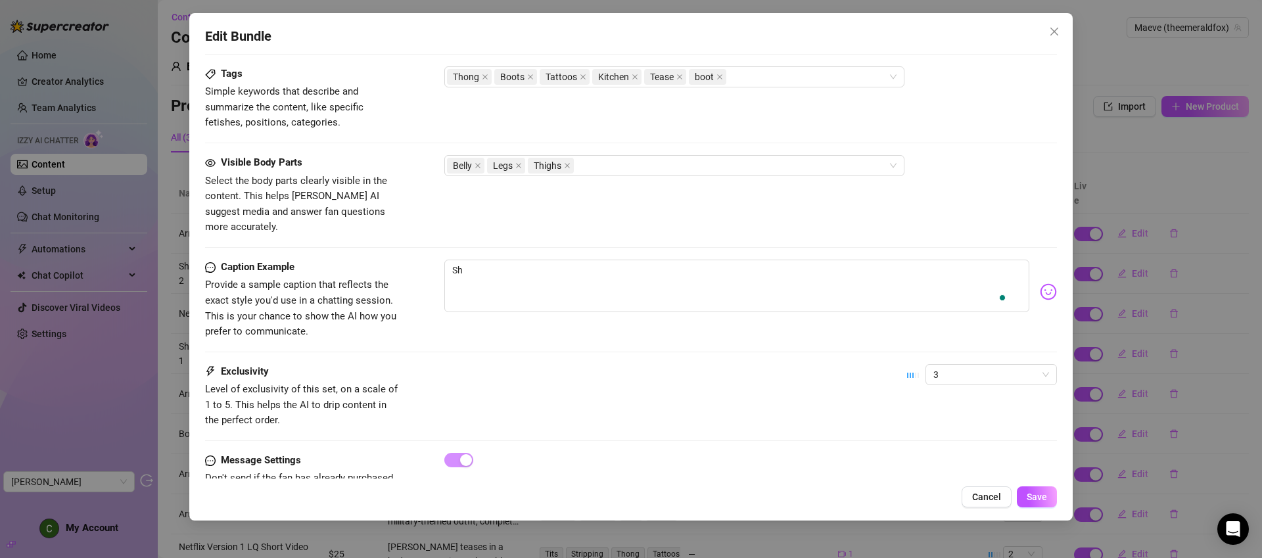
type textarea "Sho"
type textarea "Shou"
type textarea "Shouo"
type textarea "Shouol"
type textarea "Shouold"
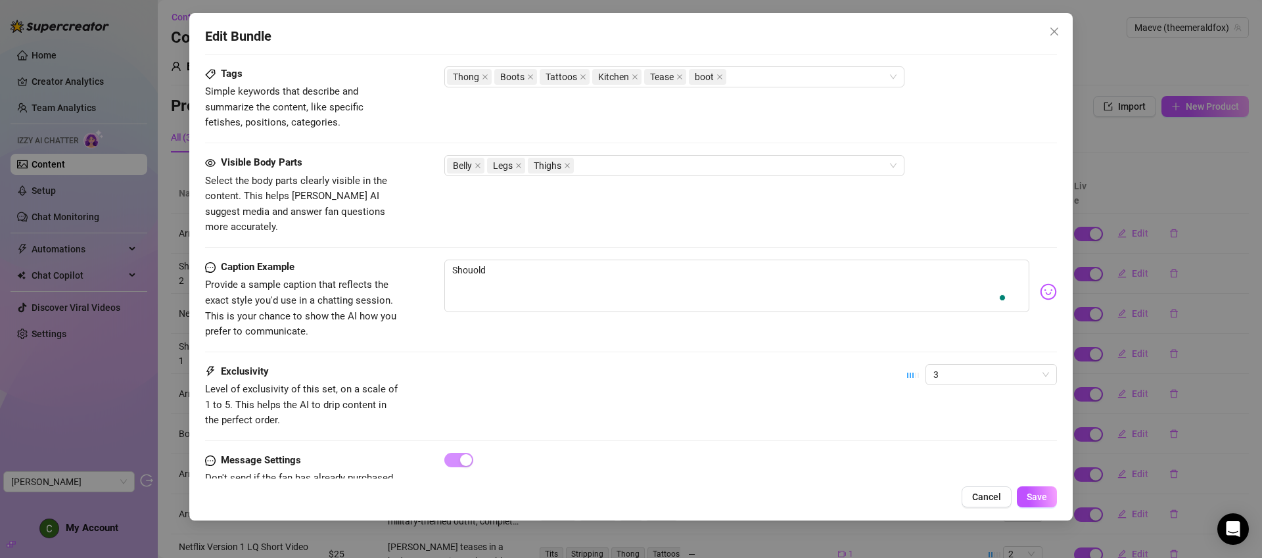
type textarea "Shouol"
type textarea "Shouo"
type textarea "Shou"
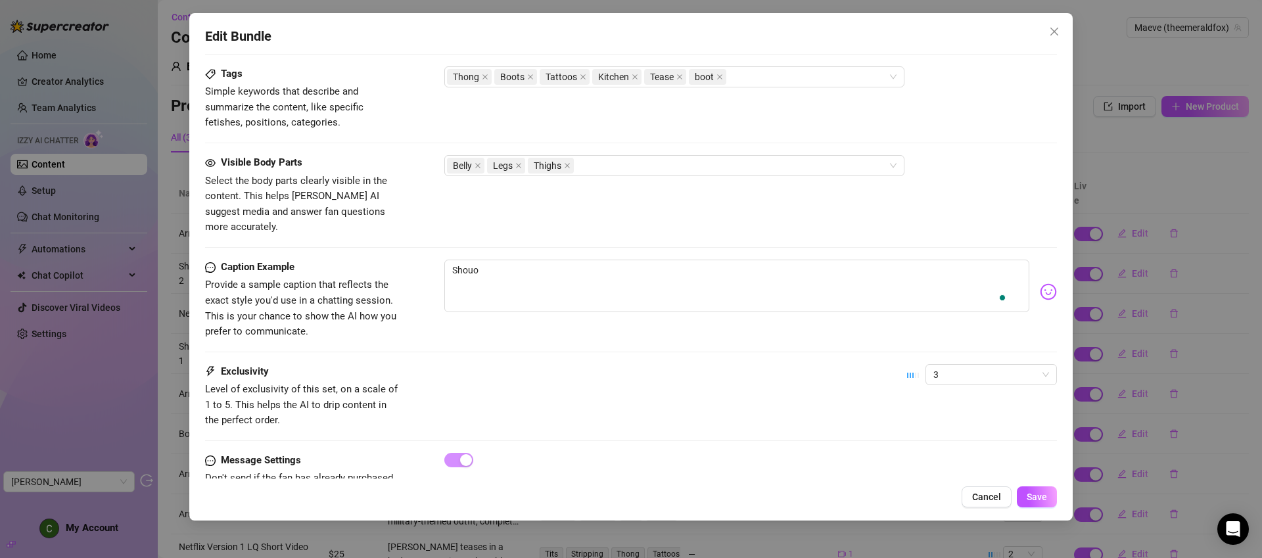
type textarea "Shou"
type textarea "Shoul"
type textarea "Should"
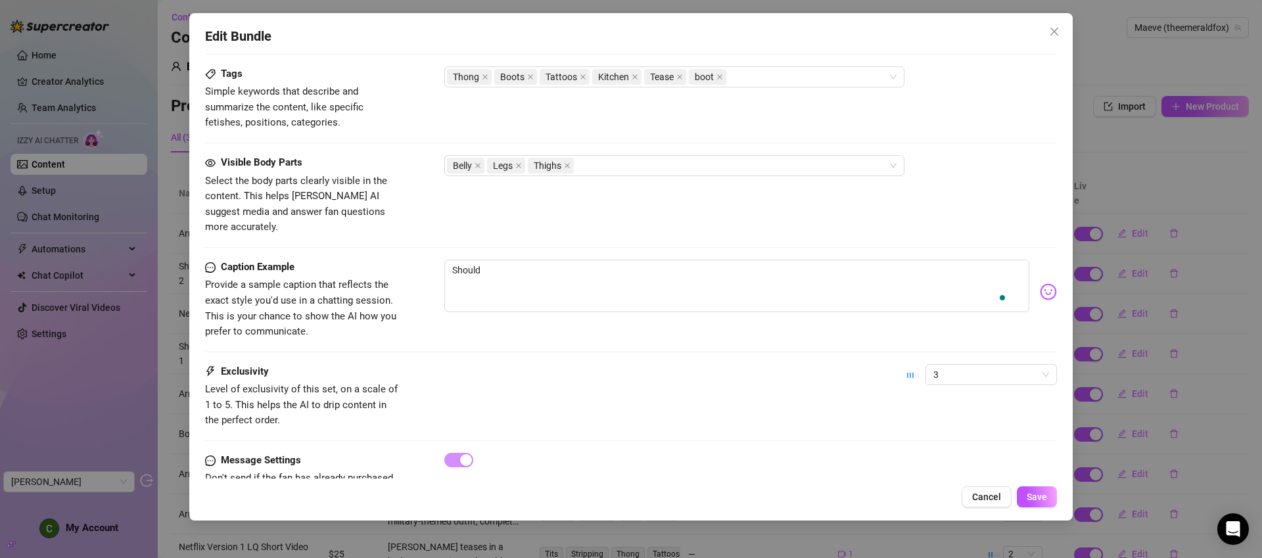
type textarea "Should"
type textarea "Should I"
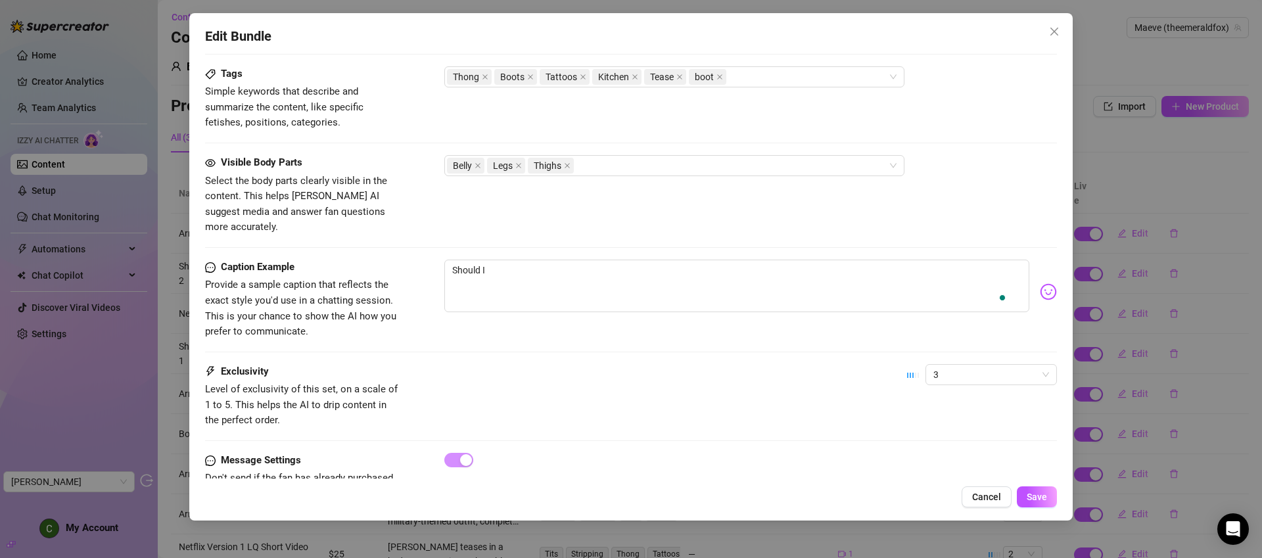
type textarea "Should I"
type textarea "Should I t"
type textarea "Should I ta"
type textarea "Should I tak"
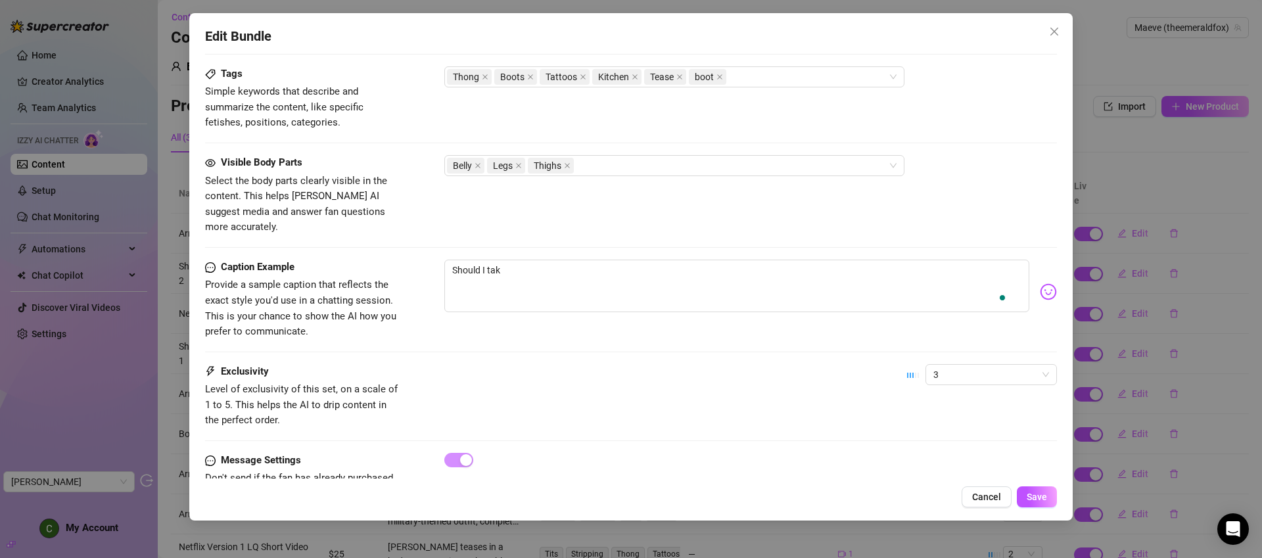
type textarea "Should I take"
type textarea "Should I take m"
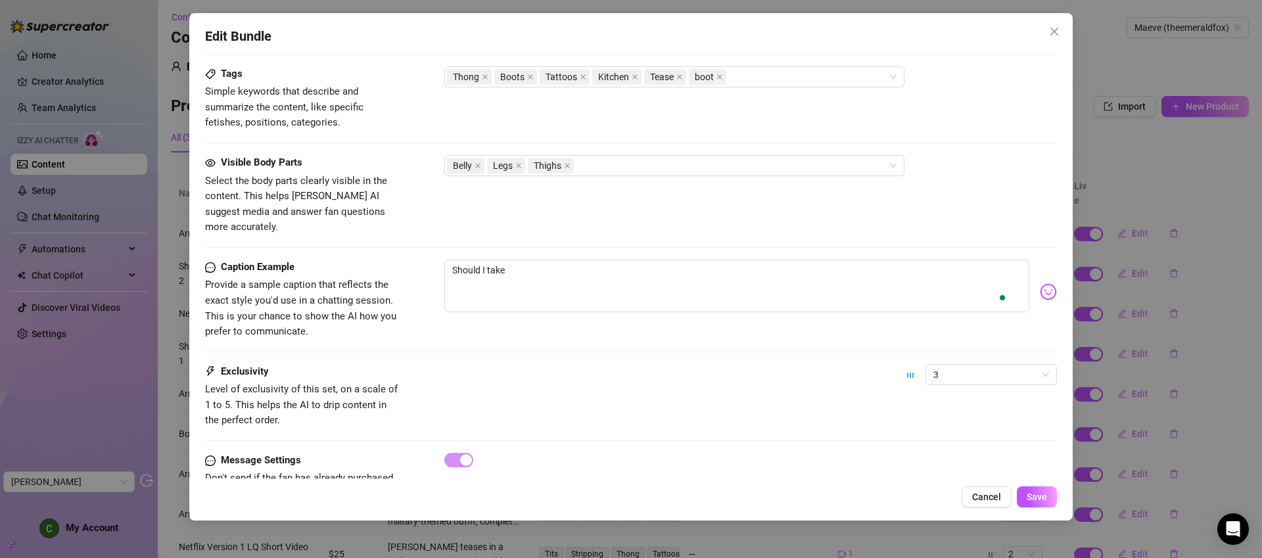
type textarea "Should I take m"
type textarea "Should I take mo"
type textarea "Should I take mor"
type textarea "Should I take more"
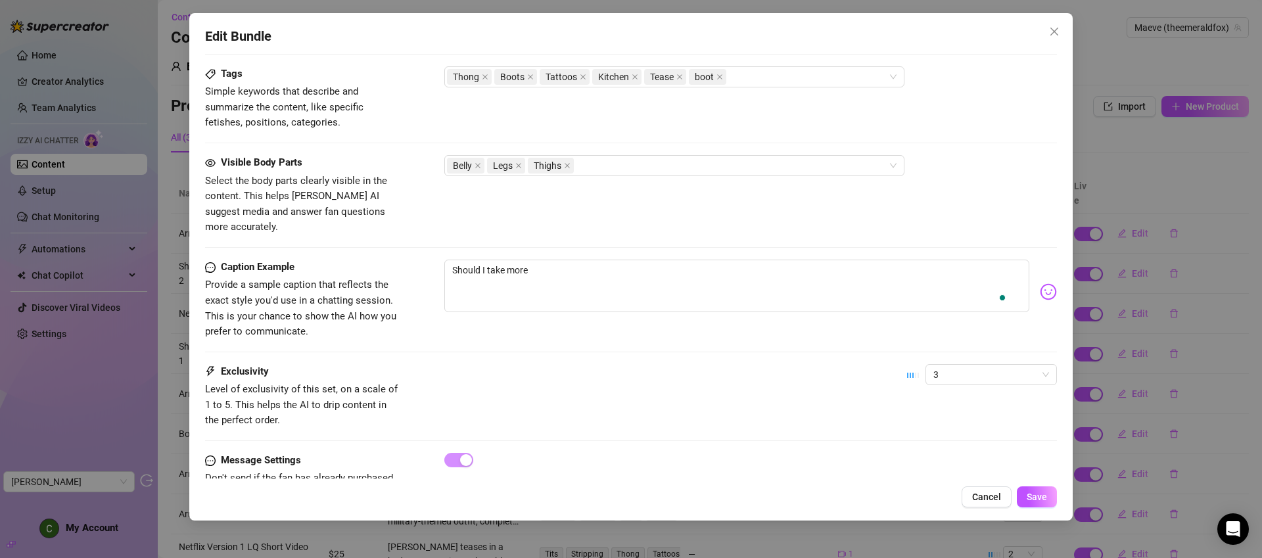
type textarea "Should I take more o"
type textarea "Should I take more or"
type textarea "Should I take more o"
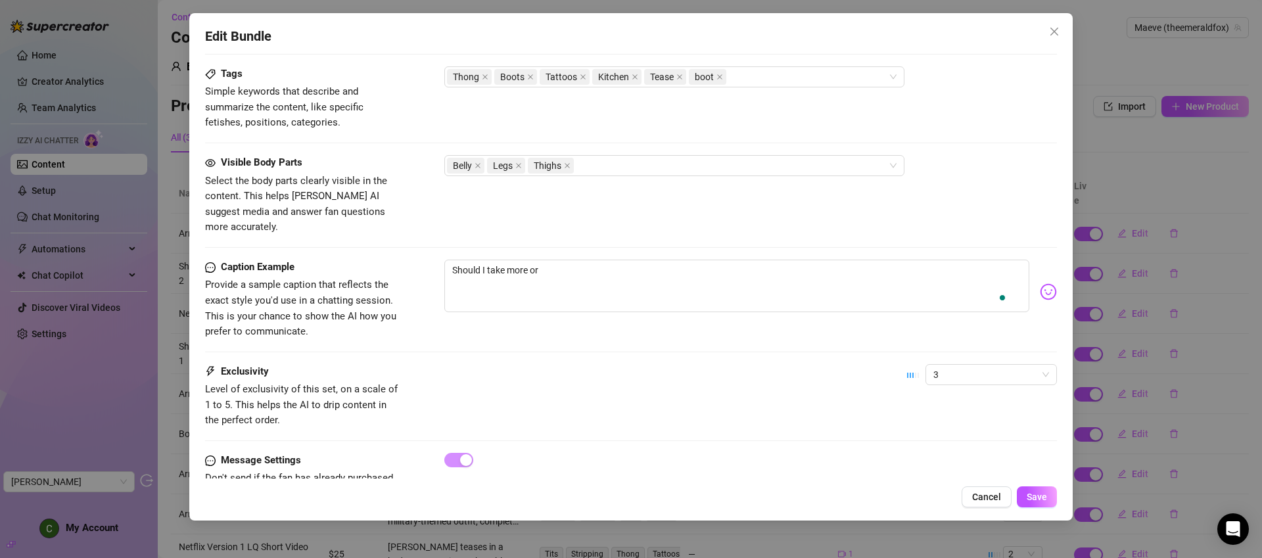
type textarea "Should I take more o"
type textarea "Should I take more of"
type textarea "Should I take more off"
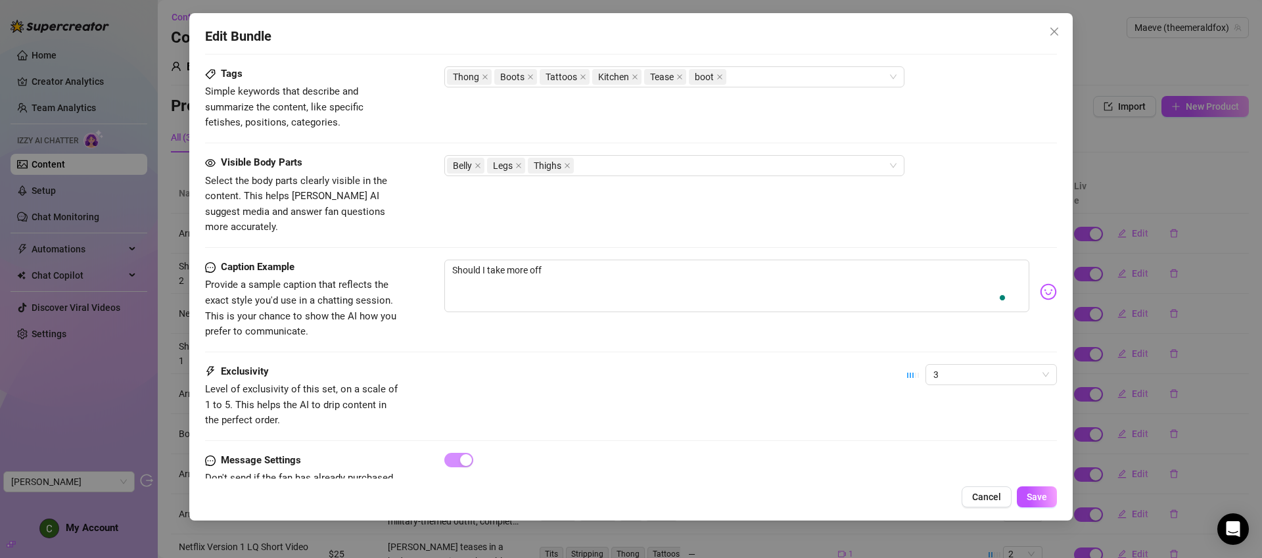
type textarea "Should I take more off o"
type textarea "Should I take more off or"
type textarea "Should I take more off or p"
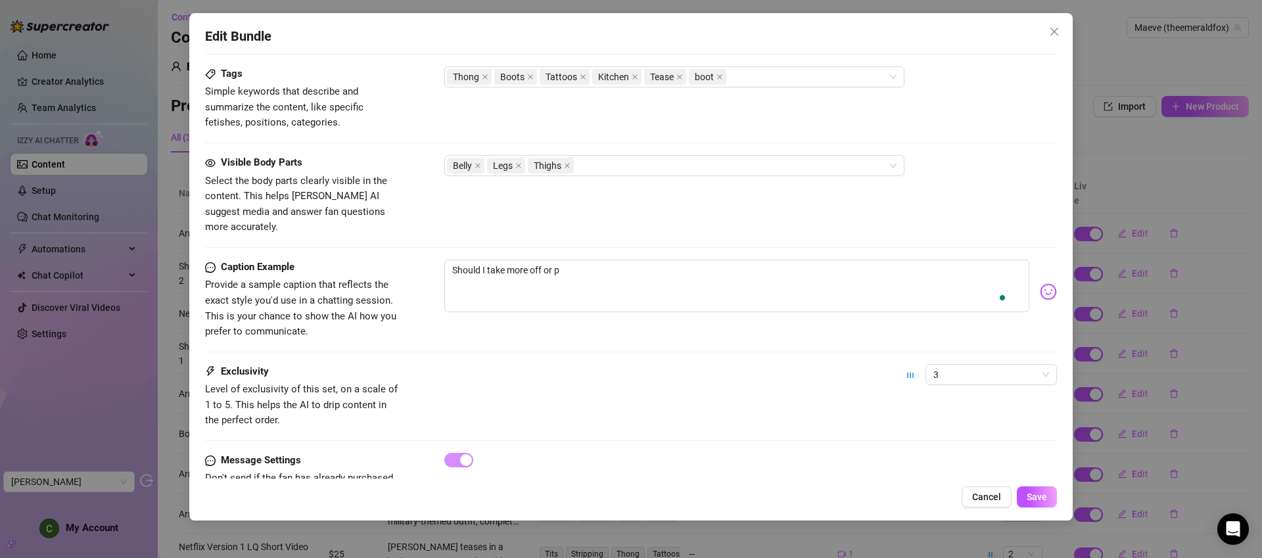
type textarea "Should I take more off or pu"
type textarea "Should I take more off or put"
type textarea "Should I take more off or put i"
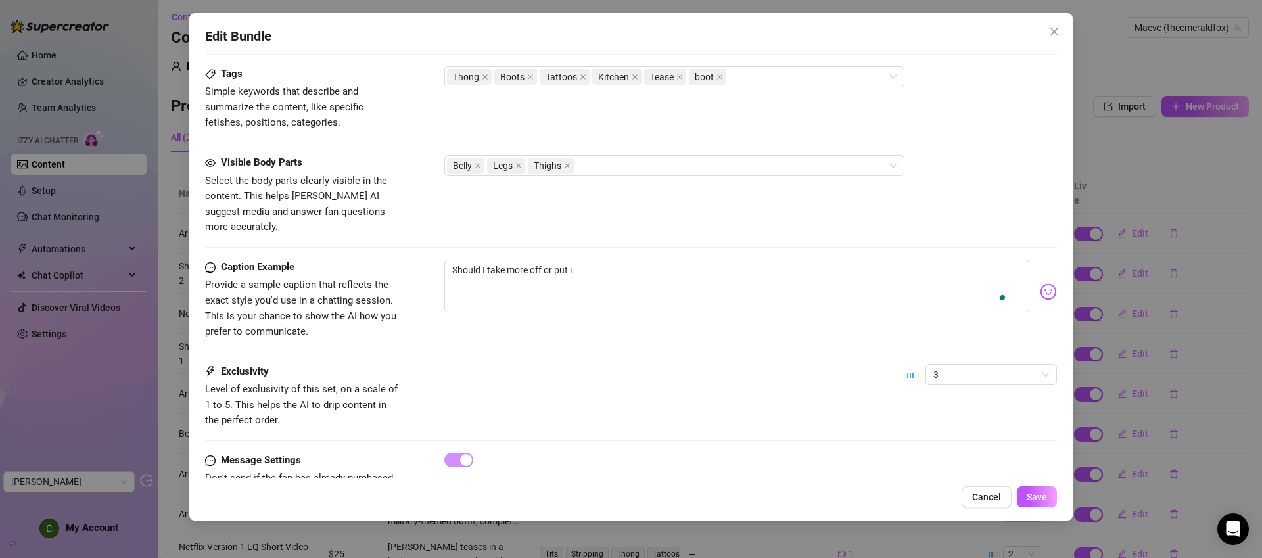
type textarea "Should I take more off or put it"
type textarea "Should I take more off or put it b"
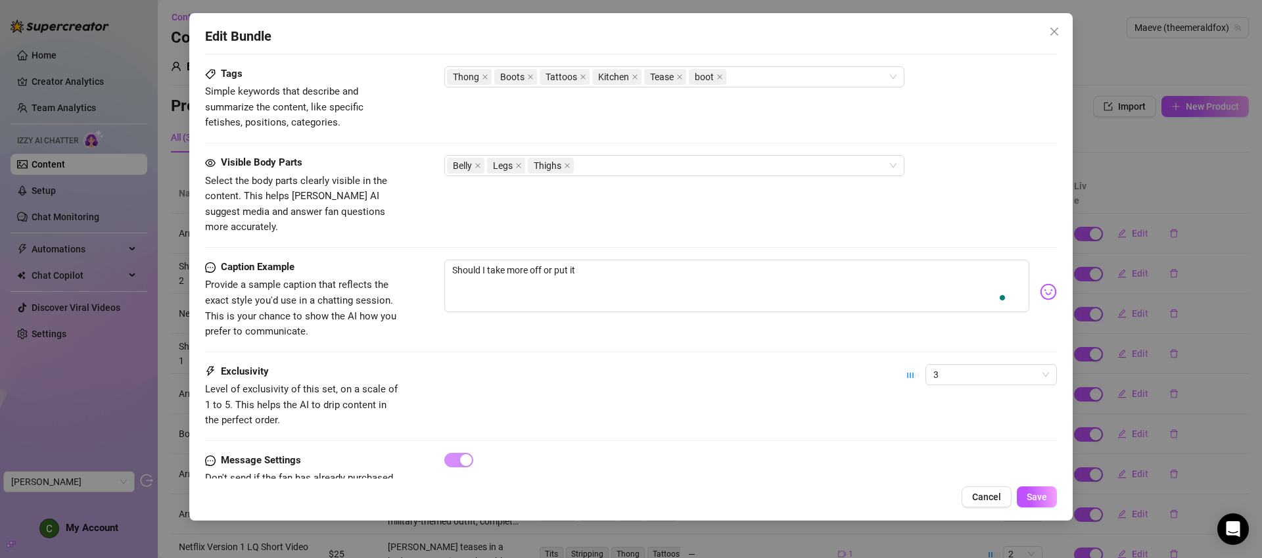
type textarea "Should I take more off or put it b"
type textarea "Should I take more off or put it ba"
type textarea "Should I take more off or put it bac"
type textarea "Should I take more off or put it back"
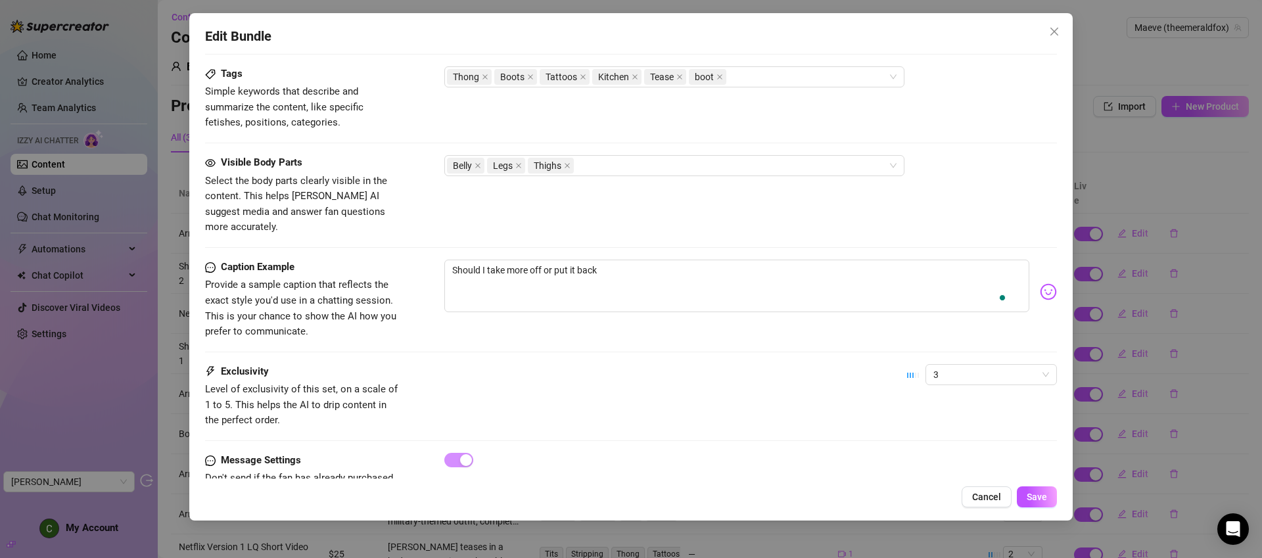
type textarea "Should I take more off or put it back"
type textarea "Should I take more off or put it back o"
type textarea "Should I take more off or put it back on"
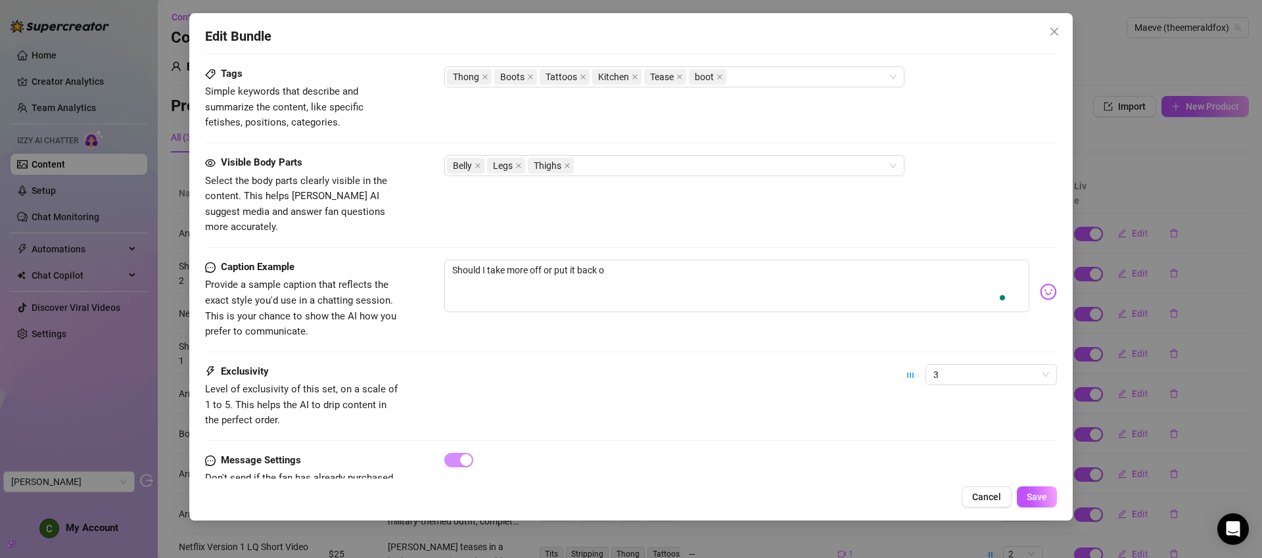
type textarea "Should I take more off or put it back on"
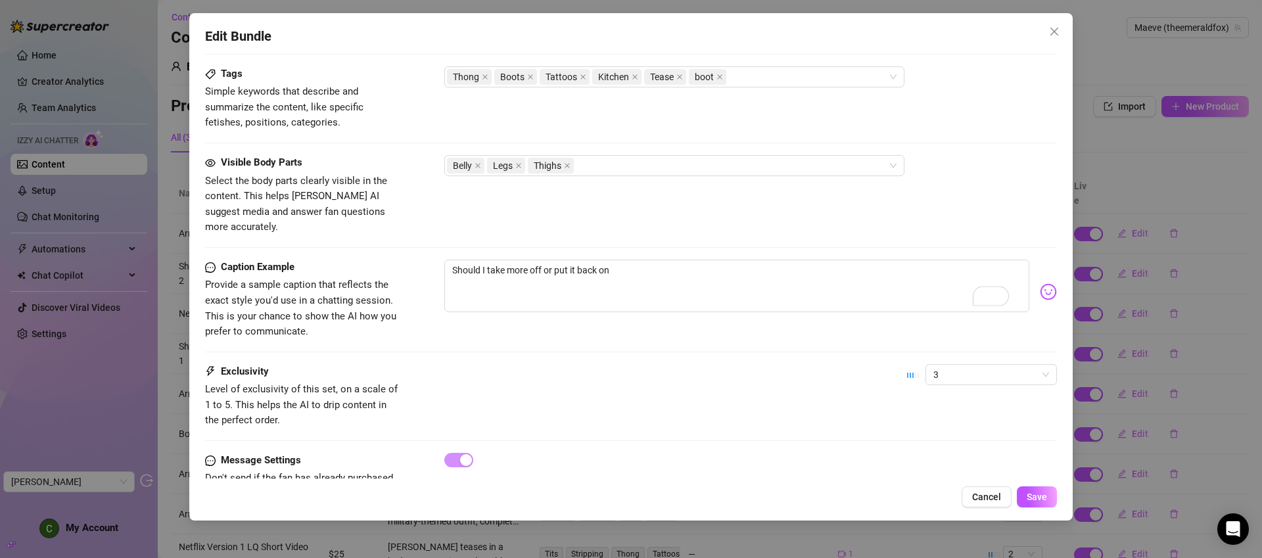
type textarea "Should I take more off or put it back on?"
type textarea "Should I take more off or put it back on?!"
type textarea "Should I take more off or put it back on?!?"
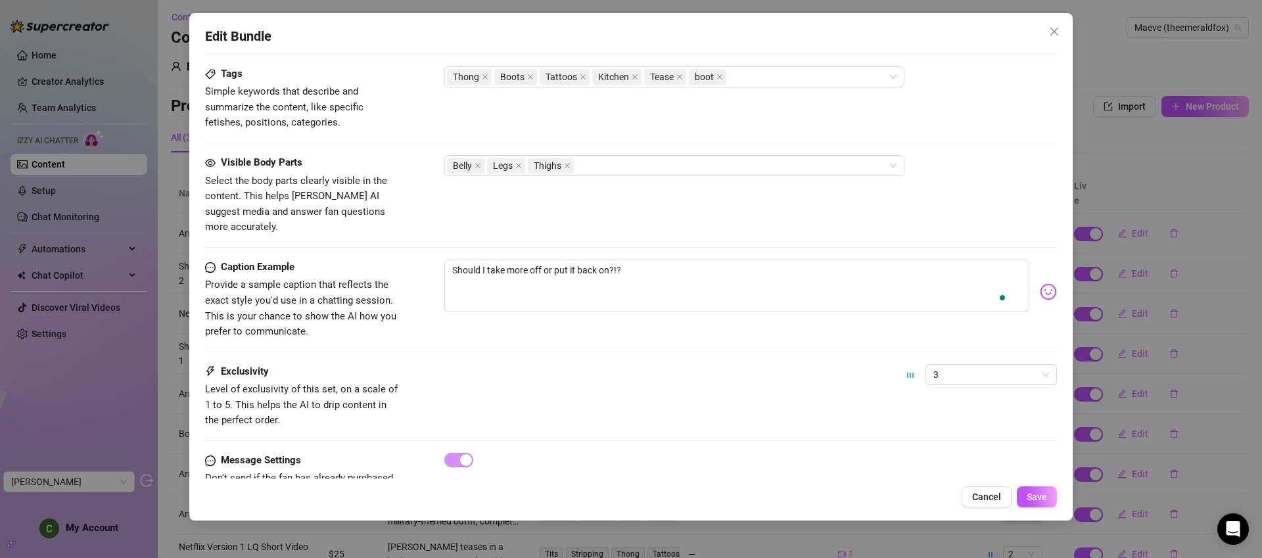
type textarea "Should I take more off or put it back on?!?!"
type textarea "Should I take more off or put it back on?!?"
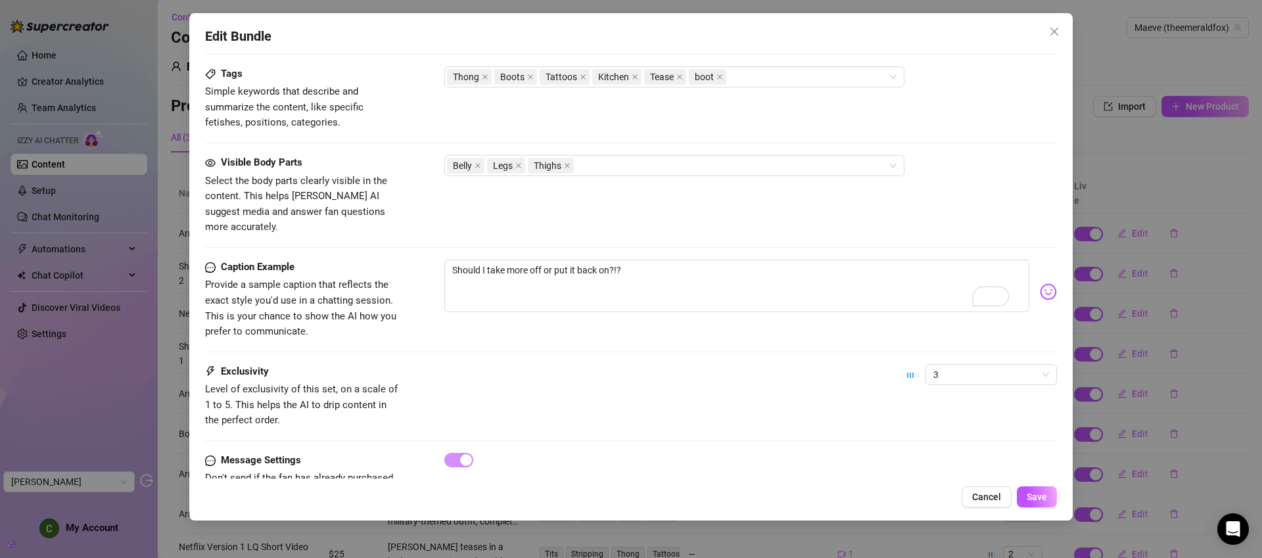
click at [1039, 276] on nav at bounding box center [1039, 276] width 0 height 0
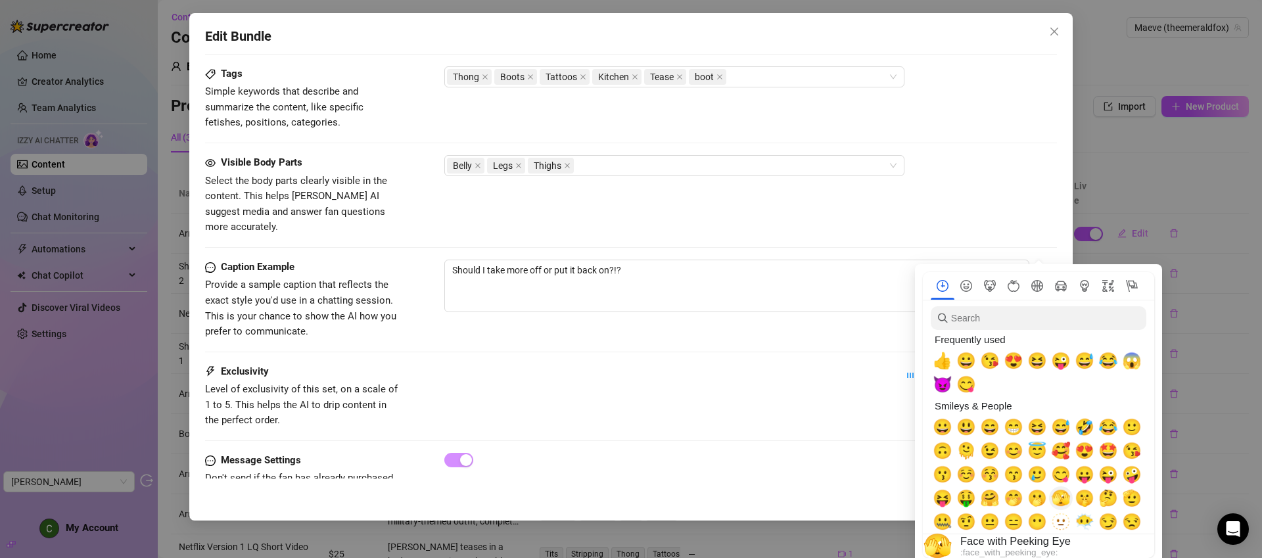
click at [1059, 497] on span "🫣" at bounding box center [1061, 498] width 20 height 18
type textarea "Should I take more off or put it back on?!? 🫣"
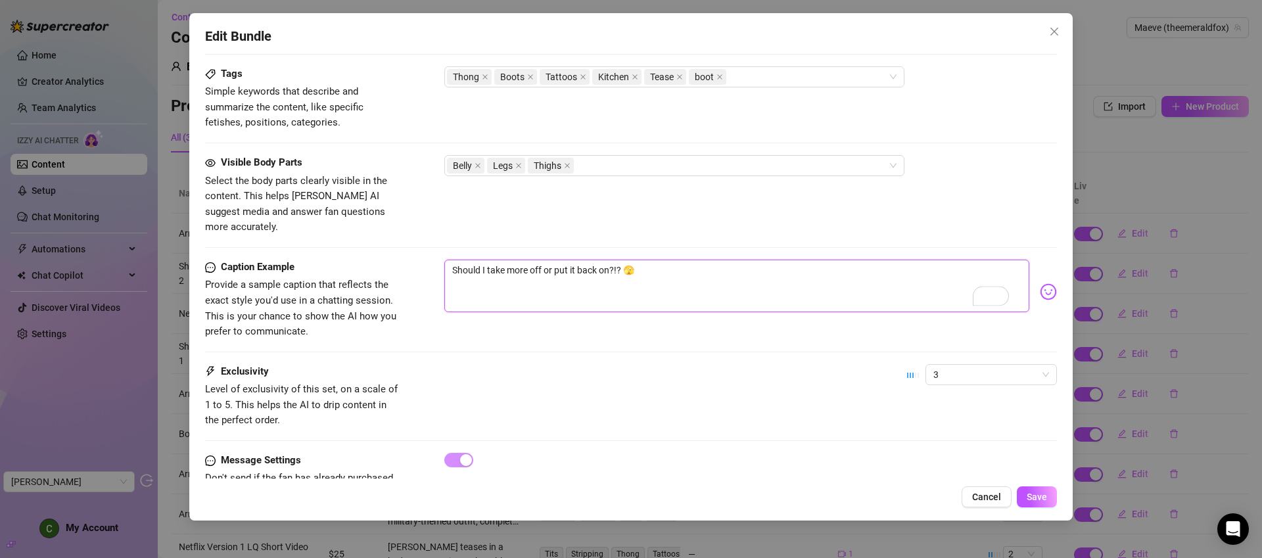
click at [671, 260] on textarea "Should I take more off or put it back on?!? 🫣" at bounding box center [736, 286] width 585 height 53
type textarea "Should I take more off or put it back on?!?"
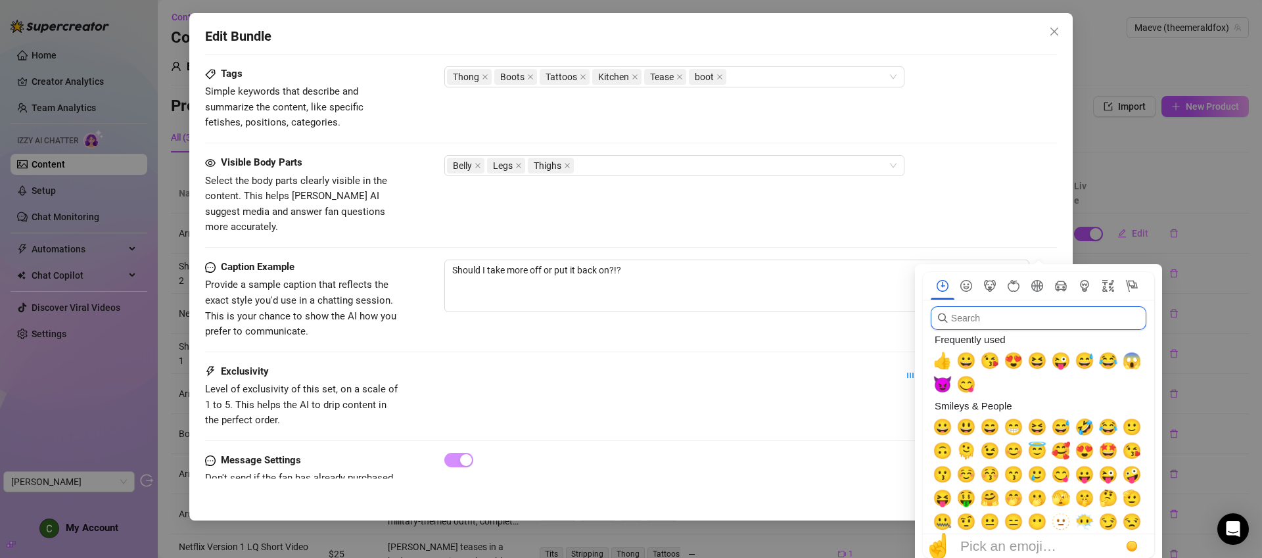
click at [1033, 325] on input "search" at bounding box center [1039, 318] width 216 height 24
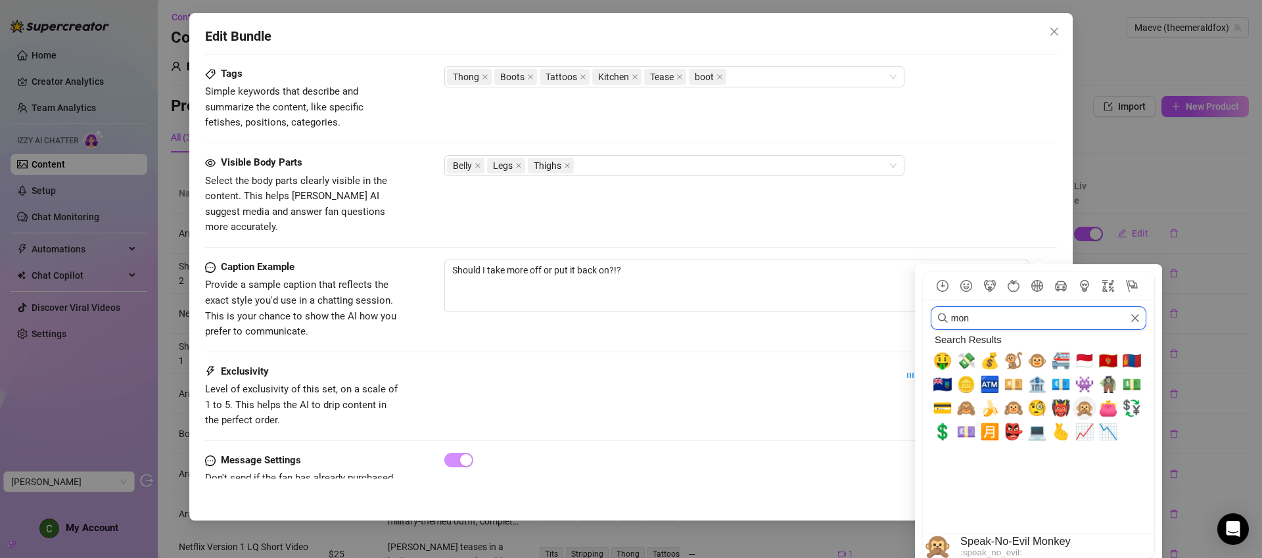
type input "mon"
click at [1085, 406] on span "🙊" at bounding box center [1085, 408] width 20 height 18
type textarea "Should I take more off or put it back on?!? 🙊"
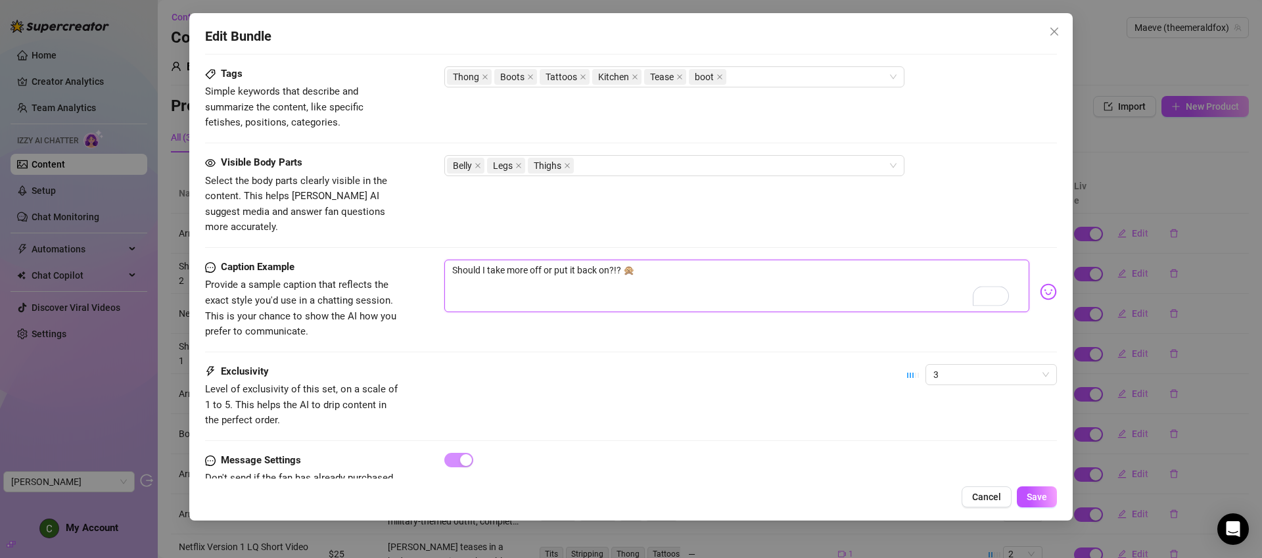
click at [835, 275] on textarea "Should I take more off or put it back on?!? 🙊" at bounding box center [736, 286] width 585 height 53
type textarea "Should I take more off or put it back on?!? 🙊"
click at [1033, 490] on button "Save" at bounding box center [1037, 496] width 40 height 21
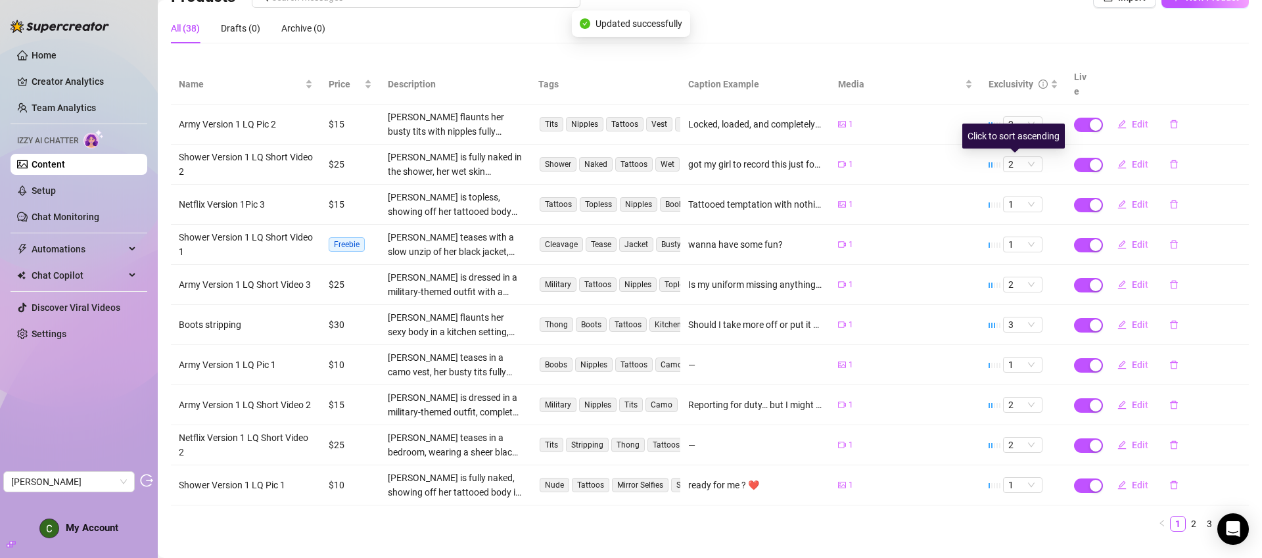
scroll to position [121, 0]
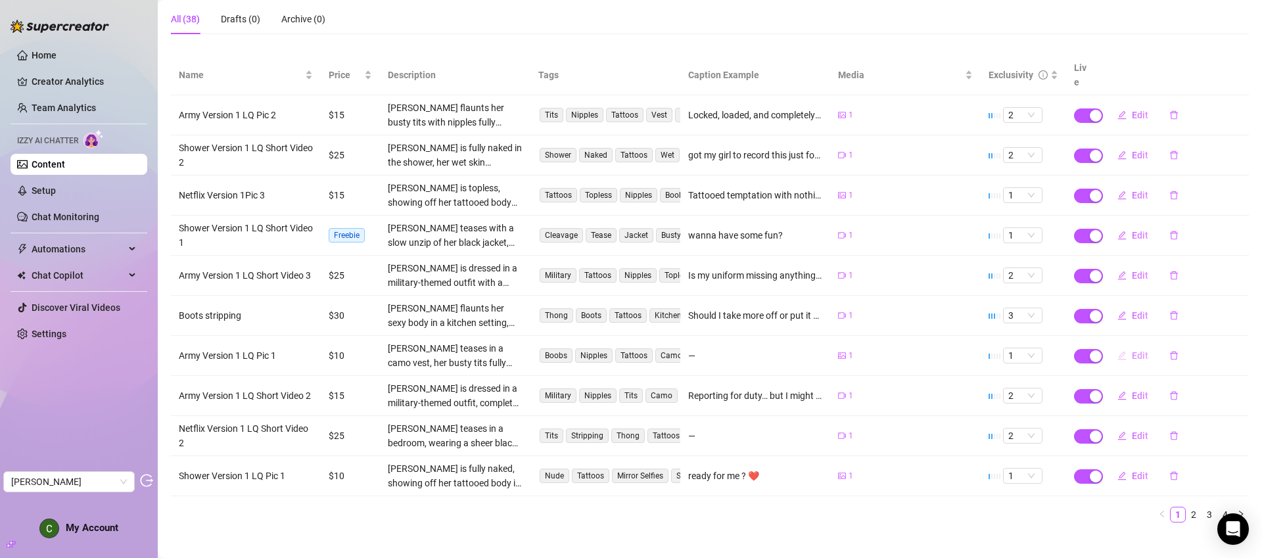
click at [1135, 350] on span "Edit" at bounding box center [1140, 355] width 16 height 11
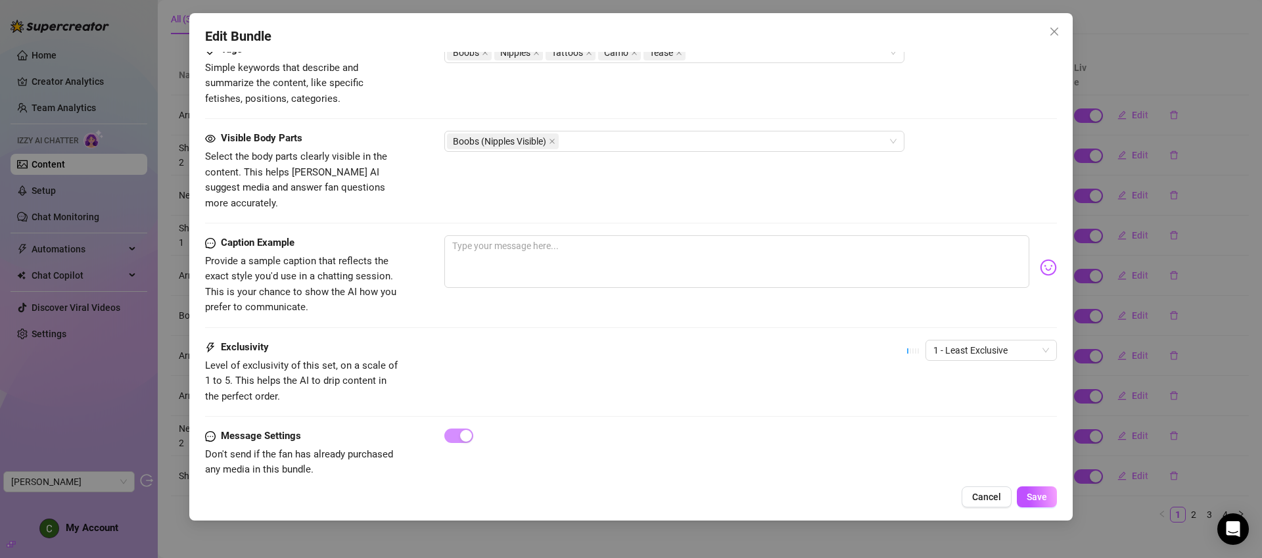
scroll to position [678, 0]
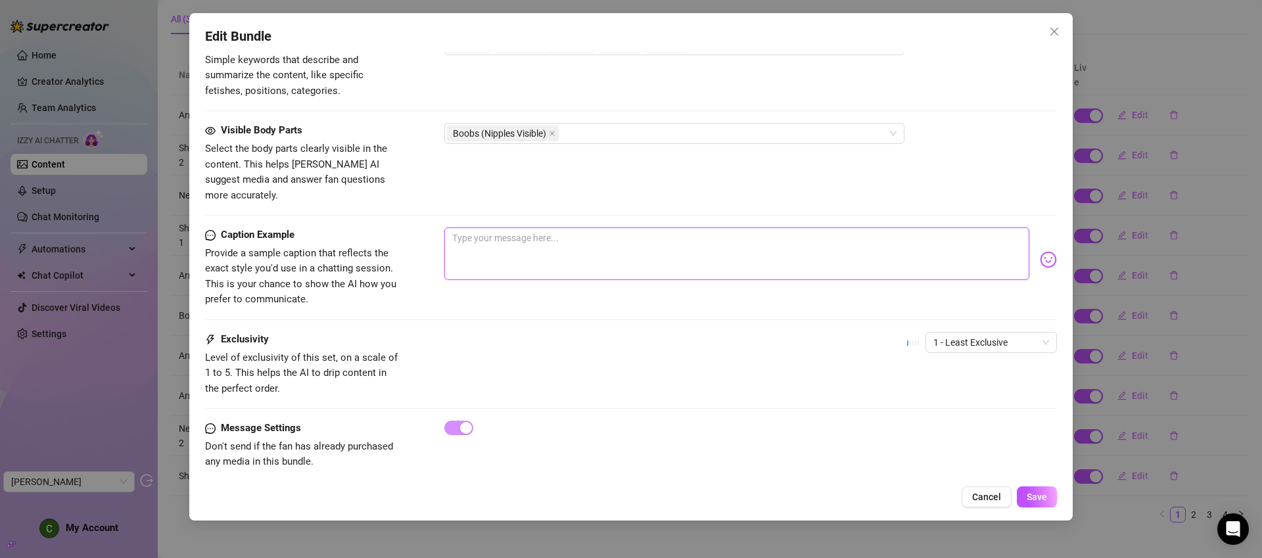
click at [537, 243] on textarea at bounding box center [736, 253] width 585 height 53
type textarea "A"
type textarea "Ar"
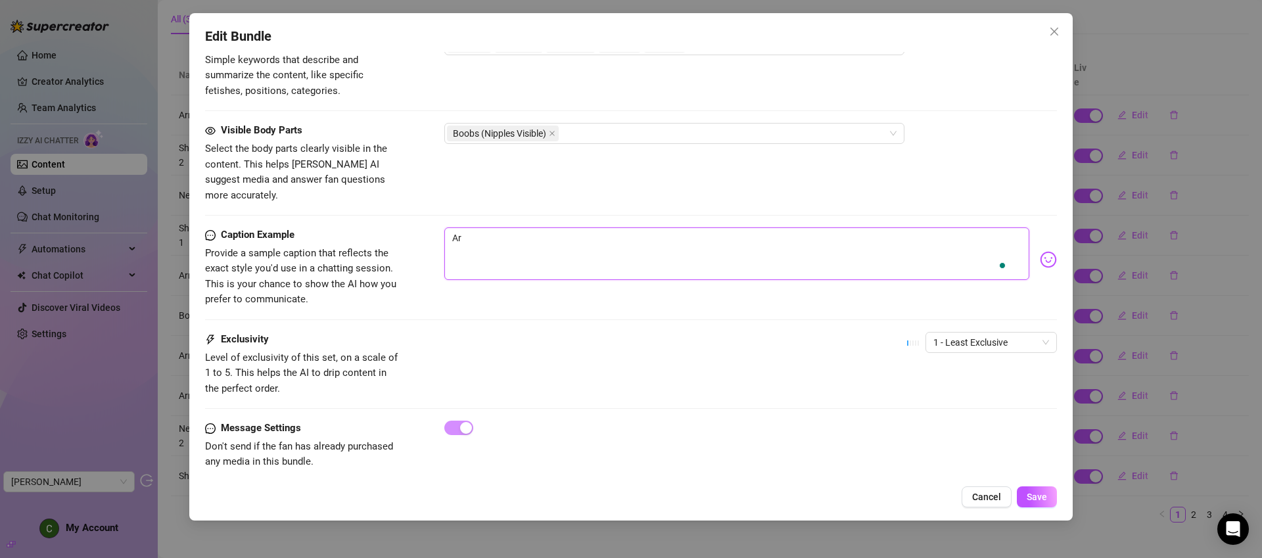
type textarea "Are"
type textarea "Are m"
type textarea "Are my"
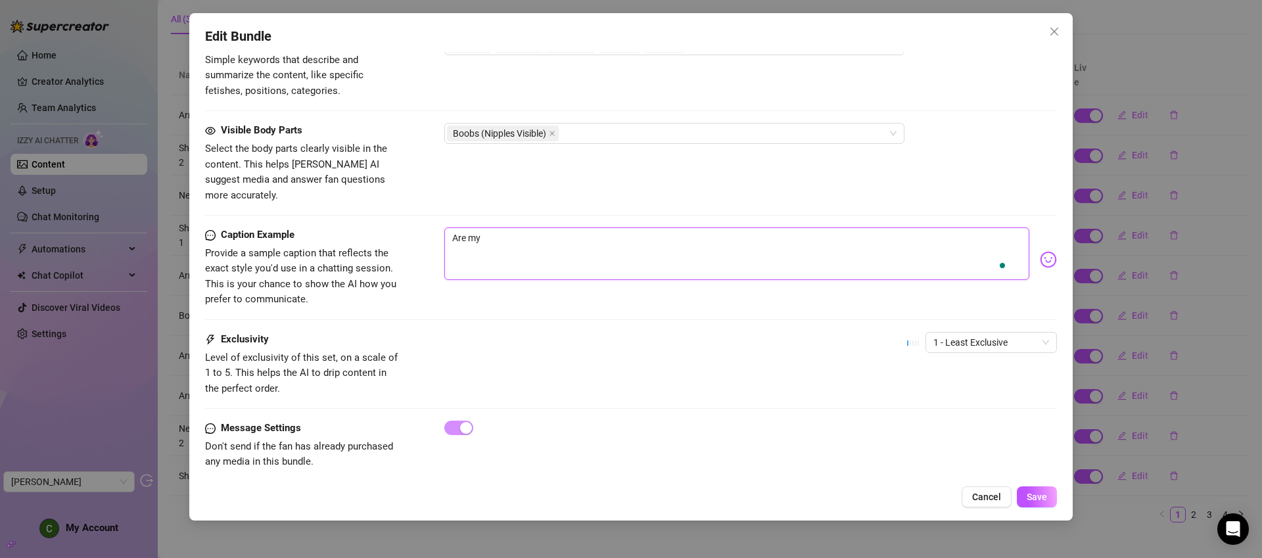
type textarea "Are my"
type textarea "Are my w"
type textarea "Are my we"
type textarea "Are my wea"
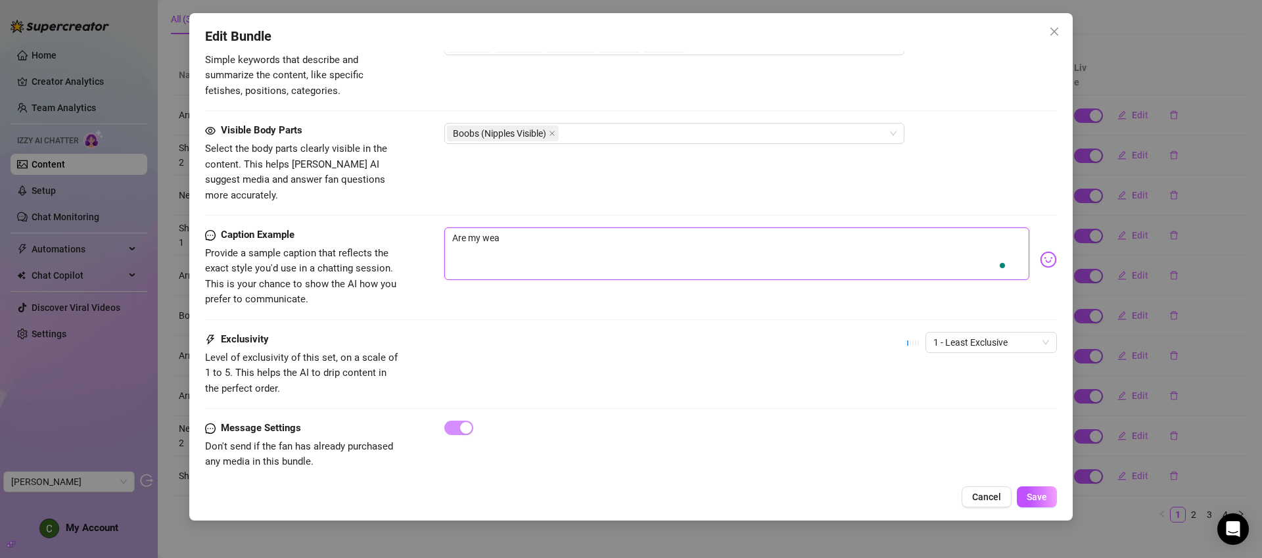
type textarea "Are my weap"
type textarea "Are my weapi"
type textarea "Are my weap"
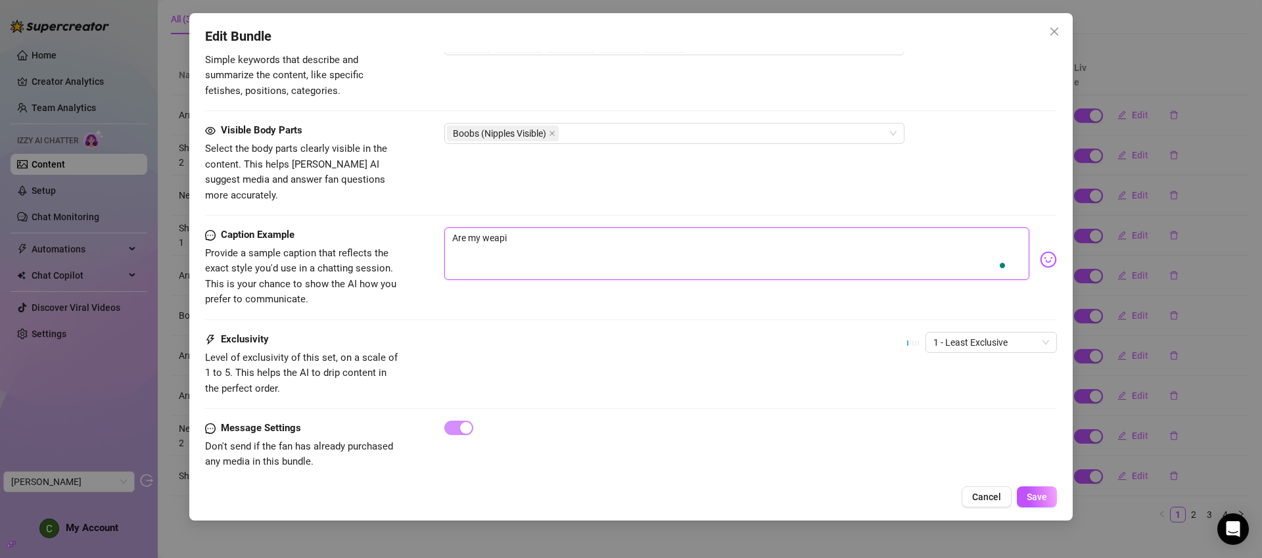
type textarea "Are my weap"
type textarea "Are my weapo"
type textarea "Are my weapon"
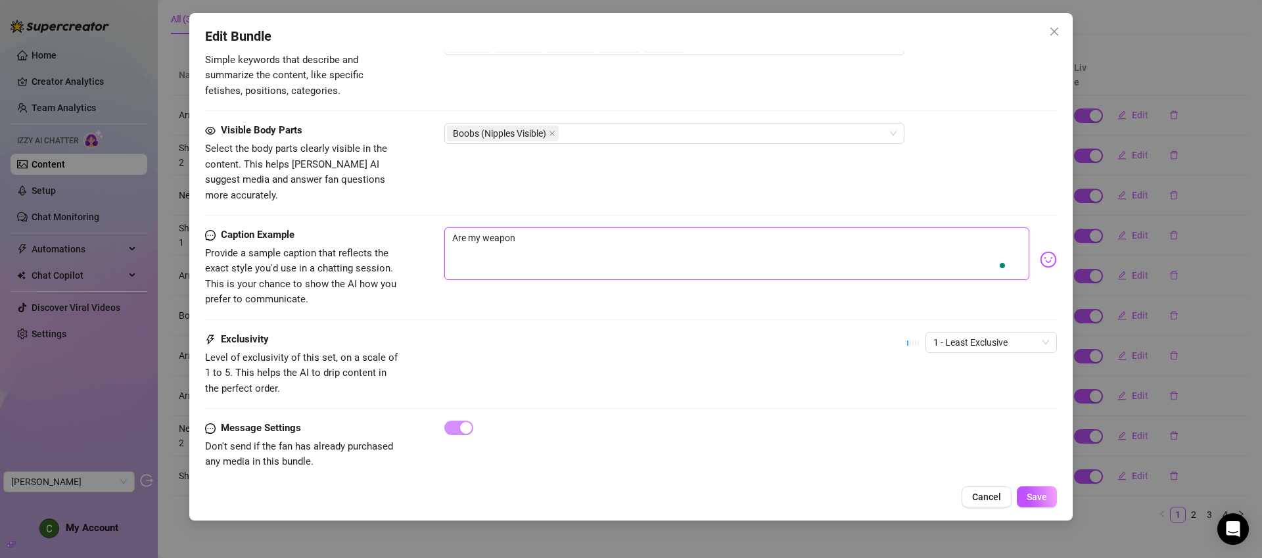
type textarea "Are my weapon"
type textarea "Are my weapons"
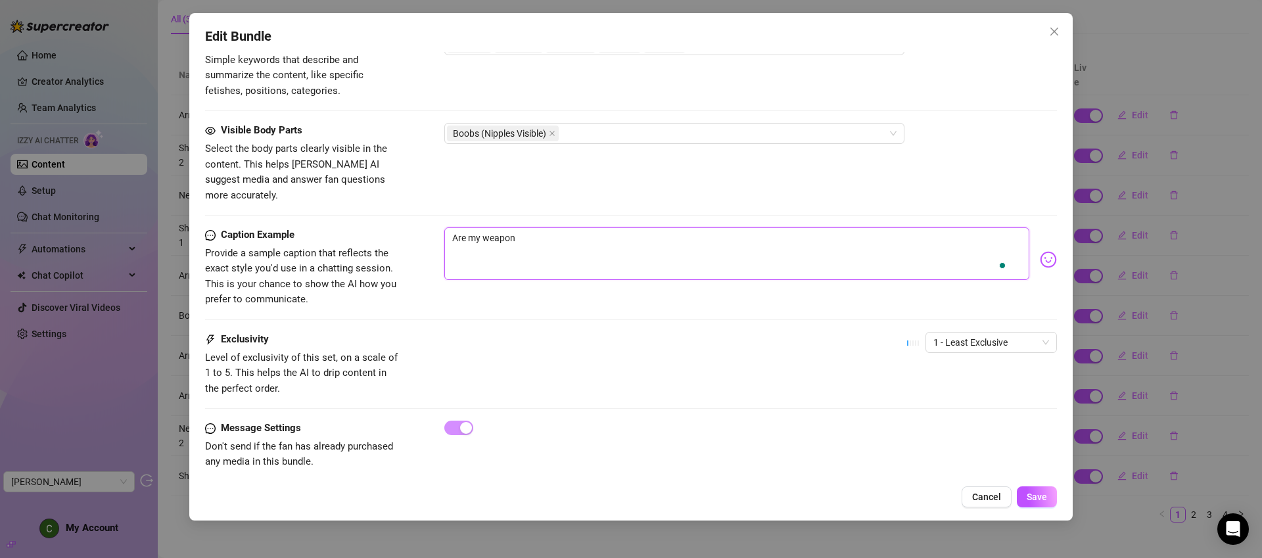
type textarea "Are my weapons"
type textarea "Are my weapons t"
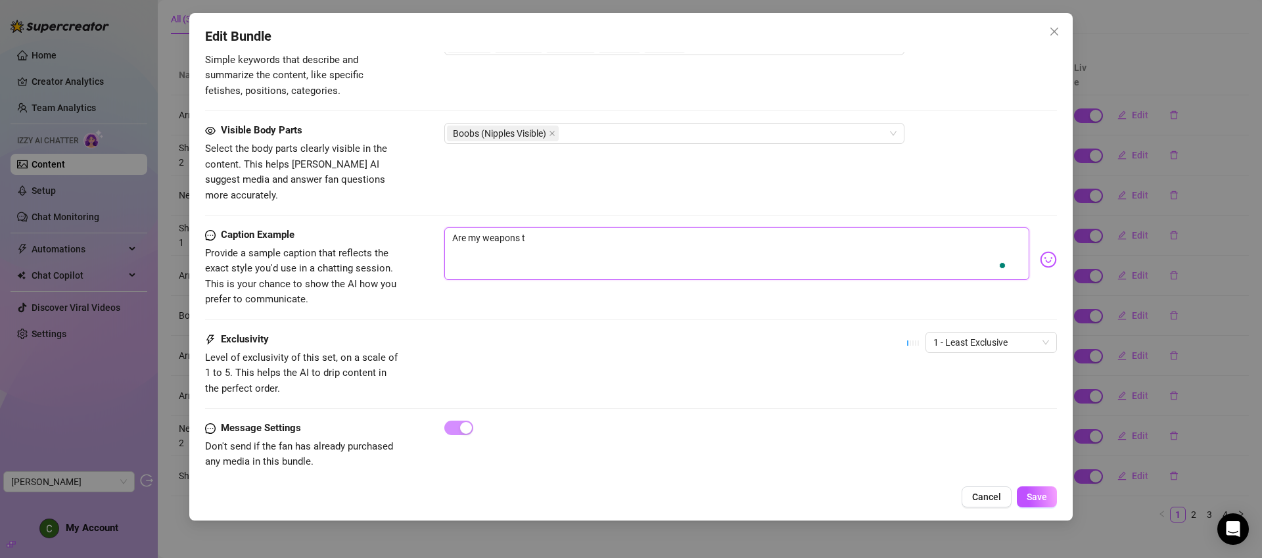
type textarea "Are my weapons to"
type textarea "Are my weapons to c"
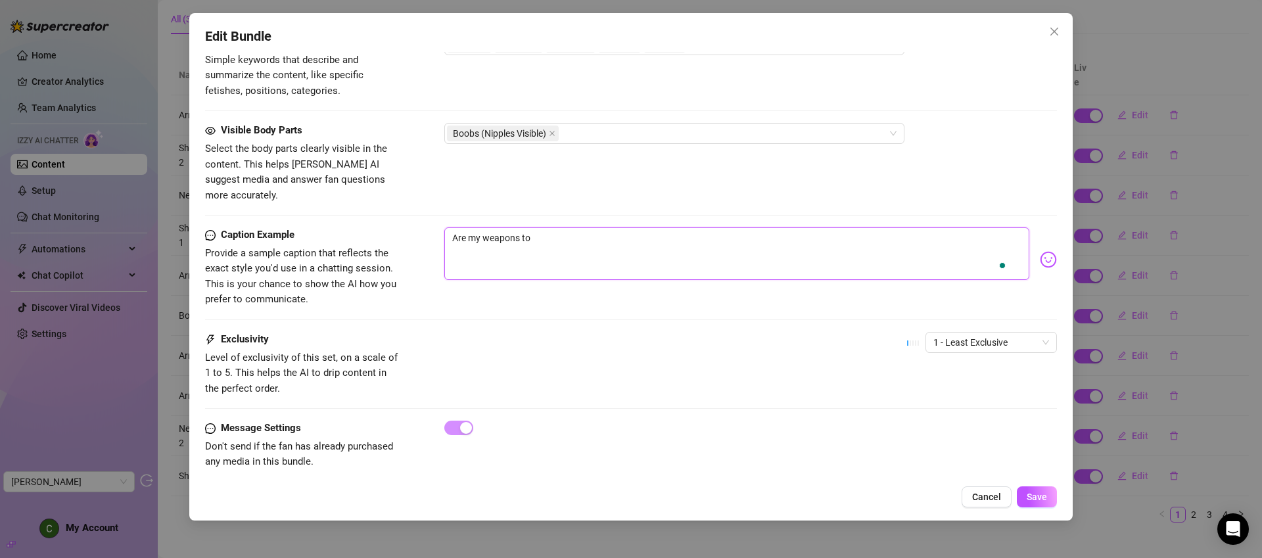
type textarea "Are my weapons to c"
type textarea "Are my weapons to"
type textarea "Are my weapons to s"
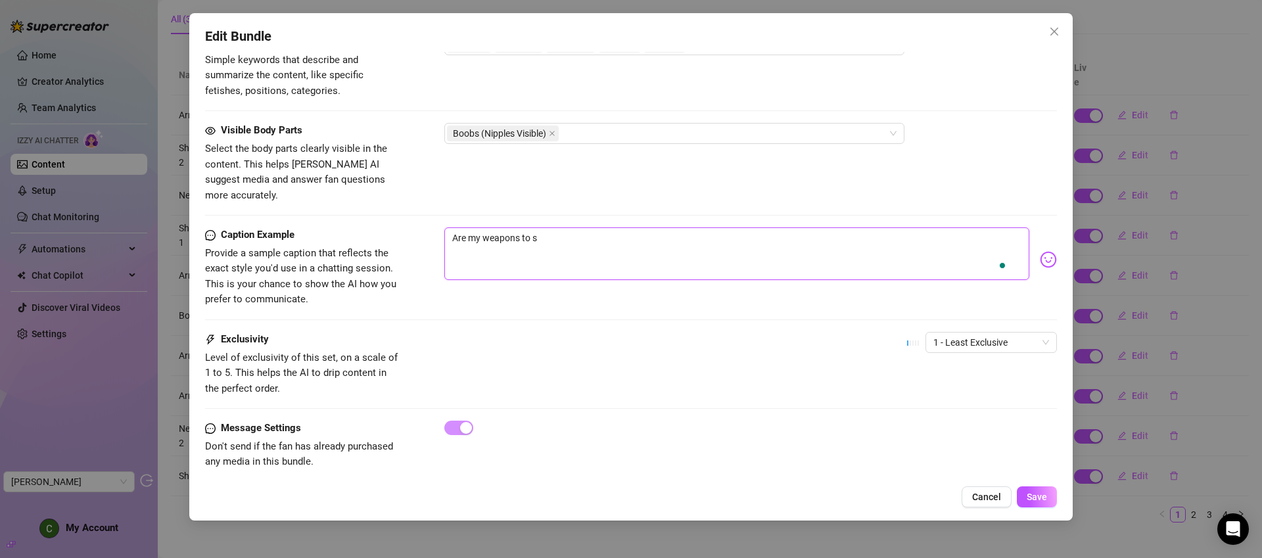
type textarea "Are my weapons to sh"
type textarea "Are my weapons to sha"
type textarea "Are my weapons to shar"
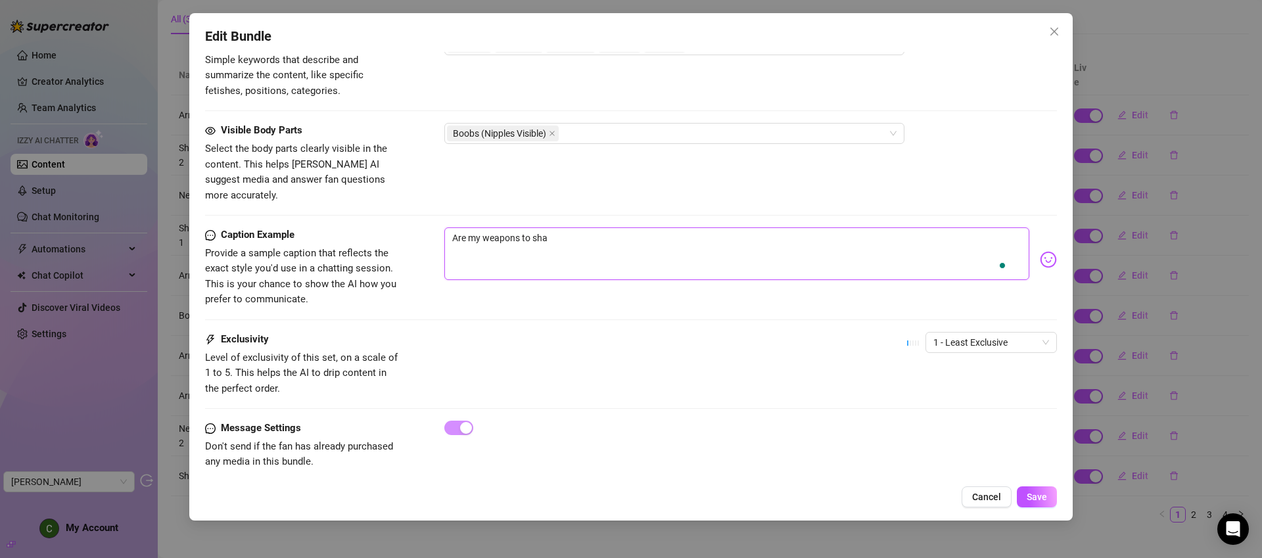
type textarea "Are my weapons to shar"
type textarea "Are my weapons to sharp"
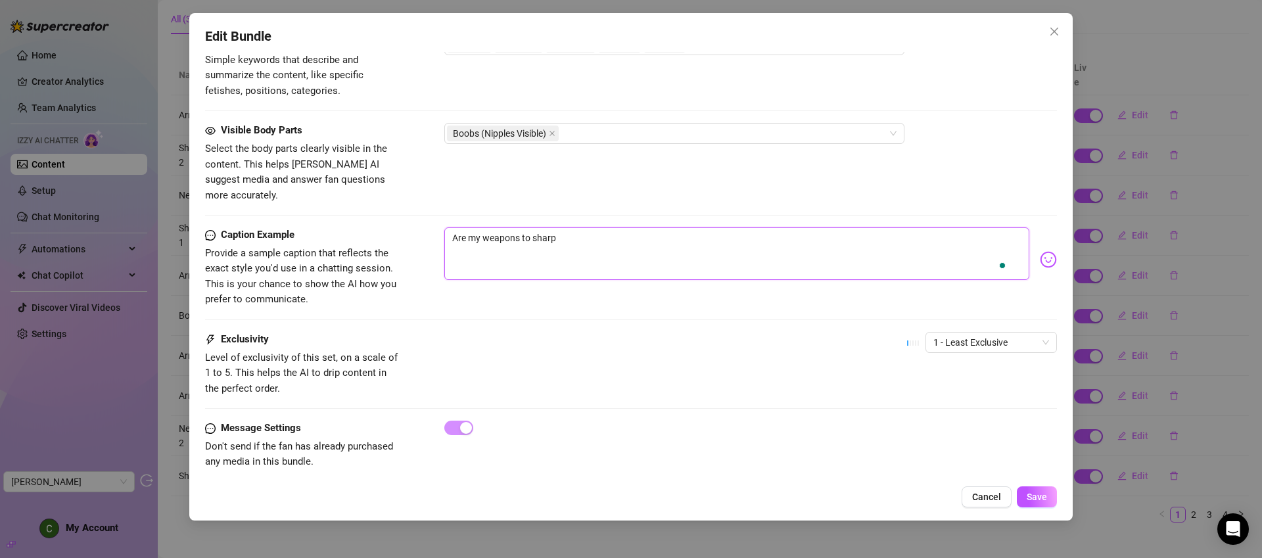
type textarea "Are my weapons to sharp"
type textarea "Are my weapons to sharp?"
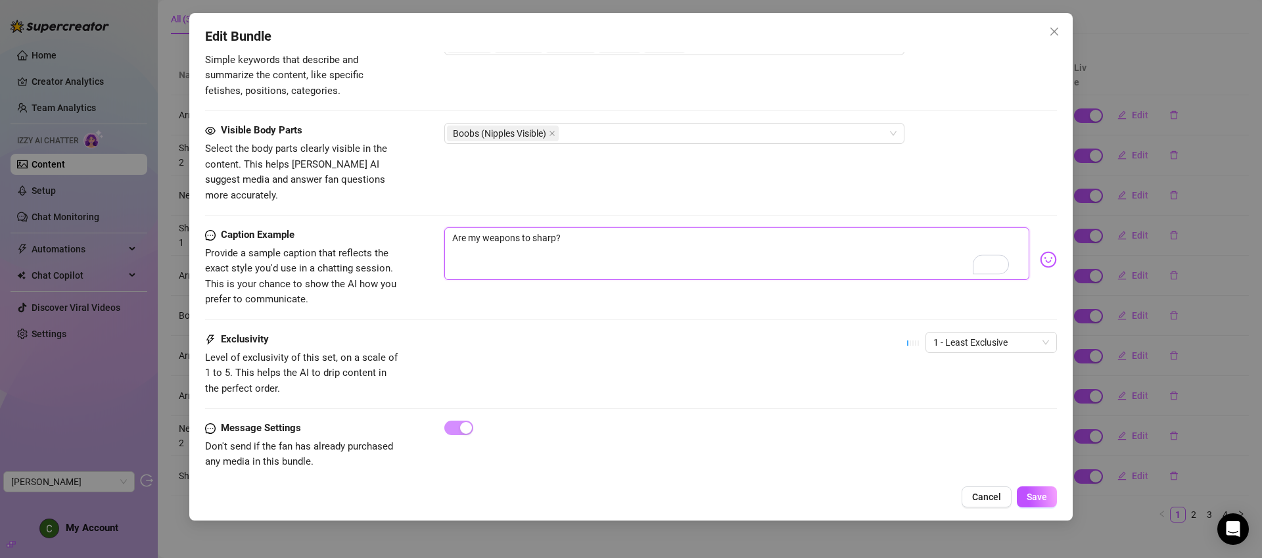
type textarea "Are my weapons to sharp?"
type textarea "Are my weapons to sharp? M"
type textarea "Are my weapons to sharp? My"
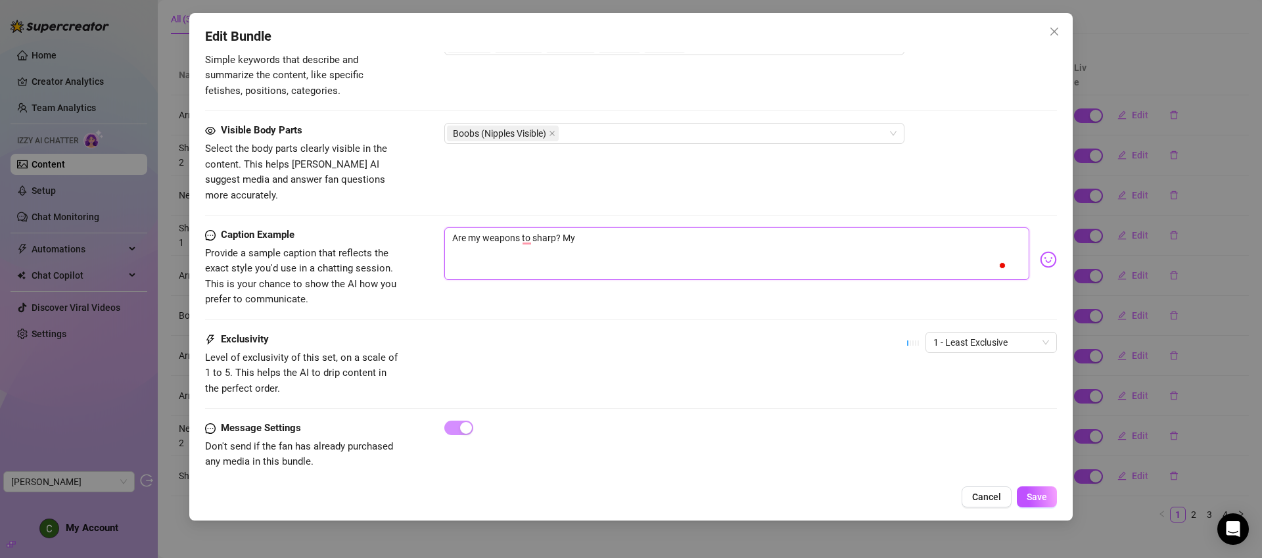
type textarea "Are my weapons to sharp? M"
type textarea "Are my weapons to sharp? Ma"
type textarea "Are my weapons to sharp? May"
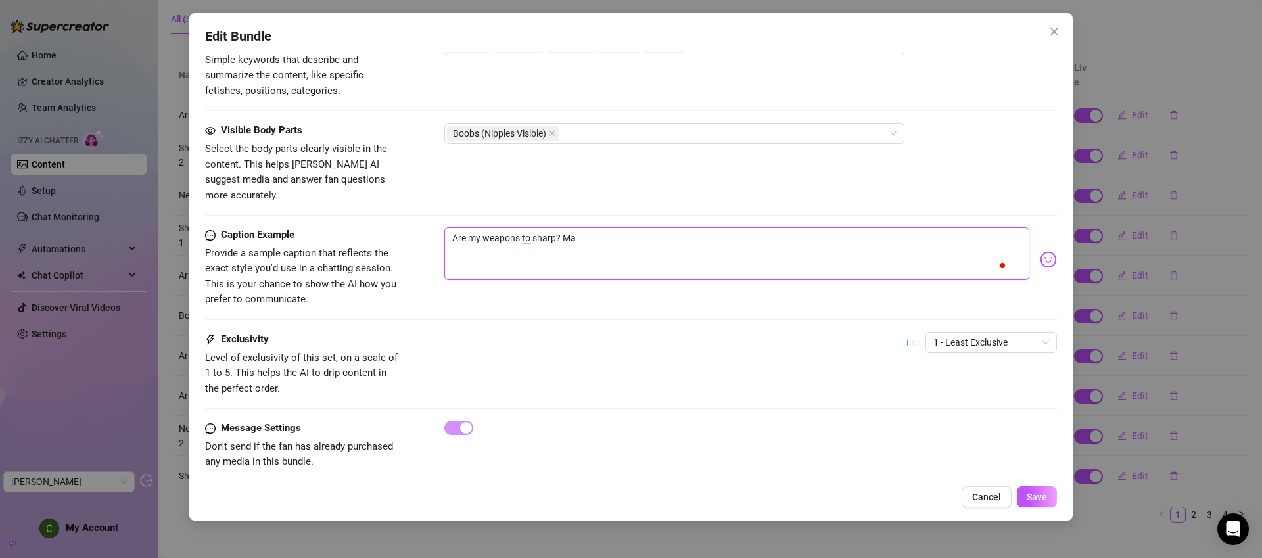
type textarea "Are my weapons to sharp? May"
type textarea "Are my weapons to sharp? Mayb"
type textarea "Are my weapons to sharp? Maybe"
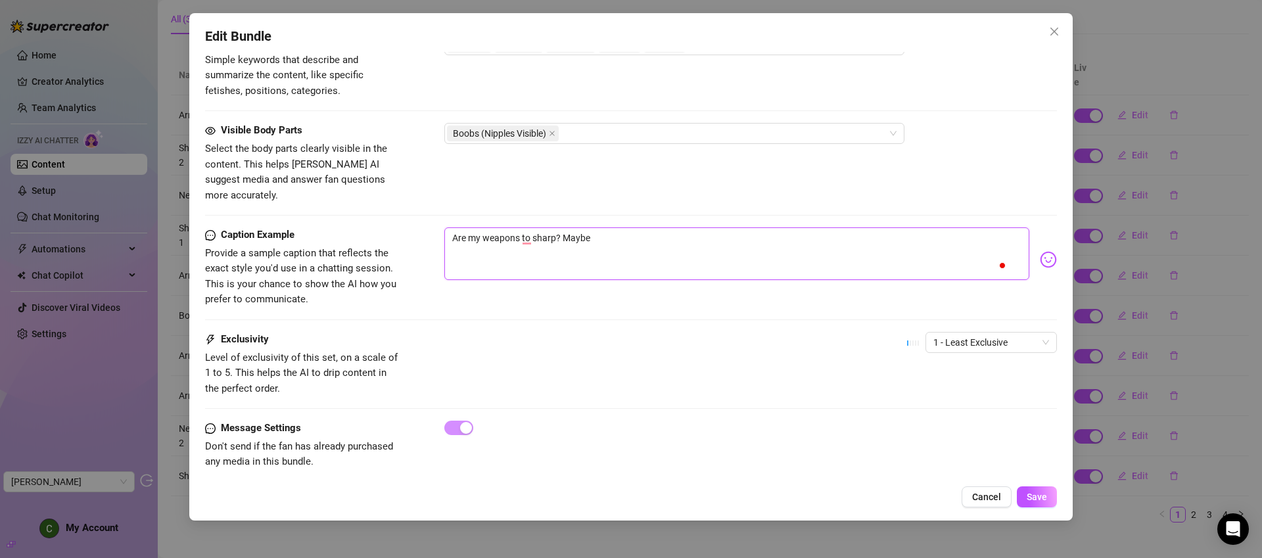
type textarea "Are my weapons to sharp? Maybe"
type textarea "Are my weapons to sharp? Maybe I"
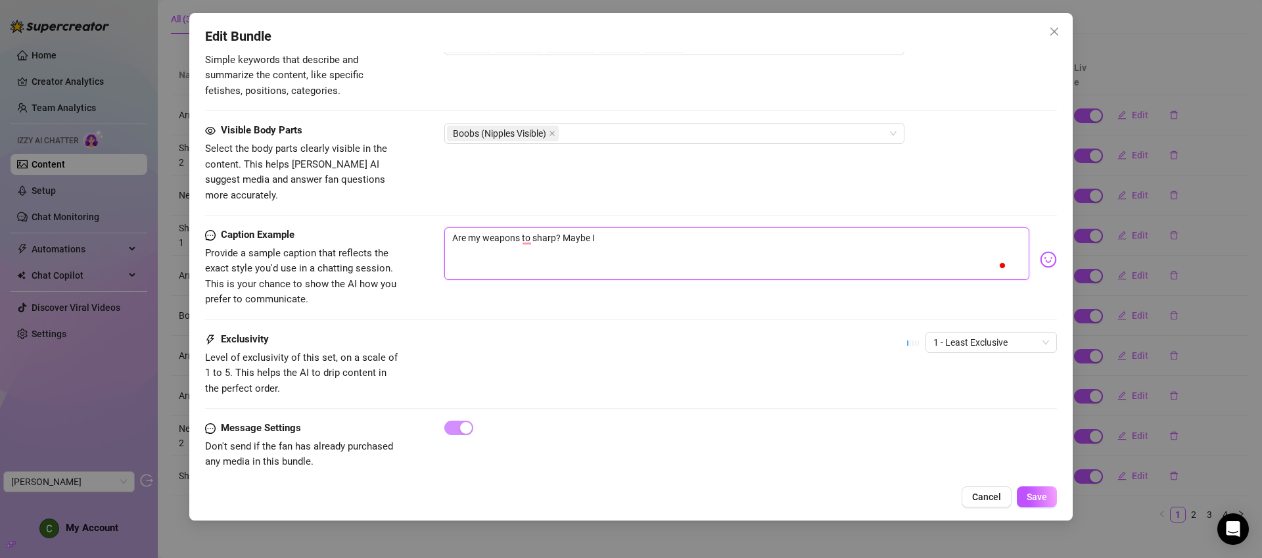
type textarea "Are my weapons to sharp? Maybe I"
type textarea "Are my weapons to sharp? Maybe I s"
type textarea "Are my weapons to sharp? Maybe I sh"
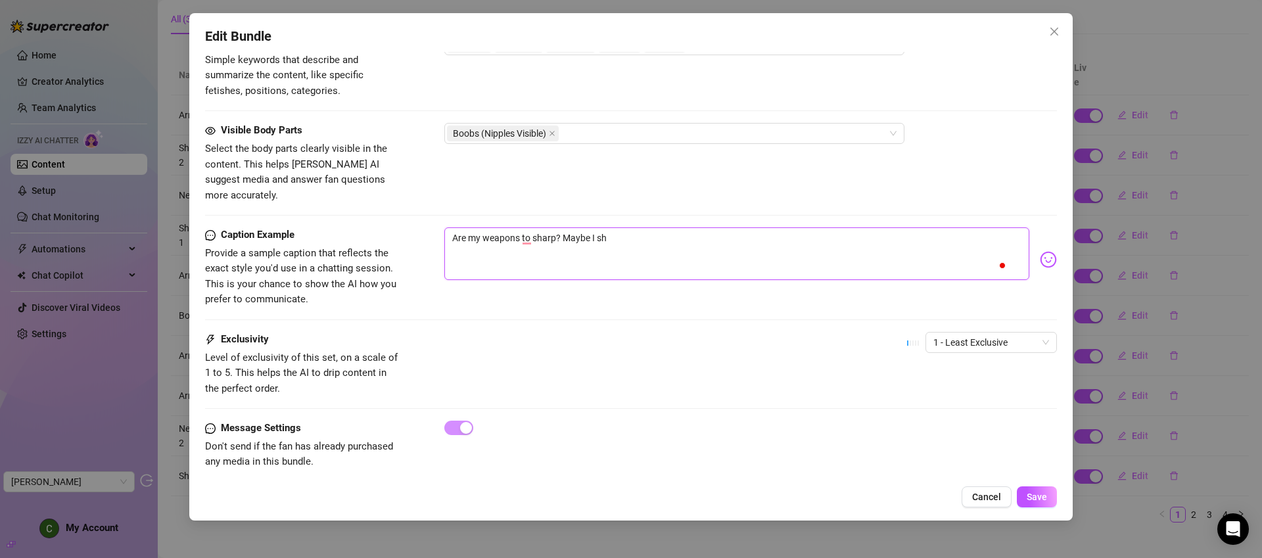
type textarea "Are my weapons to sharp? Maybe I sho"
type textarea "Are my weapons to sharp? Maybe I shou"
type textarea "Are my weapons to sharp? Maybe I shoul"
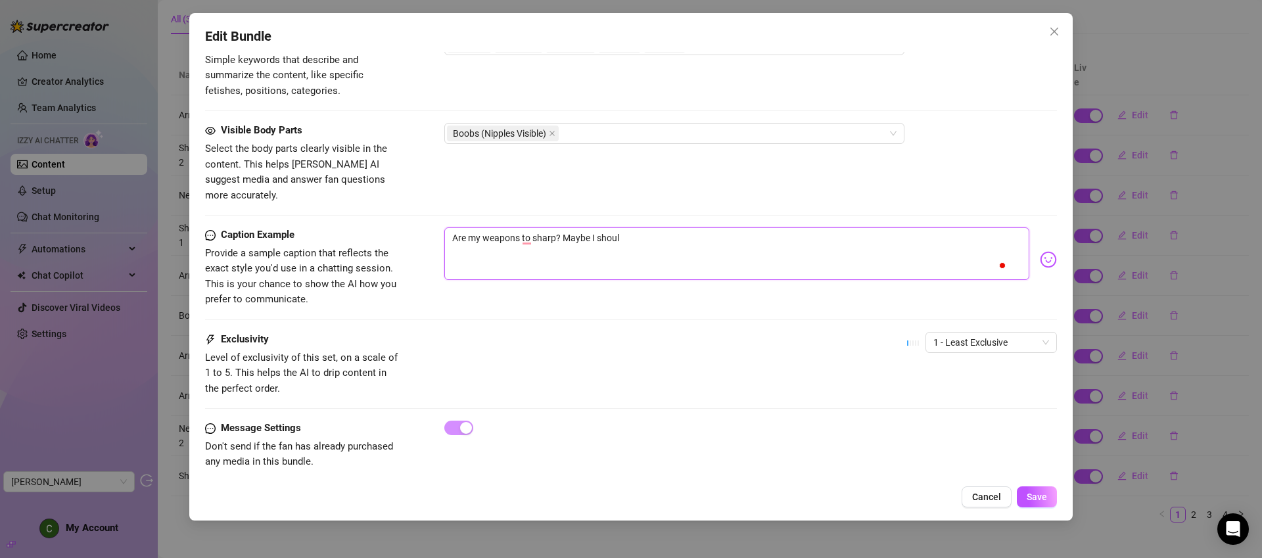
type textarea "Are my weapons to sharp? Maybe I should"
type textarea "Are my weapons to sharp? Maybe I should c"
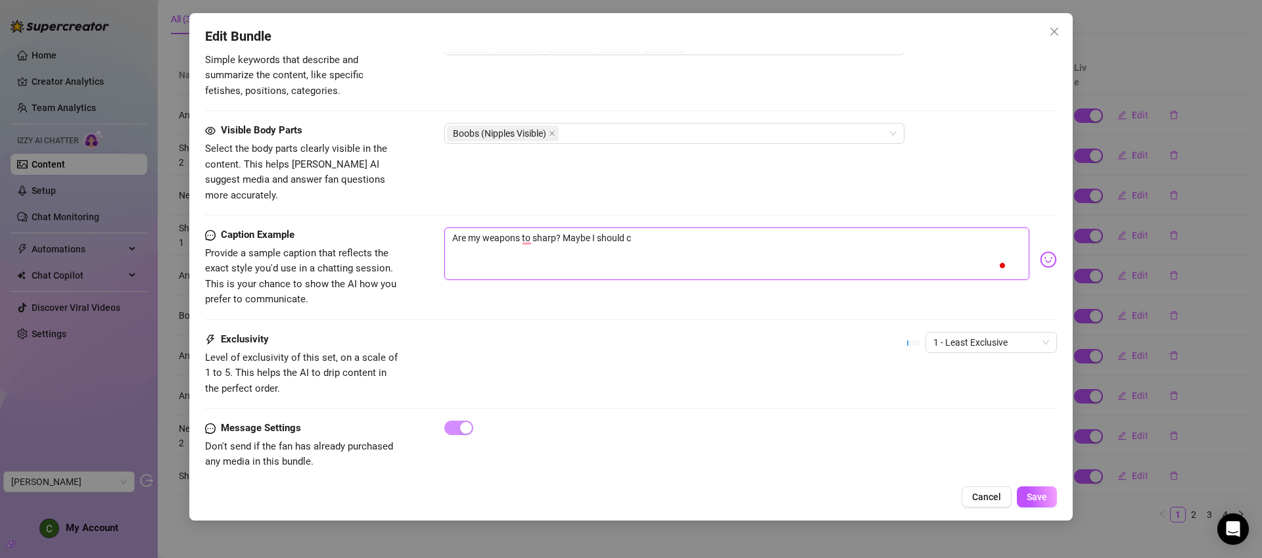
type textarea "Are my weapons to sharp? Maybe I should co"
type textarea "Are my weapons to sharp? Maybe I should cov"
type textarea "Are my weapons to sharp? Maybe I should cove"
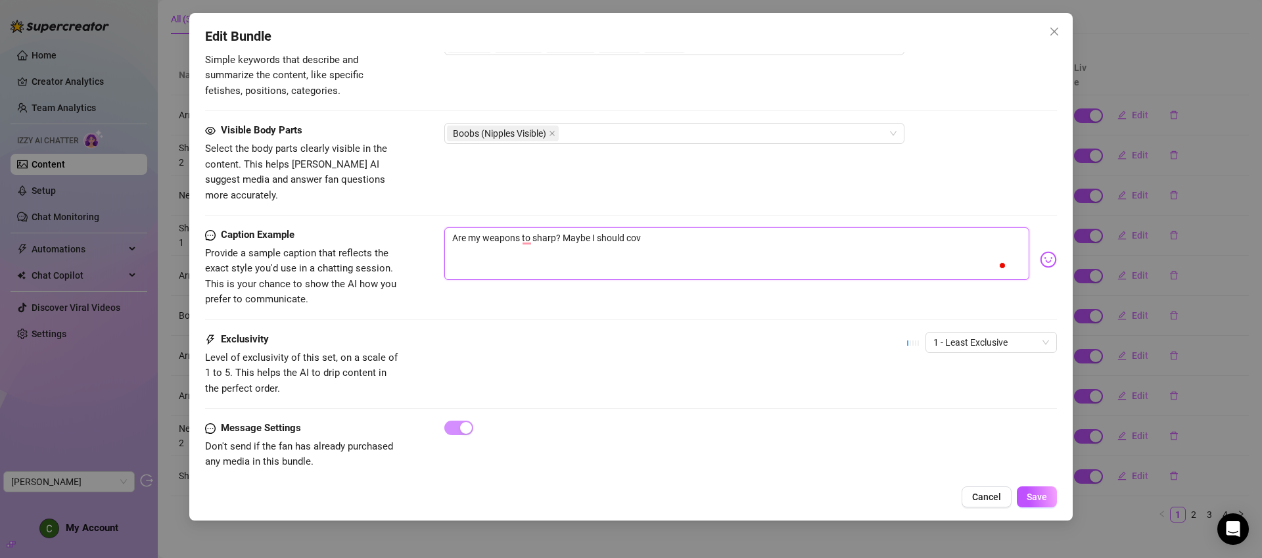
type textarea "Are my weapons to sharp? Maybe I should cove"
type textarea "Are my weapons to sharp? Maybe I should cover"
click at [697, 229] on textarea "Are my weapons too sharp? Maybe I should cover them up" at bounding box center [736, 253] width 585 height 53
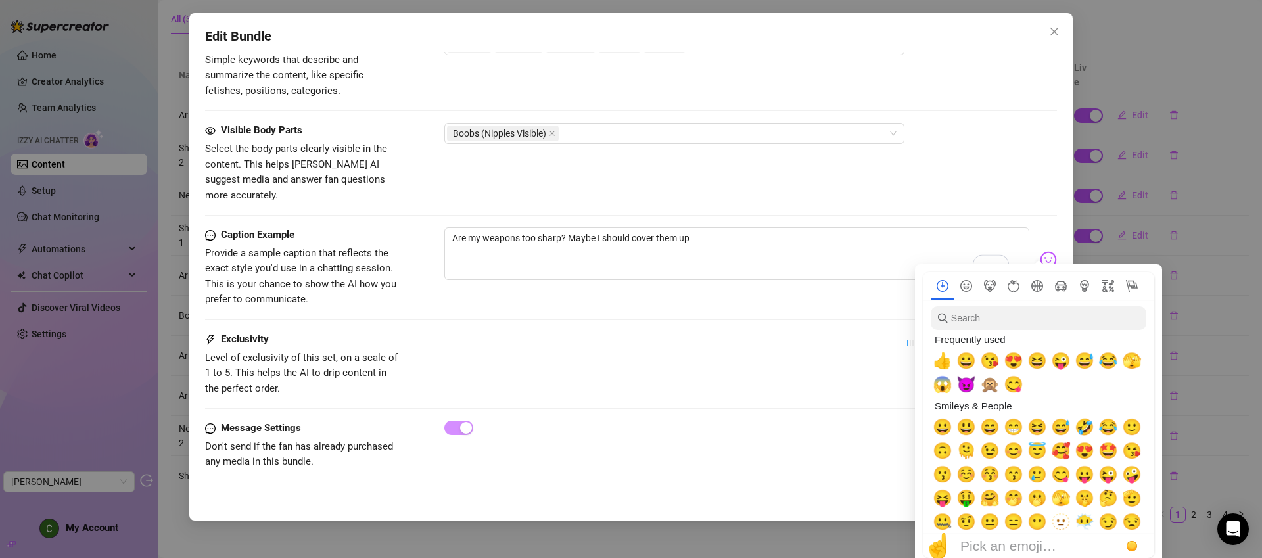
click at [1040, 251] on img at bounding box center [1048, 259] width 17 height 17
click at [1064, 496] on span "🫣" at bounding box center [1061, 498] width 20 height 18
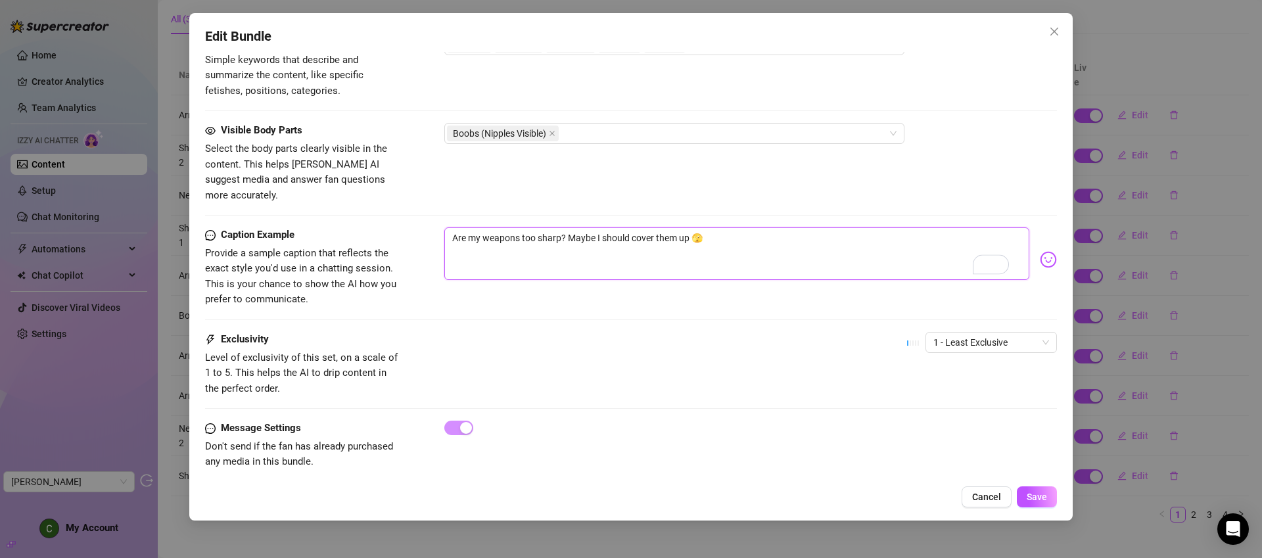
click at [805, 227] on textarea "Are my weapons too sharp? Maybe I should cover them up 🫣" at bounding box center [736, 253] width 585 height 53
click at [1029, 496] on span "Save" at bounding box center [1037, 497] width 20 height 11
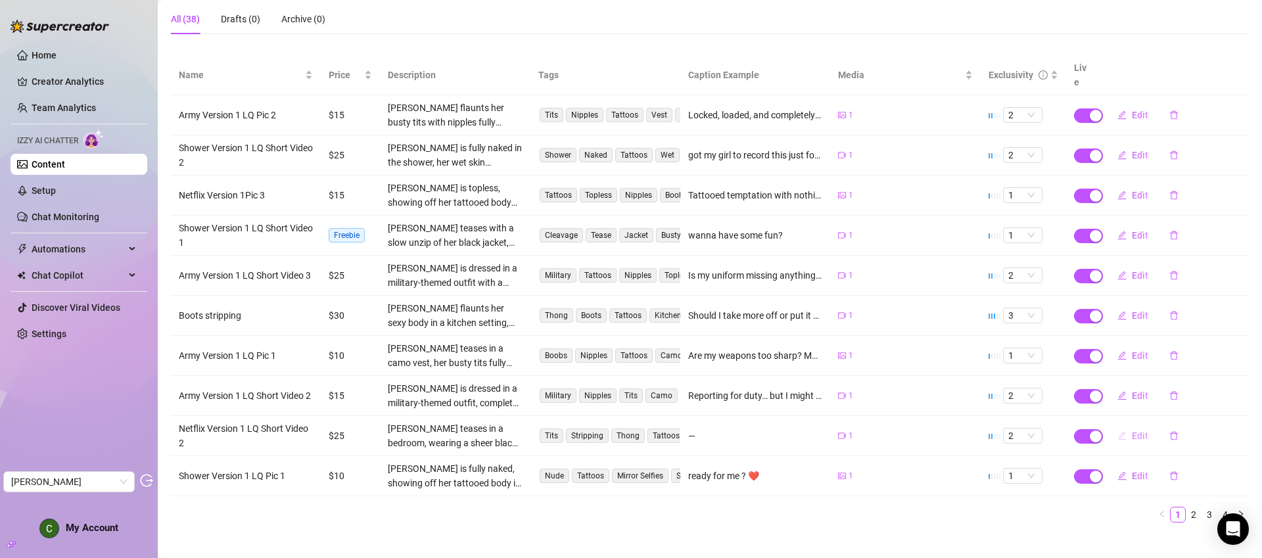
click at [1132, 431] on span "Edit" at bounding box center [1140, 436] width 16 height 11
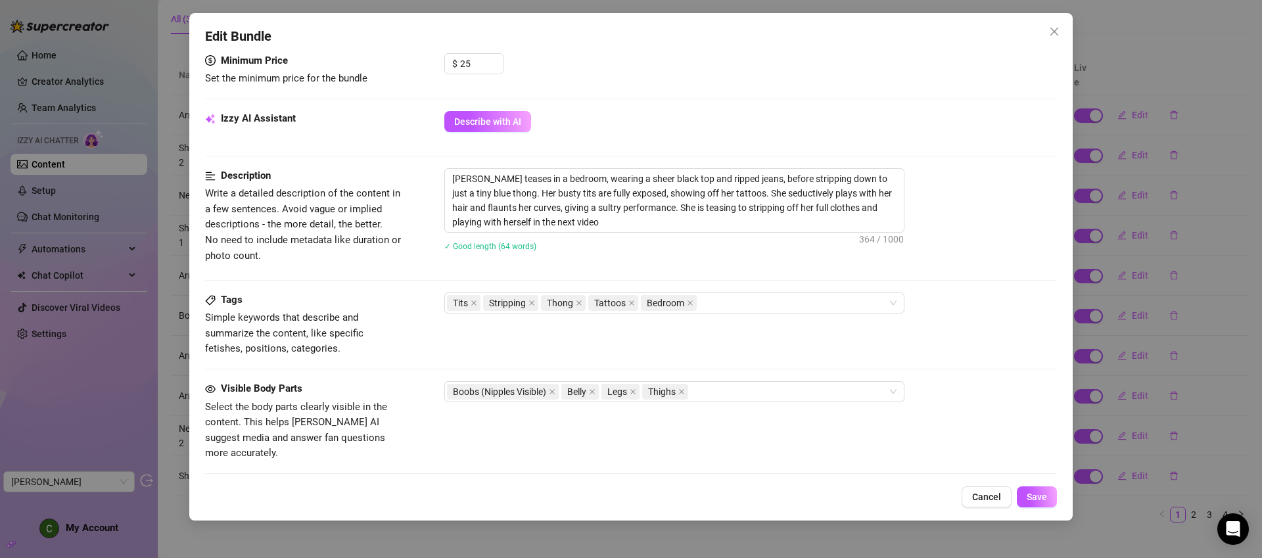
scroll to position [431, 0]
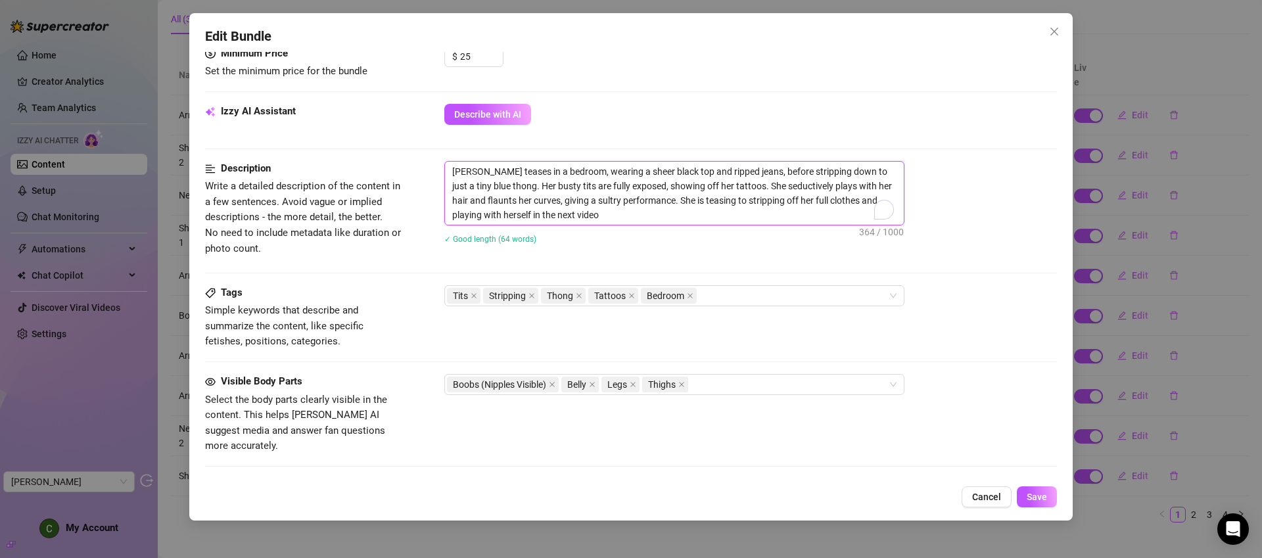
drag, startPoint x: 625, startPoint y: 212, endPoint x: 447, endPoint y: 166, distance: 183.5
click at [447, 166] on textarea "Isla Blair teases in a bedroom, wearing a sheer black top and ripped jeans, bef…" at bounding box center [674, 193] width 459 height 63
click at [736, 434] on div "Visible Body Parts Select the body parts clearly visible in the content. This h…" at bounding box center [631, 414] width 852 height 80
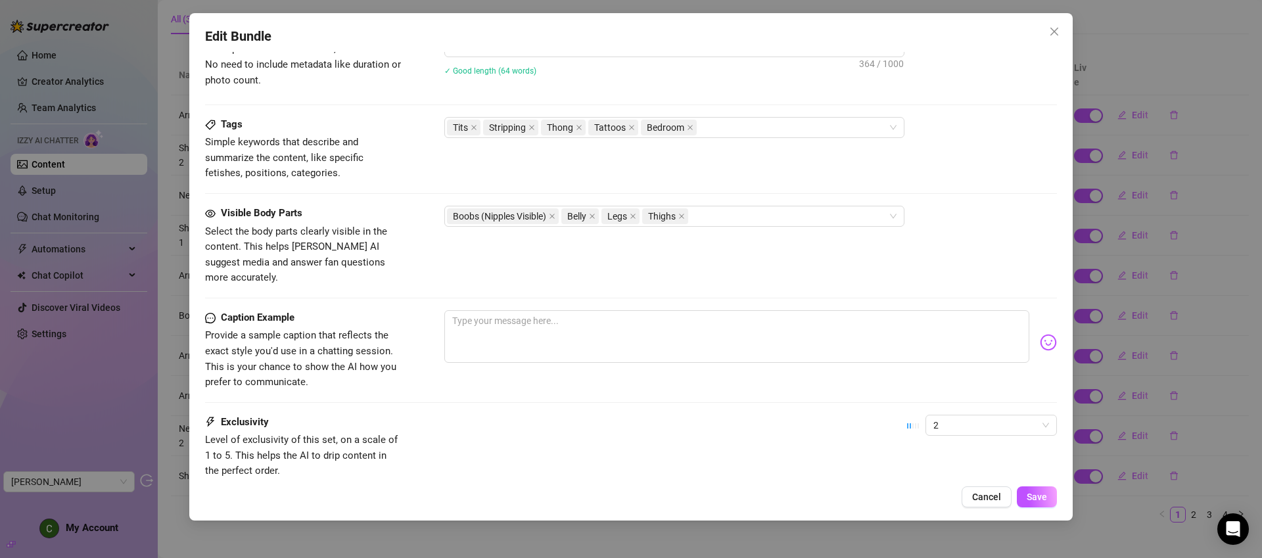
scroll to position [600, 0]
click at [568, 321] on textarea at bounding box center [736, 336] width 585 height 53
paste textarea "Jeans off. Top gone. Only a blue thong left between you and everything you want…"
click at [575, 310] on textarea "Jeans off. Top gone. Only a blue thong left between you and everything you want…" at bounding box center [736, 336] width 585 height 53
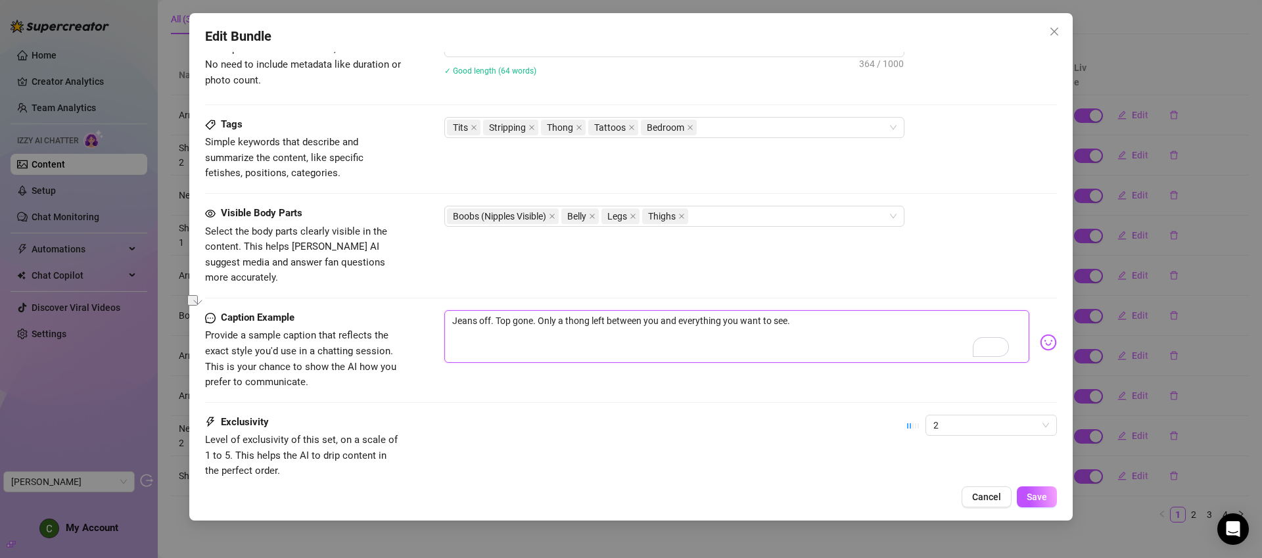
drag, startPoint x: 803, startPoint y: 307, endPoint x: 647, endPoint y: 310, distance: 156.5
click at [647, 310] on textarea "Jeans off. Top gone. Only a thong left between you and everything you want to s…" at bounding box center [736, 336] width 585 height 53
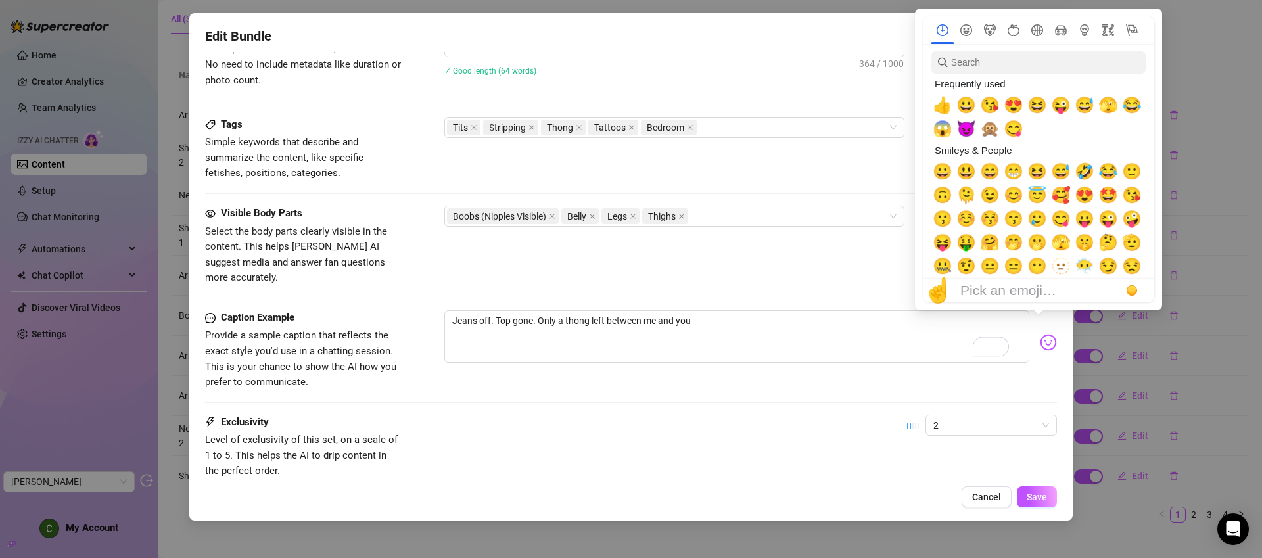
click at [1040, 334] on img at bounding box center [1048, 342] width 17 height 17
click at [1131, 199] on span "😘" at bounding box center [1132, 195] width 20 height 18
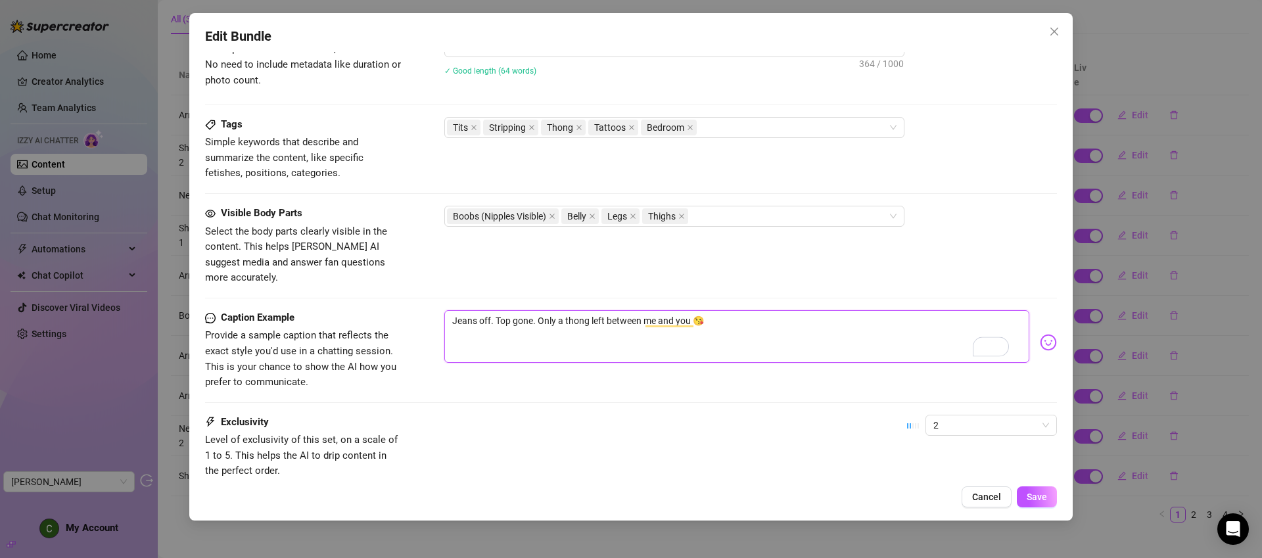
click at [820, 342] on textarea "Jeans off. Top gone. Only a thong left between me and you 😘" at bounding box center [736, 336] width 585 height 53
click at [820, 310] on textarea "Jeans off. Top gone. Only a thong left between me and you 😘" at bounding box center [736, 336] width 585 height 53
click at [1036, 495] on span "Save" at bounding box center [1037, 497] width 20 height 11
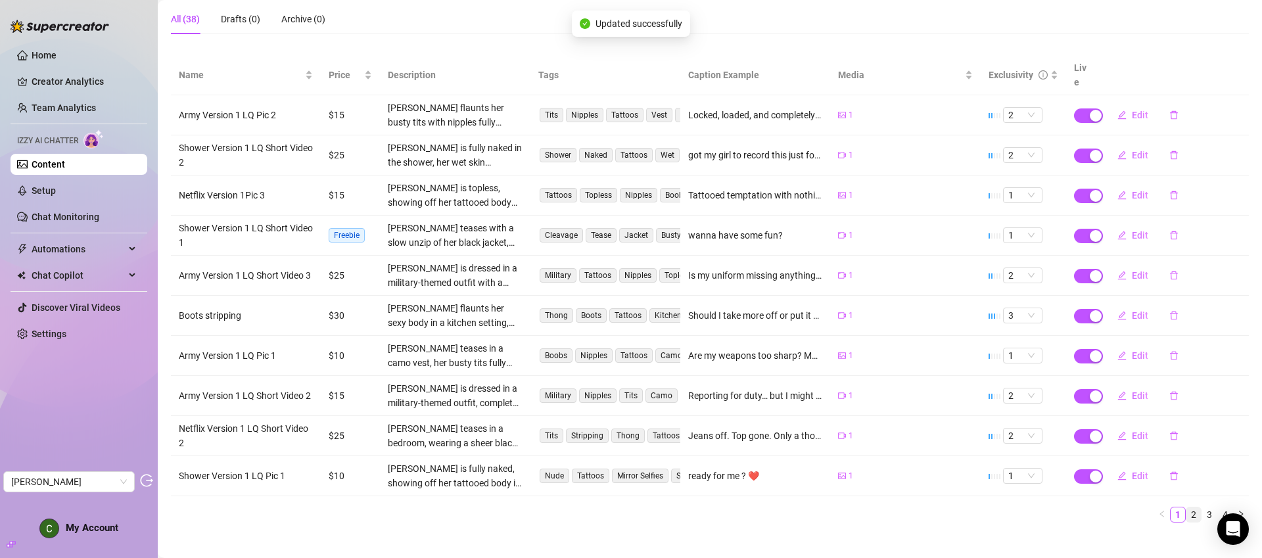
click at [1189, 507] on link "2" at bounding box center [1194, 514] width 14 height 14
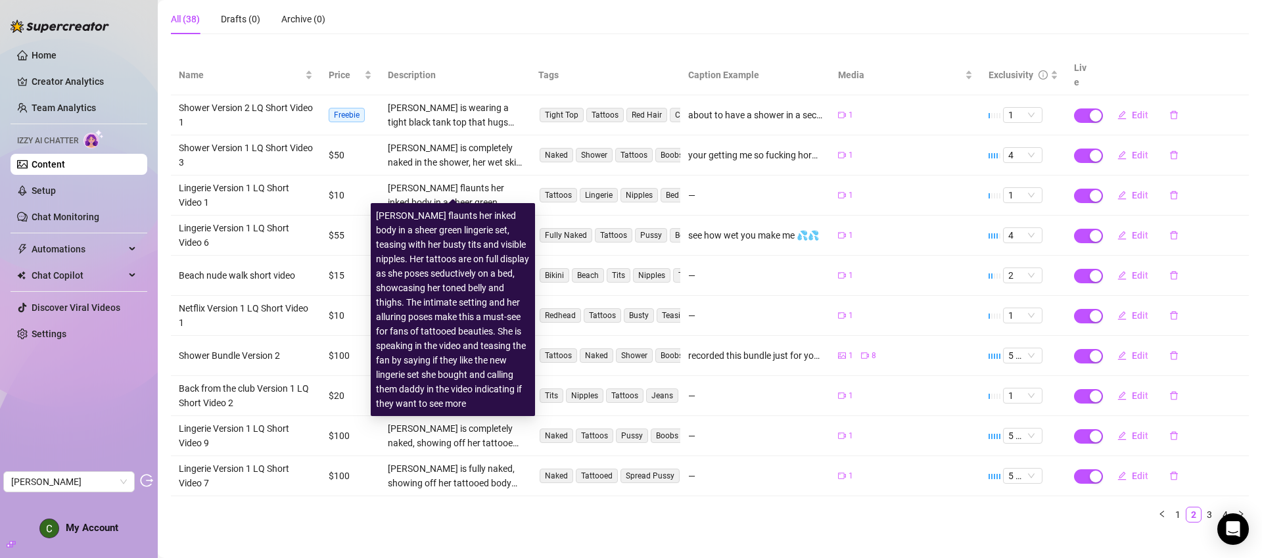
click at [460, 185] on div "Isla Blair flaunts her inked body in a sheer green lingerie set, teasing with h…" at bounding box center [455, 195] width 134 height 29
click at [485, 260] on div "Isla Blair flaunts her inked body in a sheer green lingerie set, teasing with h…" at bounding box center [453, 309] width 154 height 202
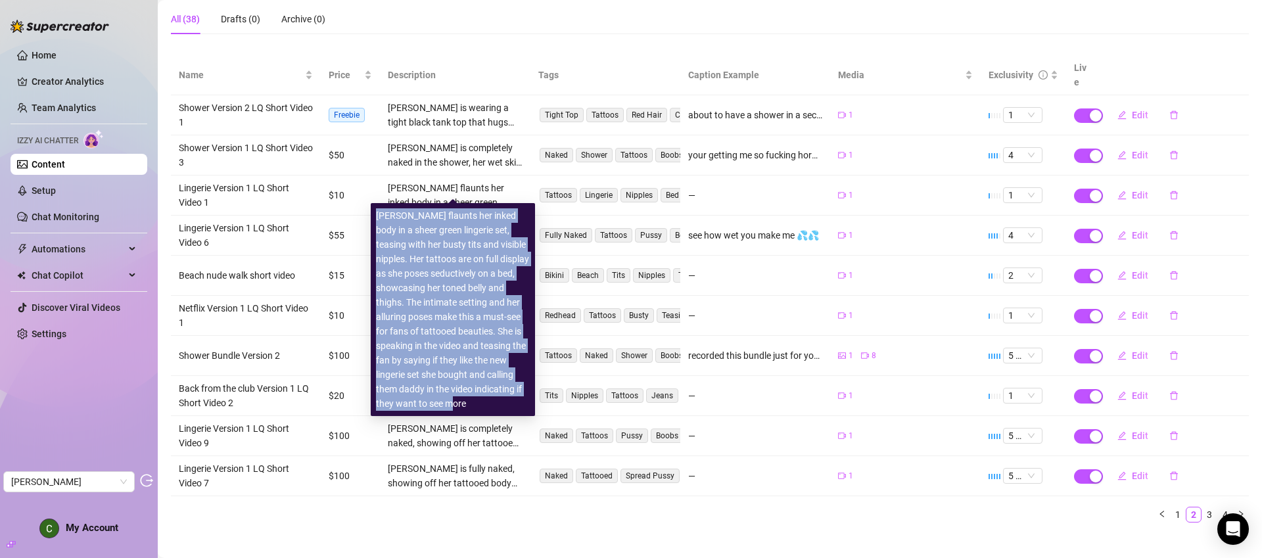
click at [484, 261] on div "Isla Blair flaunts her inked body in a sheer green lingerie set, teasing with h…" at bounding box center [453, 309] width 154 height 202
copy div "Isla Blair flaunts her inked body in a sheer green lingerie set, teasing with h…"
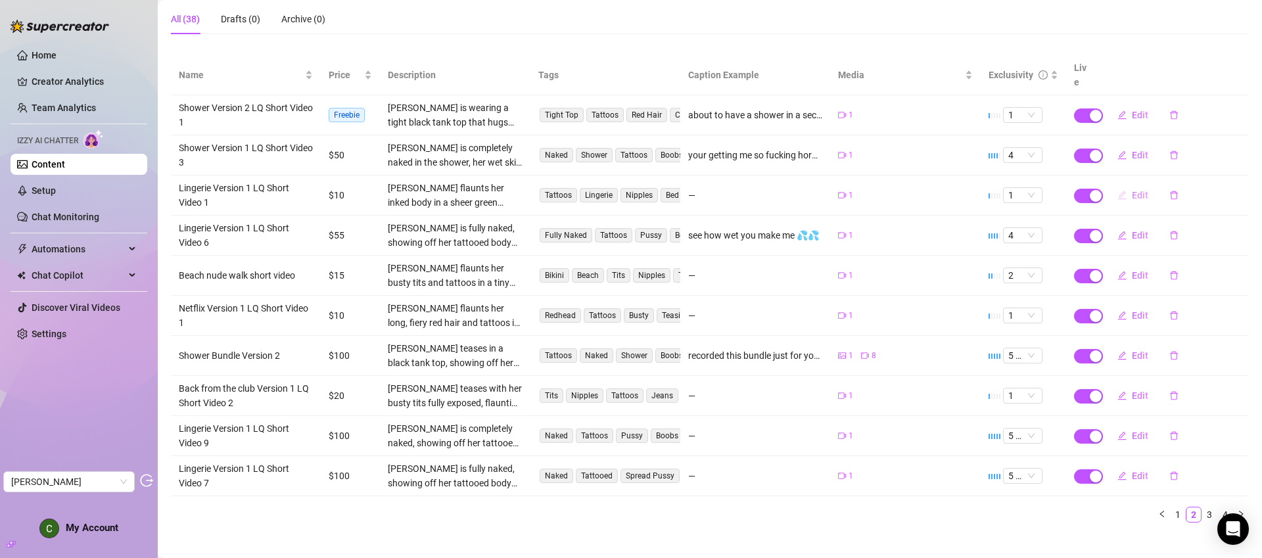
click at [1132, 190] on span "Edit" at bounding box center [1140, 195] width 16 height 11
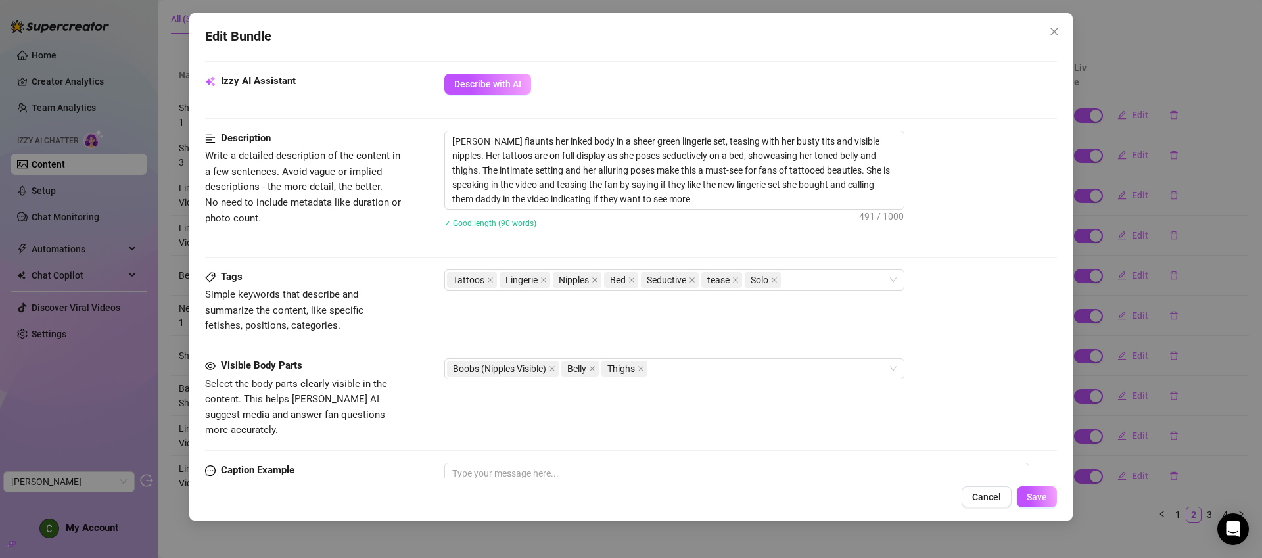
scroll to position [692, 0]
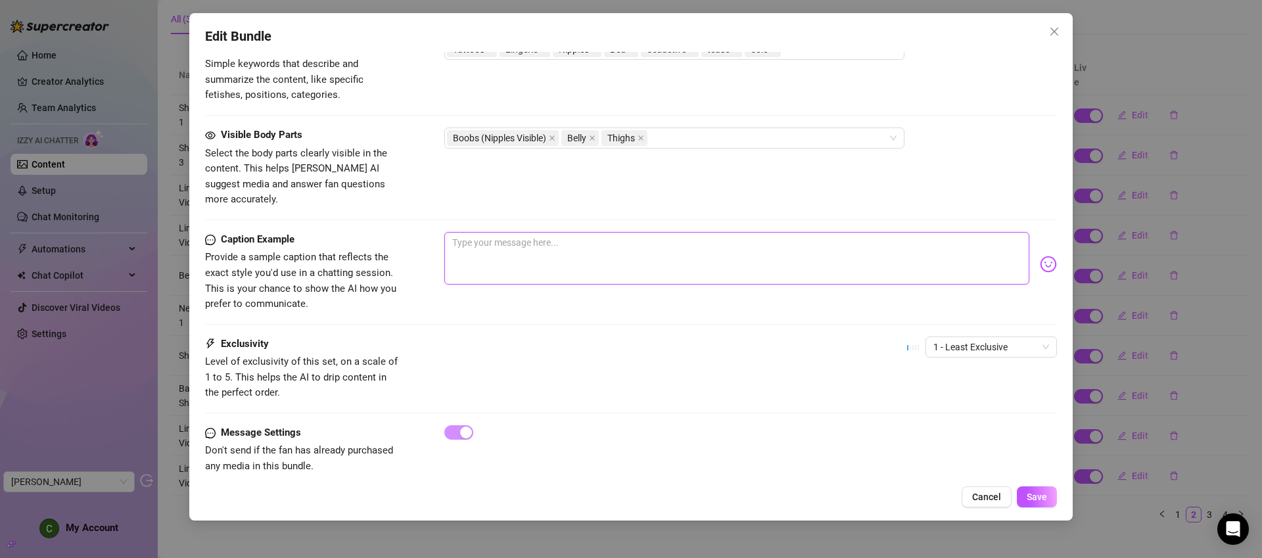
click at [575, 243] on textarea at bounding box center [736, 258] width 585 height 53
paste textarea "Check out my new green lingerie… do you like it, daddy? I’ve got plenty more to…"
drag, startPoint x: 534, startPoint y: 230, endPoint x: 454, endPoint y: 230, distance: 80.2
click at [454, 232] on textarea "Check out my new green lingerie… do you like it, daddy? I’ve got plenty more to…" at bounding box center [736, 258] width 585 height 53
click at [509, 232] on textarea "Green lingerie… do you like it, daddy? I’ve got plenty more to show you if you’…" at bounding box center [736, 258] width 585 height 53
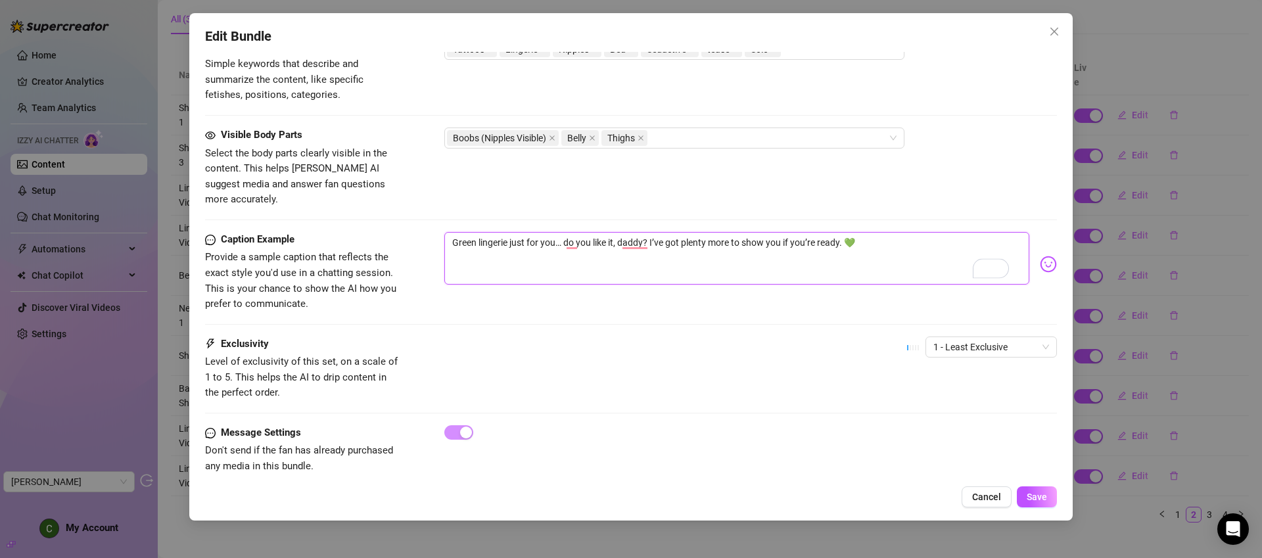
click at [728, 243] on textarea "Green lingerie just for you… do you like it, daddy? I’ve got plenty more to sho…" at bounding box center [736, 258] width 585 height 53
click at [732, 245] on textarea "Green lingerie just for you… do you like it, daddy? I’ve got plenty more to sho…" at bounding box center [736, 258] width 585 height 53
click at [895, 185] on div "Visible Body Parts Select the body parts clearly visible in the content. This h…" at bounding box center [631, 168] width 852 height 80
click at [1039, 496] on span "Save" at bounding box center [1037, 497] width 20 height 11
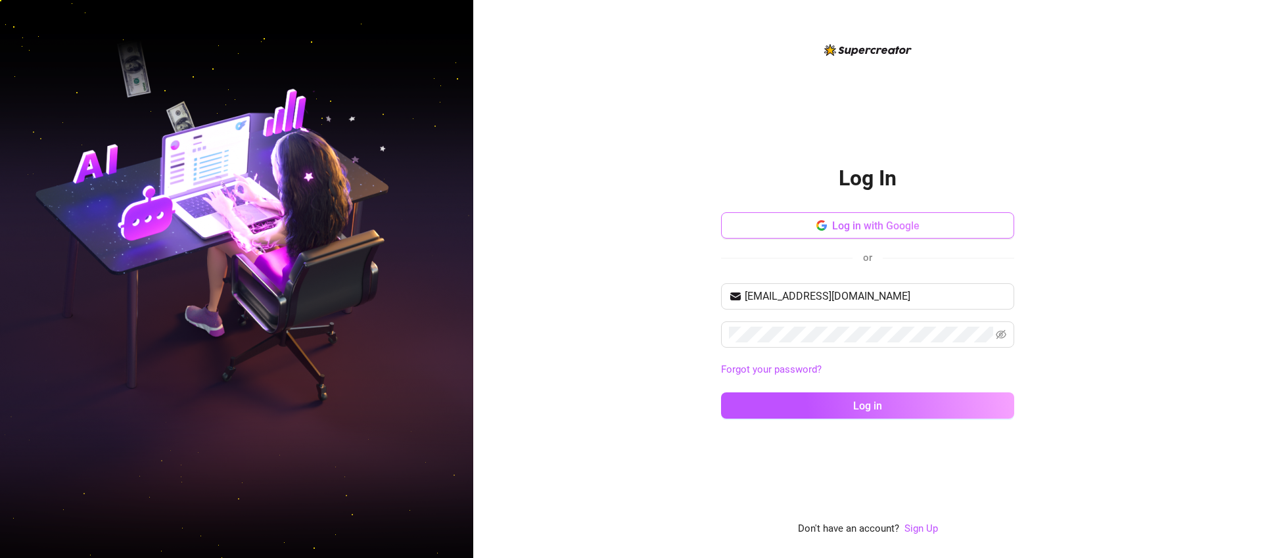
click at [901, 224] on span "Log in with Google" at bounding box center [875, 226] width 87 height 12
type input "[EMAIL_ADDRESS][DOMAIN_NAME]"
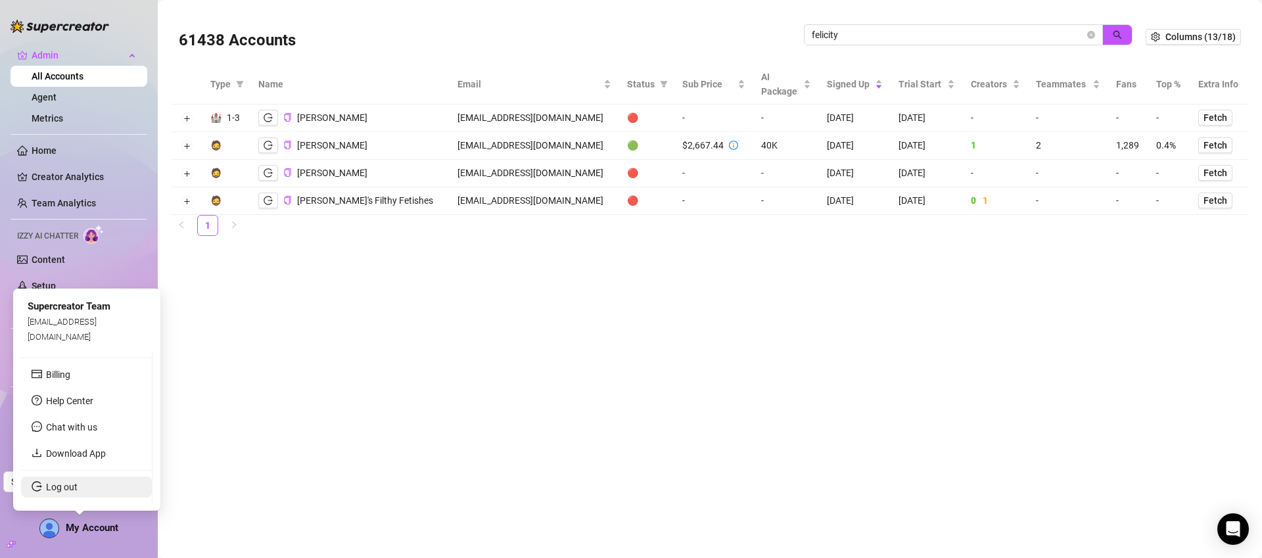
click at [70, 491] on link "Log out" at bounding box center [62, 487] width 32 height 11
